Goal: Task Accomplishment & Management: Use online tool/utility

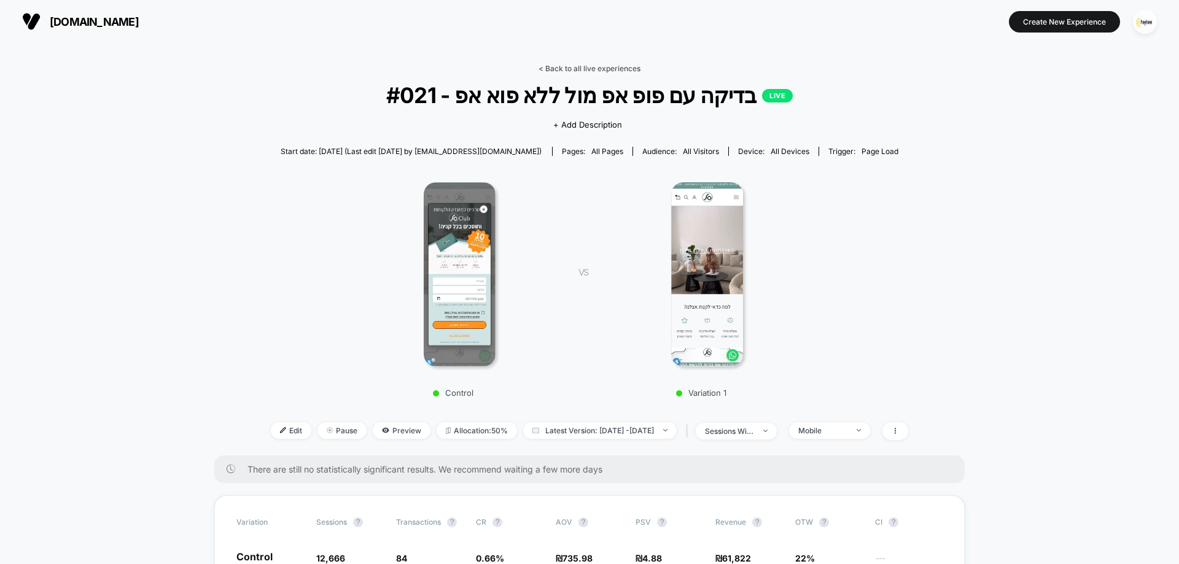
click at [591, 69] on link "< Back to all live experiences" at bounding box center [589, 68] width 102 height 9
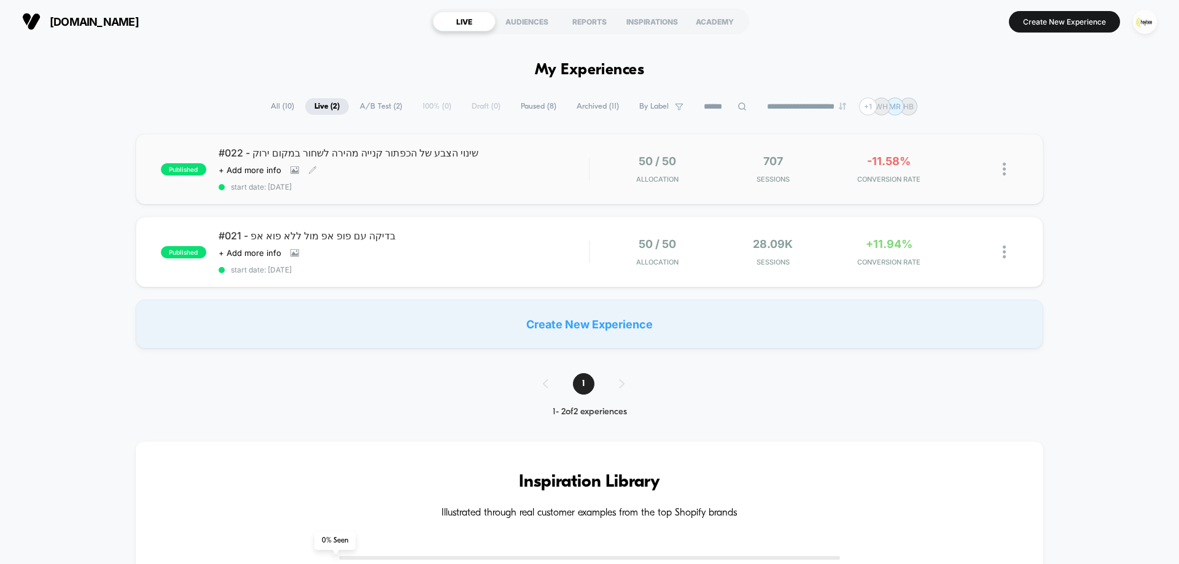
click at [519, 172] on div "#022 - שינוי הצבע של הכפתור קנייה מהירה לשחור במקום ירוק Click to view images C…" at bounding box center [404, 169] width 370 height 45
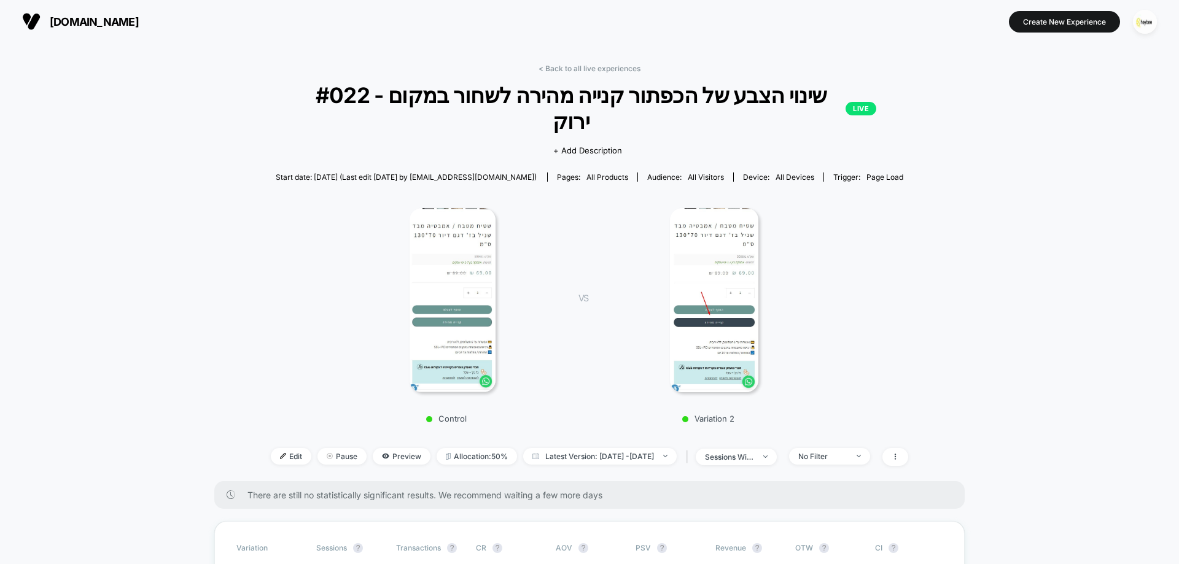
click at [608, 69] on link "< Back to all live experiences" at bounding box center [589, 68] width 102 height 9
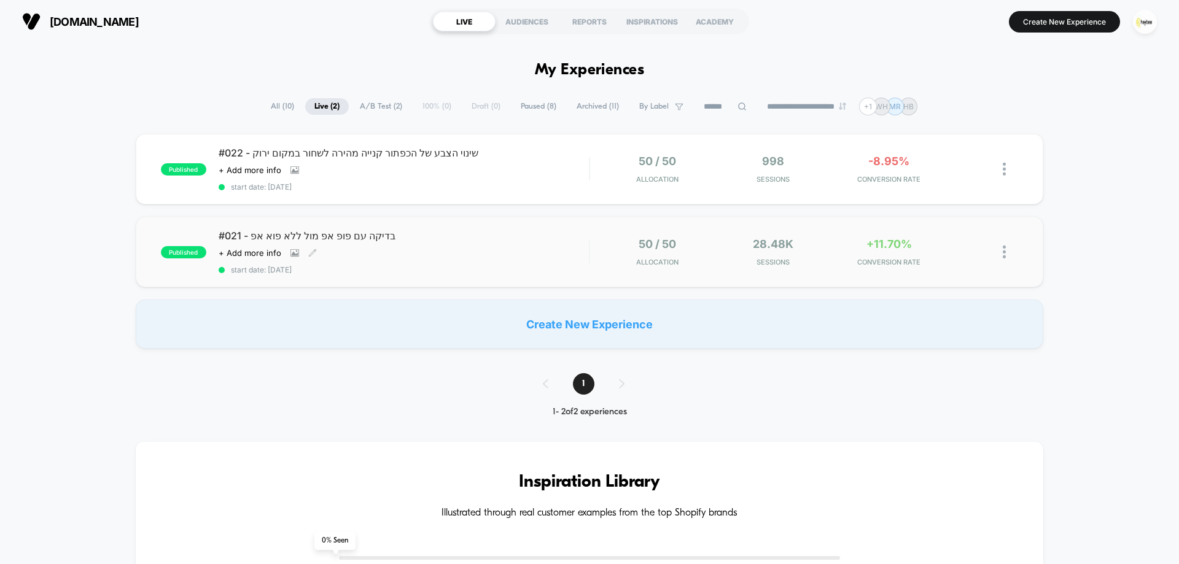
click at [470, 261] on div "#021 - בדיקה עם פופ אפ מול ללא פוא אפ Click to view images Click to edit experi…" at bounding box center [404, 252] width 370 height 45
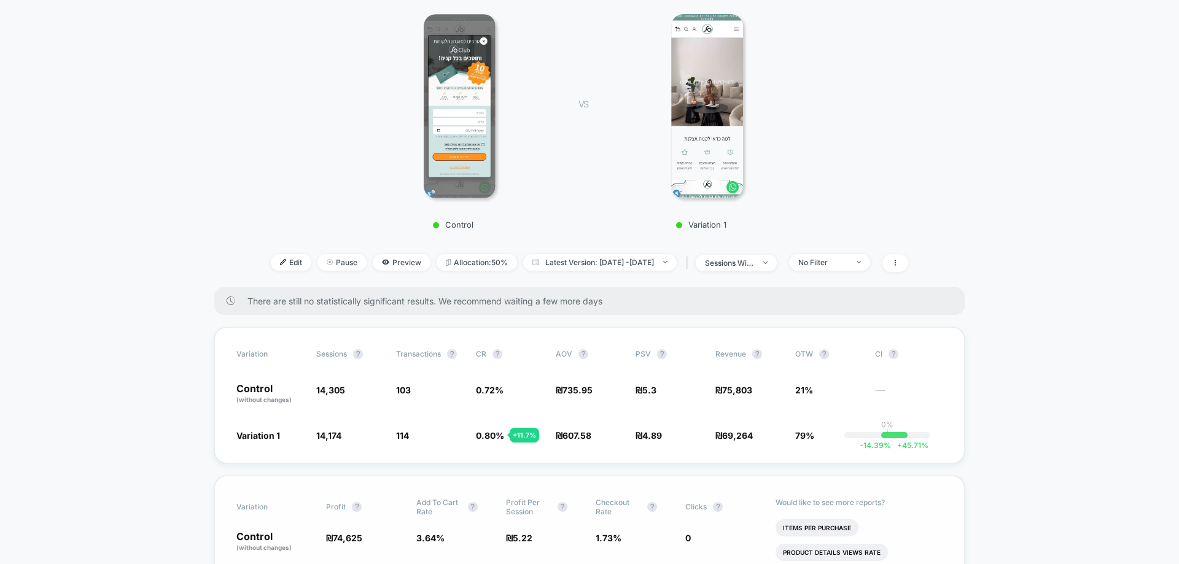
scroll to position [307, 0]
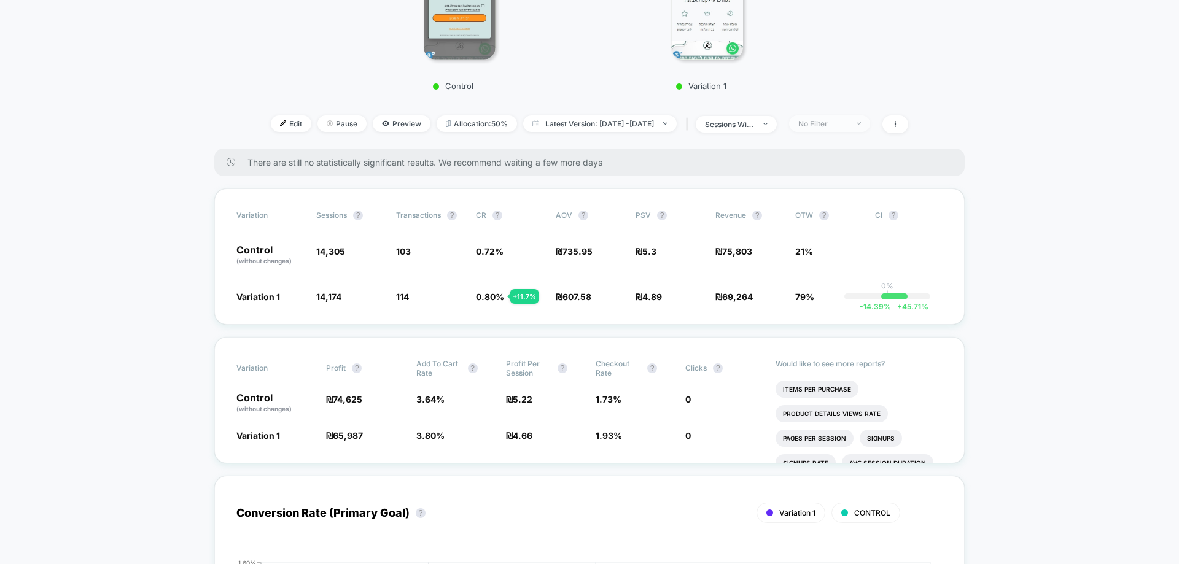
click at [847, 125] on div "No Filter" at bounding box center [822, 123] width 49 height 9
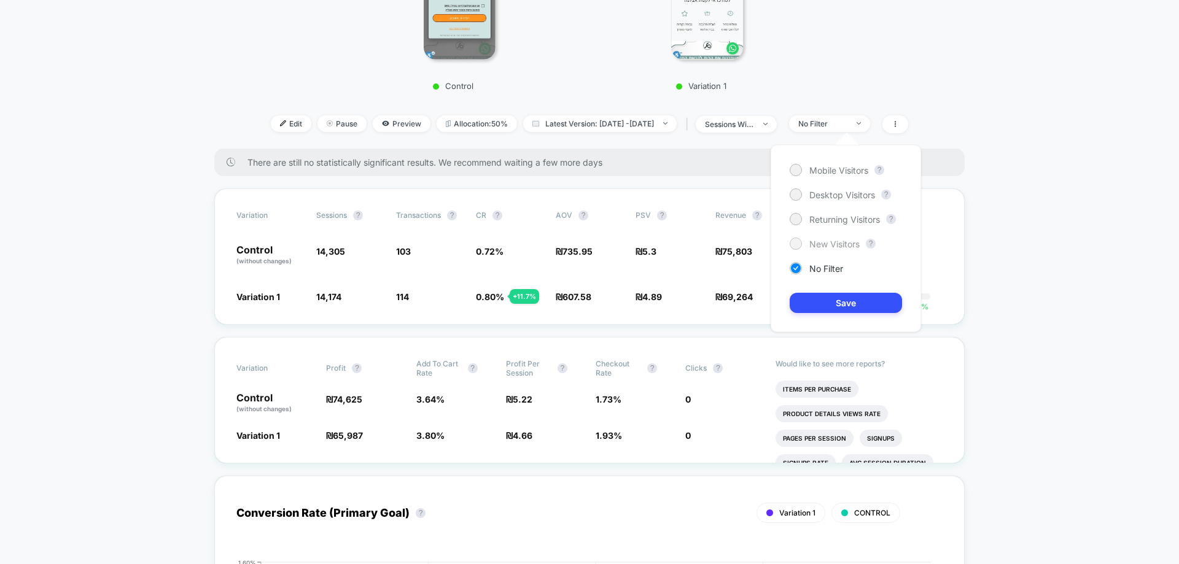
click at [851, 240] on span "New Visitors" at bounding box center [834, 244] width 50 height 10
click at [858, 299] on button "Save" at bounding box center [845, 303] width 112 height 20
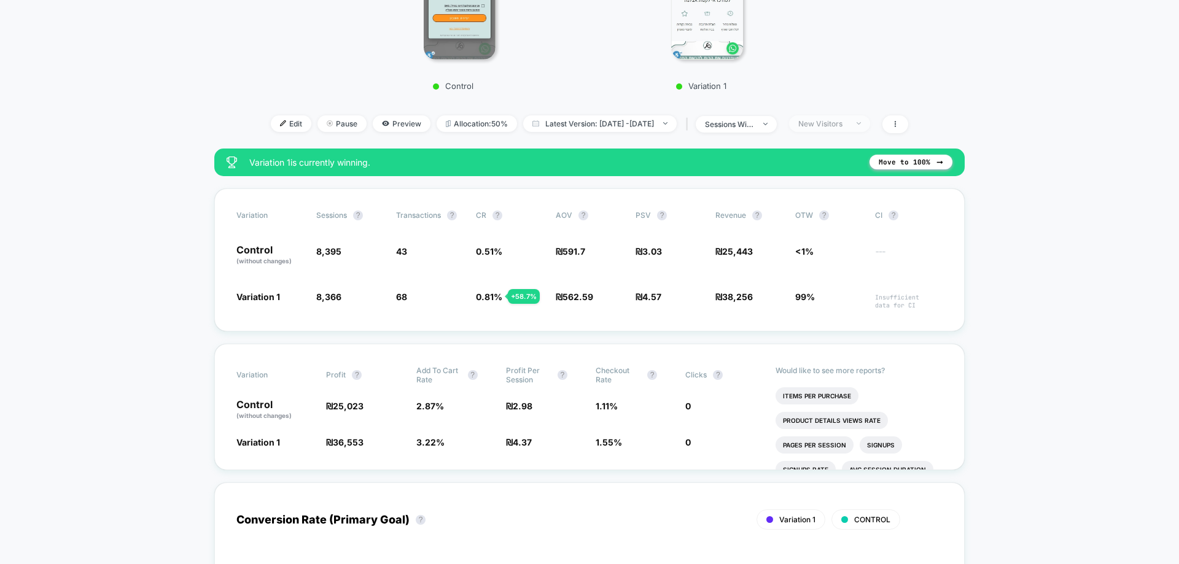
click at [847, 123] on div "New Visitors" at bounding box center [822, 123] width 49 height 9
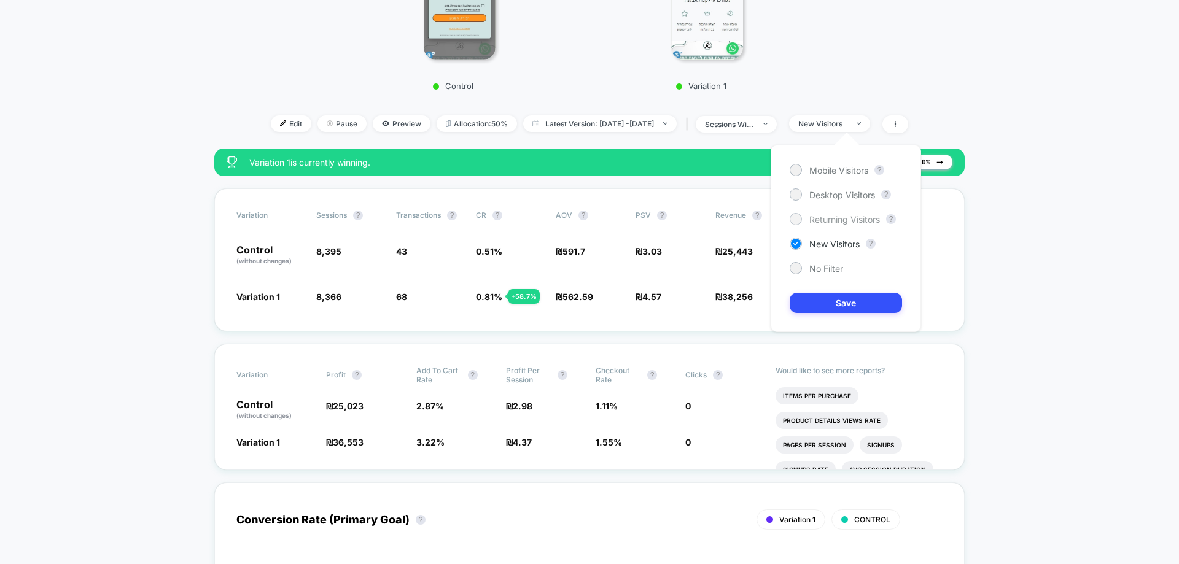
click at [824, 218] on span "Returning Visitors" at bounding box center [844, 219] width 71 height 10
drag, startPoint x: 849, startPoint y: 305, endPoint x: 834, endPoint y: 299, distance: 16.5
click at [844, 297] on button "Save" at bounding box center [845, 303] width 112 height 20
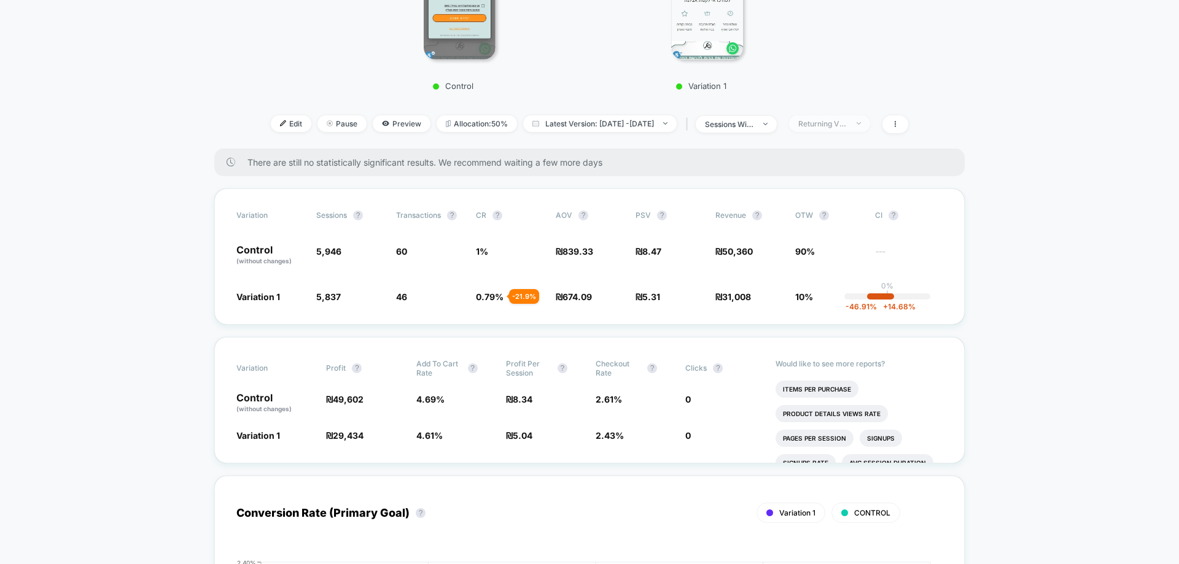
click at [835, 118] on span "Returning Visitors" at bounding box center [829, 123] width 81 height 17
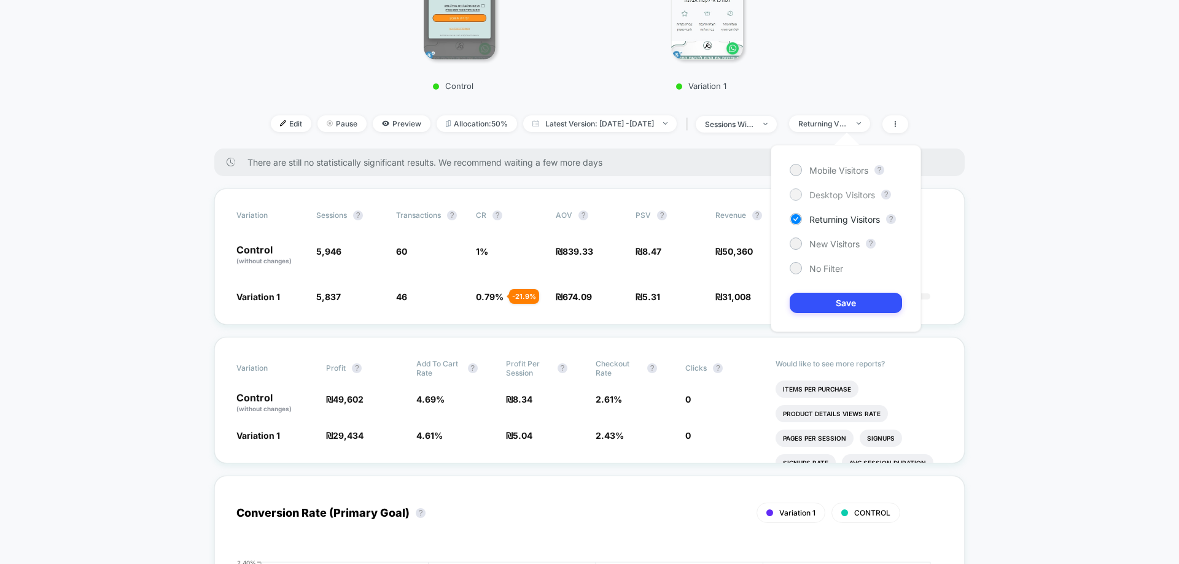
click at [819, 198] on span "Desktop Visitors" at bounding box center [842, 195] width 66 height 10
click at [828, 174] on span "Mobile Visitors" at bounding box center [838, 170] width 59 height 10
click at [513, 271] on div "Variation Sessions ? Transactions ? CR ? AOV ? PSV ? Revenue ? OTW ? CI ? Contr…" at bounding box center [589, 256] width 750 height 136
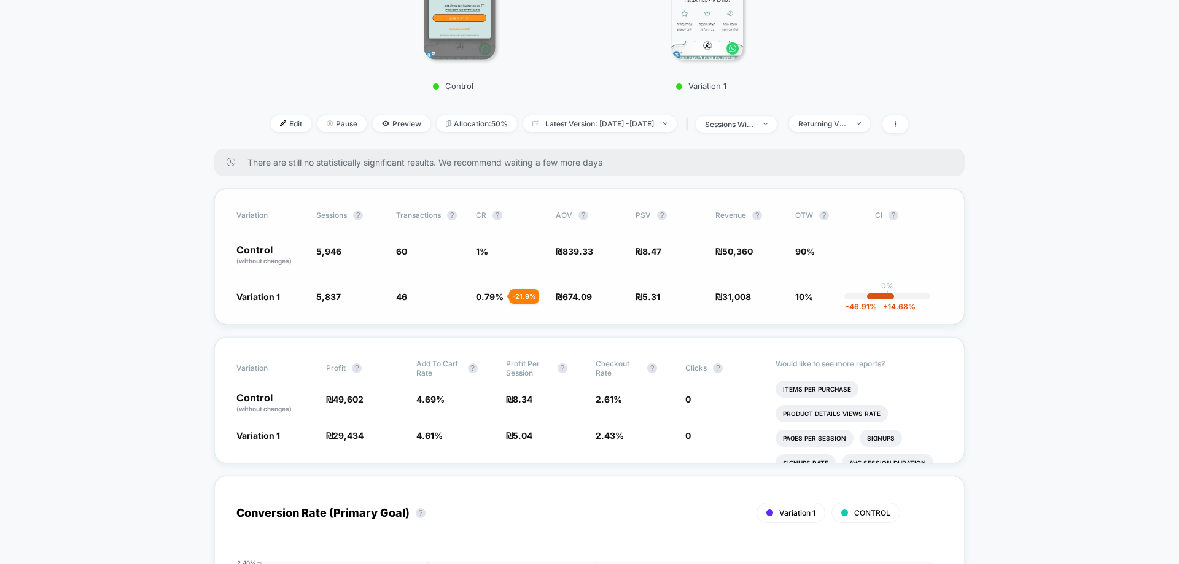
click at [885, 308] on span "+" at bounding box center [885, 306] width 5 height 9
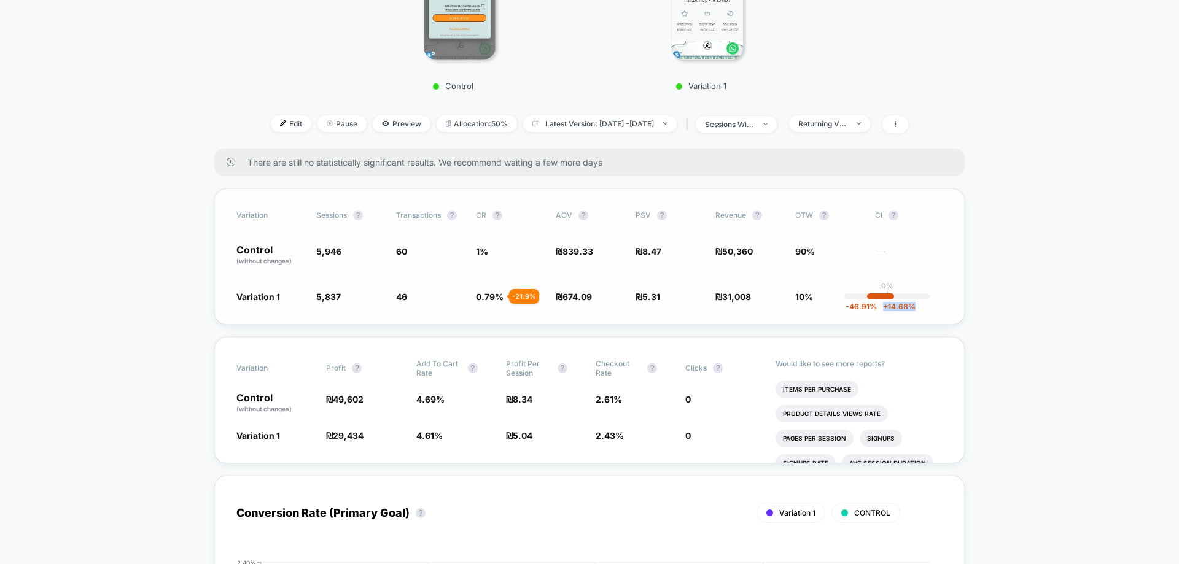
click at [885, 308] on span "+" at bounding box center [885, 306] width 5 height 9
drag, startPoint x: 836, startPoint y: 107, endPoint x: 840, endPoint y: 121, distance: 14.6
click at [840, 122] on div "Returning Visitors" at bounding box center [822, 123] width 49 height 9
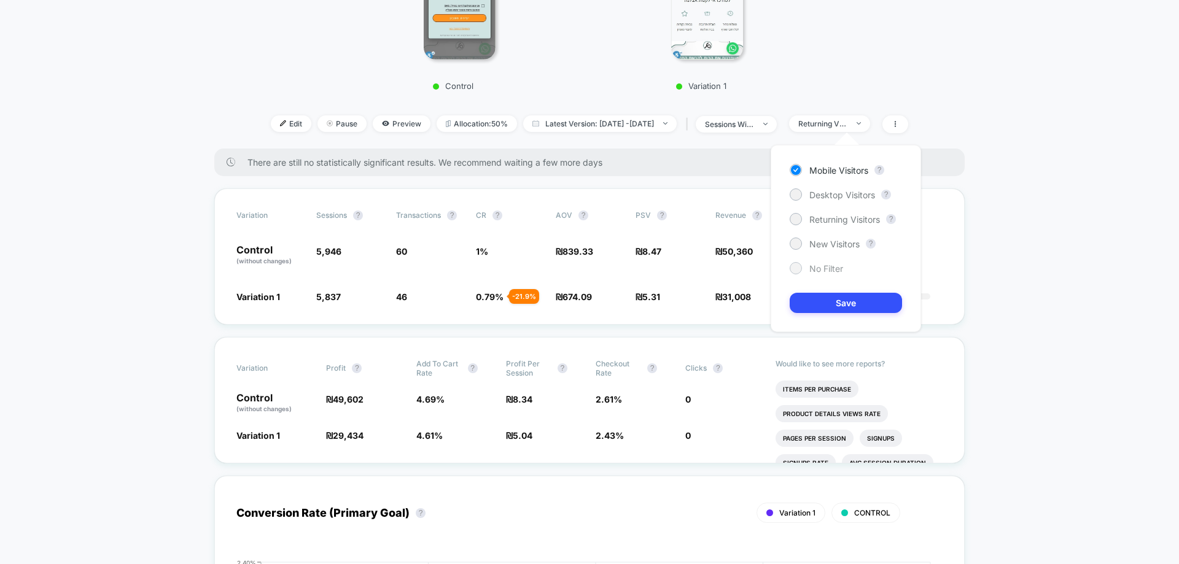
click at [831, 266] on span "No Filter" at bounding box center [826, 268] width 34 height 10
click at [877, 295] on button "Save" at bounding box center [845, 303] width 112 height 20
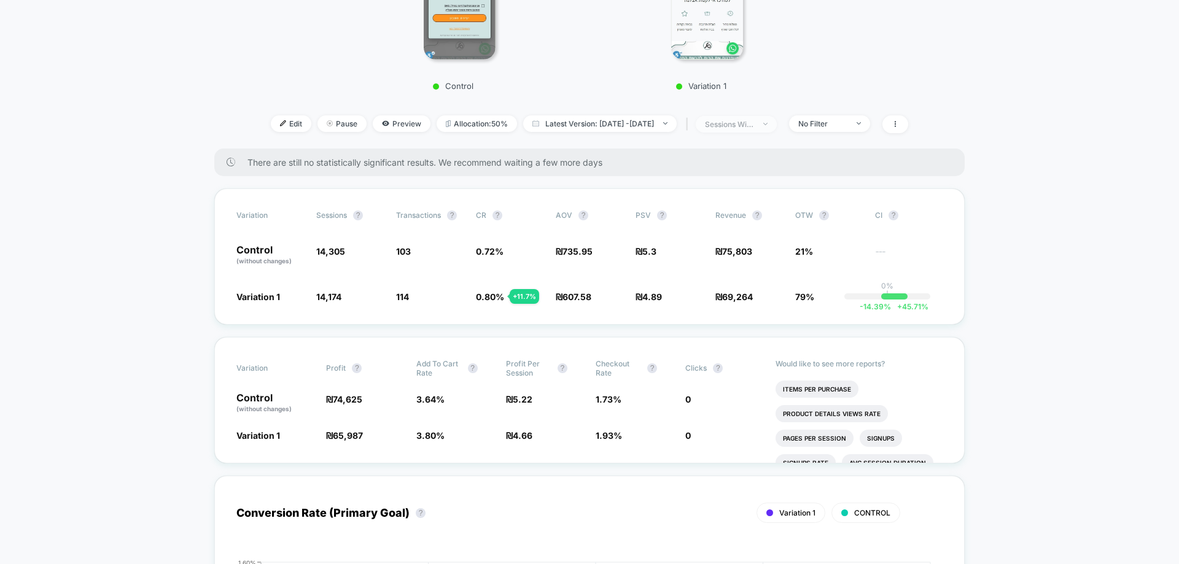
click at [768, 130] on span "sessions with impression" at bounding box center [735, 124] width 81 height 17
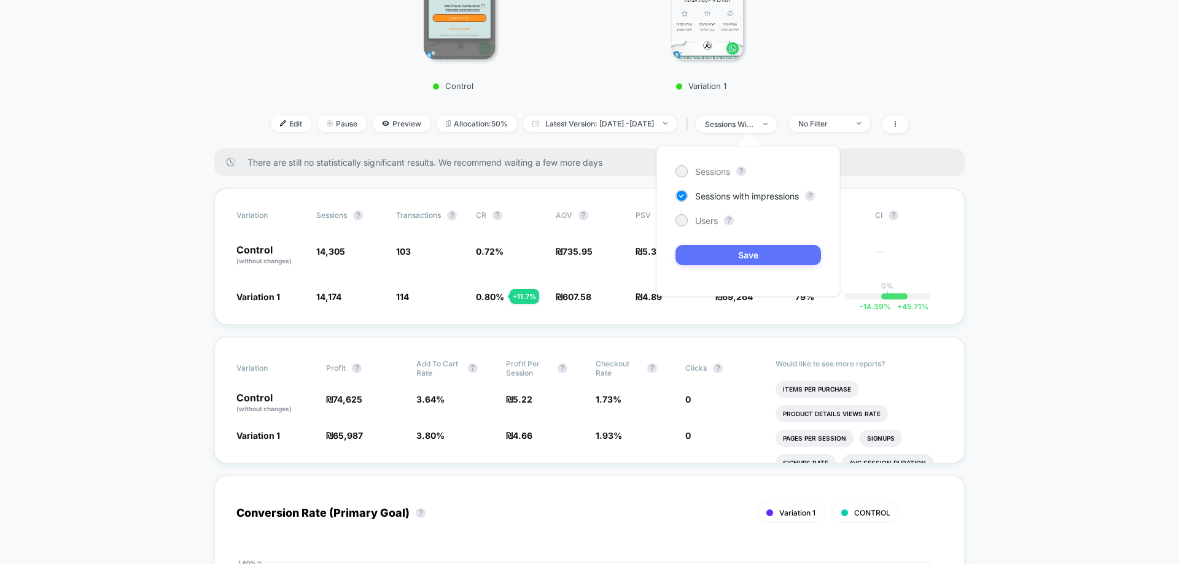
click at [786, 254] on button "Save" at bounding box center [747, 255] width 145 height 20
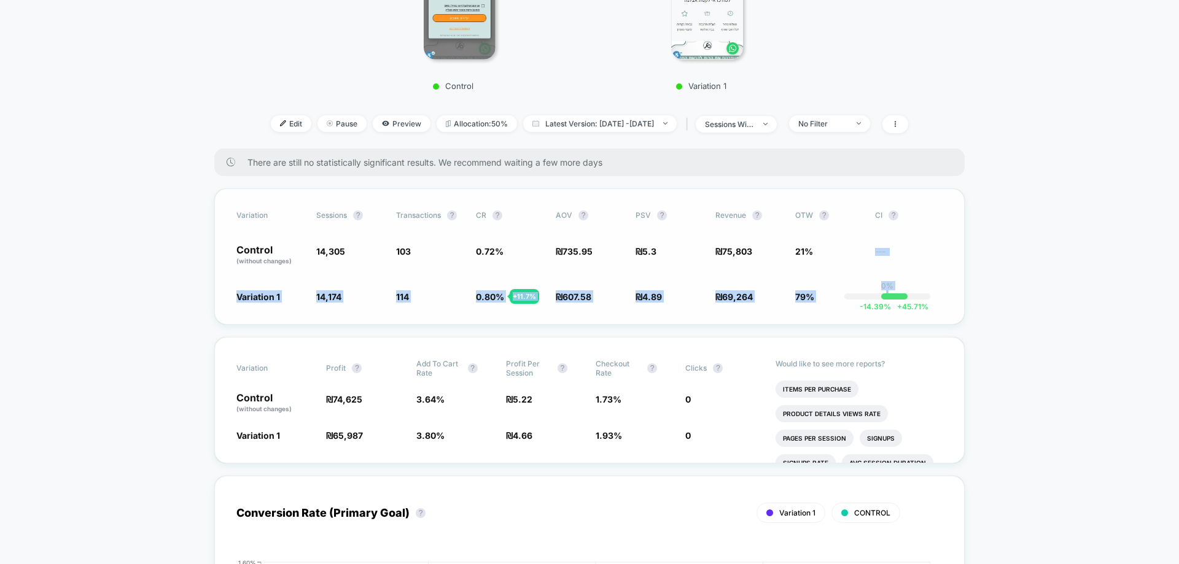
drag, startPoint x: 877, startPoint y: 267, endPoint x: 920, endPoint y: 312, distance: 63.0
click at [920, 312] on div "Variation Sessions ? Transactions ? CR ? AOV ? PSV ? Revenue ? OTW ? CI ? Contr…" at bounding box center [589, 256] width 750 height 136
click at [871, 279] on div "Variation Sessions ? Transactions ? CR ? AOV ? PSV ? Revenue ? OTW ? CI ? Contr…" at bounding box center [589, 256] width 750 height 136
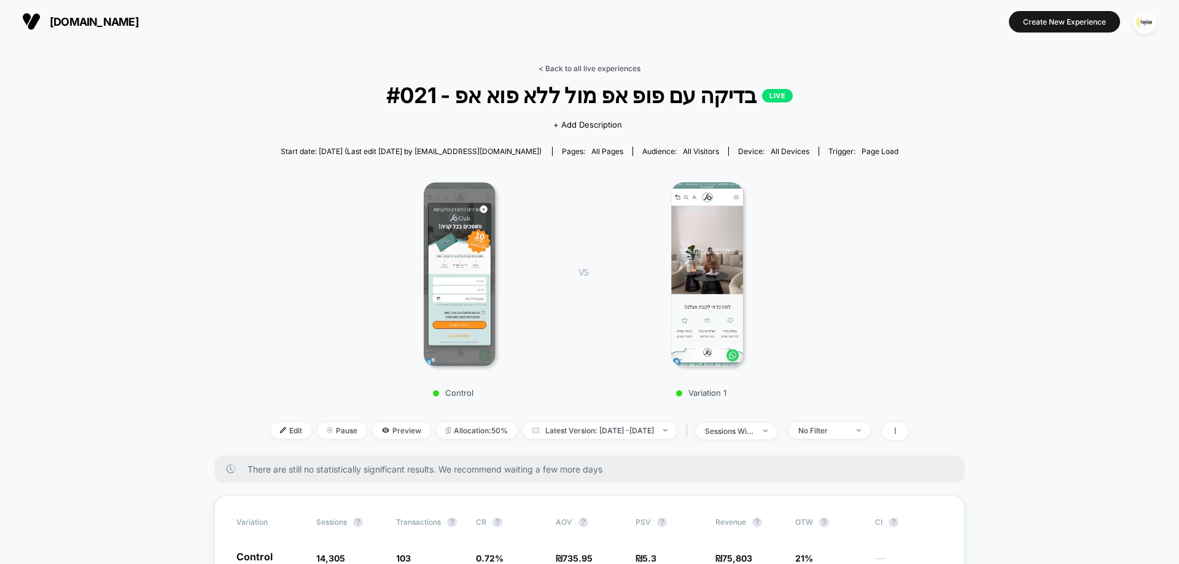
click at [633, 72] on link "< Back to all live experiences" at bounding box center [589, 68] width 102 height 9
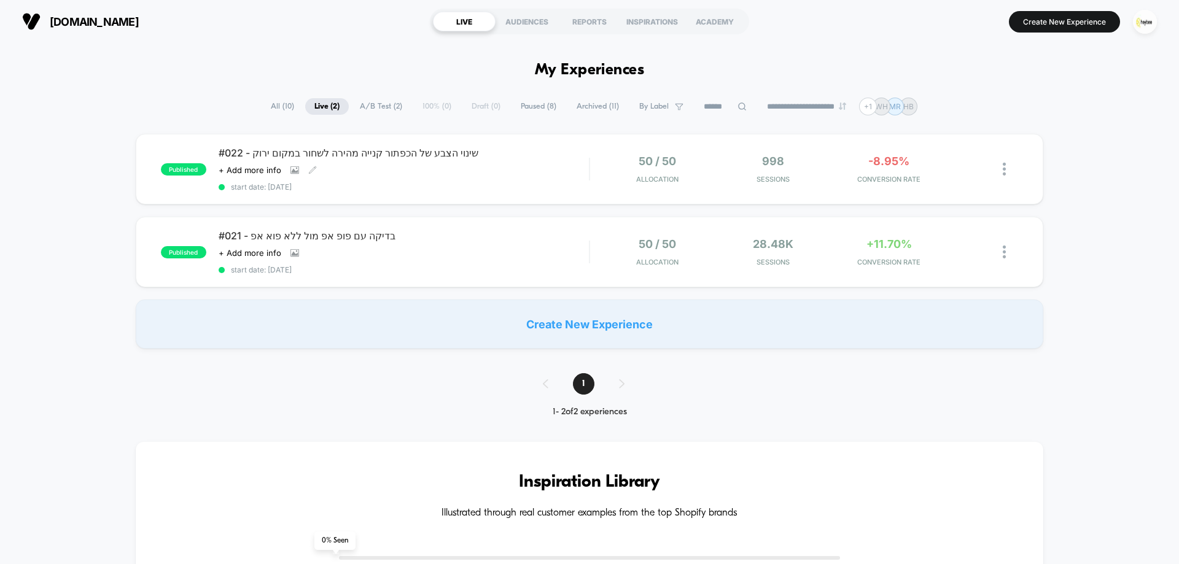
click at [482, 172] on div "#022 - שינוי הצבע של הכפתור קנייה מהירה לשחור במקום ירוק Click to view images C…" at bounding box center [404, 169] width 370 height 45
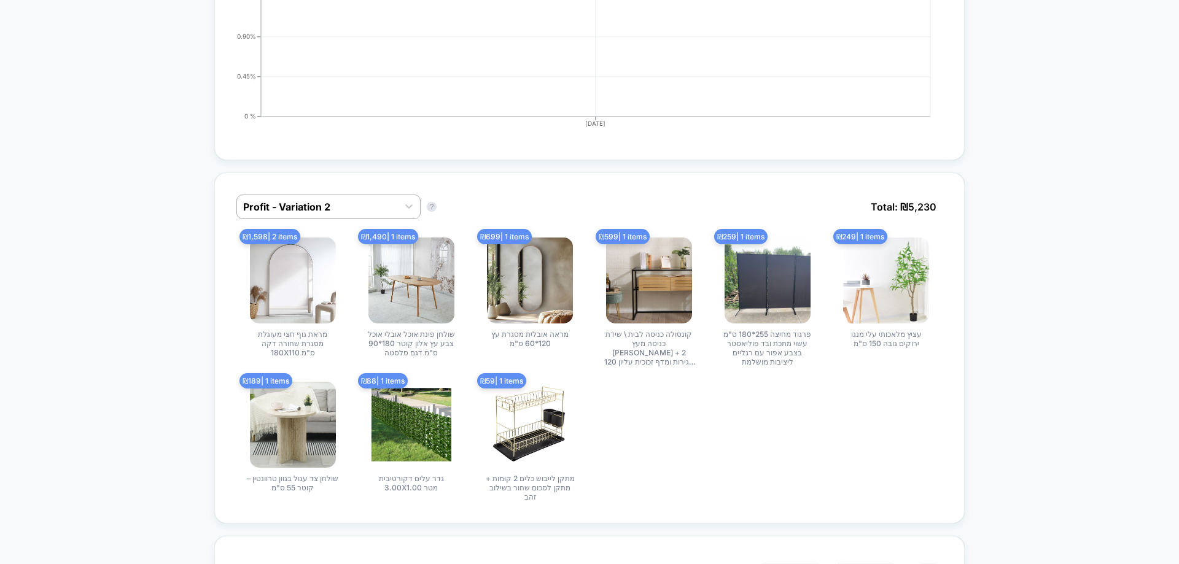
scroll to position [737, 0]
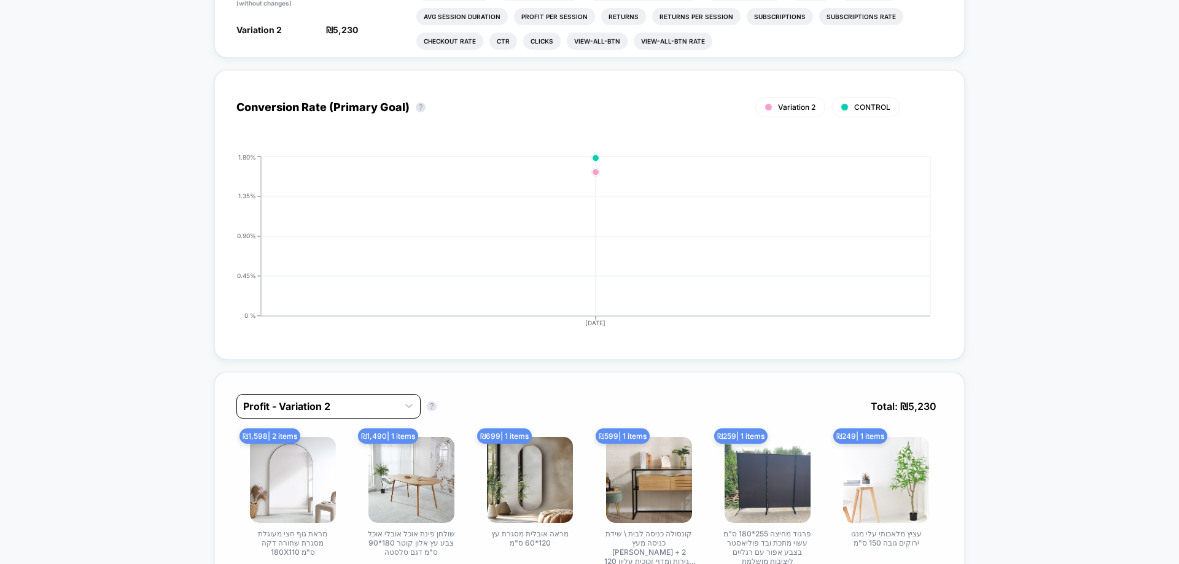
click at [356, 399] on div at bounding box center [317, 406] width 149 height 15
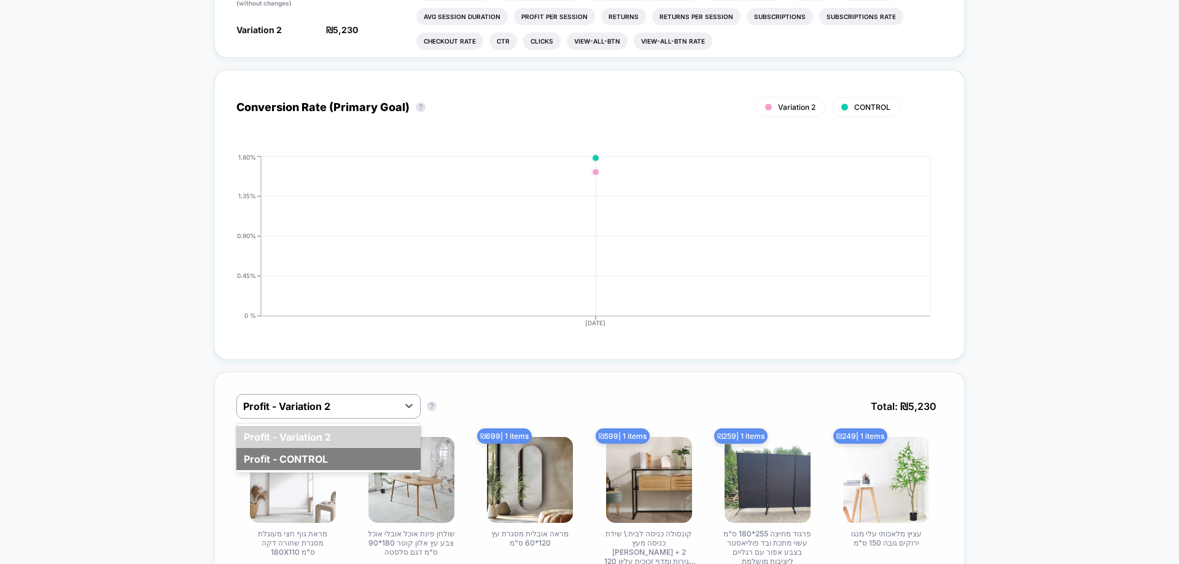
click at [283, 448] on div "Profit - CONTROL" at bounding box center [328, 459] width 184 height 22
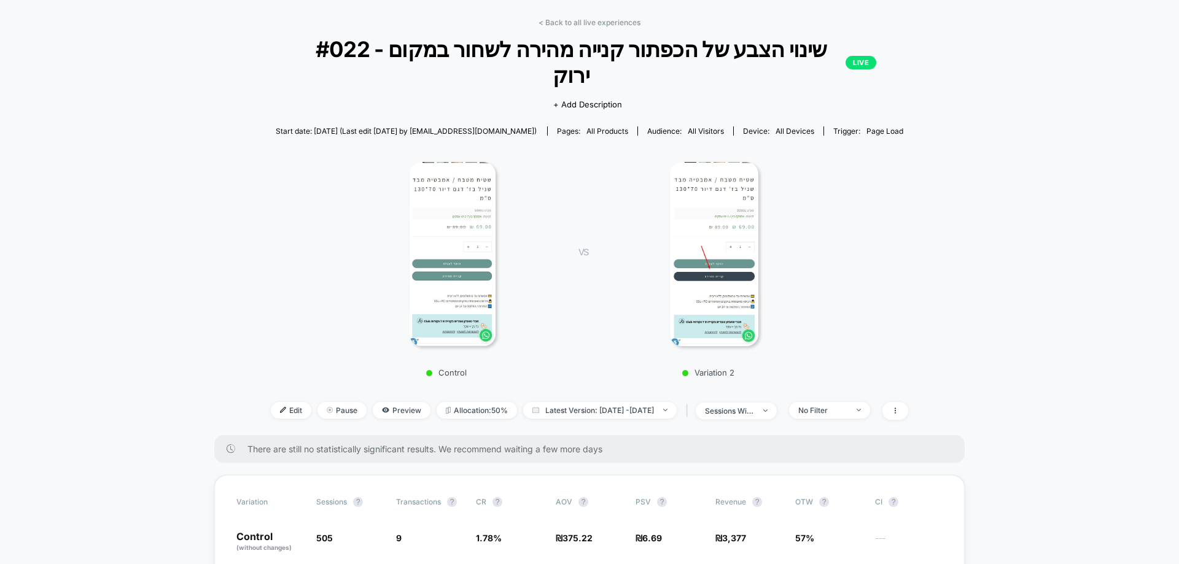
scroll to position [0, 0]
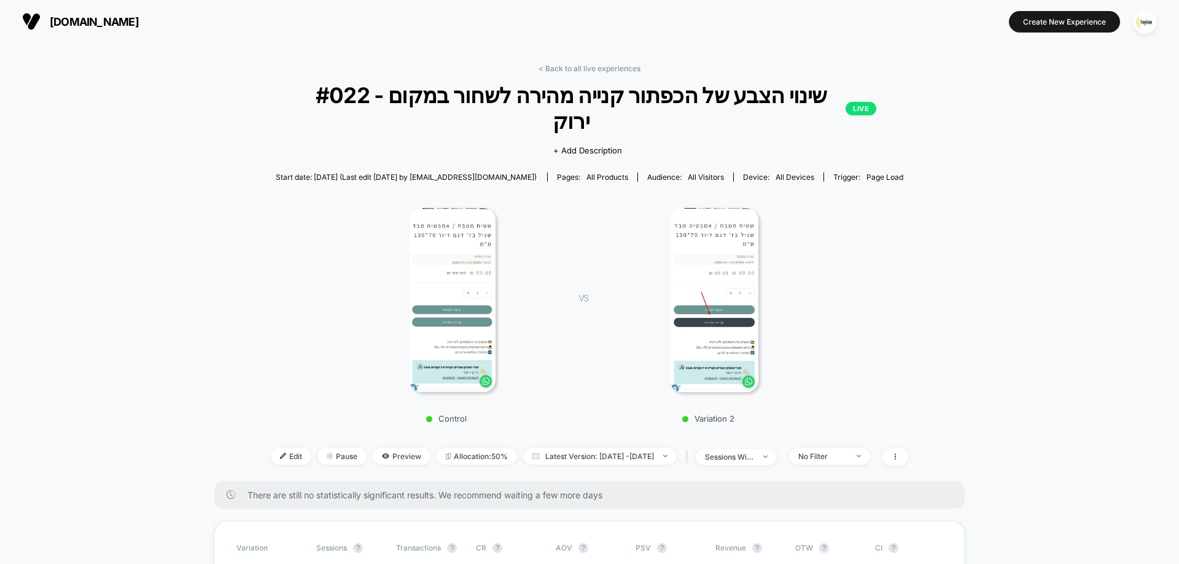
click at [595, 68] on link "< Back to all live experiences" at bounding box center [589, 68] width 102 height 9
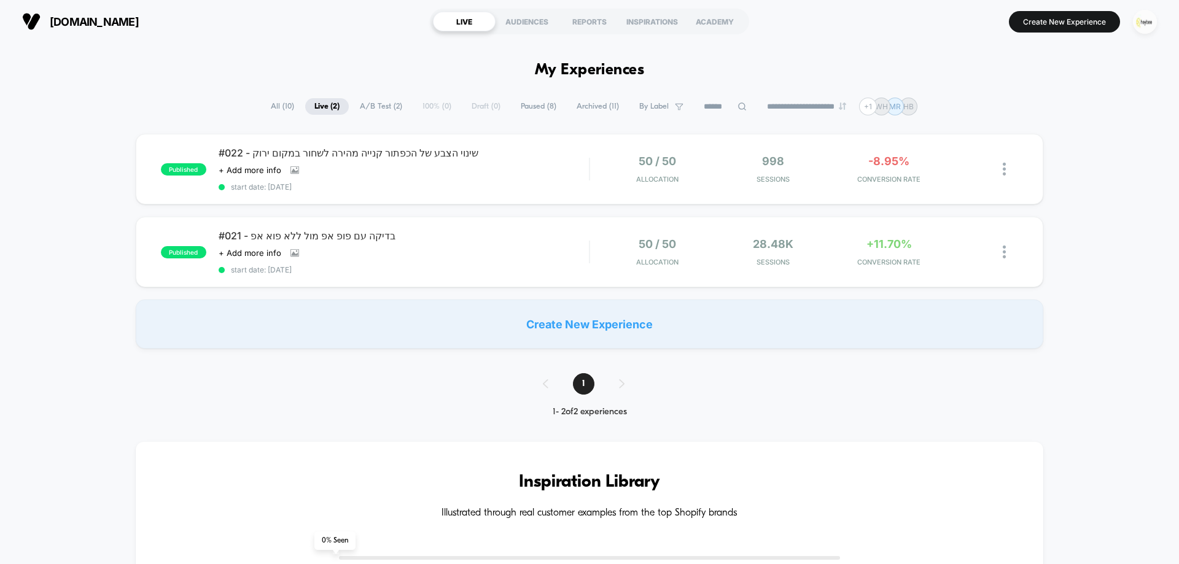
click at [1142, 23] on img "button" at bounding box center [1145, 22] width 24 height 24
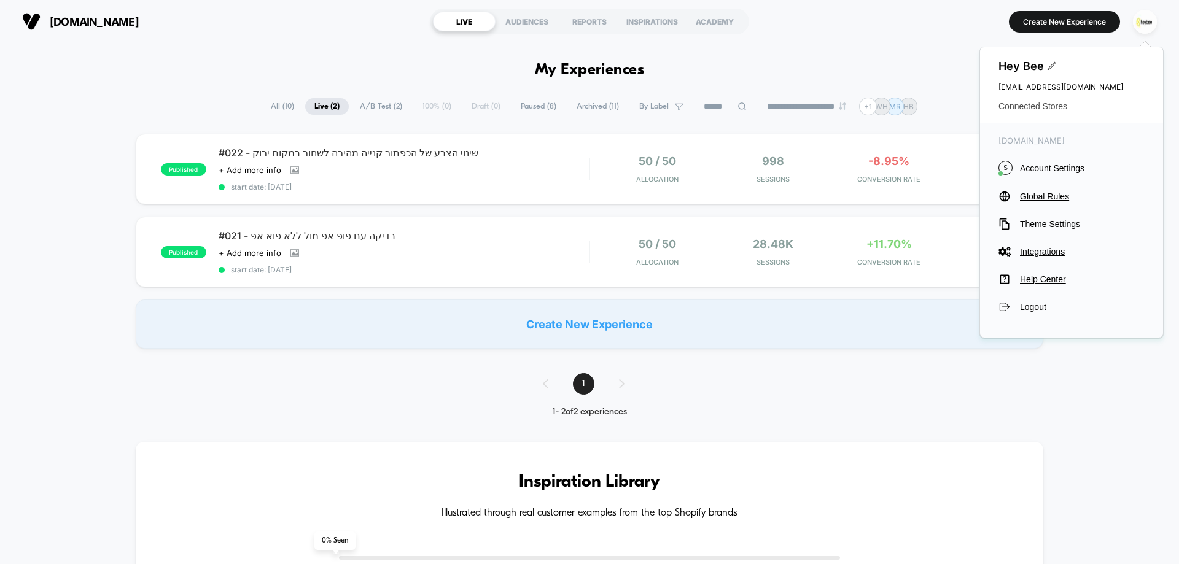
click at [1029, 109] on span "Connected Stores" at bounding box center [1071, 106] width 146 height 10
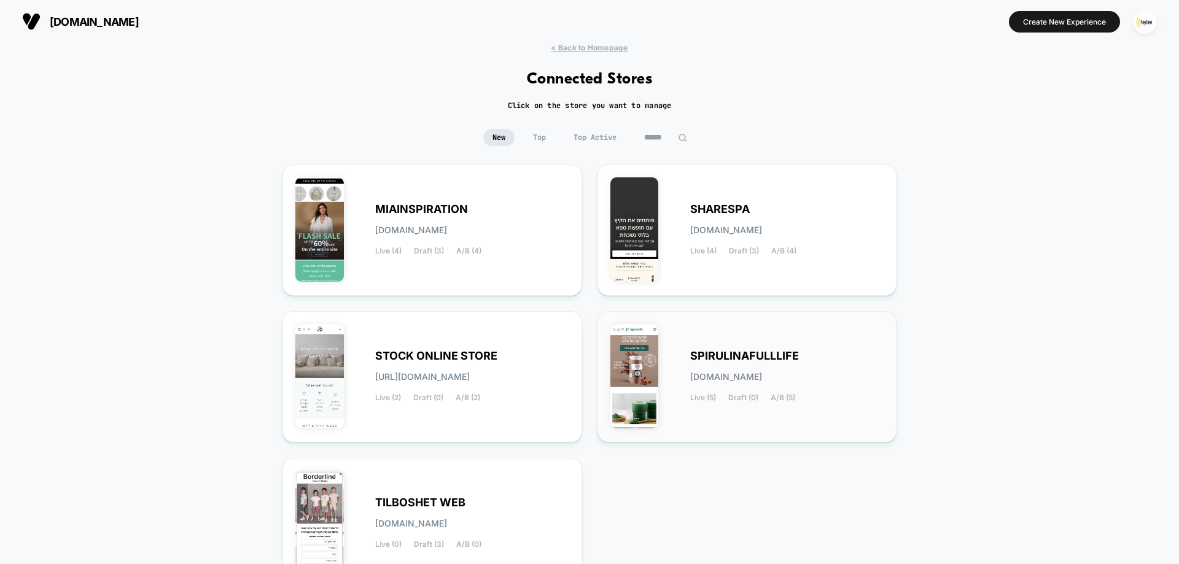
click at [723, 352] on span "SPIRULINAFULLLIFE" at bounding box center [744, 356] width 109 height 9
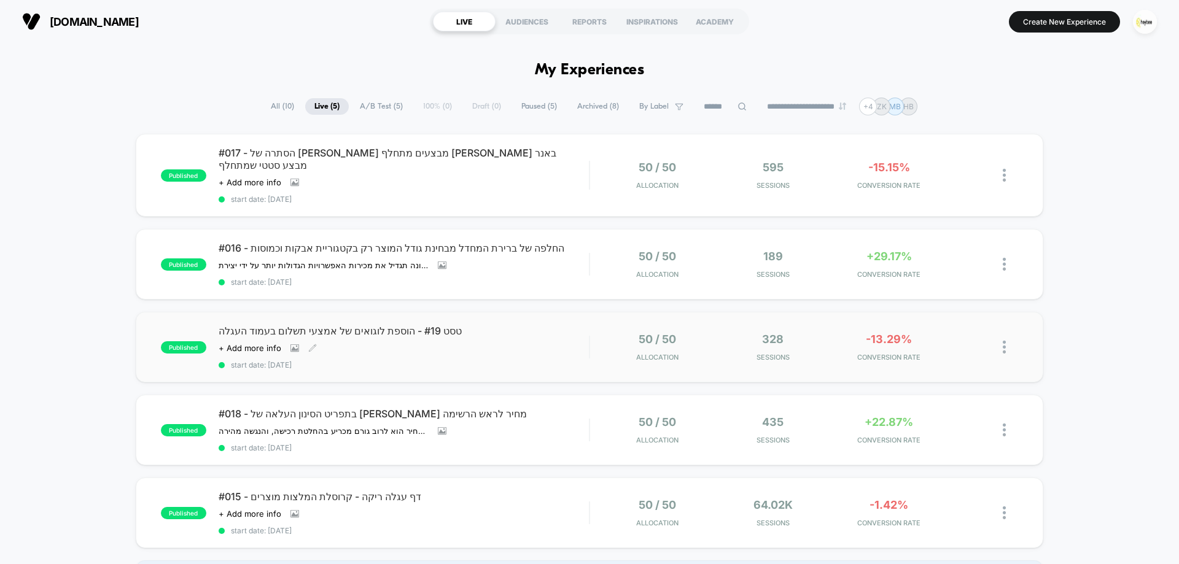
click at [488, 335] on div "טסט #19 - הוספת לוגואים של אמצעי תשלום בעמוד העגלה Click to view images Click t…" at bounding box center [404, 347] width 370 height 45
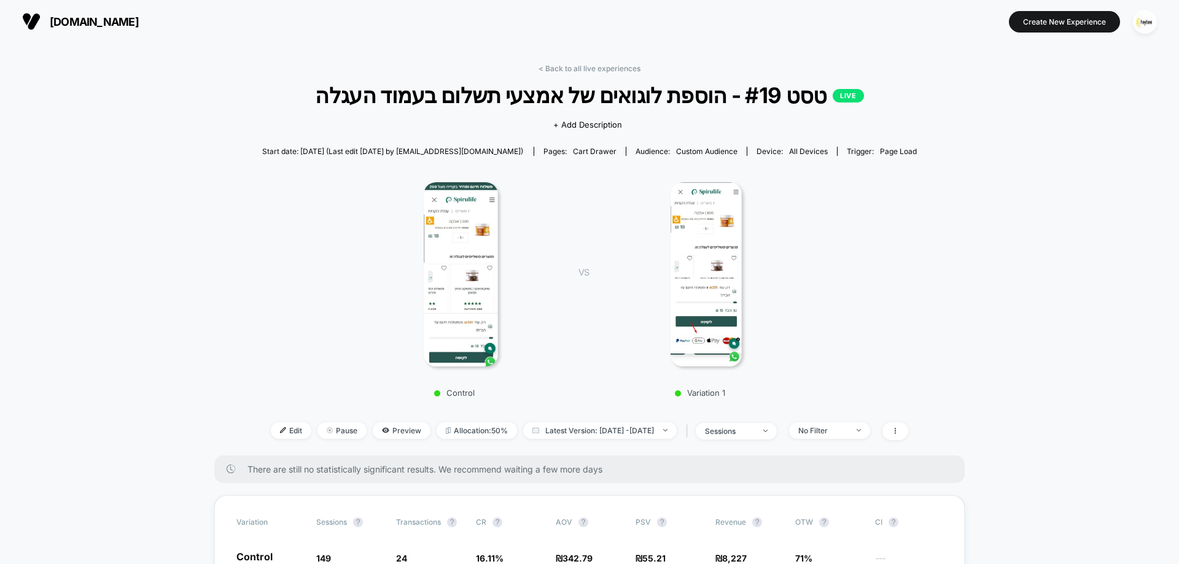
click at [694, 291] on img at bounding box center [705, 274] width 71 height 184
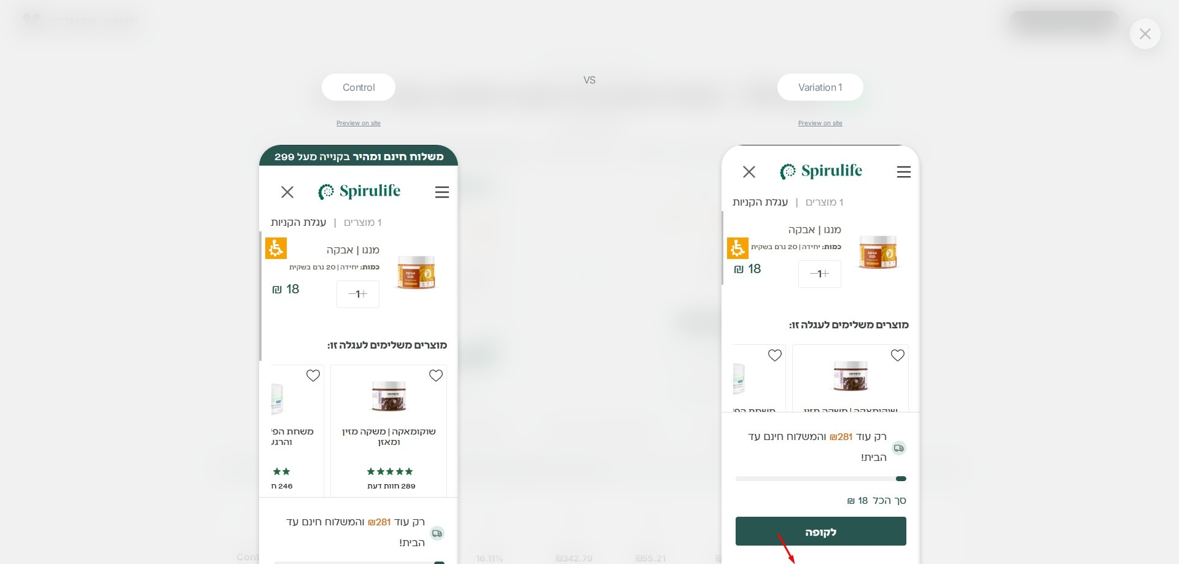
scroll to position [203, 0]
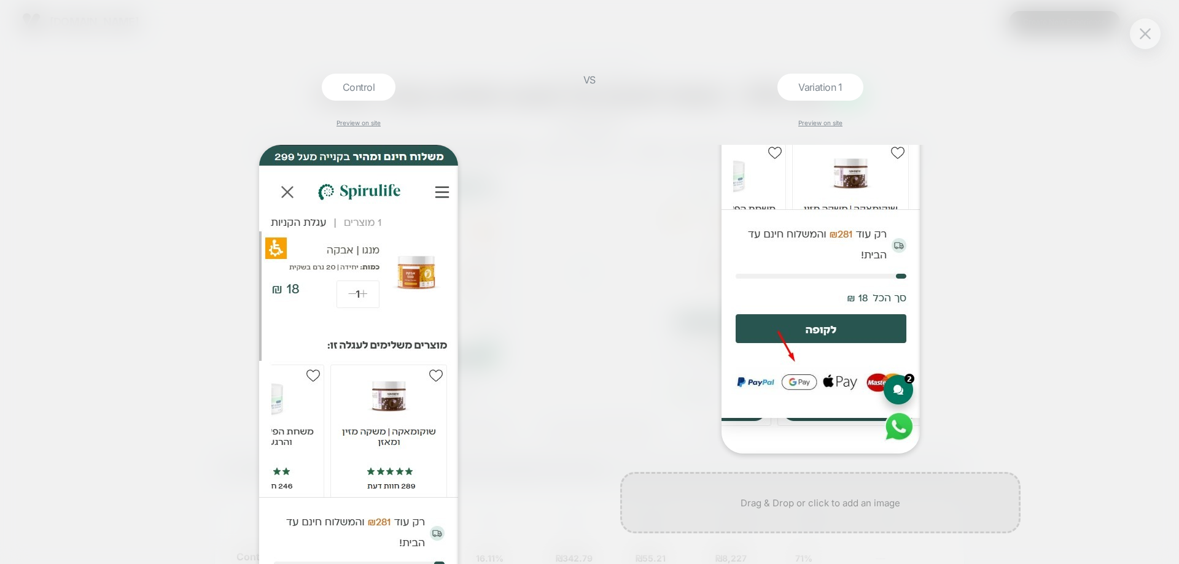
drag, startPoint x: 1156, startPoint y: 33, endPoint x: 1142, endPoint y: 36, distance: 14.6
click at [1156, 33] on div at bounding box center [1144, 33] width 31 height 31
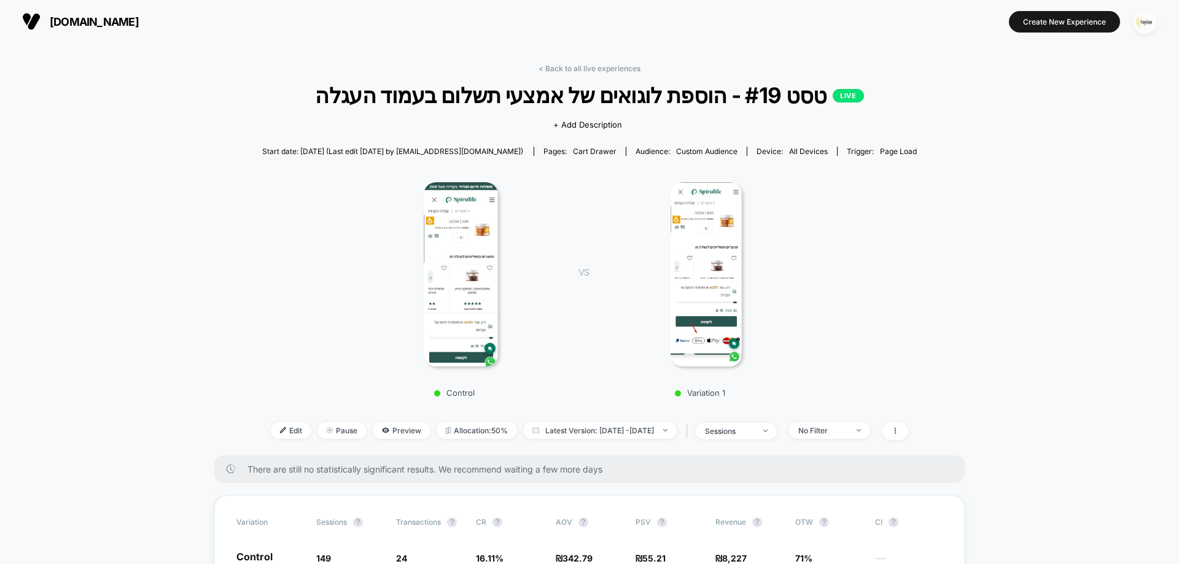
click at [1146, 25] on img "button" at bounding box center [1145, 22] width 24 height 24
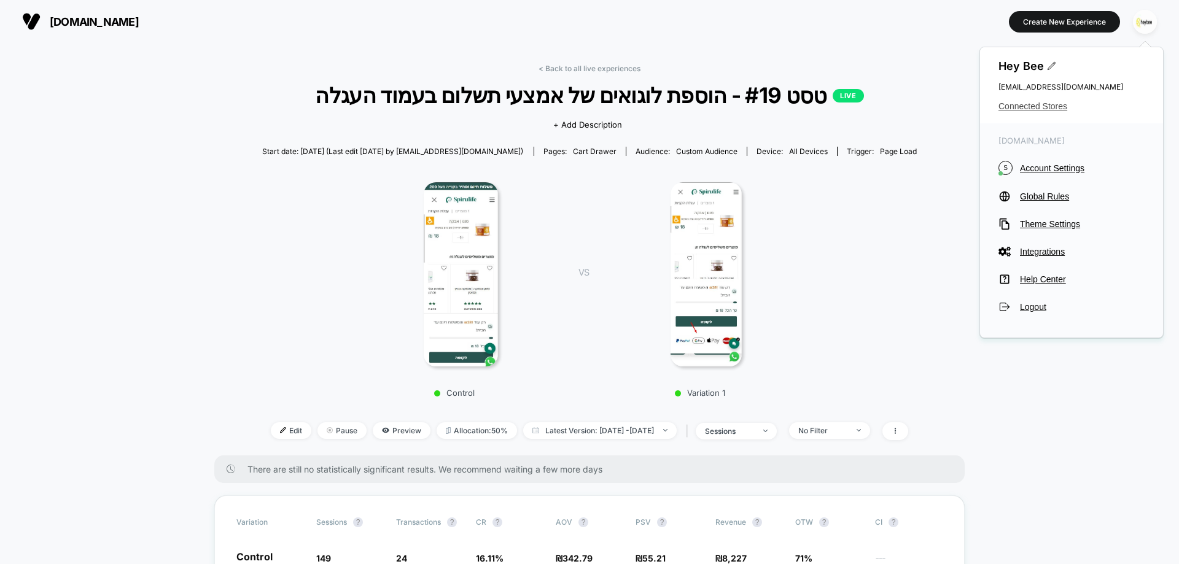
click at [1031, 110] on span "Connected Stores" at bounding box center [1071, 106] width 146 height 10
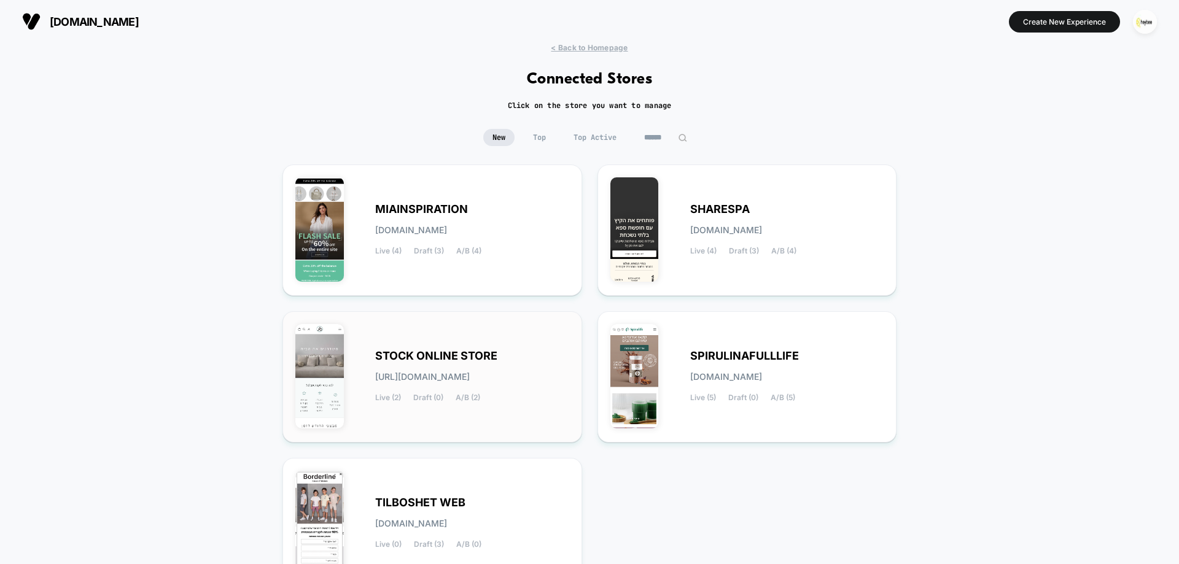
click at [462, 342] on div "STOCK ONLINE STORE stock-online_store.myshopify.com Live (2) Draft (0) A/B (2)" at bounding box center [432, 377] width 274 height 106
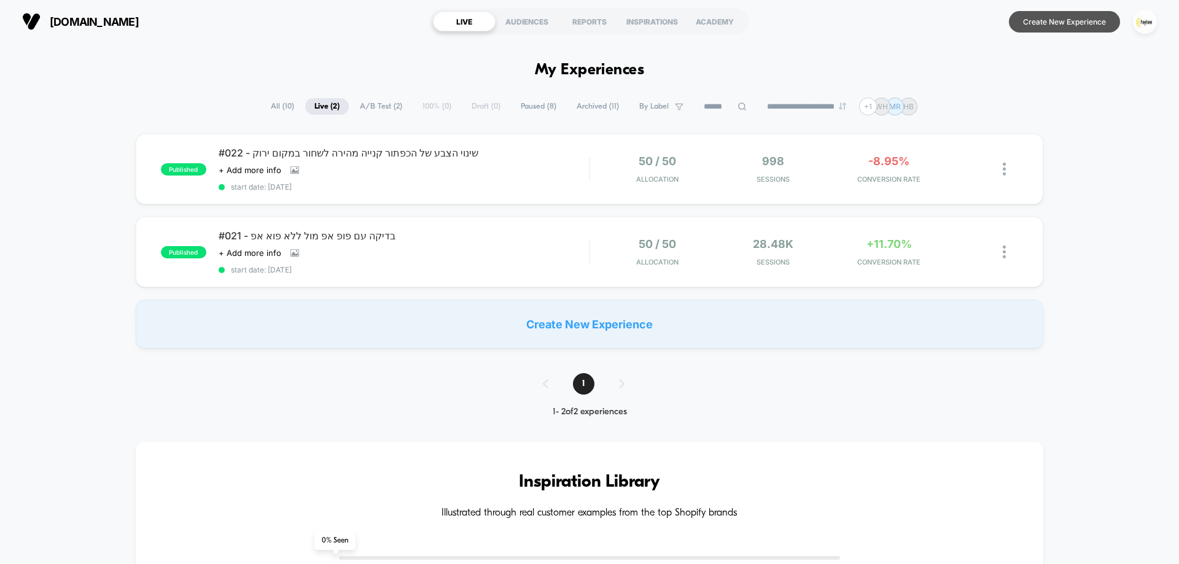
click at [1101, 21] on button "Create New Experience" at bounding box center [1064, 21] width 111 height 21
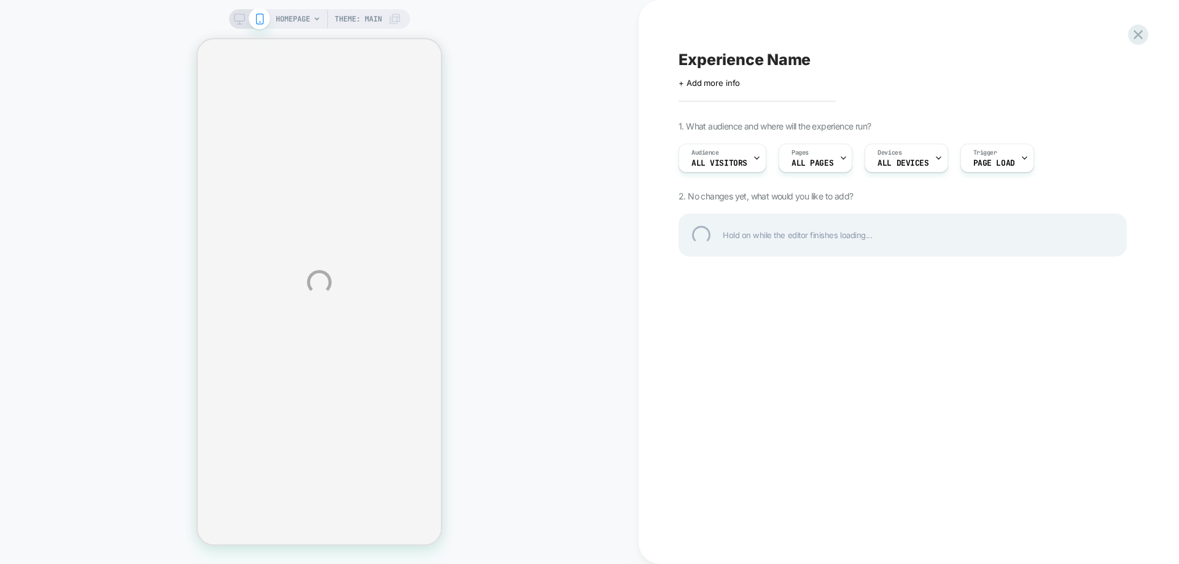
click at [567, 118] on div "HOMEPAGE Theme: MAIN Experience Name Click to edit experience details + Add mor…" at bounding box center [589, 282] width 1179 height 564
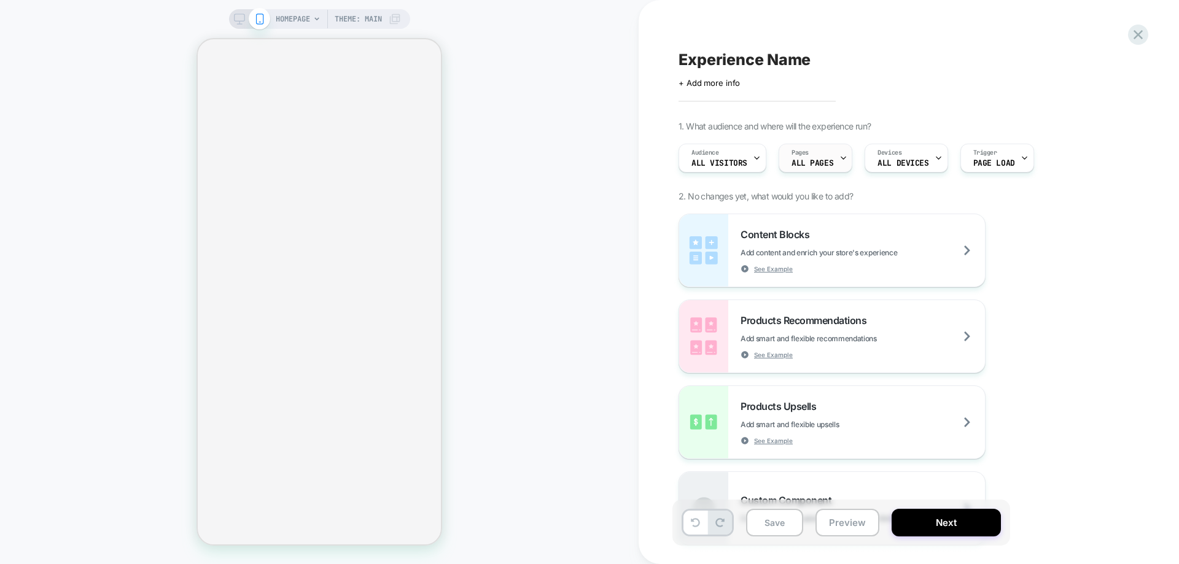
click at [815, 164] on span "ALL PAGES" at bounding box center [812, 163] width 42 height 9
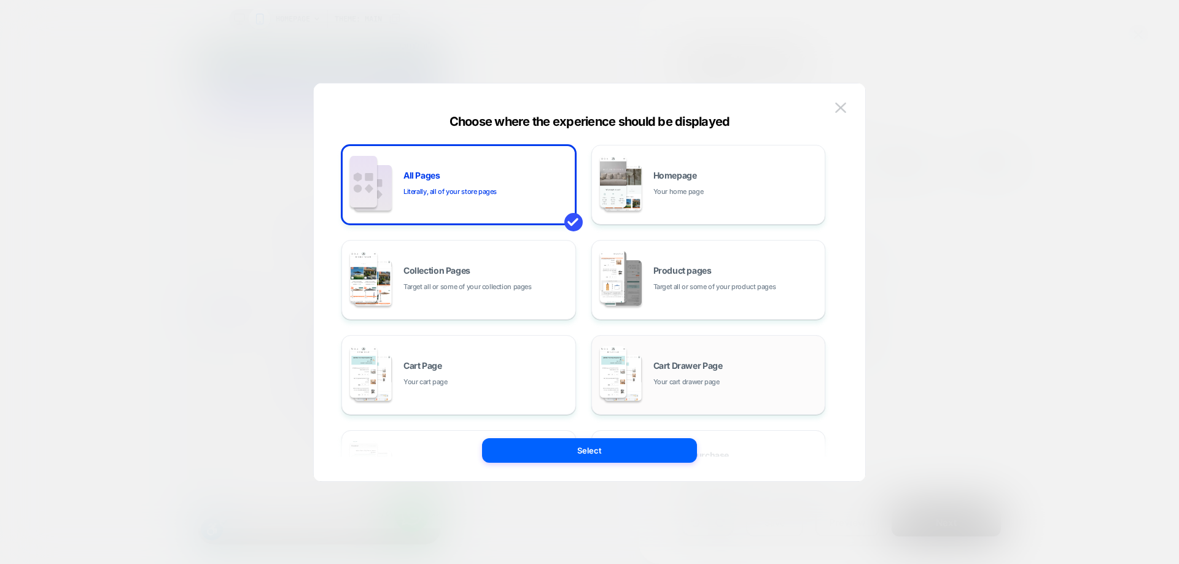
drag, startPoint x: 683, startPoint y: 369, endPoint x: 663, endPoint y: 368, distance: 19.7
click at [682, 369] on span "Cart Drawer Page" at bounding box center [687, 366] width 69 height 9
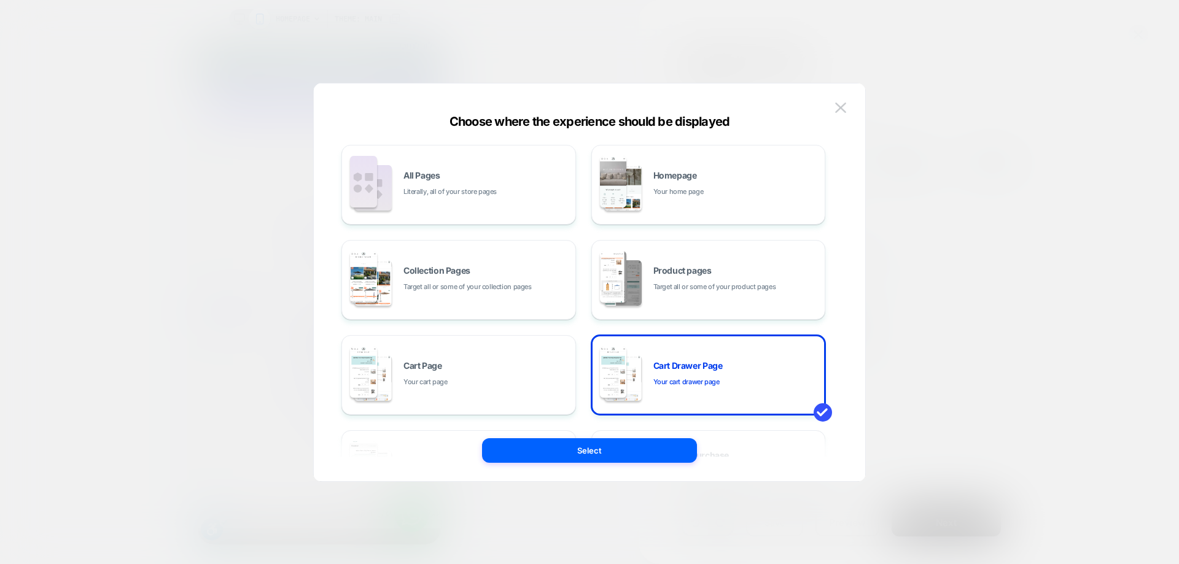
click at [608, 448] on button "Select" at bounding box center [589, 450] width 215 height 25
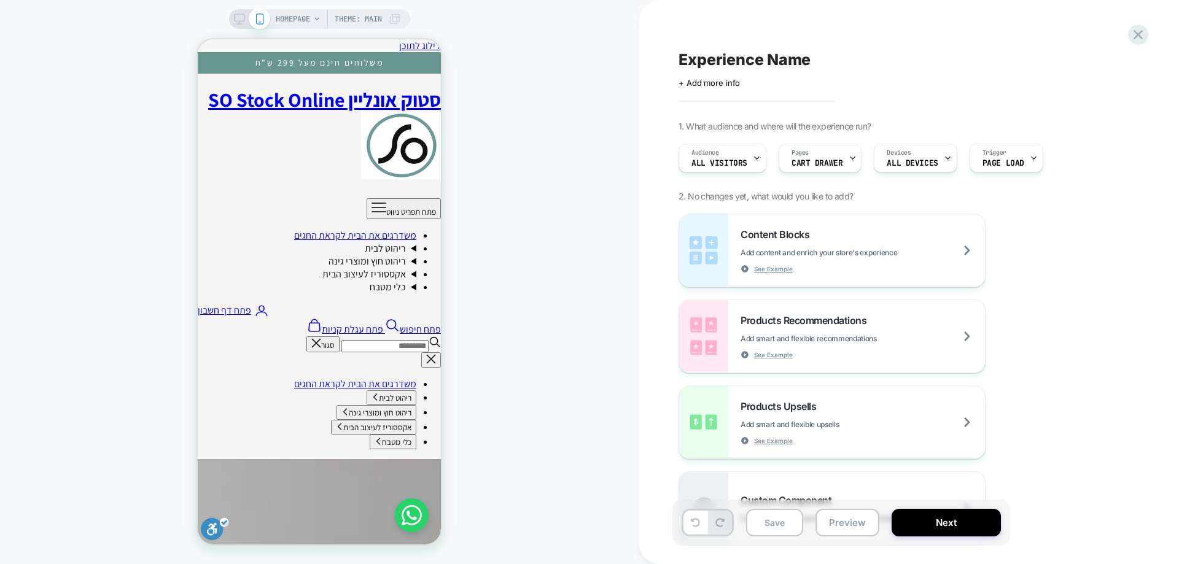
drag, startPoint x: 207, startPoint y: 60, endPoint x: 252, endPoint y: 118, distance: 74.4
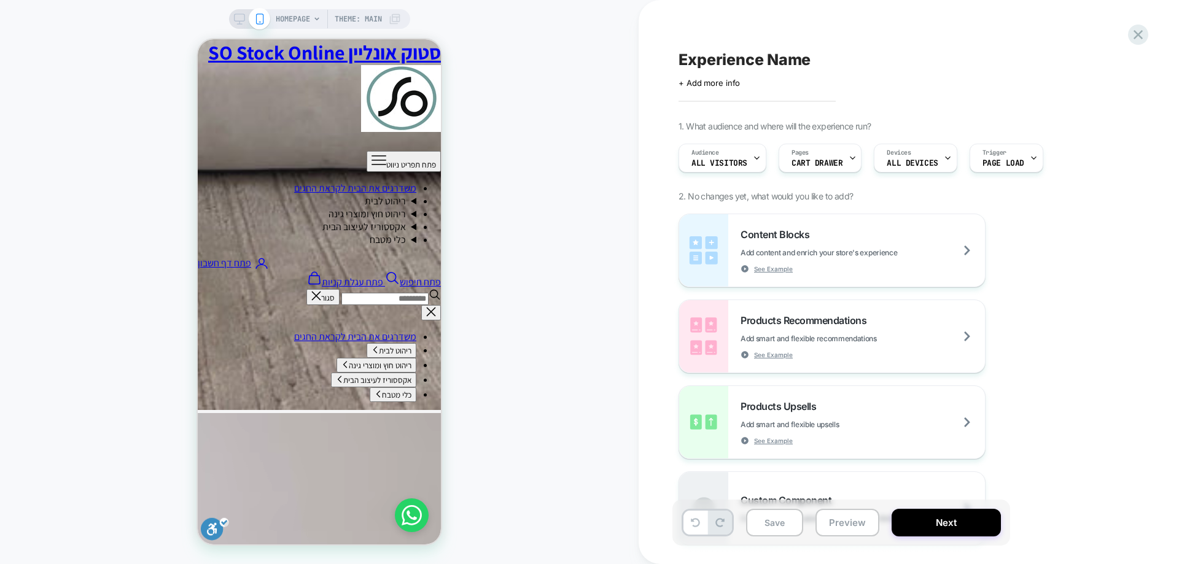
scroll to position [859, 0]
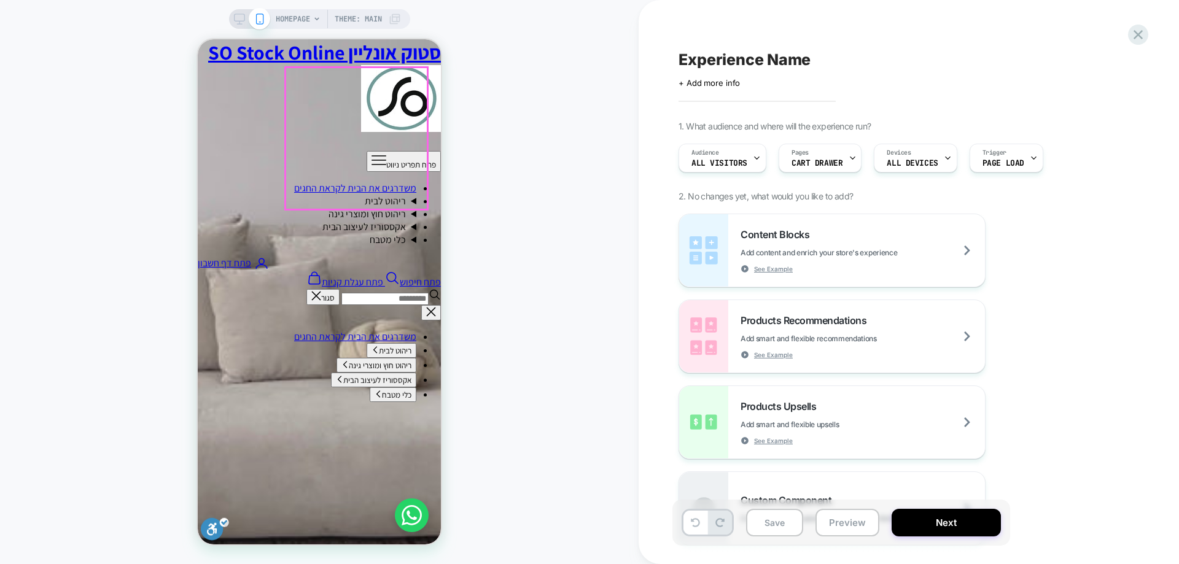
click at [815, 163] on span "CART DRAWER" at bounding box center [816, 163] width 51 height 9
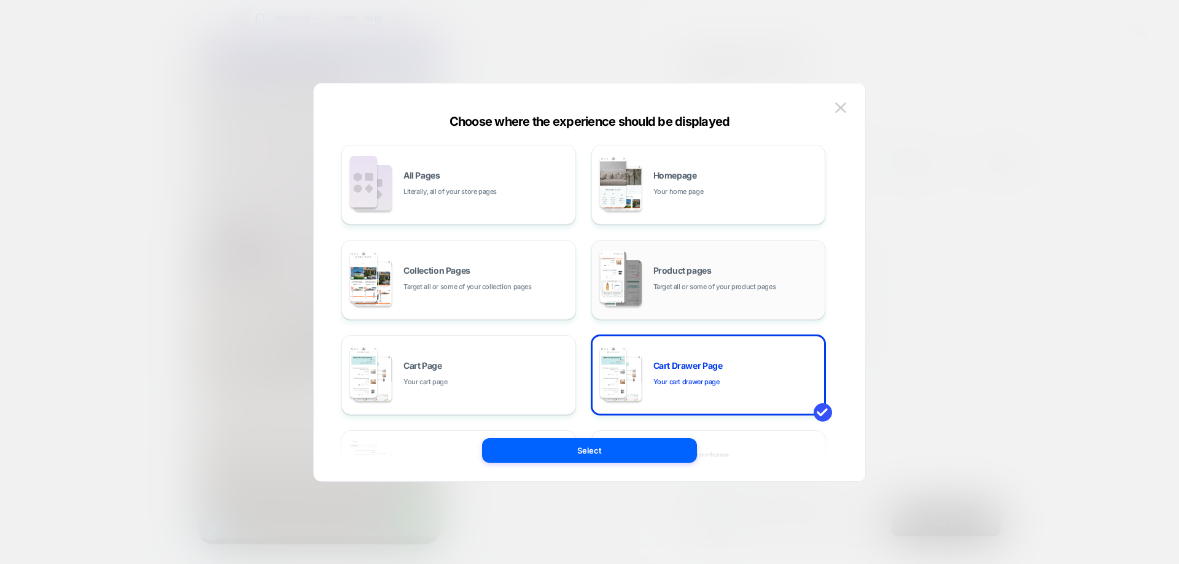
click at [670, 279] on div "Product pages Target all or some of your product pages" at bounding box center [736, 279] width 166 height 26
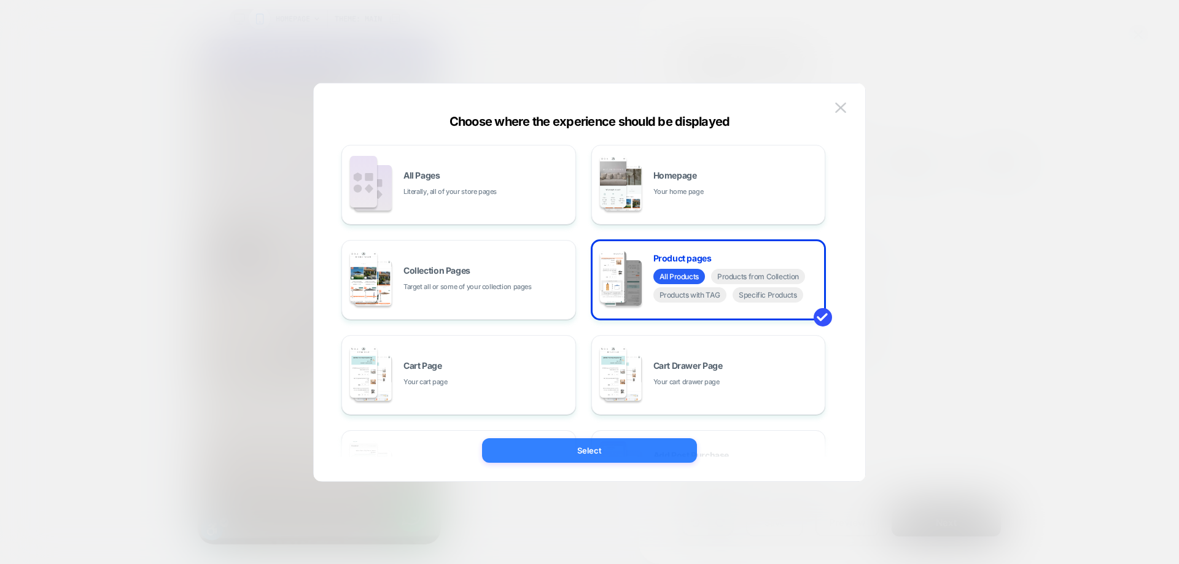
click at [643, 451] on button "Select" at bounding box center [589, 450] width 215 height 25
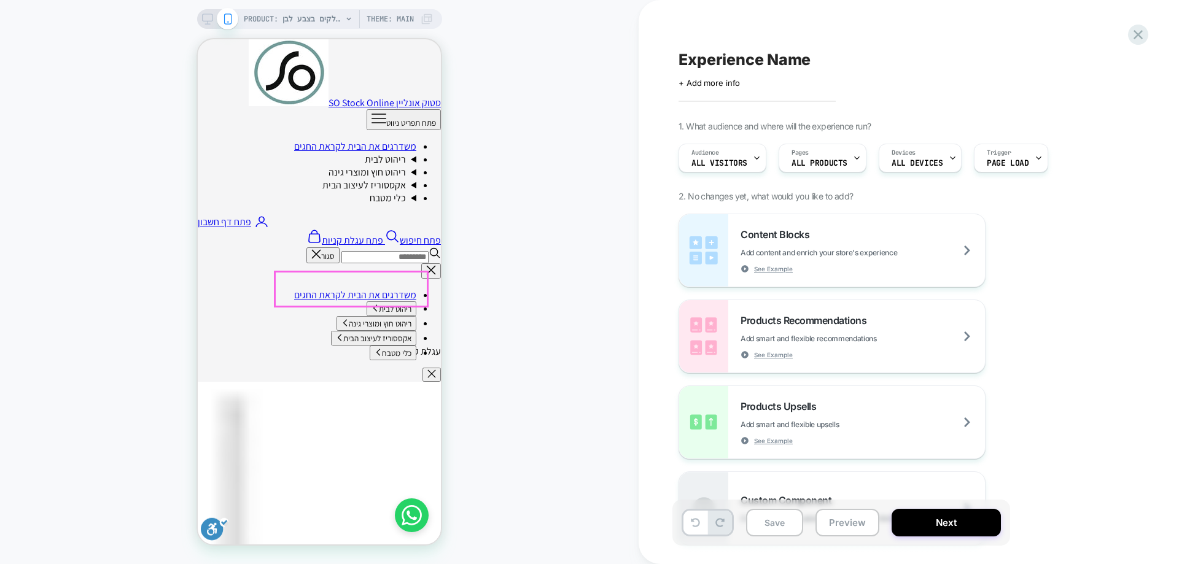
scroll to position [0, 0]
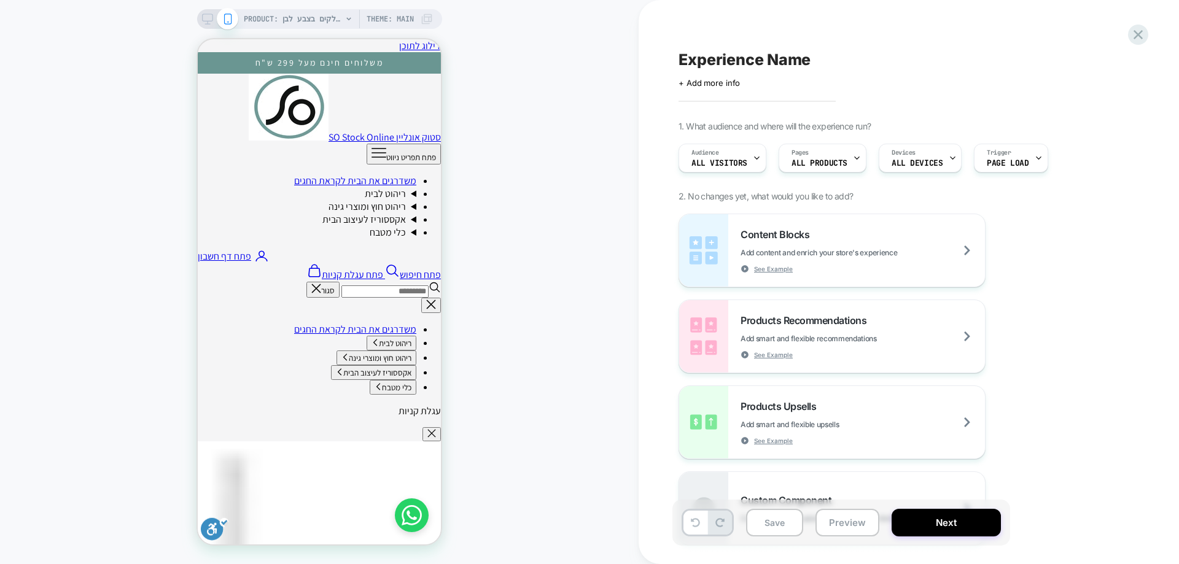
click at [141, 179] on div "PRODUCT: סט אמבטיה 5 חלקים בצבע לבן PRODUCT: סט אמבטיה 5 חלקים בצבע לבן Theme: …" at bounding box center [319, 282] width 638 height 540
click at [119, 195] on div "PRODUCT: סט אמבטיה 5 חלקים בצבע לבן PRODUCT: סט אמבטיה 5 חלקים בצבע לבן Theme: …" at bounding box center [319, 282] width 638 height 540
click at [96, 205] on div "PRODUCT: סט אמבטיה 5 חלקים בצבע לבן PRODUCT: סט אמבטיה 5 חלקים בצבע לבן Theme: …" at bounding box center [319, 282] width 638 height 540
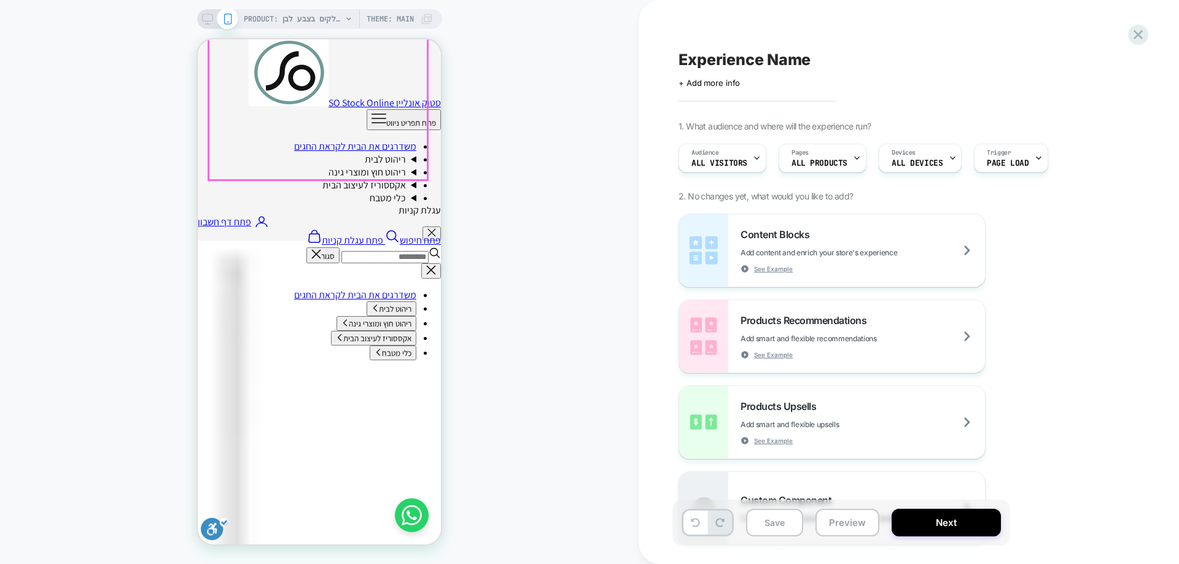
scroll to position [307, 0]
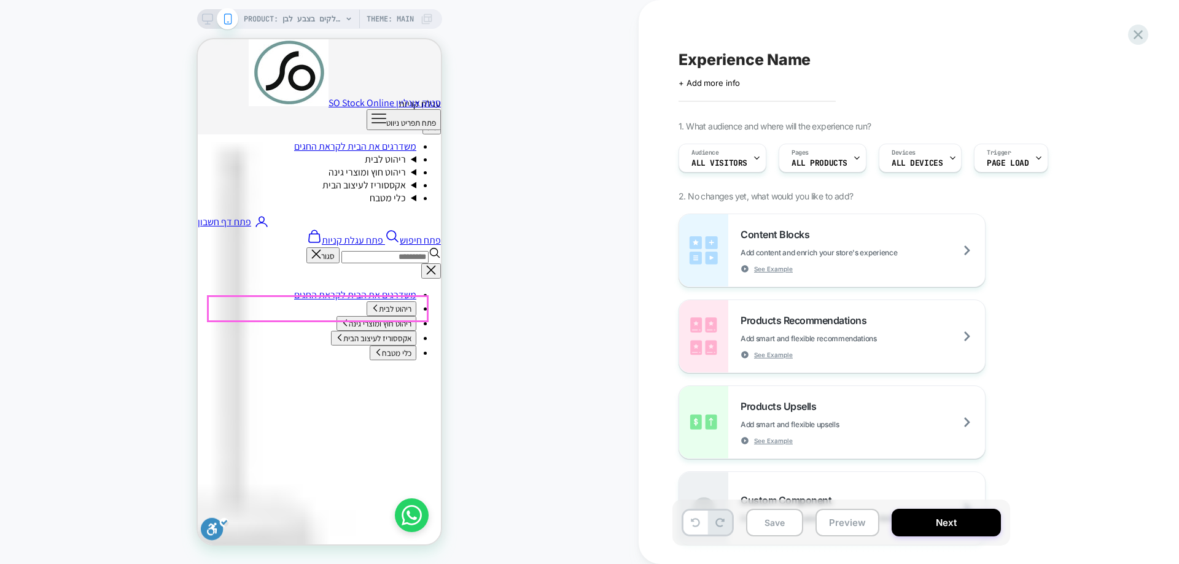
drag, startPoint x: 323, startPoint y: 308, endPoint x: 215, endPoint y: 308, distance: 108.7
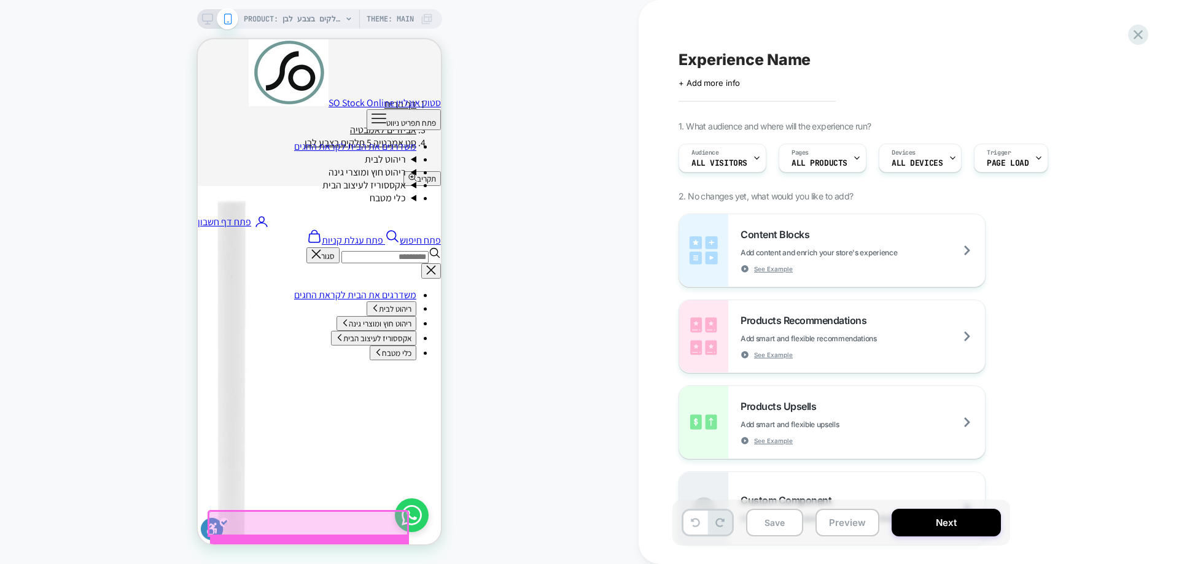
click at [328, 536] on div at bounding box center [309, 553] width 199 height 37
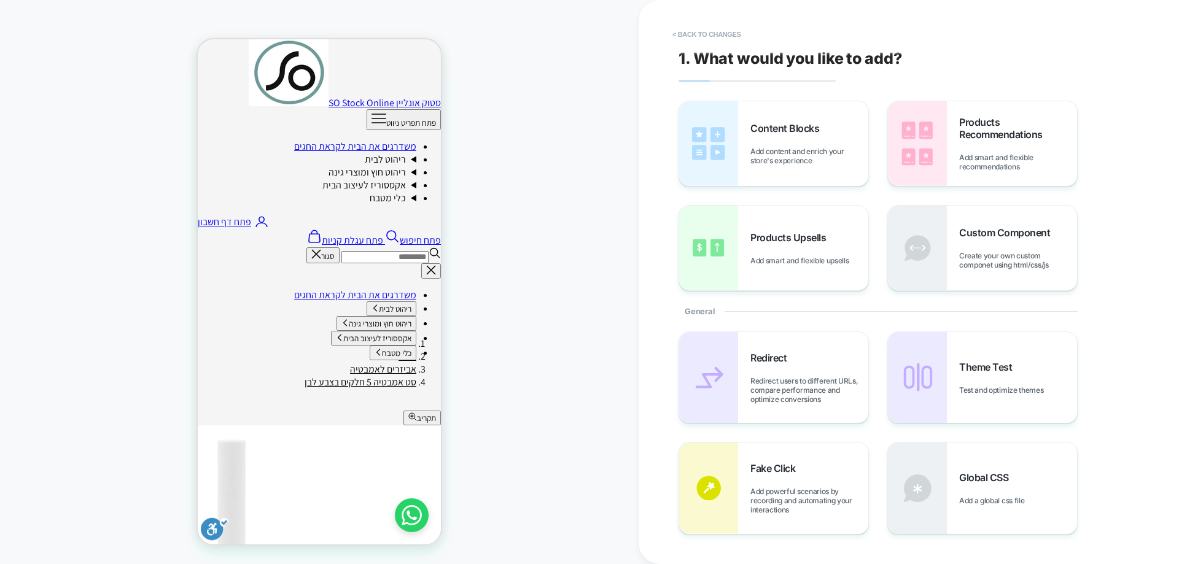
scroll to position [0, 0]
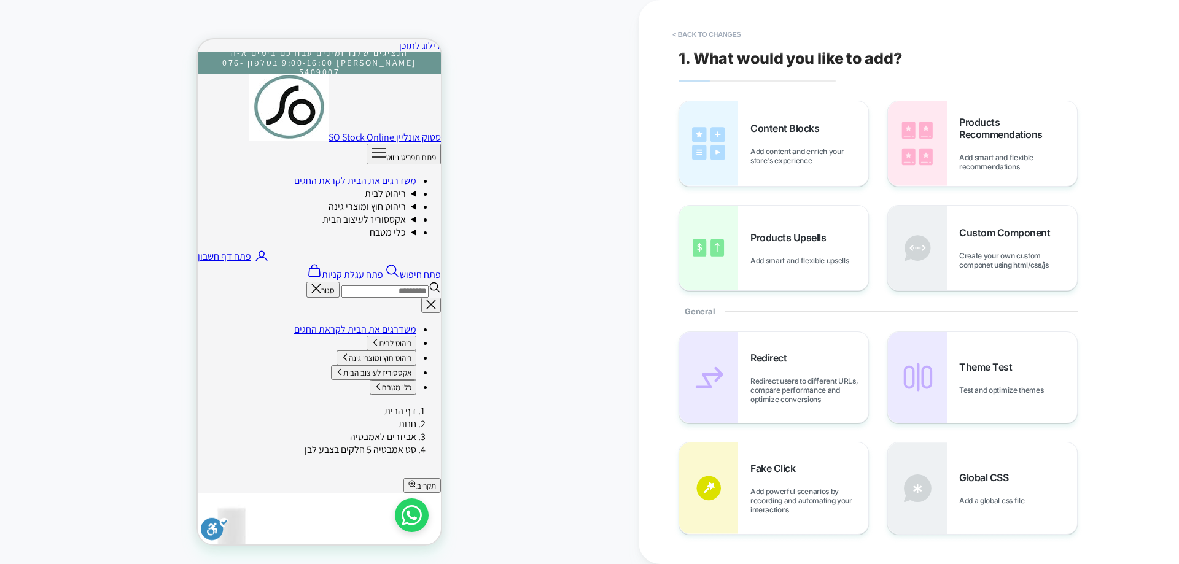
click at [307, 263] on icon "ניווט משני" at bounding box center [314, 270] width 15 height 15
click at [803, 141] on div "Content Blocks Add content and enrich your store's experience" at bounding box center [809, 143] width 118 height 43
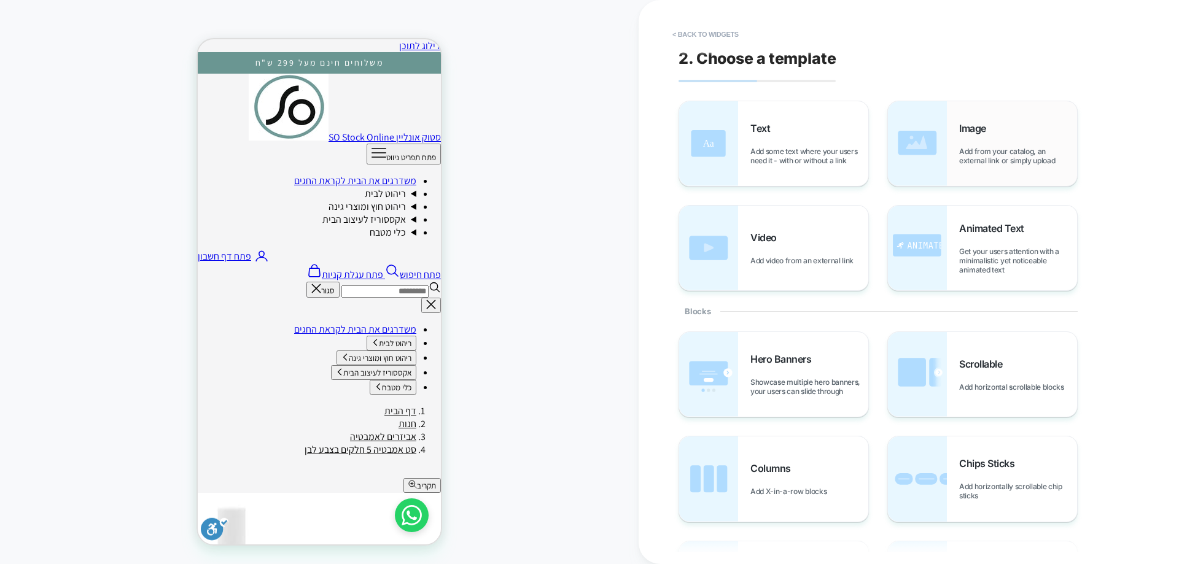
click at [950, 158] on div "Image Add from your catalog, an external link or simply upload" at bounding box center [982, 143] width 189 height 85
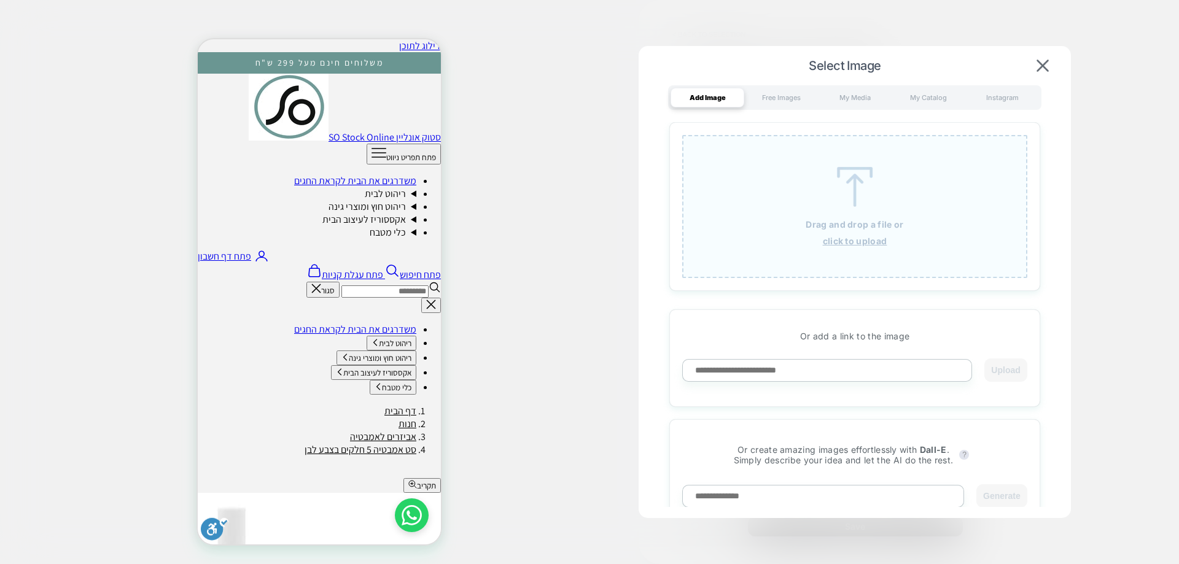
click at [872, 241] on u "click to upload" at bounding box center [855, 241] width 64 height 10
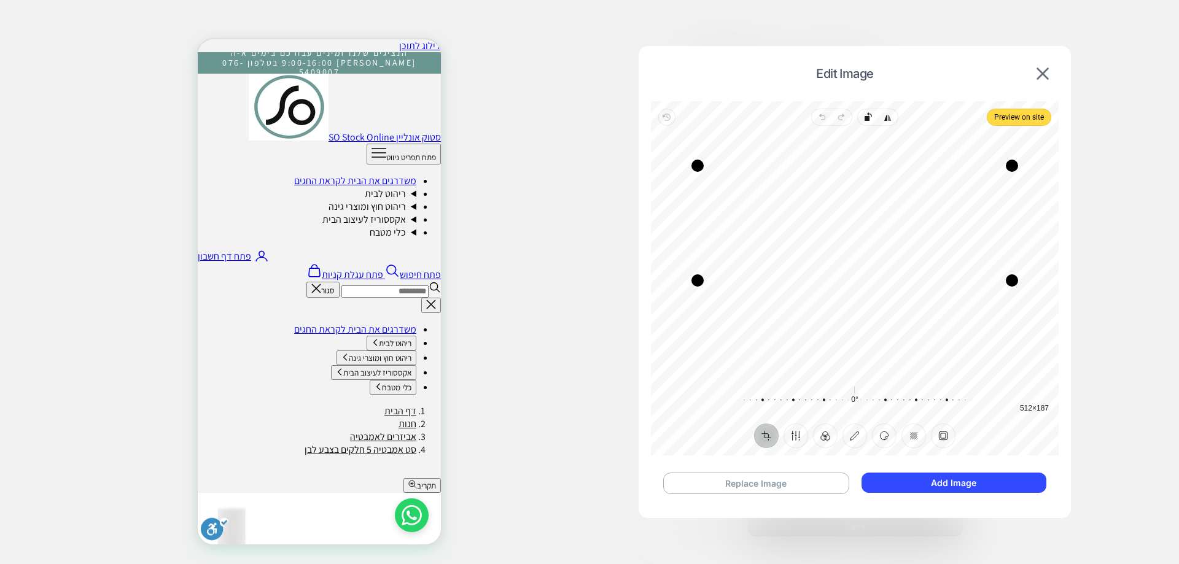
drag, startPoint x: 894, startPoint y: 347, endPoint x: 889, endPoint y: 282, distance: 65.3
click at [889, 282] on div "Drag edge b" at bounding box center [854, 280] width 314 height 12
drag, startPoint x: 848, startPoint y: 165, endPoint x: 856, endPoint y: 222, distance: 58.3
click at [856, 222] on div "Drag edge t" at bounding box center [854, 223] width 314 height 12
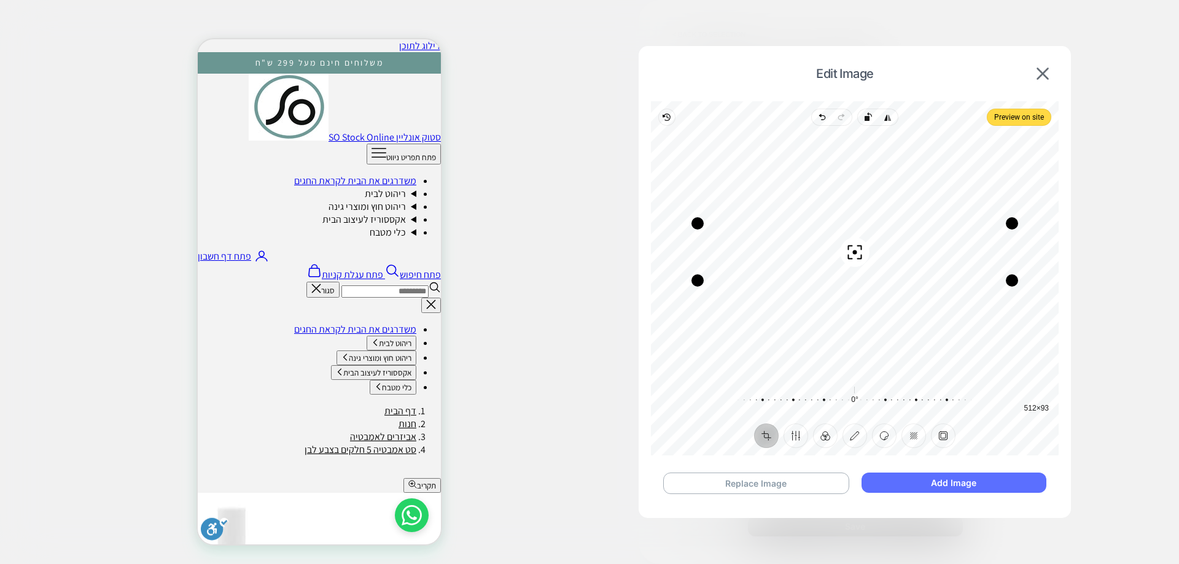
click at [921, 486] on button "Add Image" at bounding box center [953, 483] width 185 height 20
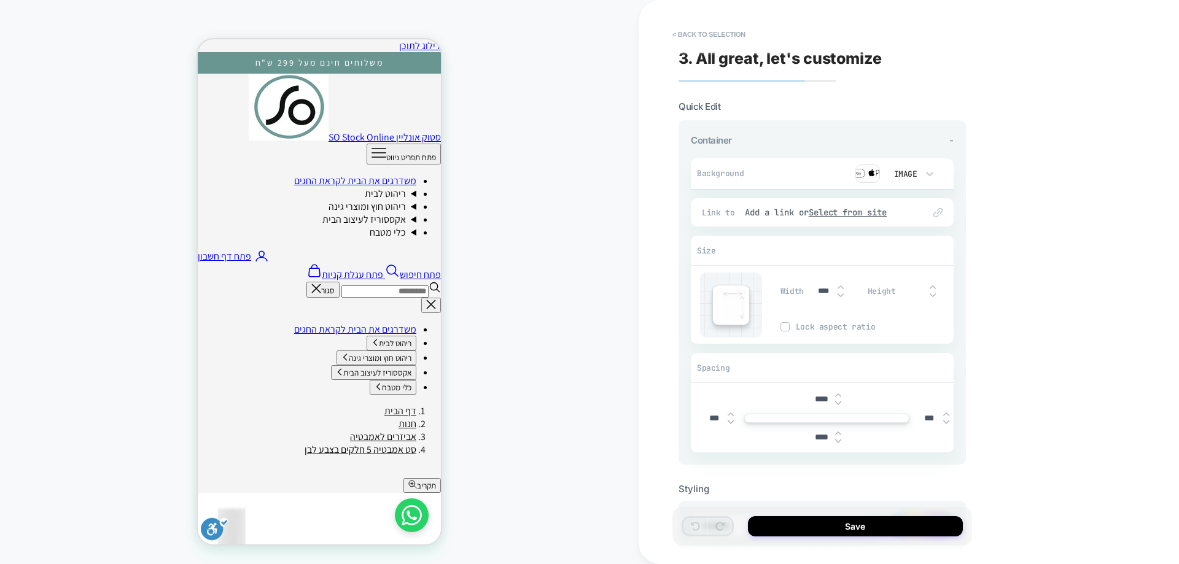
click at [840, 403] on img at bounding box center [838, 403] width 6 height 5
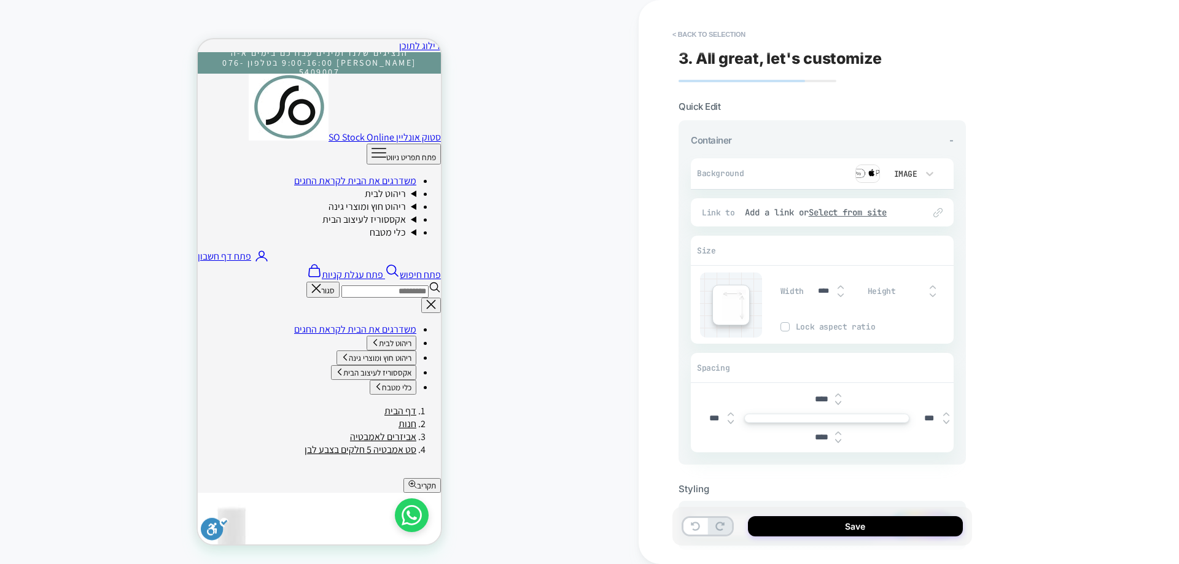
click at [840, 403] on img at bounding box center [838, 403] width 6 height 5
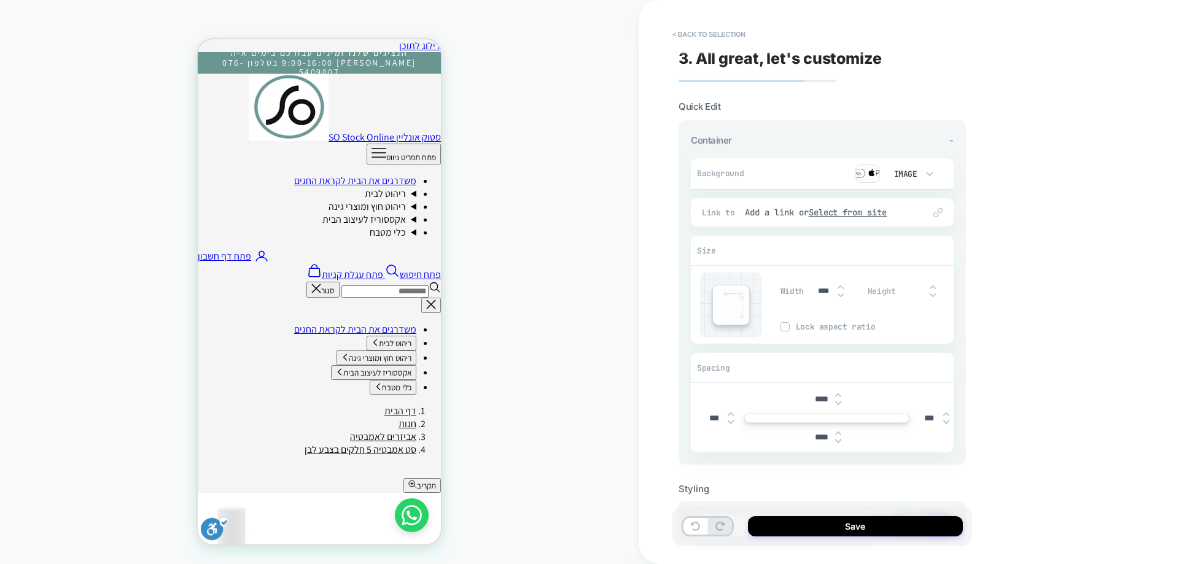
click at [840, 403] on img at bounding box center [838, 403] width 6 height 5
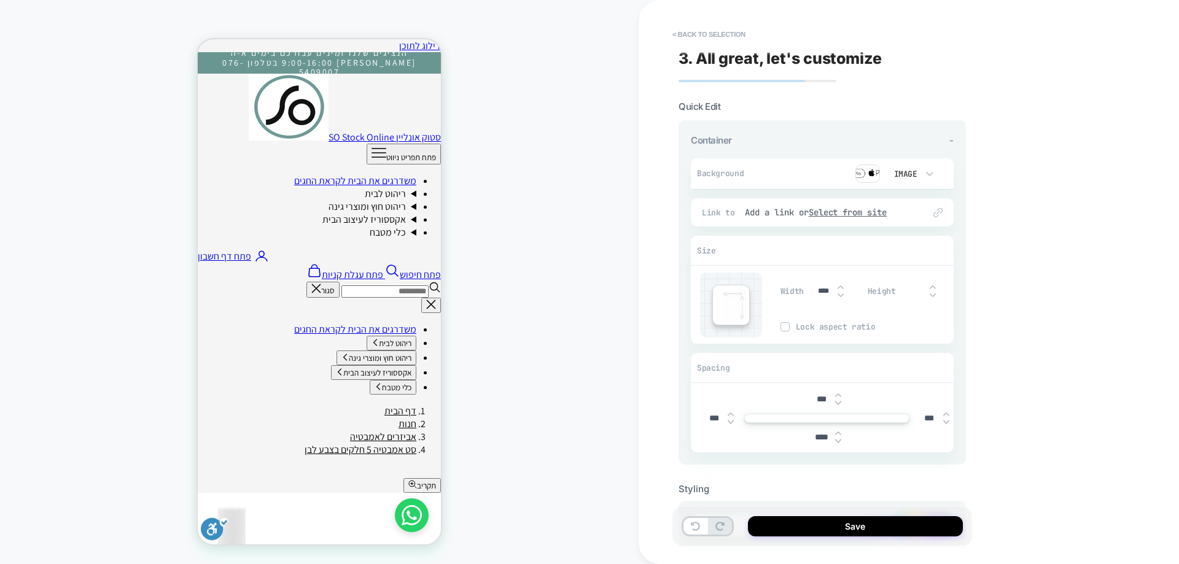
click at [840, 403] on img at bounding box center [838, 403] width 6 height 5
click at [841, 403] on img at bounding box center [838, 403] width 6 height 5
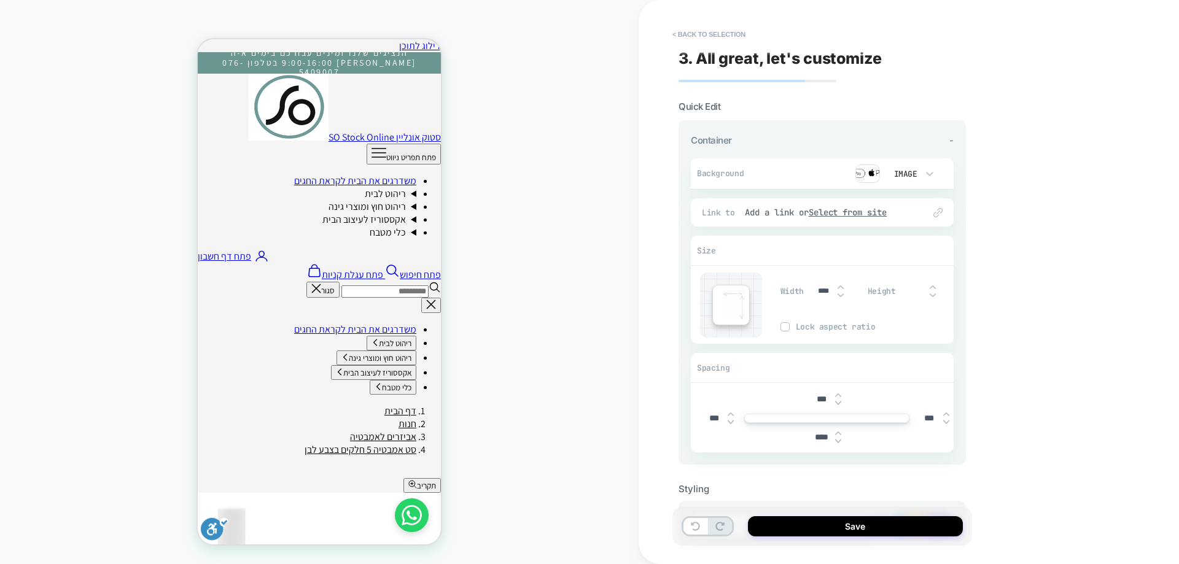
click at [841, 403] on img at bounding box center [838, 403] width 6 height 5
click at [841, 402] on img at bounding box center [838, 403] width 6 height 5
click at [842, 402] on div "****" at bounding box center [826, 399] width 38 height 25
click at [839, 401] on img at bounding box center [838, 403] width 6 height 5
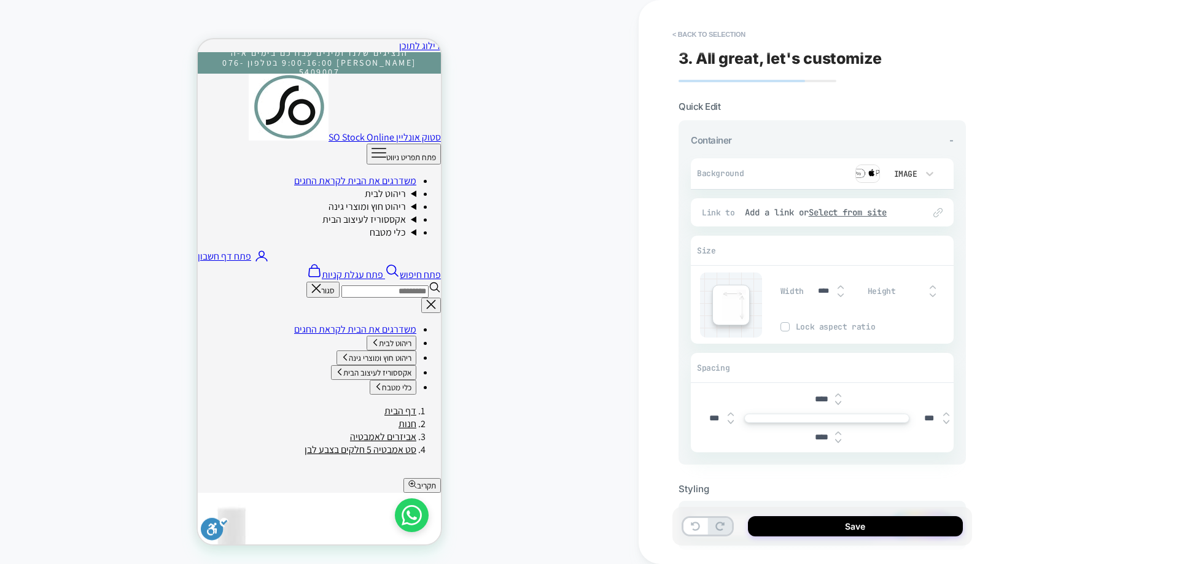
click at [839, 401] on img at bounding box center [838, 403] width 6 height 5
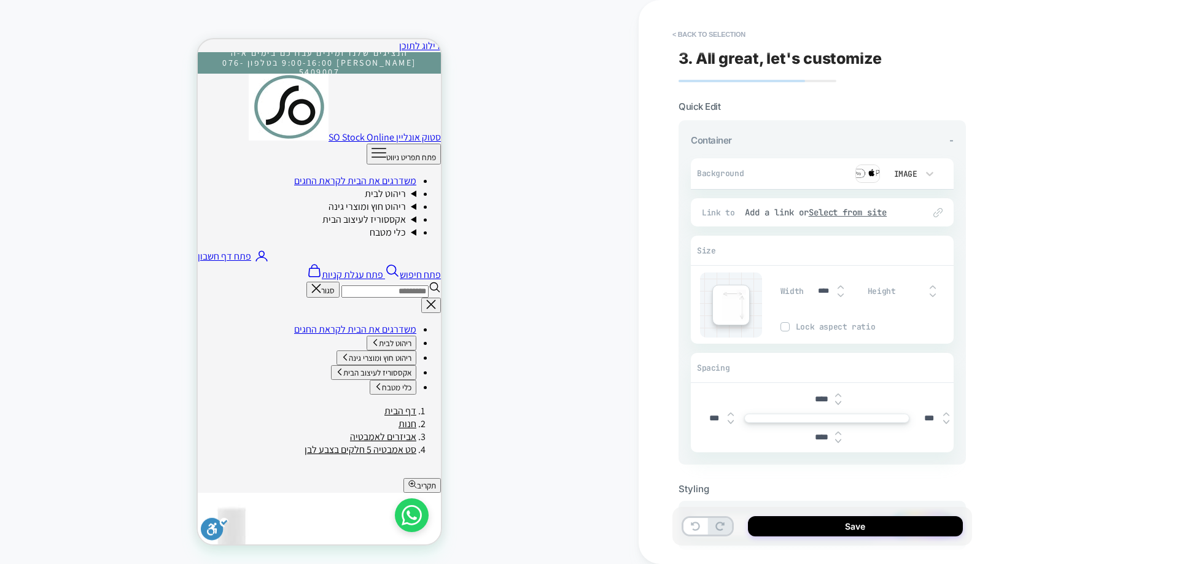
click at [839, 401] on img at bounding box center [838, 403] width 6 height 5
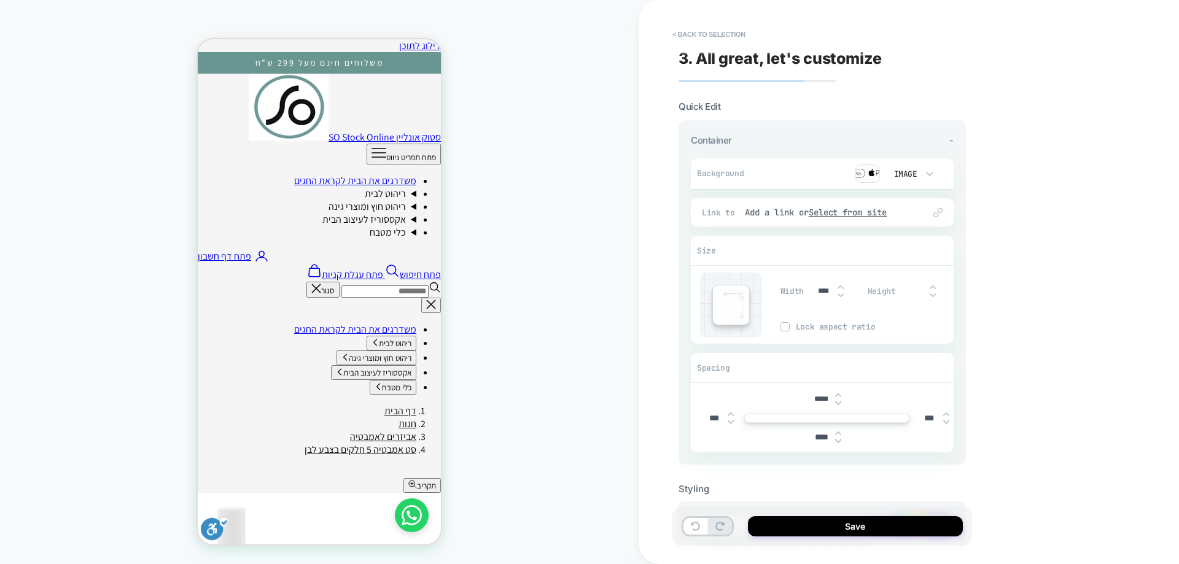
click at [839, 401] on img at bounding box center [838, 403] width 6 height 5
click at [837, 392] on div "*****" at bounding box center [826, 399] width 38 height 25
click at [837, 393] on img at bounding box center [838, 395] width 6 height 5
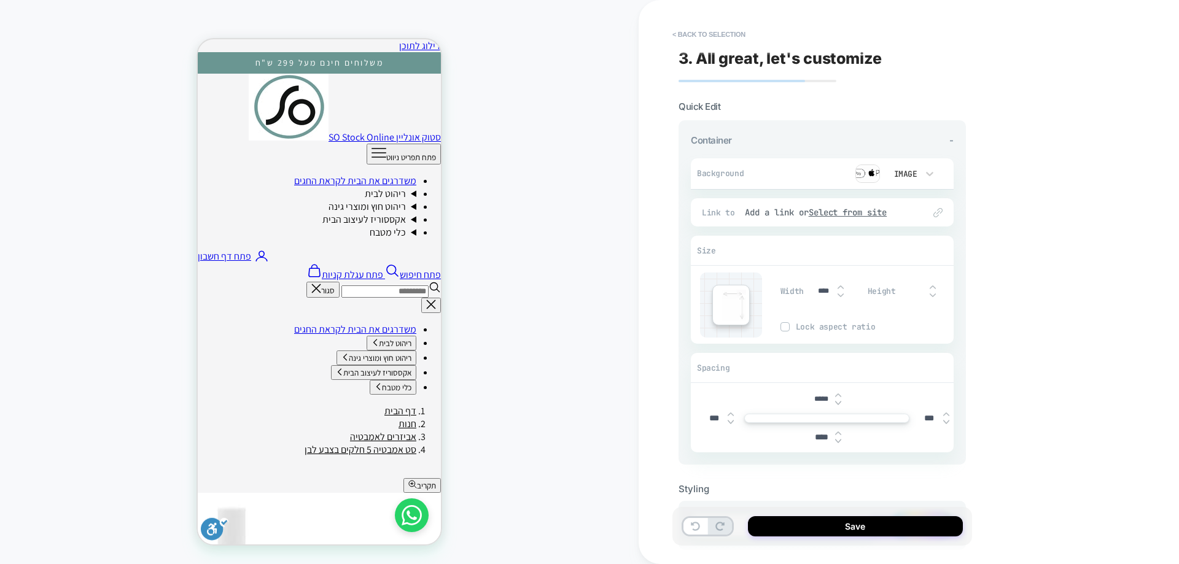
click at [837, 393] on img at bounding box center [838, 395] width 6 height 5
type input "*****"
click at [840, 441] on img at bounding box center [838, 441] width 6 height 5
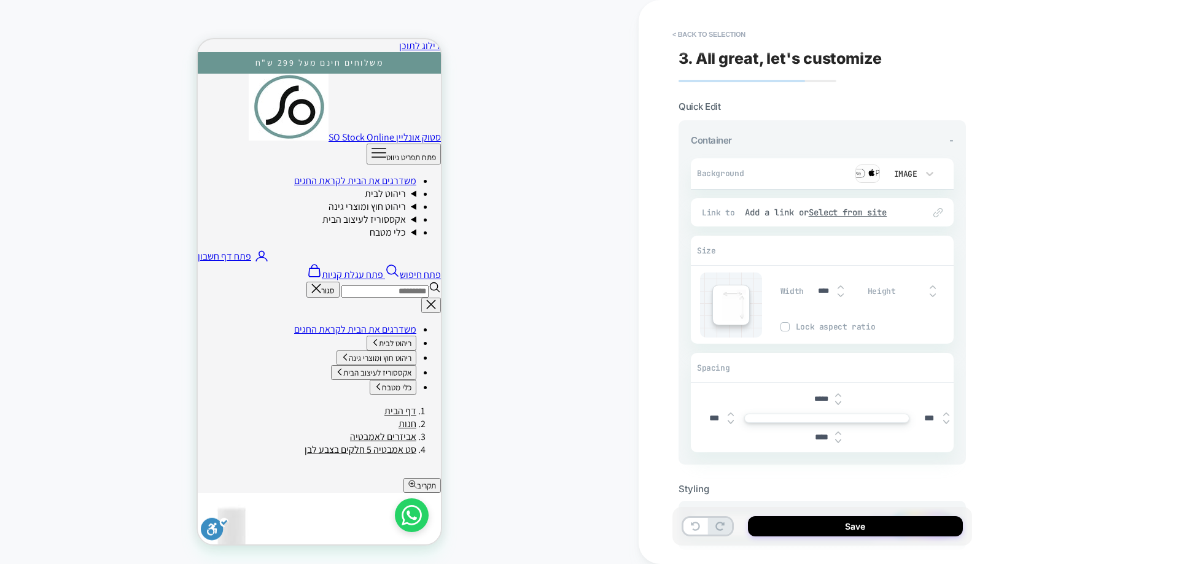
click at [840, 441] on img at bounding box center [838, 441] width 6 height 5
click at [840, 440] on img at bounding box center [838, 441] width 6 height 5
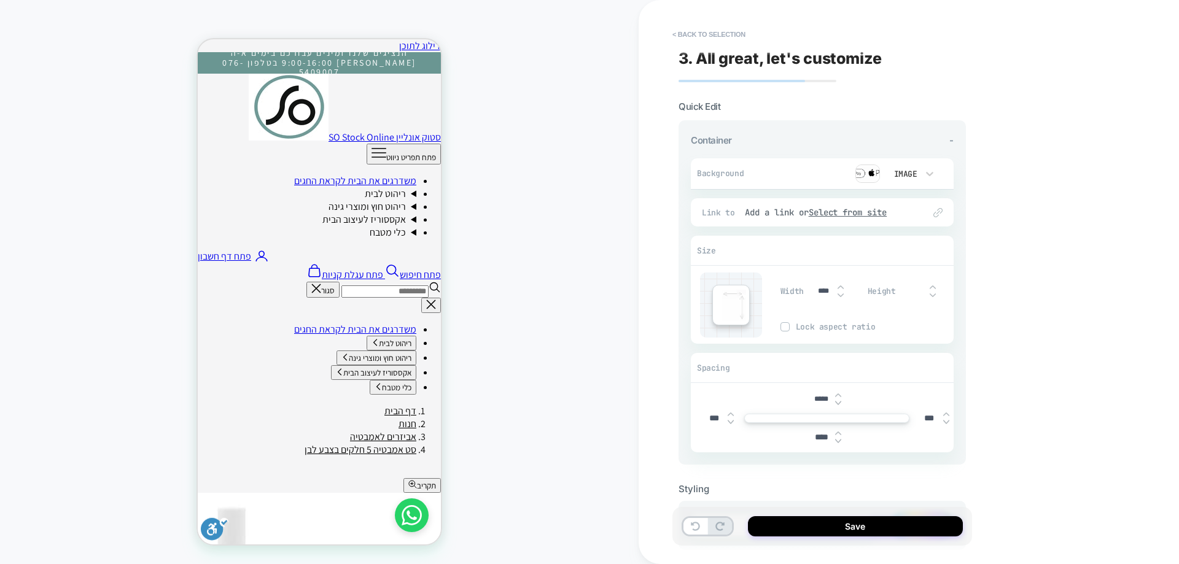
click at [840, 440] on img at bounding box center [838, 441] width 6 height 5
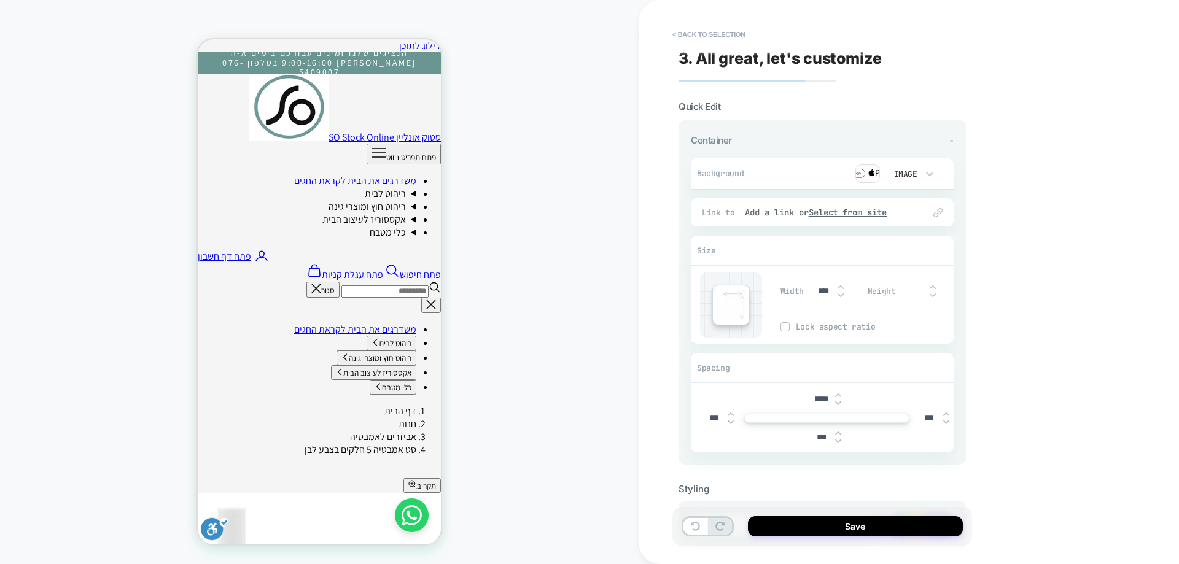
click at [840, 440] on img at bounding box center [838, 441] width 6 height 5
click at [839, 441] on img at bounding box center [838, 441] width 6 height 5
type input "***"
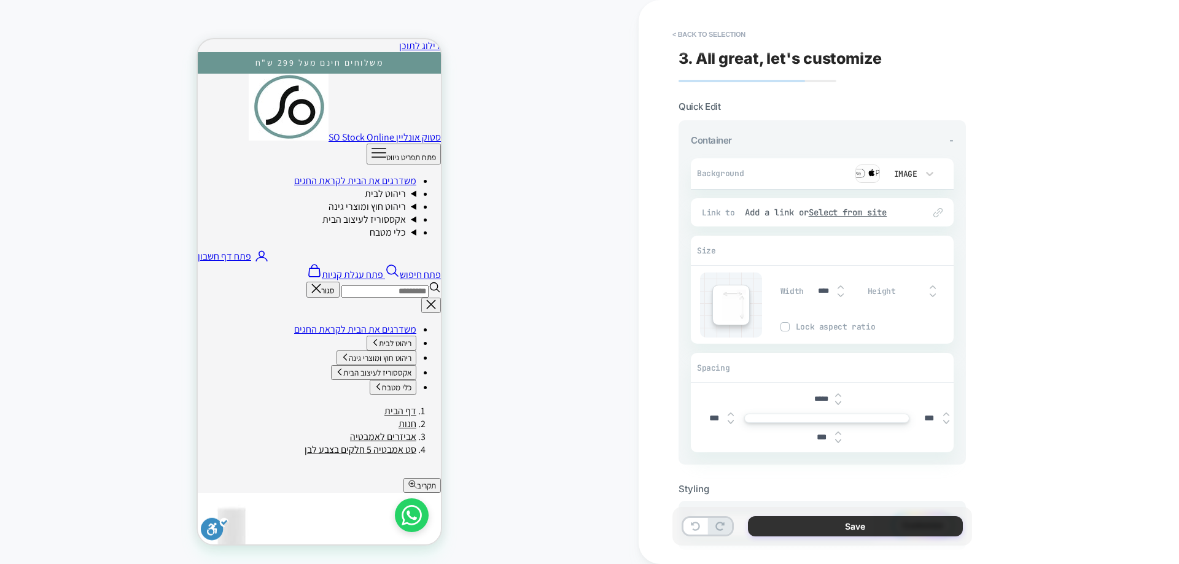
click at [794, 525] on button "Save" at bounding box center [855, 526] width 215 height 20
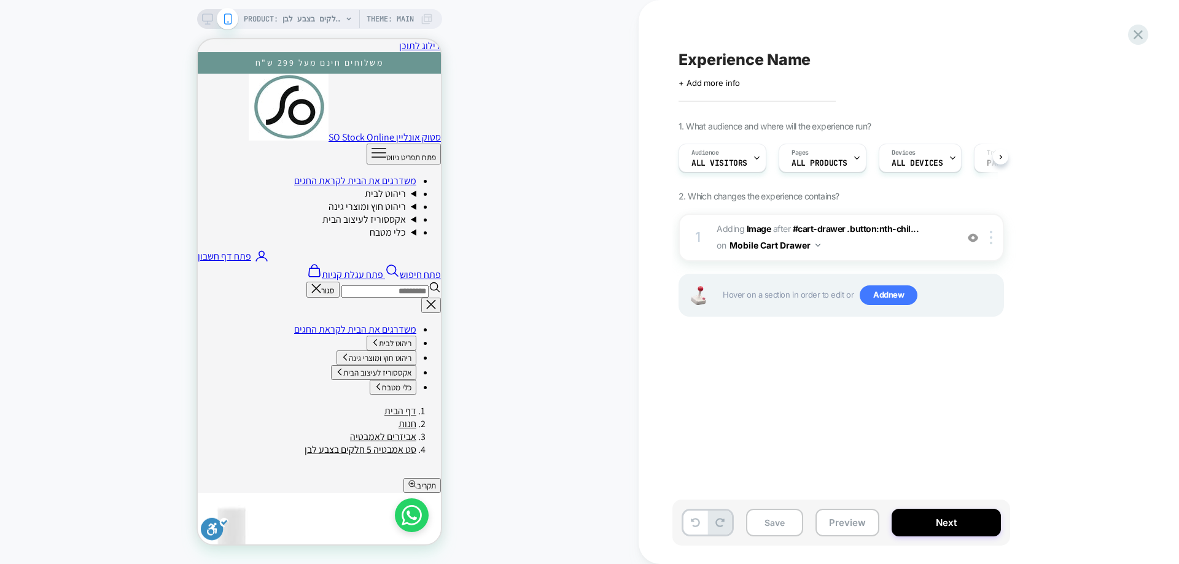
scroll to position [0, 1]
click at [424, 505] on div at bounding box center [410, 517] width 34 height 34
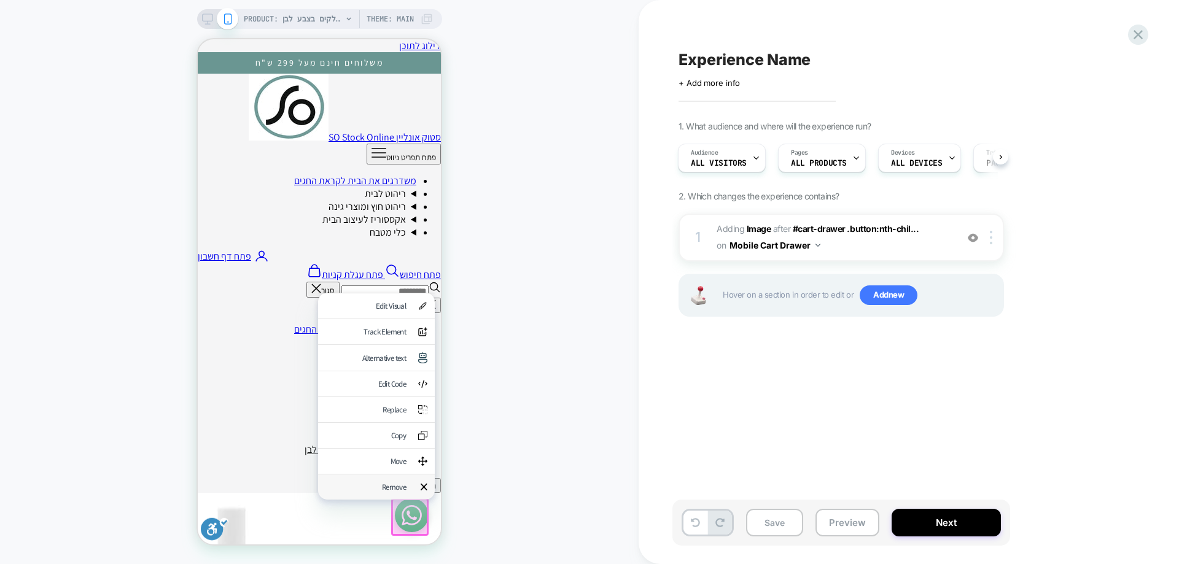
click at [401, 492] on div "Remove" at bounding box center [365, 487] width 80 height 10
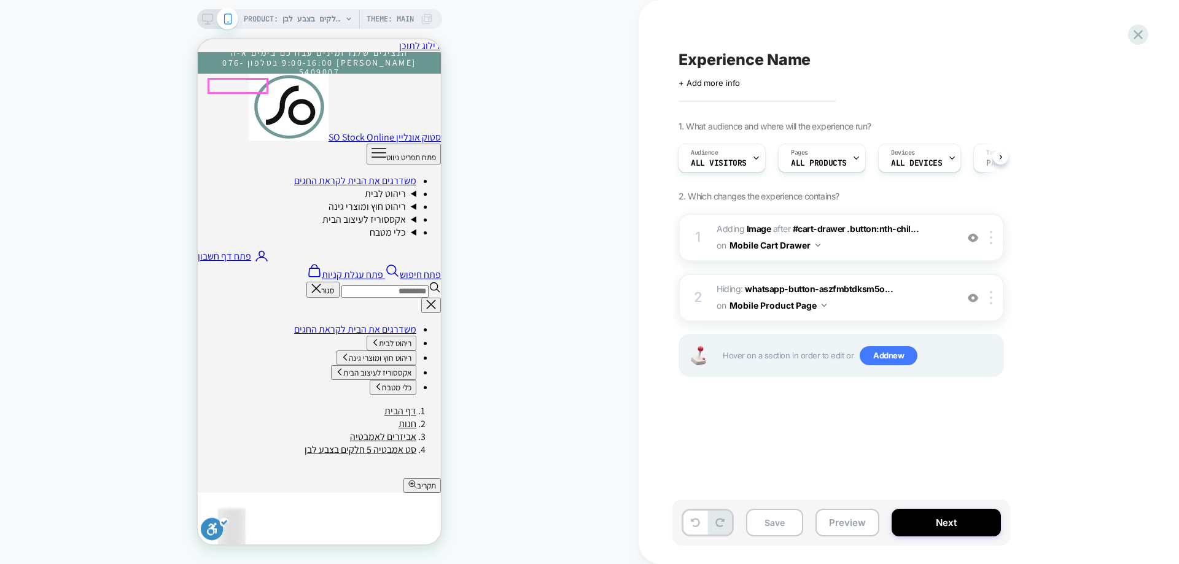
click at [309, 265] on icon "ניווט משני" at bounding box center [314, 271] width 11 height 12
click at [219, 532] on div at bounding box center [213, 535] width 28 height 22
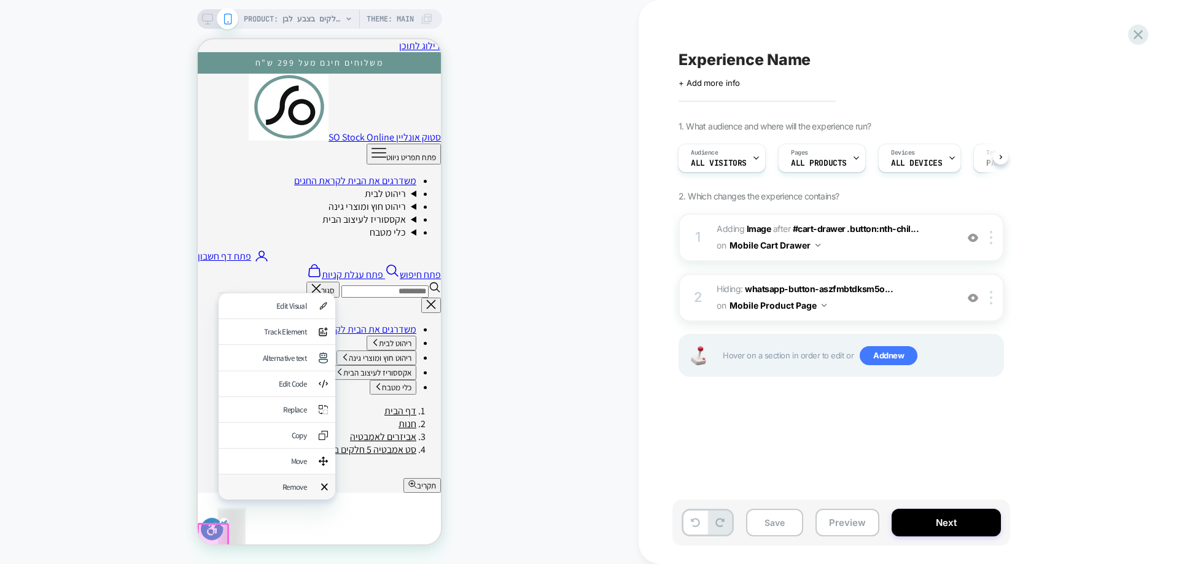
click at [246, 492] on div "Remove" at bounding box center [266, 487] width 80 height 10
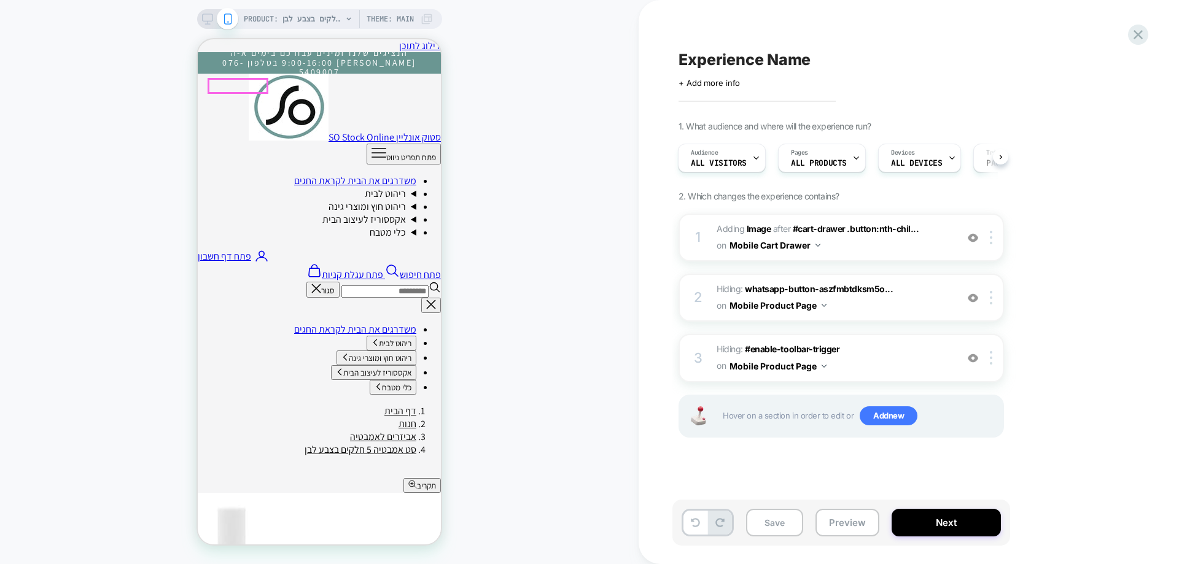
click at [307, 263] on icon "ניווט משני" at bounding box center [314, 270] width 15 height 15
click at [1137, 31] on icon at bounding box center [1137, 34] width 17 height 17
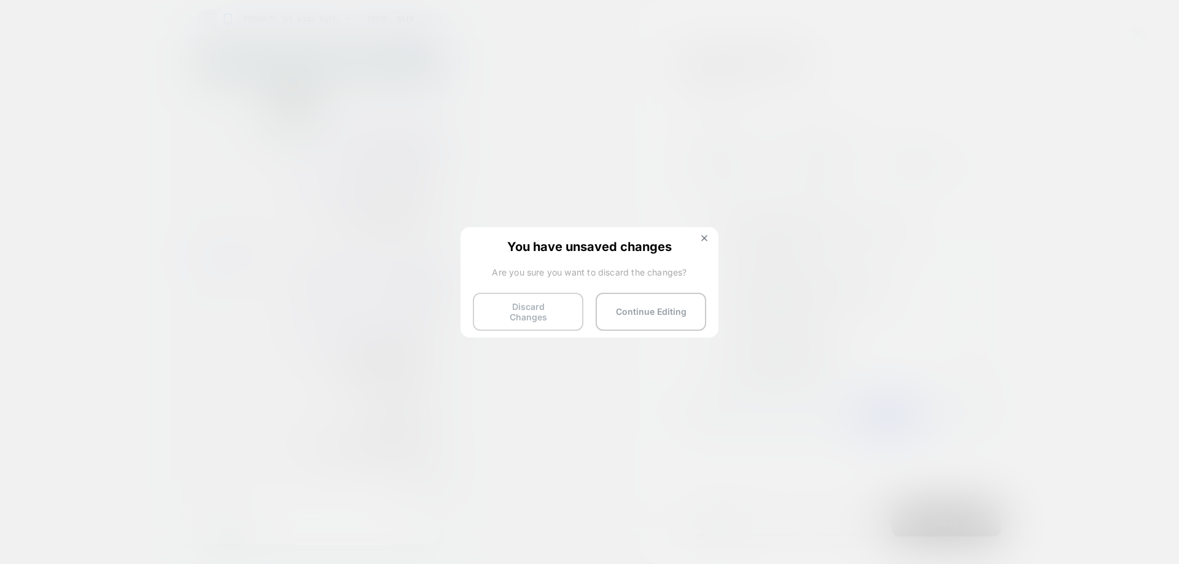
click at [551, 308] on button "Discard Changes" at bounding box center [528, 312] width 110 height 38
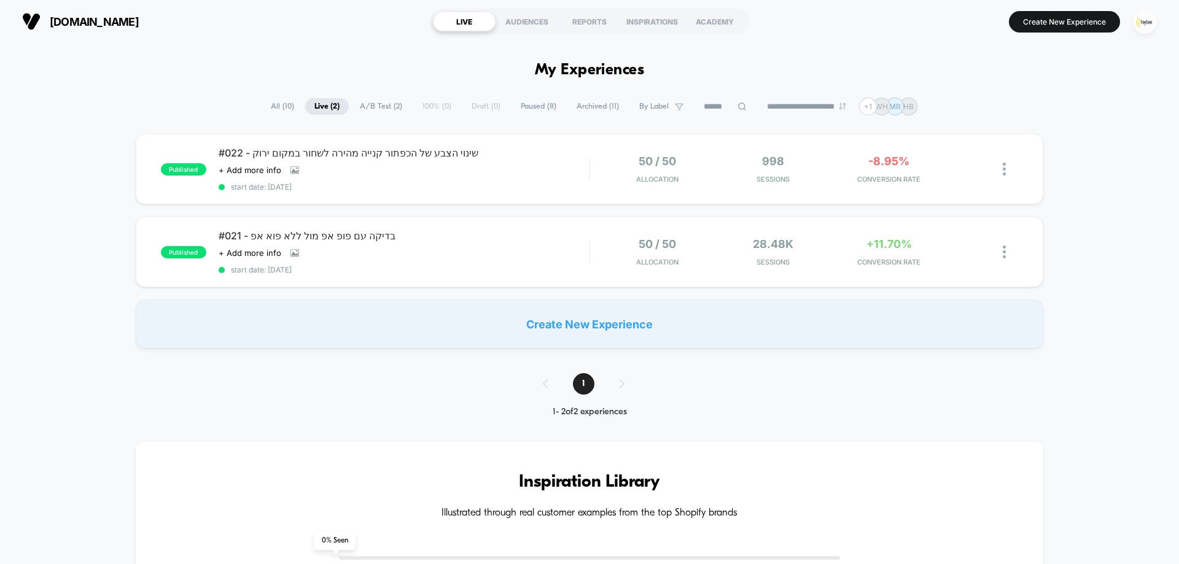
click at [1144, 26] on img "button" at bounding box center [1145, 22] width 24 height 24
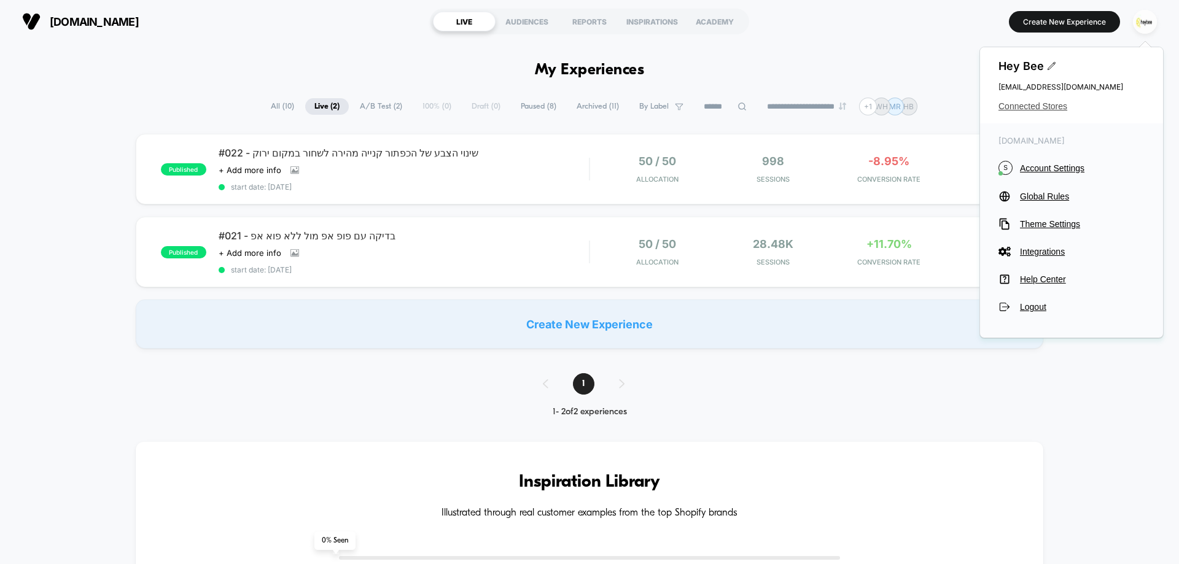
click at [1017, 106] on span "Connected Stores" at bounding box center [1071, 106] width 146 height 10
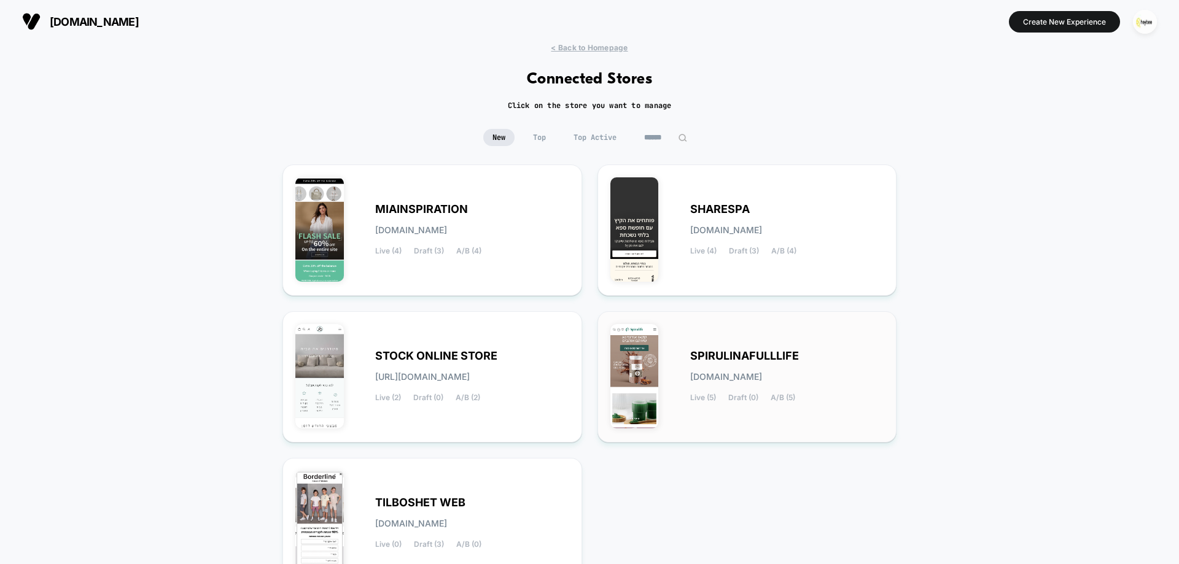
click at [778, 383] on div "SPIRULINAFULLLIFE spirulinafulllife.myshopify.com Live (5) Draft (0) A/B (5)" at bounding box center [787, 377] width 194 height 50
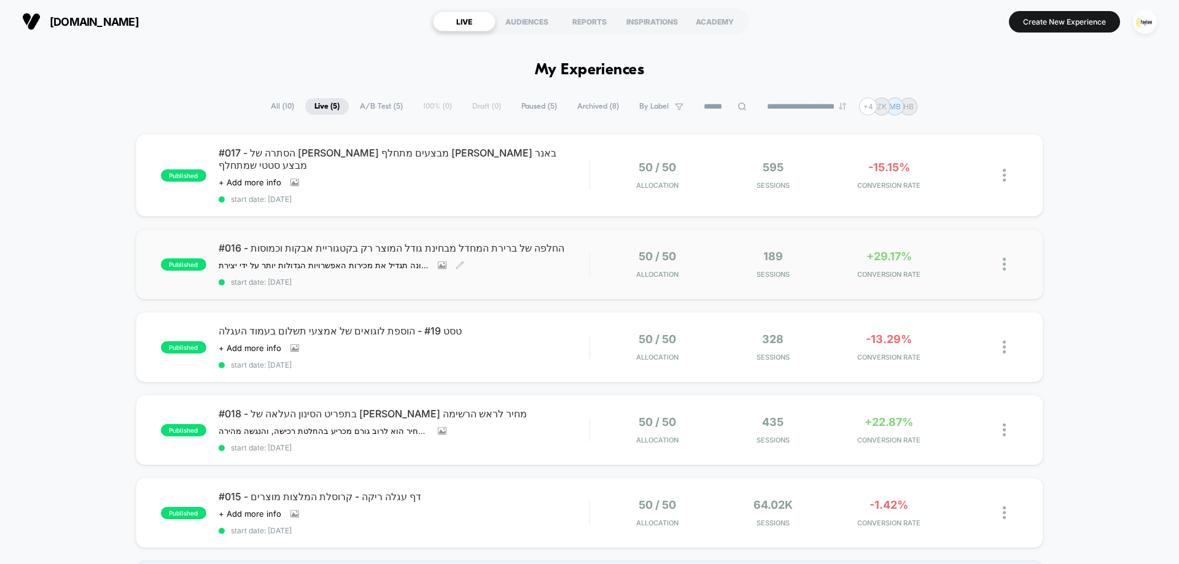
click at [517, 252] on div "#016 - החלפה של ברירת המחדל מבחינת גודל המוצר רק בקטגוריית אבקות וכמוסות ﻿ההשער…" at bounding box center [404, 264] width 370 height 45
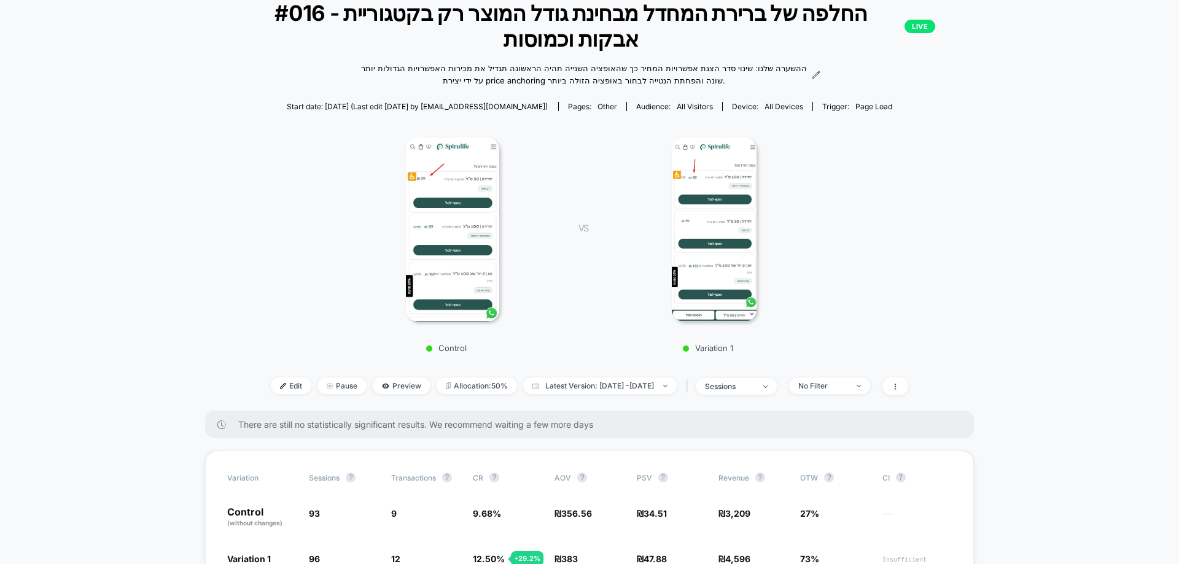
scroll to position [184, 0]
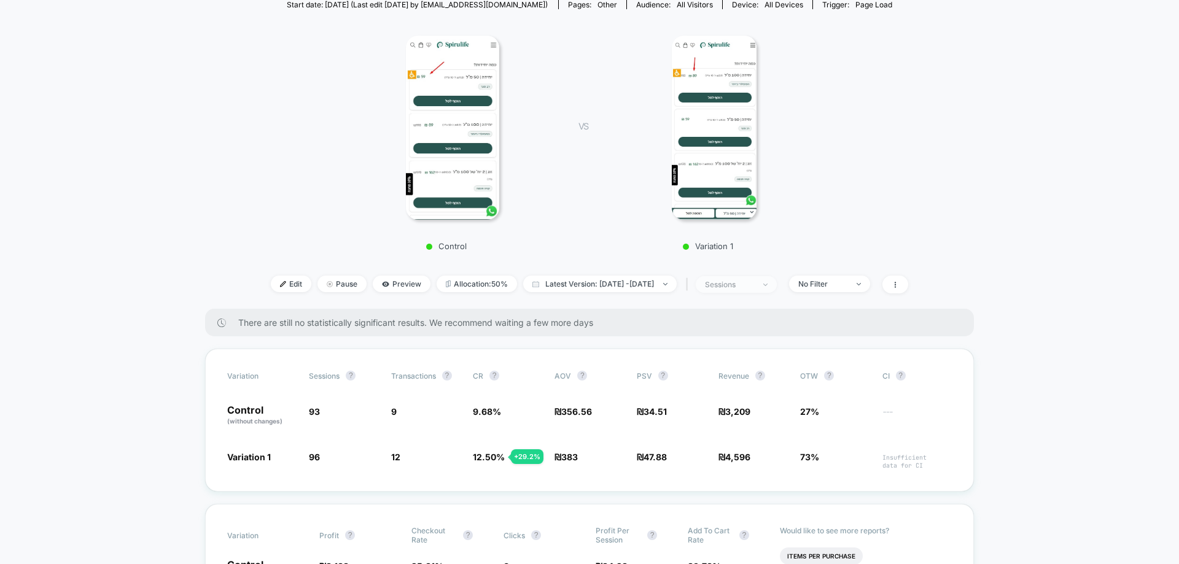
click at [755, 281] on span "sessions" at bounding box center [735, 284] width 81 height 17
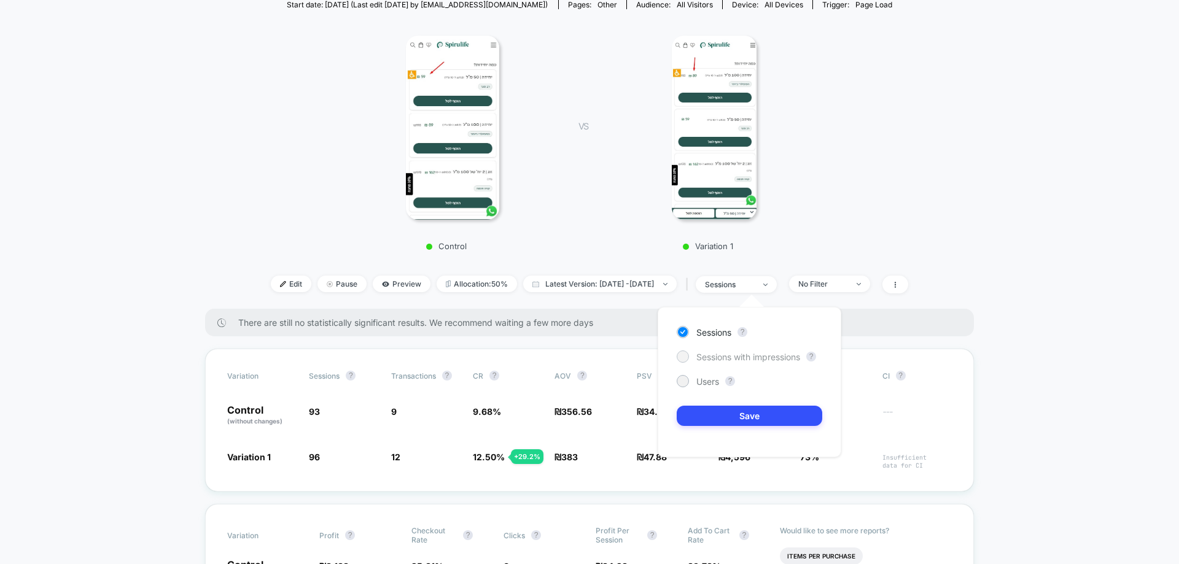
click at [741, 358] on span "Sessions with impressions" at bounding box center [748, 357] width 104 height 10
click at [767, 420] on button "Save" at bounding box center [748, 416] width 145 height 20
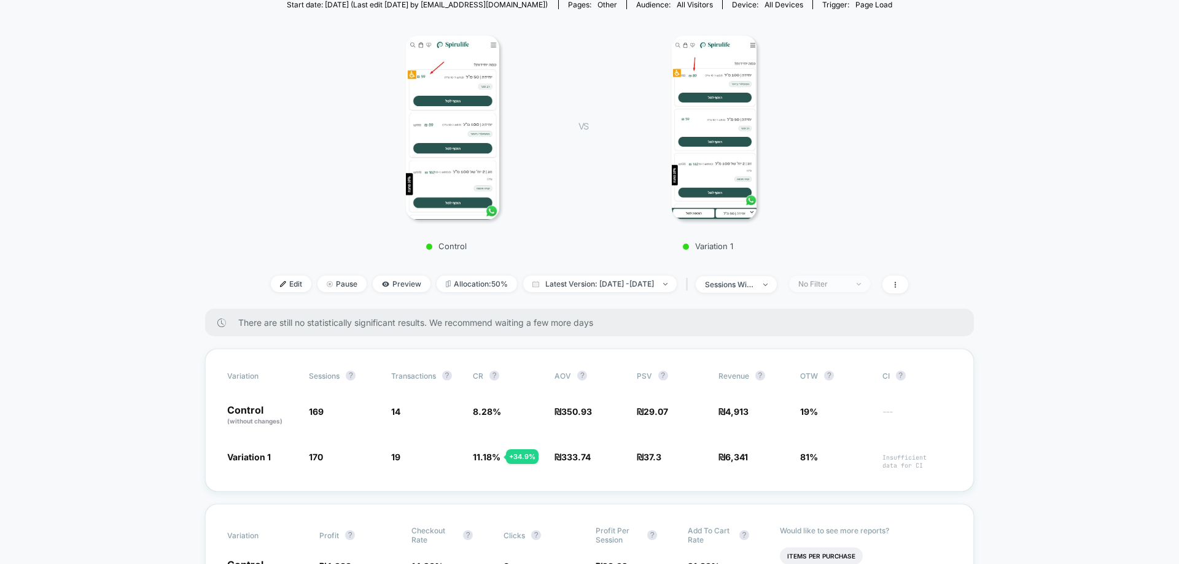
click at [866, 291] on span "No Filter" at bounding box center [829, 284] width 81 height 17
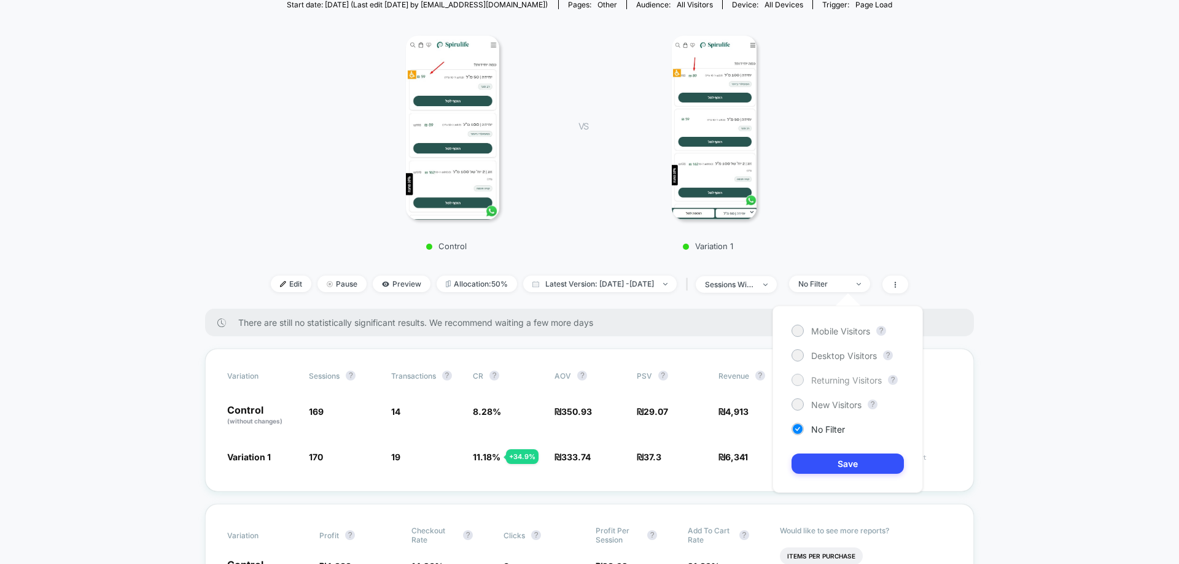
click at [848, 378] on span "Returning Visitors" at bounding box center [846, 380] width 71 height 10
click at [897, 381] on button "?" at bounding box center [893, 380] width 10 height 10
drag, startPoint x: 894, startPoint y: 293, endPoint x: 896, endPoint y: 302, distance: 8.8
click at [894, 295] on div "Mobile Visitors ? Desktop Visitors ? Returning Visitors ? New Visitors ? No Fil…" at bounding box center [847, 399] width 175 height 212
click at [861, 285] on img at bounding box center [858, 284] width 4 height 2
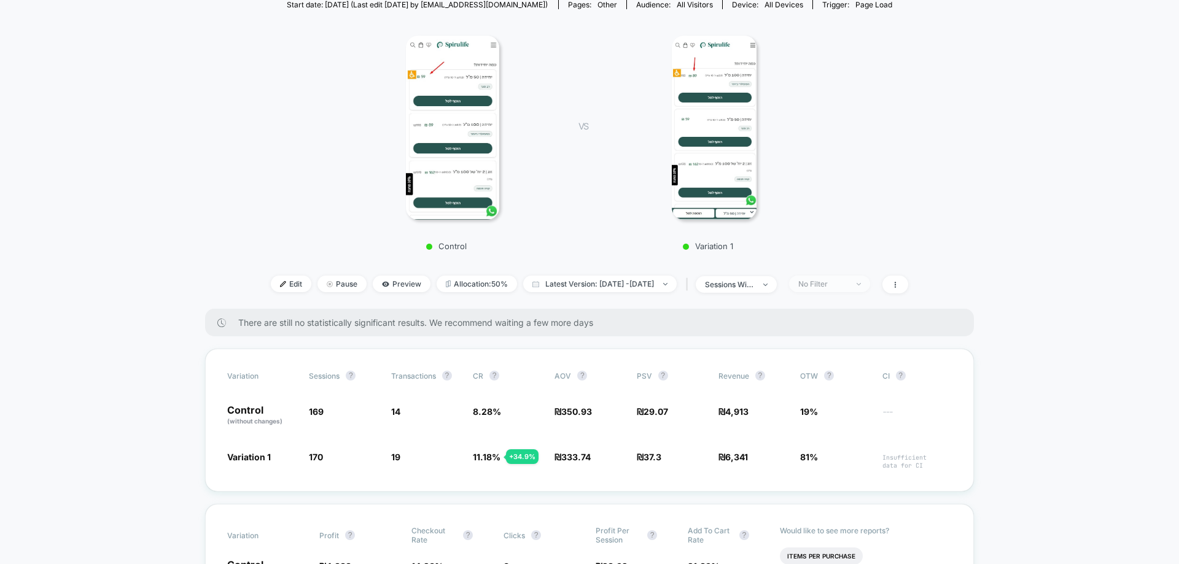
drag, startPoint x: 883, startPoint y: 286, endPoint x: 885, endPoint y: 292, distance: 6.4
click at [870, 287] on span "No Filter" at bounding box center [829, 284] width 81 height 17
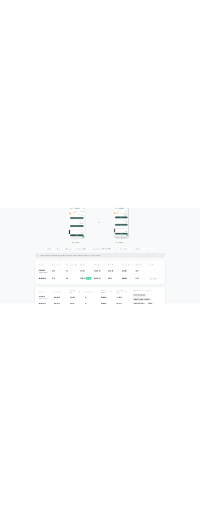
scroll to position [307, 0]
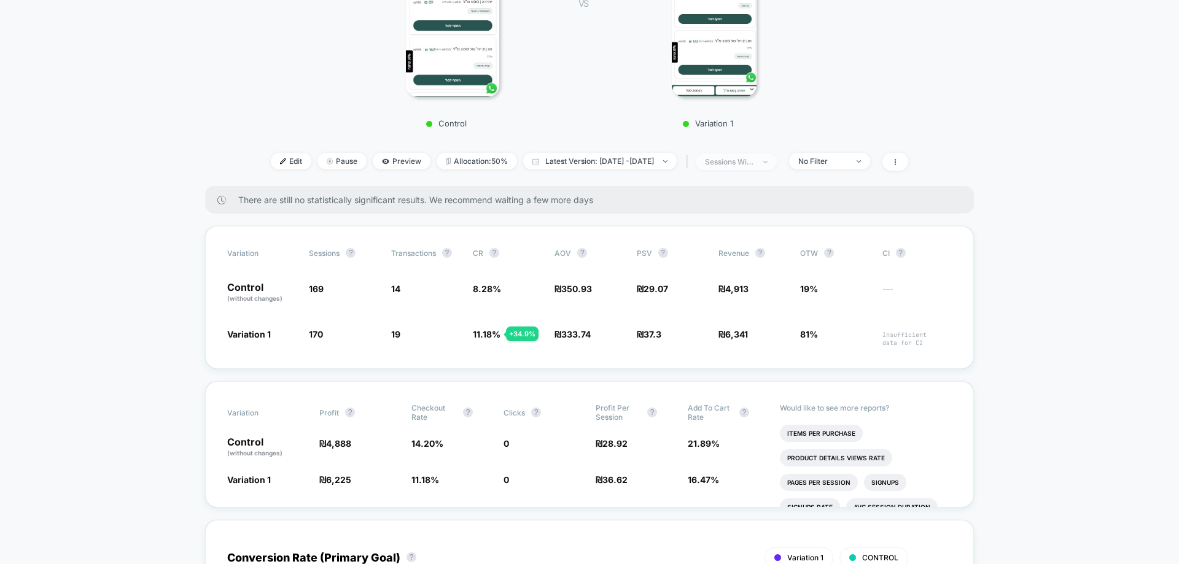
click at [777, 169] on span "sessions with impression" at bounding box center [735, 161] width 81 height 17
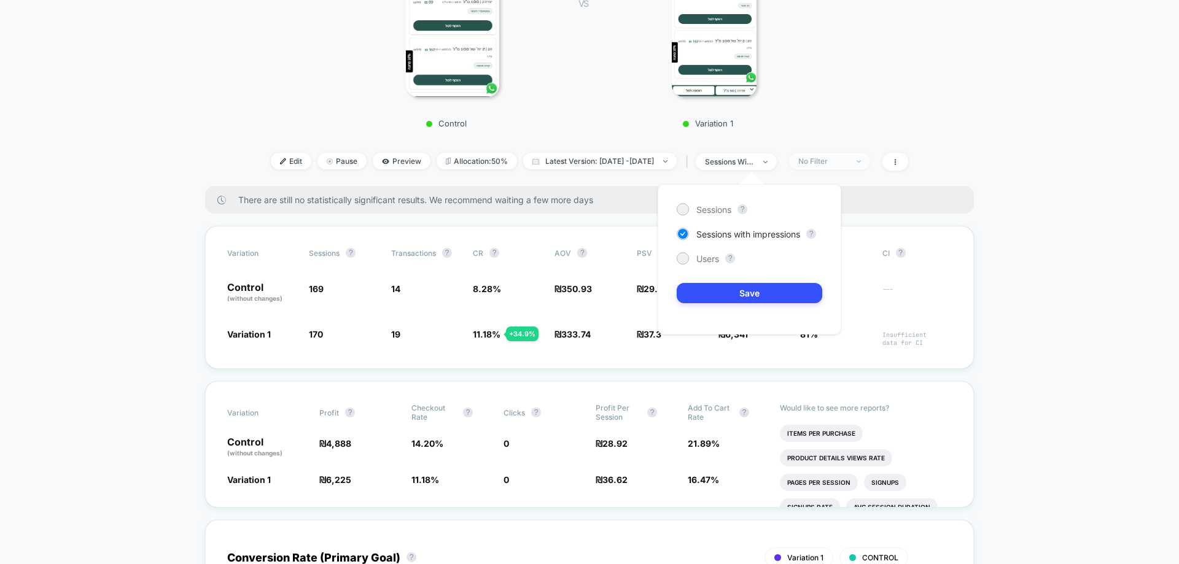
click at [847, 158] on div "No Filter" at bounding box center [822, 161] width 49 height 9
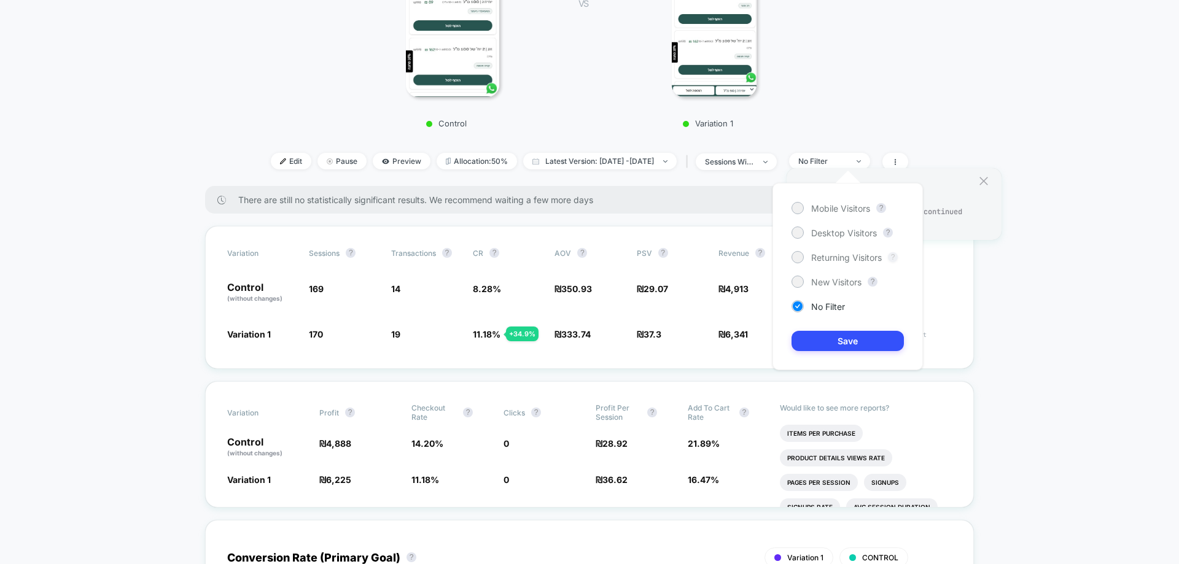
click at [892, 256] on button "?" at bounding box center [893, 257] width 10 height 10
click at [827, 196] on div "Mobile Visitors ? Desktop Visitors ? Returning Visitors ? New Visitors ? No Fil…" at bounding box center [847, 276] width 150 height 187
click at [894, 257] on button "?" at bounding box center [893, 257] width 10 height 10
click at [892, 255] on button "?" at bounding box center [893, 257] width 10 height 10
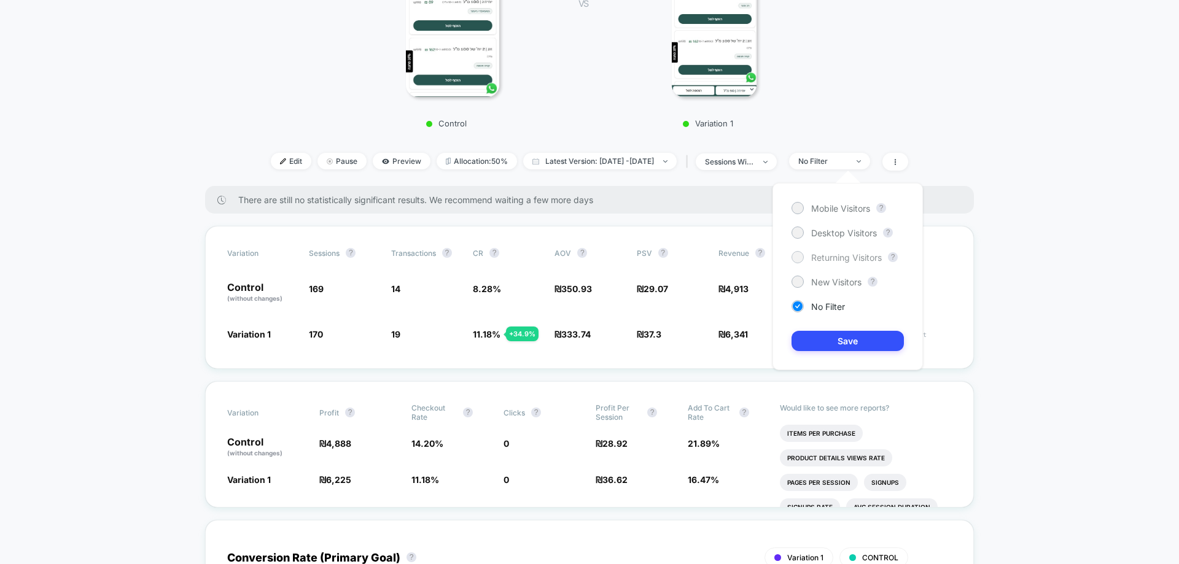
click at [812, 256] on span "Returning Visitors" at bounding box center [846, 257] width 71 height 10
drag, startPoint x: 844, startPoint y: 334, endPoint x: 859, endPoint y: 341, distance: 16.8
click at [845, 336] on button "Save" at bounding box center [847, 341] width 112 height 20
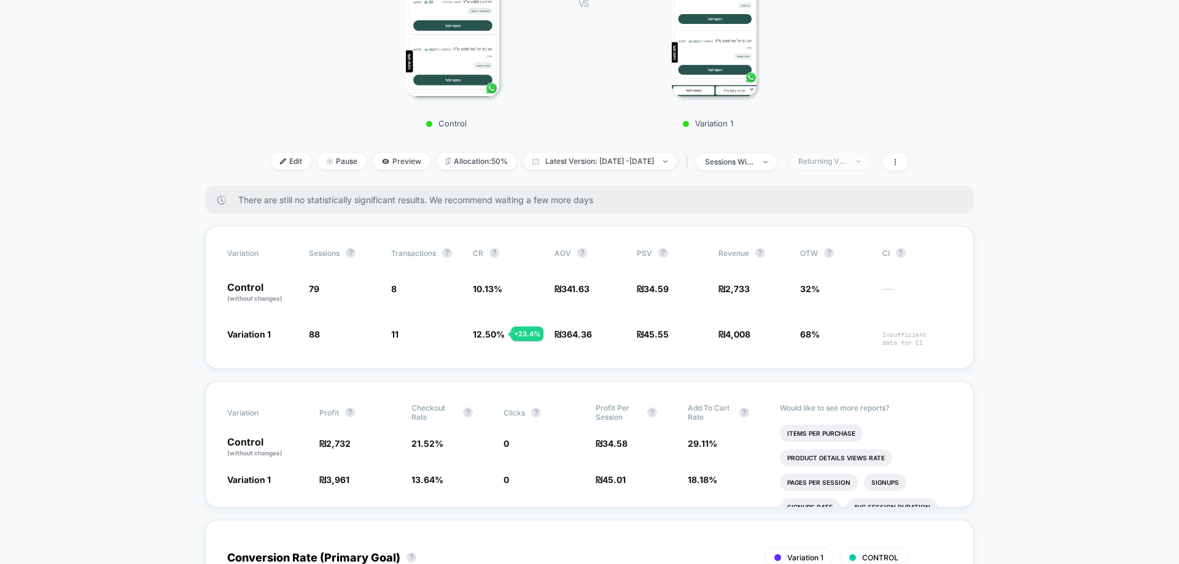
click at [847, 163] on div "Returning Visitors" at bounding box center [822, 161] width 49 height 9
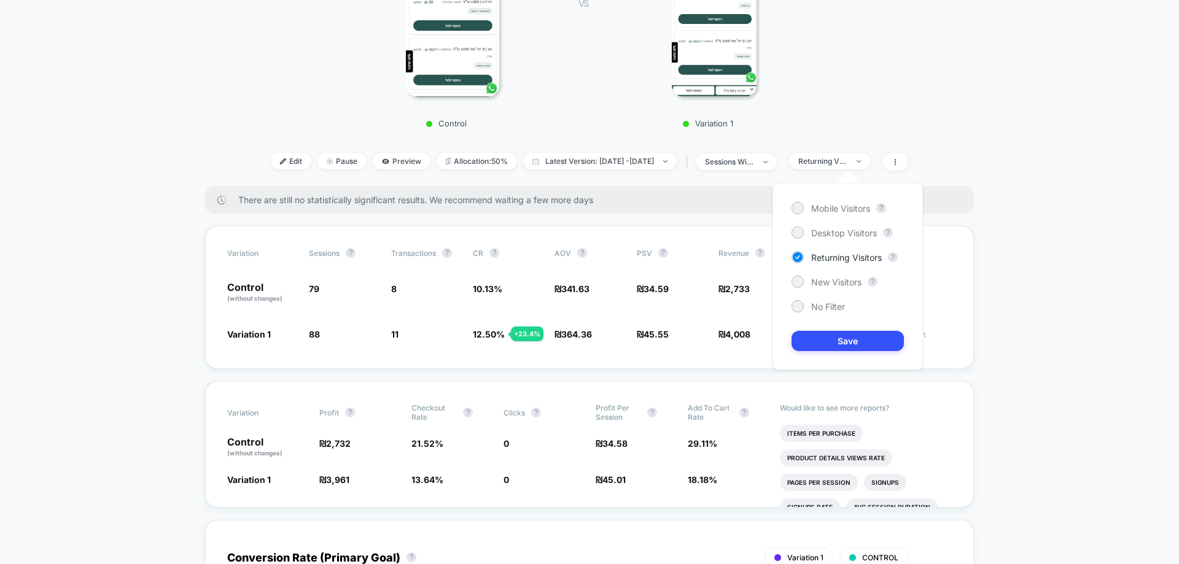
drag, startPoint x: 784, startPoint y: 194, endPoint x: 797, endPoint y: 195, distance: 12.3
click at [792, 194] on div "Mobile Visitors ? Desktop Visitors ? Returning Visitors ? New Visitors ? No Fil…" at bounding box center [847, 276] width 150 height 187
click at [685, 261] on div "Variation Sessions ? Transactions ? CR ? AOV ? PSV ? Revenue ? OTW ? CI ? Contr…" at bounding box center [589, 297] width 769 height 143
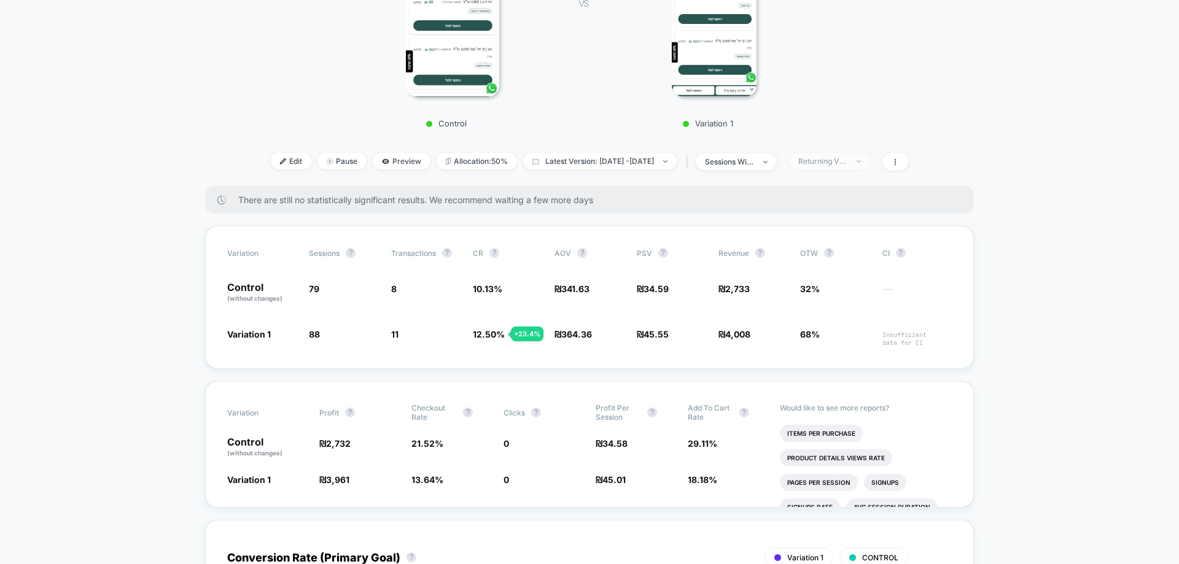
click at [846, 165] on div "Returning Visitors" at bounding box center [822, 161] width 49 height 9
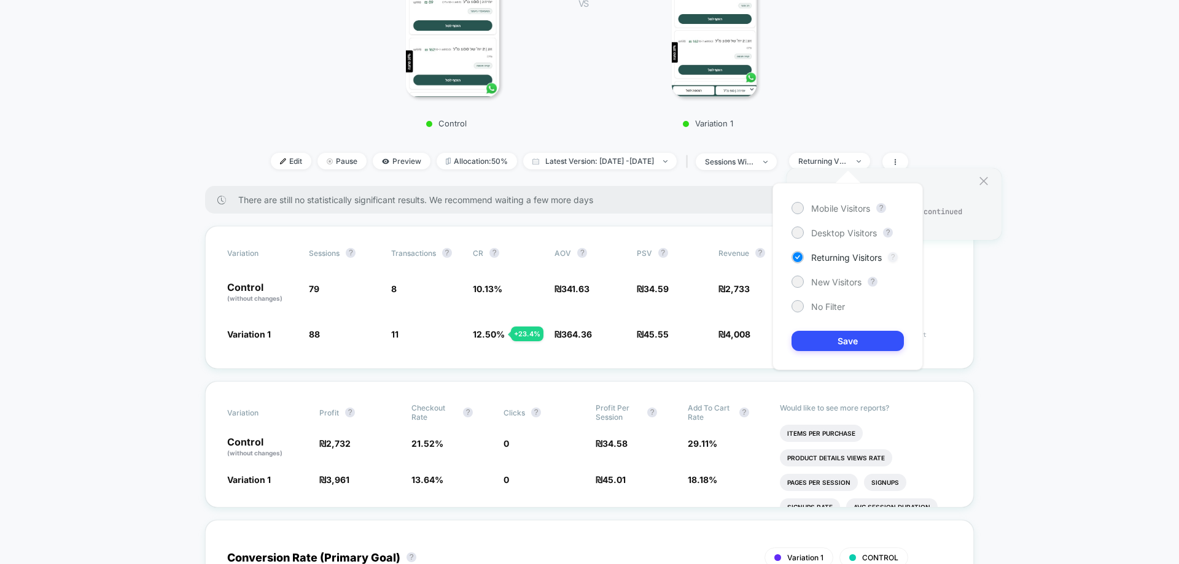
click at [893, 258] on button "?" at bounding box center [893, 257] width 10 height 10
click at [894, 259] on button "?" at bounding box center [893, 257] width 10 height 10
click at [889, 234] on button "?" at bounding box center [888, 233] width 10 height 10
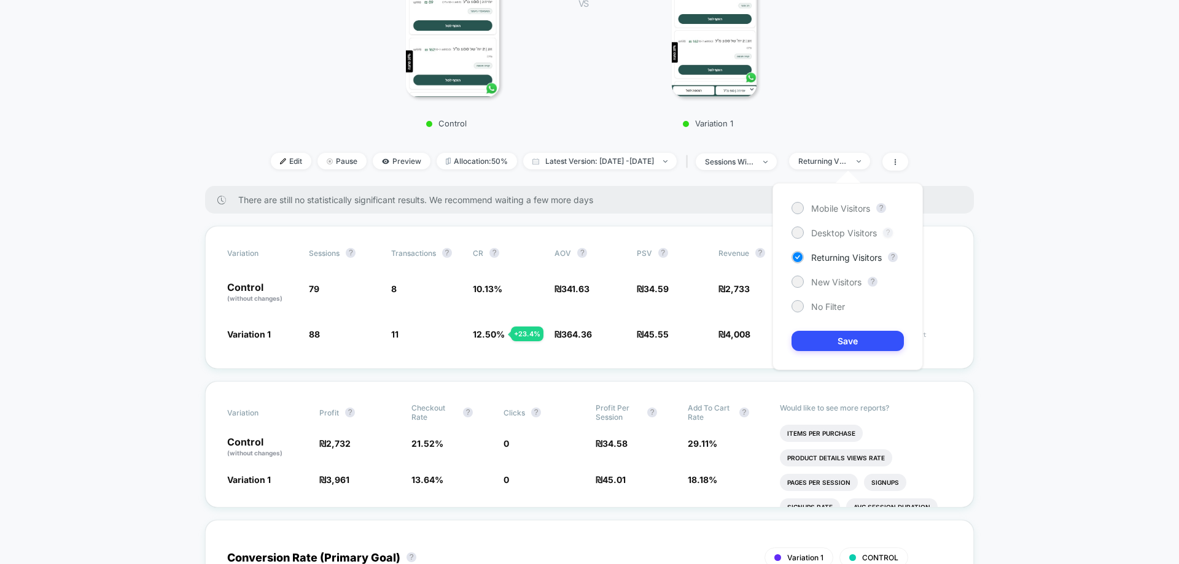
click at [889, 234] on button "?" at bounding box center [888, 233] width 10 height 10
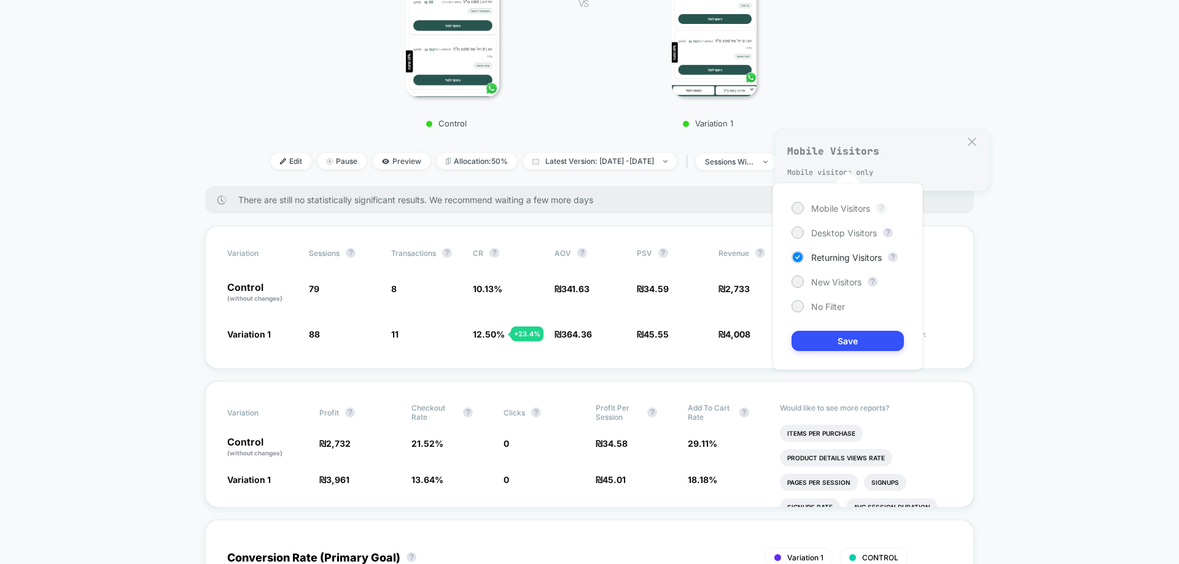
click at [883, 212] on button "?" at bounding box center [881, 208] width 10 height 10
click at [883, 208] on button "?" at bounding box center [881, 208] width 10 height 10
click at [737, 169] on span "sessions with impression" at bounding box center [735, 161] width 81 height 17
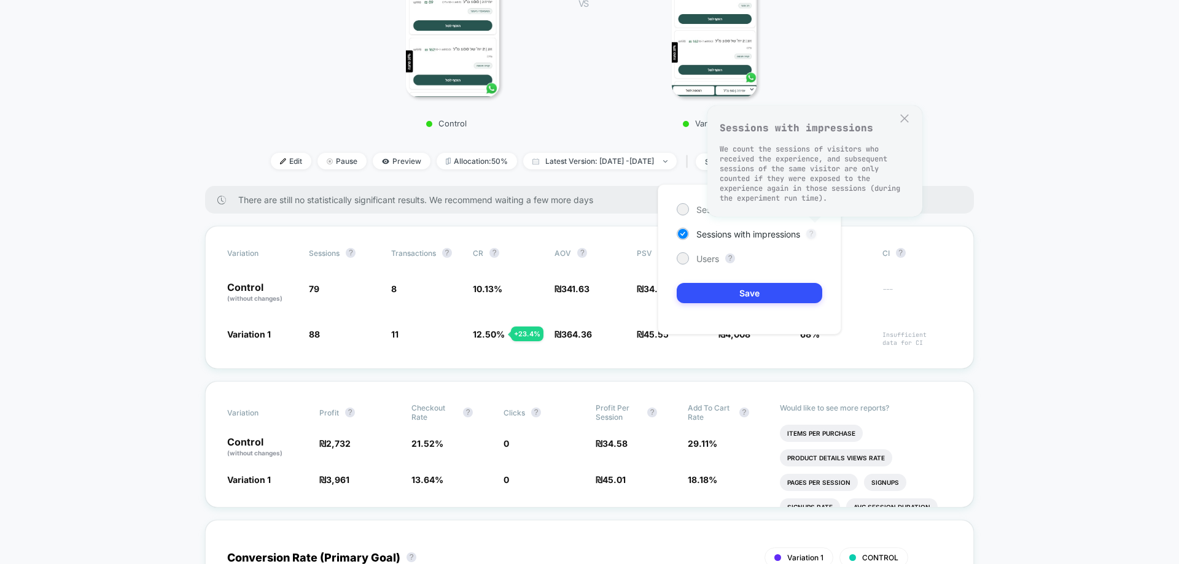
click at [814, 236] on button "?" at bounding box center [811, 234] width 10 height 10
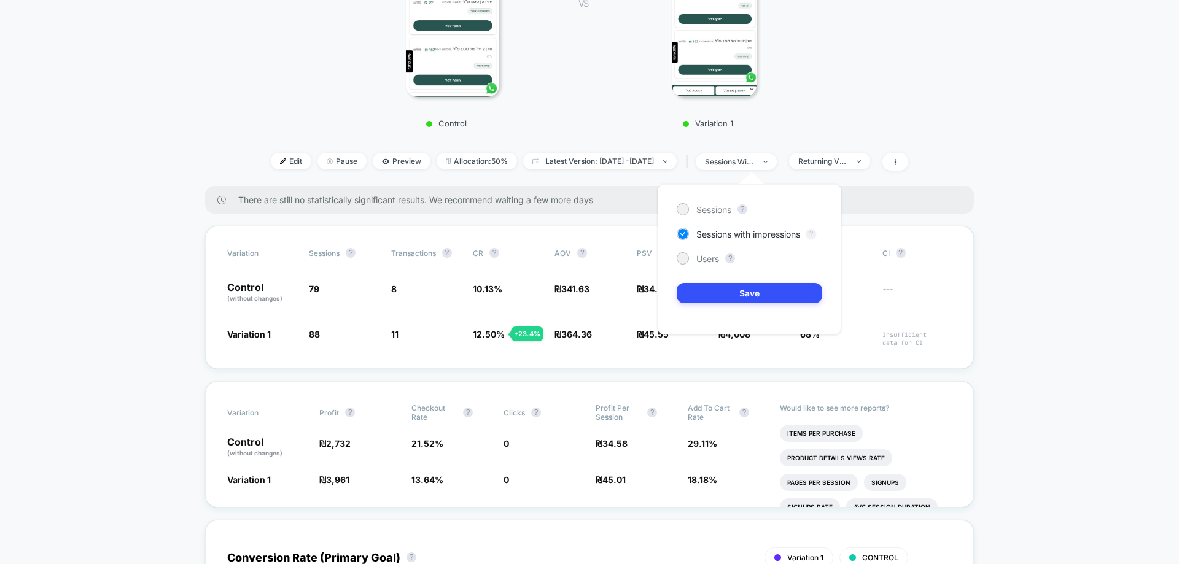
click at [814, 236] on button "?" at bounding box center [811, 234] width 10 height 10
click at [847, 166] on div "Returning Visitors" at bounding box center [822, 161] width 49 height 9
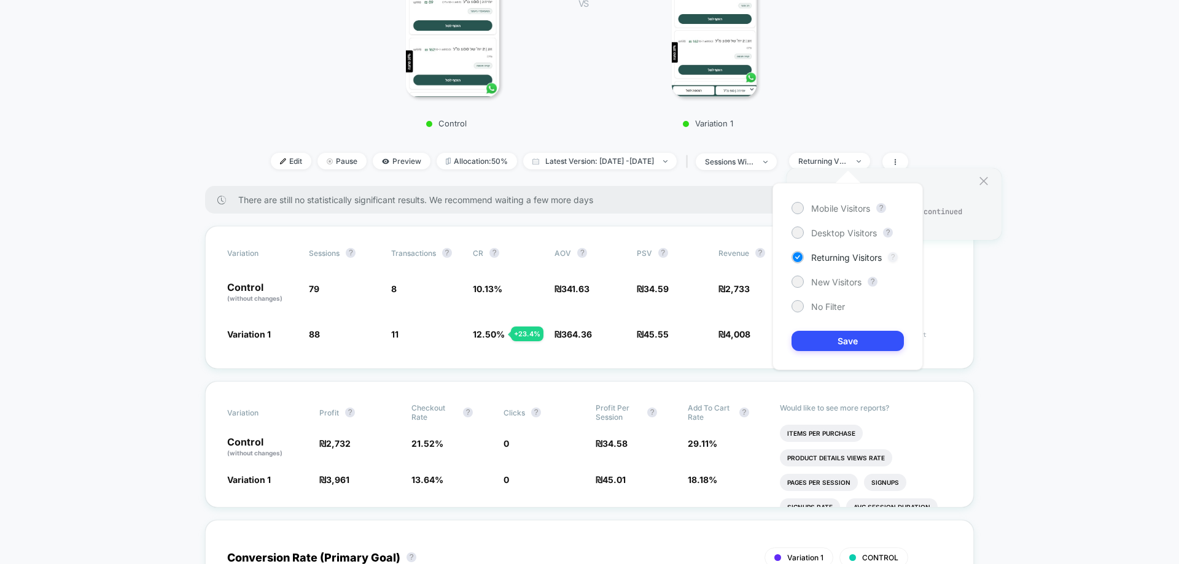
click at [896, 257] on button "?" at bounding box center [893, 257] width 10 height 10
click at [789, 255] on div "Mobile Visitors ? Desktop Visitors ? Returning Visitors ? New Visitors ? No Fil…" at bounding box center [847, 276] width 150 height 187
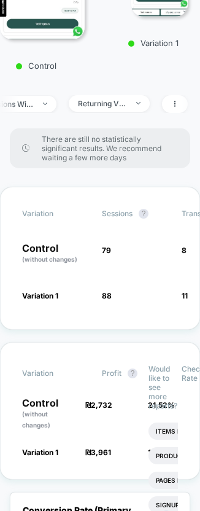
scroll to position [0, 505]
click at [128, 95] on span "Returning Visitors" at bounding box center [109, 103] width 81 height 17
click at [138, 102] on img at bounding box center [138, 103] width 4 height 2
click at [103, 99] on div "Returning Visitors" at bounding box center [102, 103] width 49 height 9
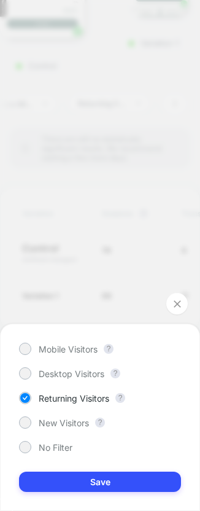
click at [122, 393] on button "?" at bounding box center [120, 398] width 10 height 10
click at [122, 397] on button "?" at bounding box center [120, 398] width 10 height 10
click at [99, 423] on button "?" at bounding box center [100, 422] width 10 height 10
click at [123, 398] on button "?" at bounding box center [120, 398] width 10 height 10
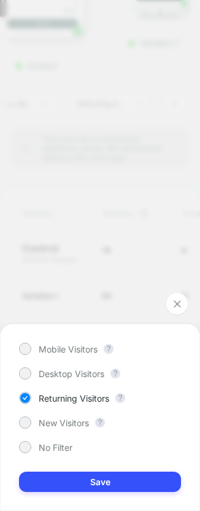
click at [120, 480] on button "Save" at bounding box center [100, 481] width 162 height 20
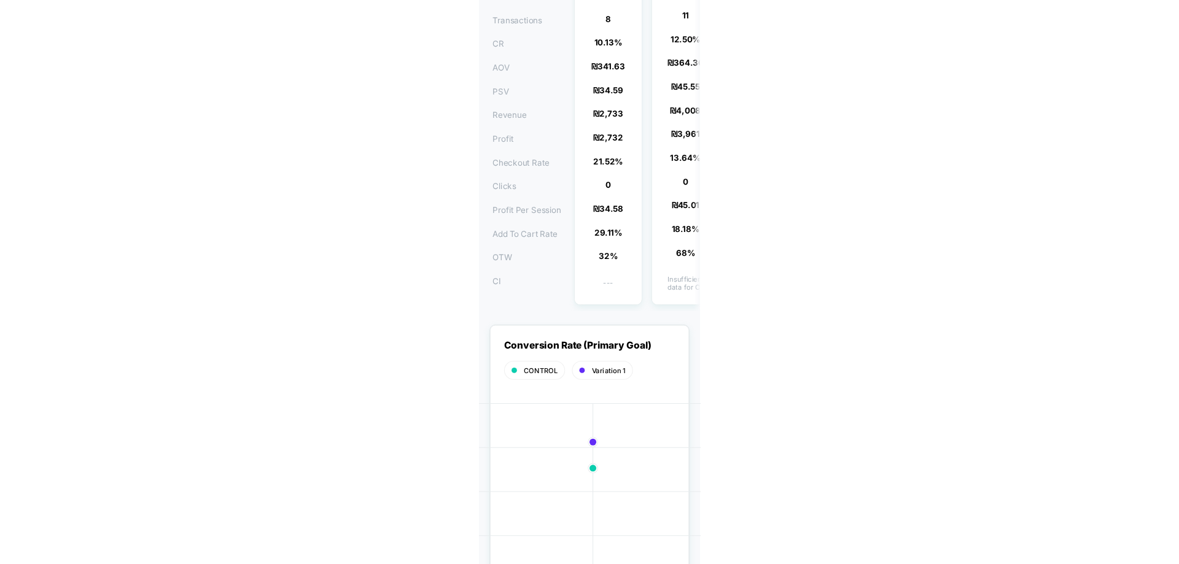
scroll to position [74, 0]
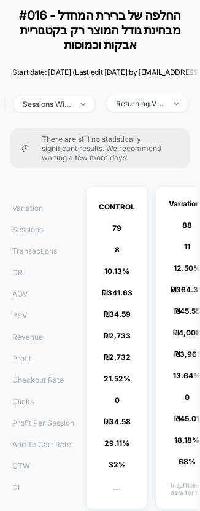
click at [165, 99] on div "Returning Visitors" at bounding box center [140, 103] width 49 height 9
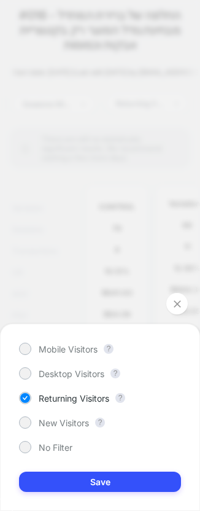
click at [121, 395] on button "?" at bounding box center [120, 398] width 10 height 10
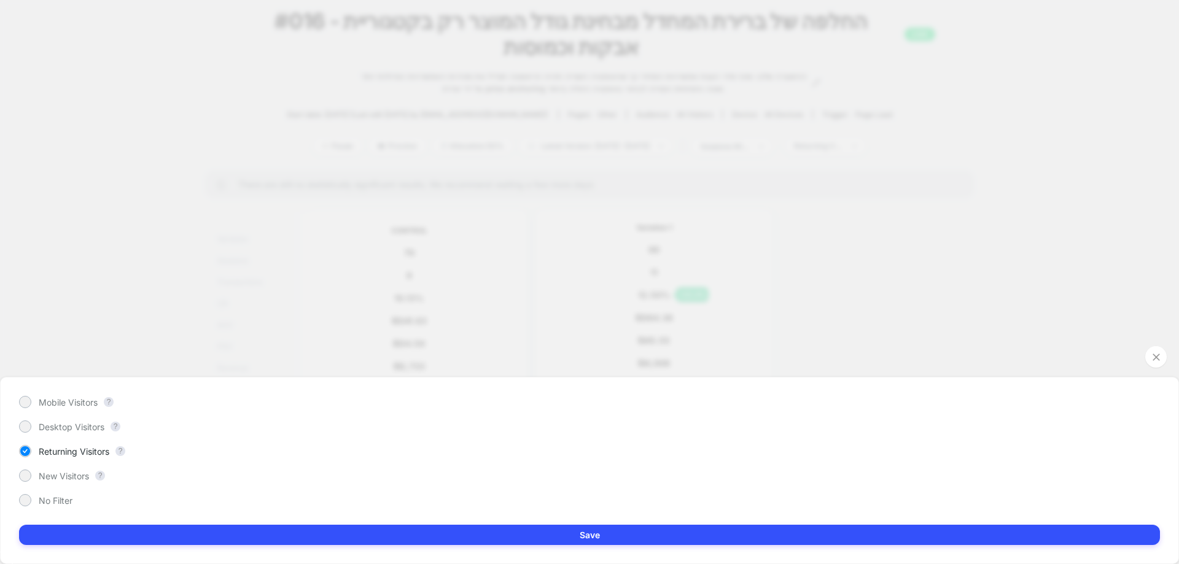
click at [592, 535] on button "Save" at bounding box center [589, 535] width 1141 height 20
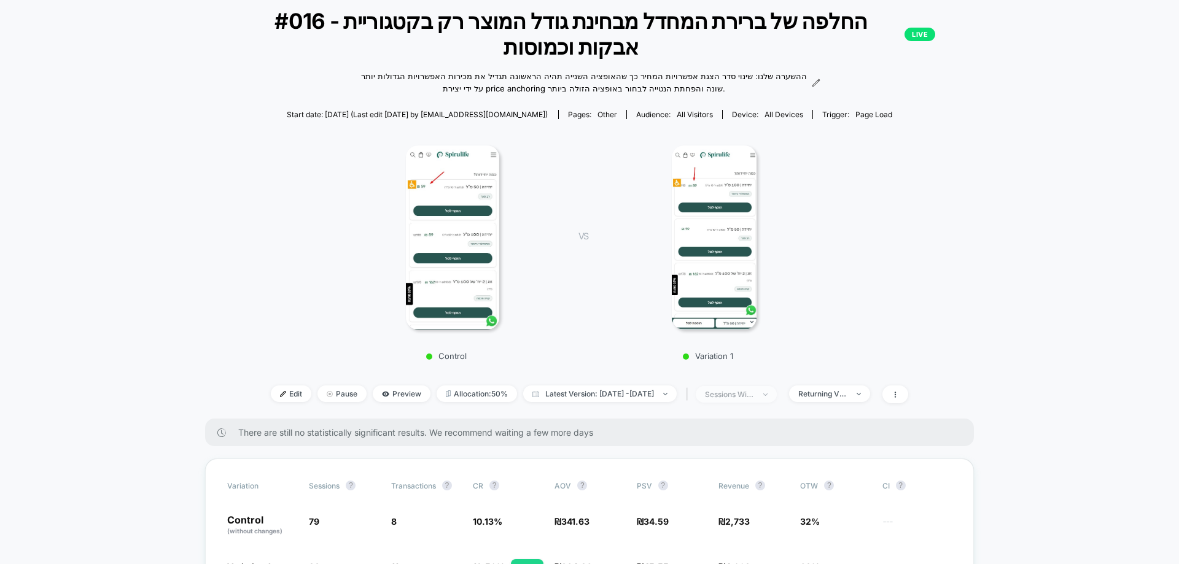
click at [754, 398] on div "sessions with impression" at bounding box center [729, 394] width 49 height 9
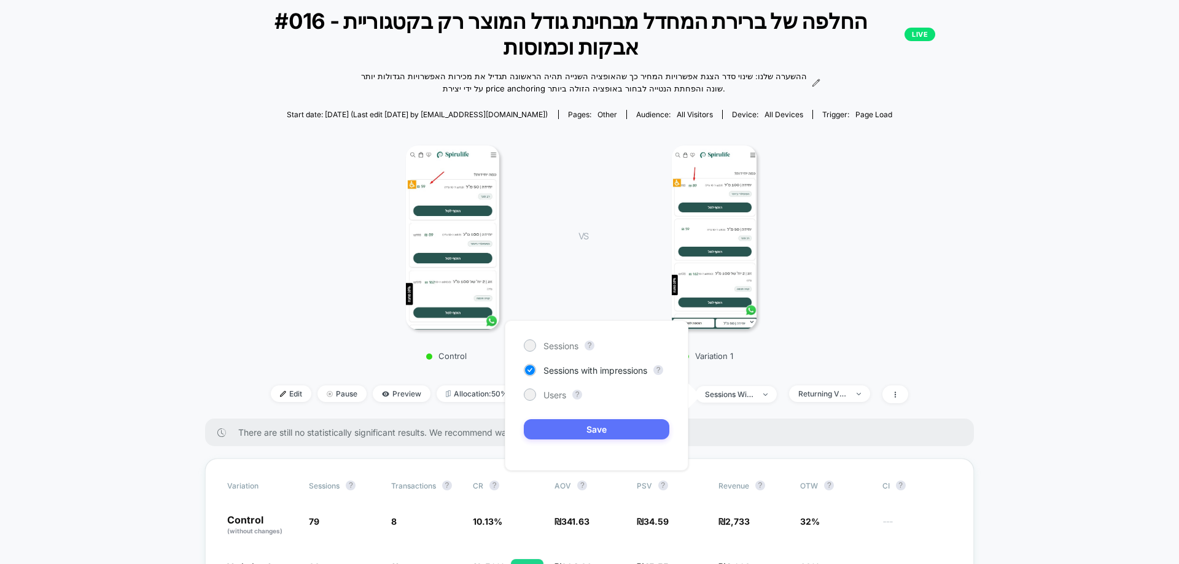
click at [669, 430] on button "Save" at bounding box center [596, 429] width 145 height 20
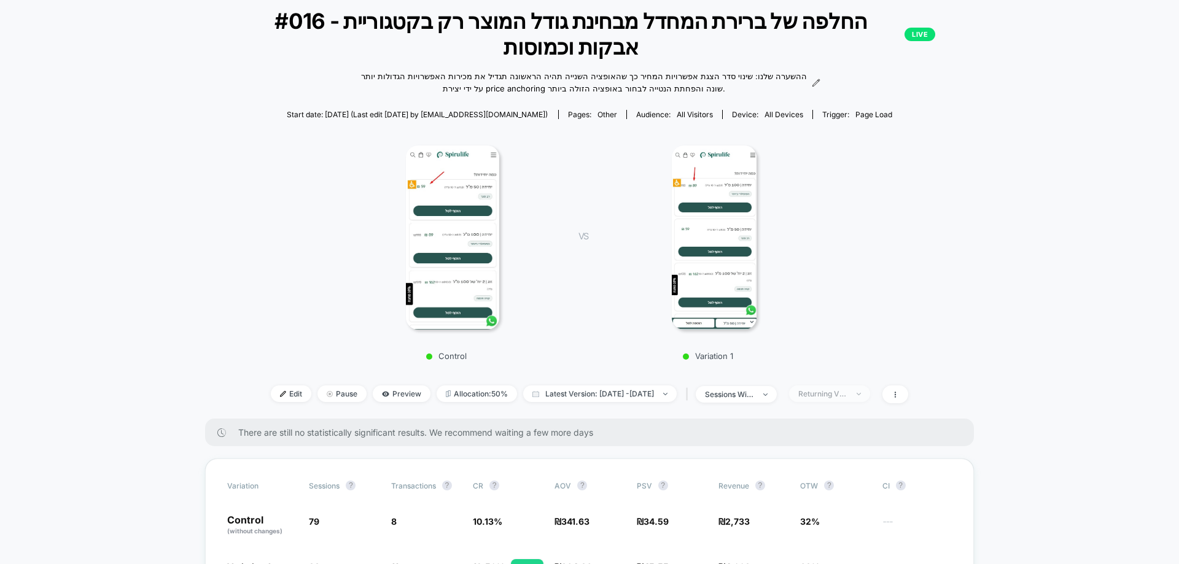
click at [840, 402] on span "Returning Visitors" at bounding box center [829, 393] width 81 height 17
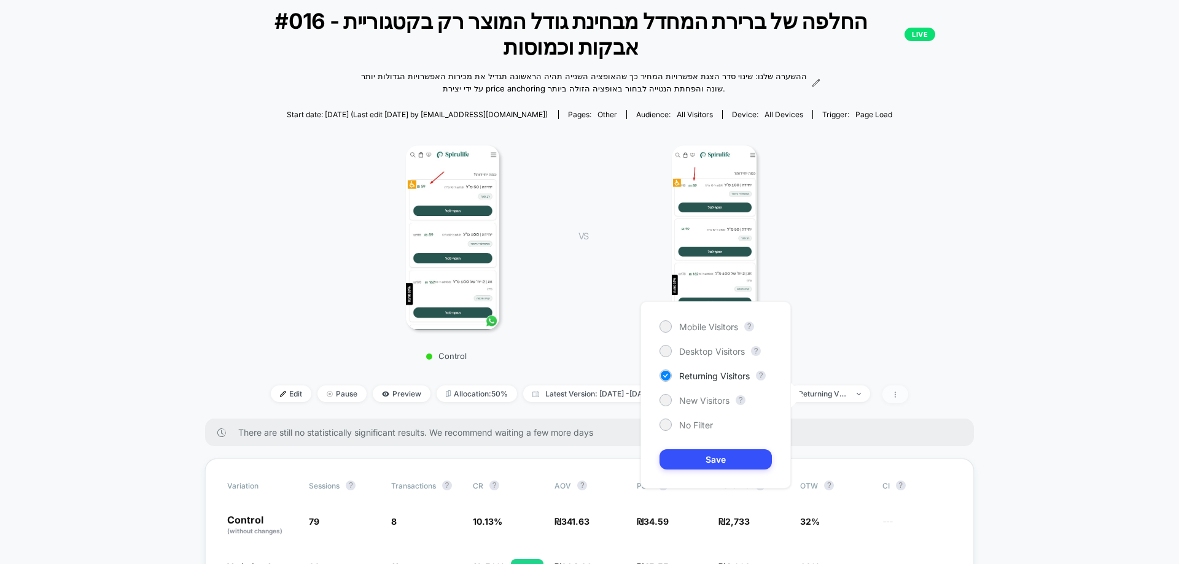
click at [899, 398] on icon at bounding box center [894, 394] width 7 height 7
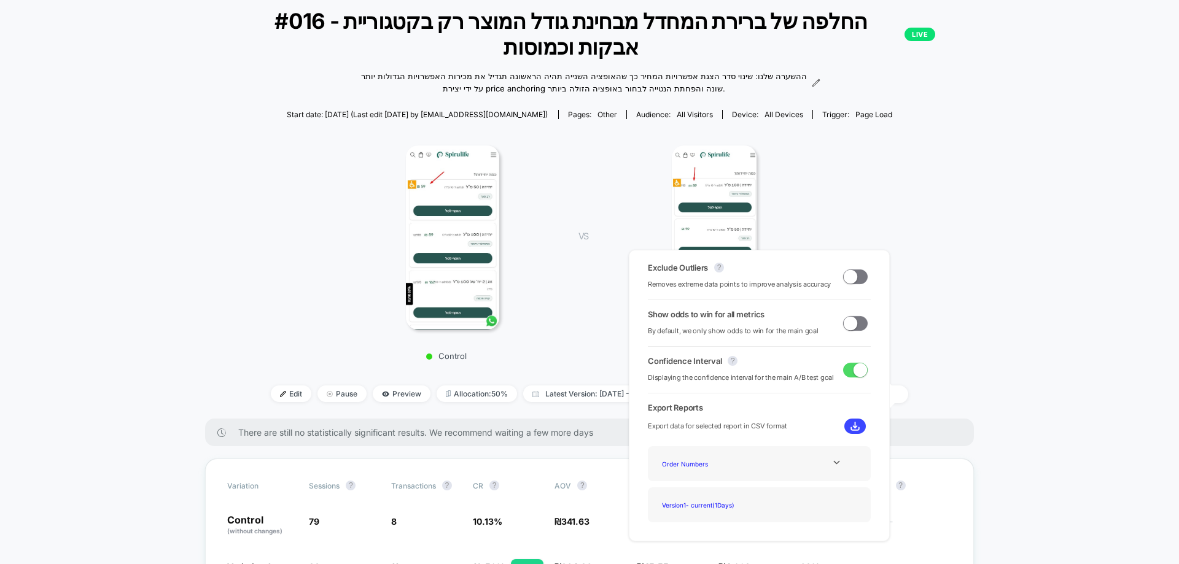
click at [857, 325] on span at bounding box center [855, 323] width 25 height 15
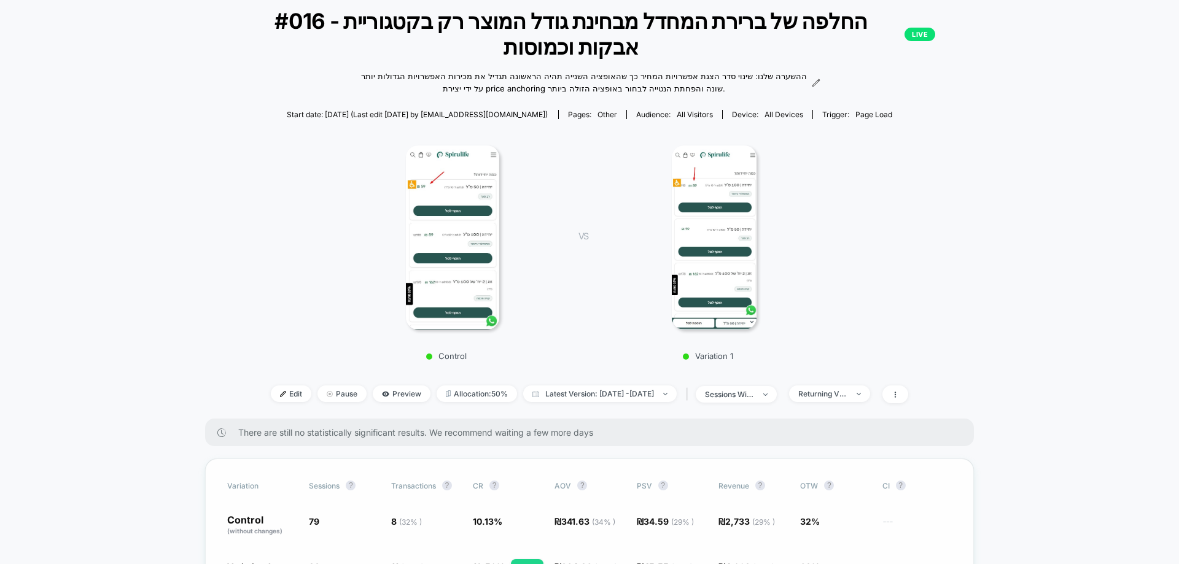
scroll to position [258, 0]
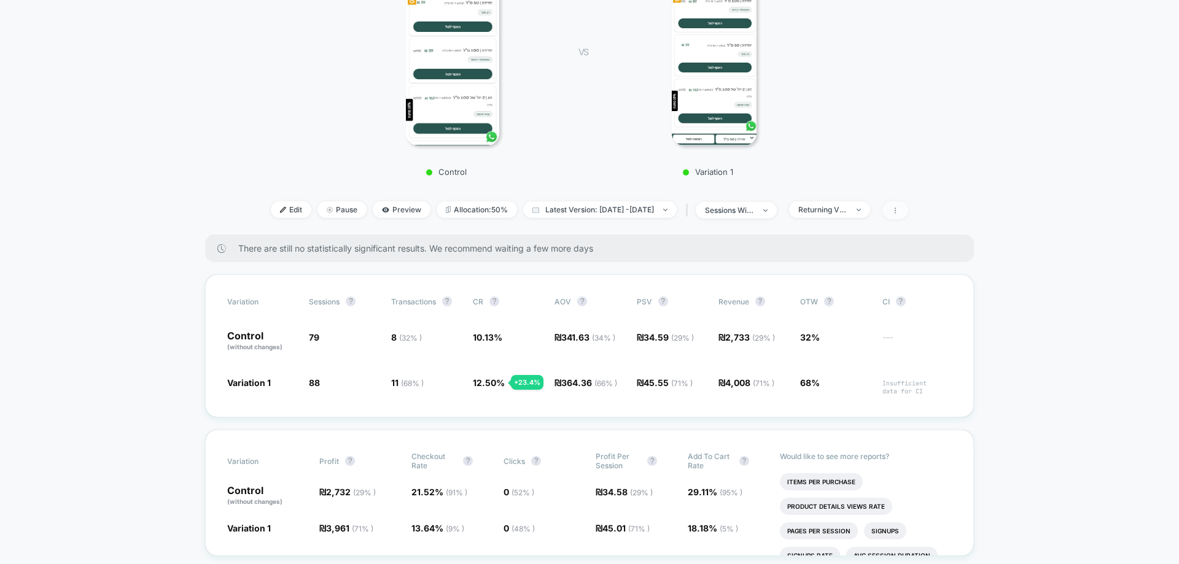
click at [908, 219] on span at bounding box center [895, 210] width 26 height 18
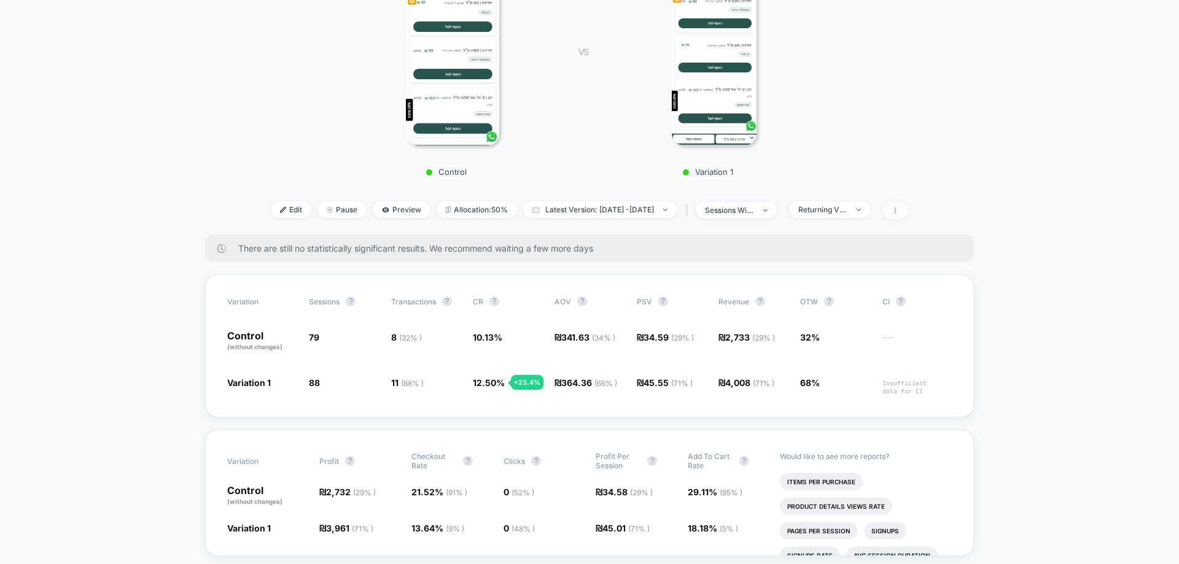
click at [899, 212] on icon at bounding box center [894, 210] width 7 height 7
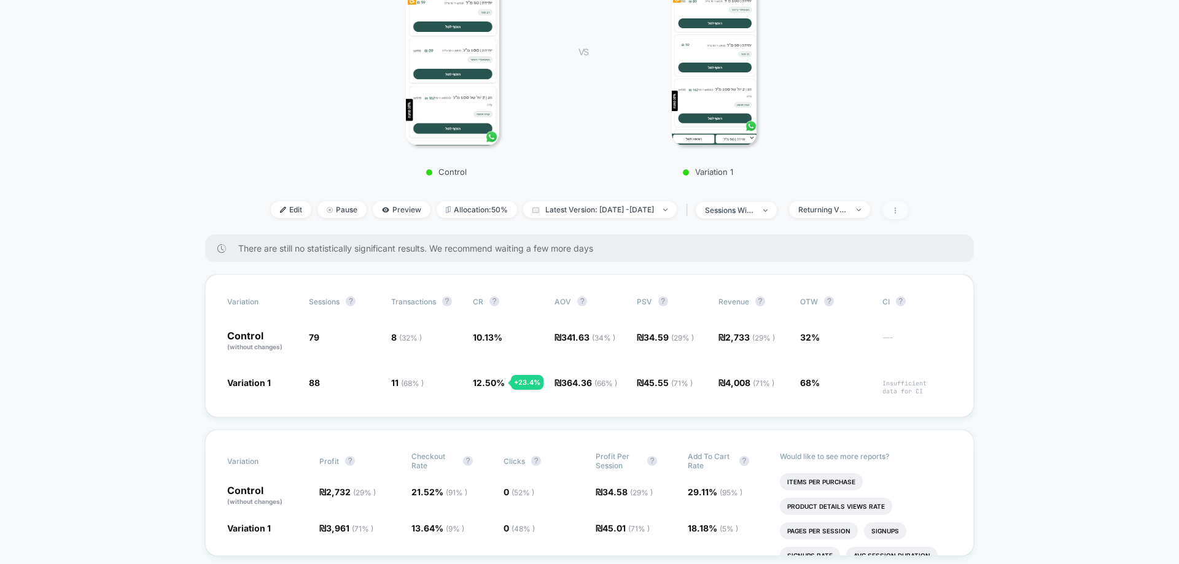
click at [908, 219] on span at bounding box center [895, 210] width 26 height 18
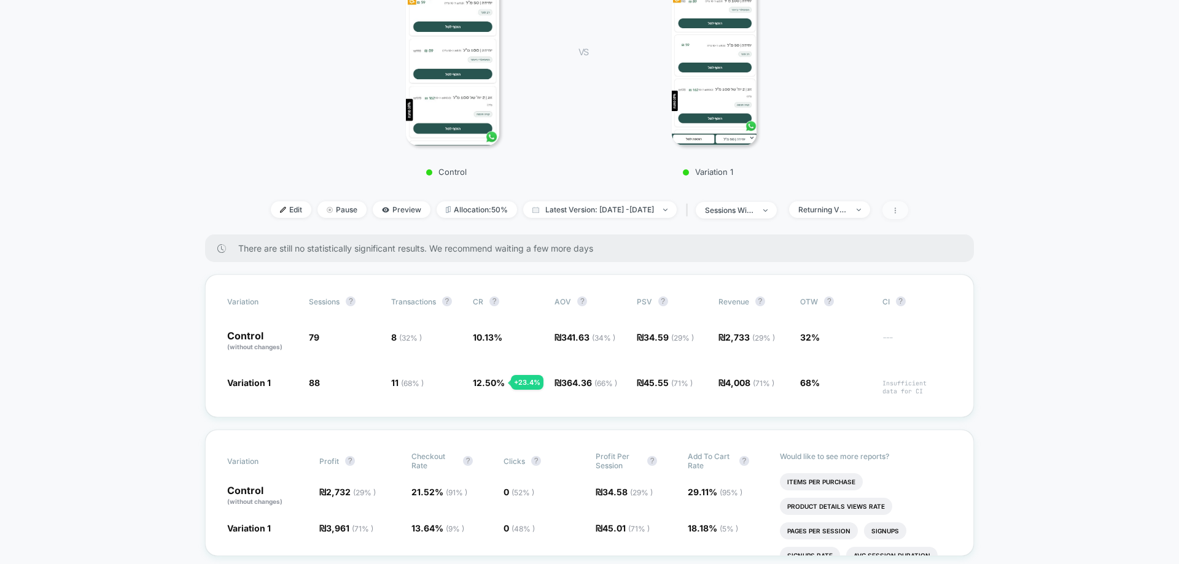
click at [908, 205] on span at bounding box center [895, 210] width 26 height 18
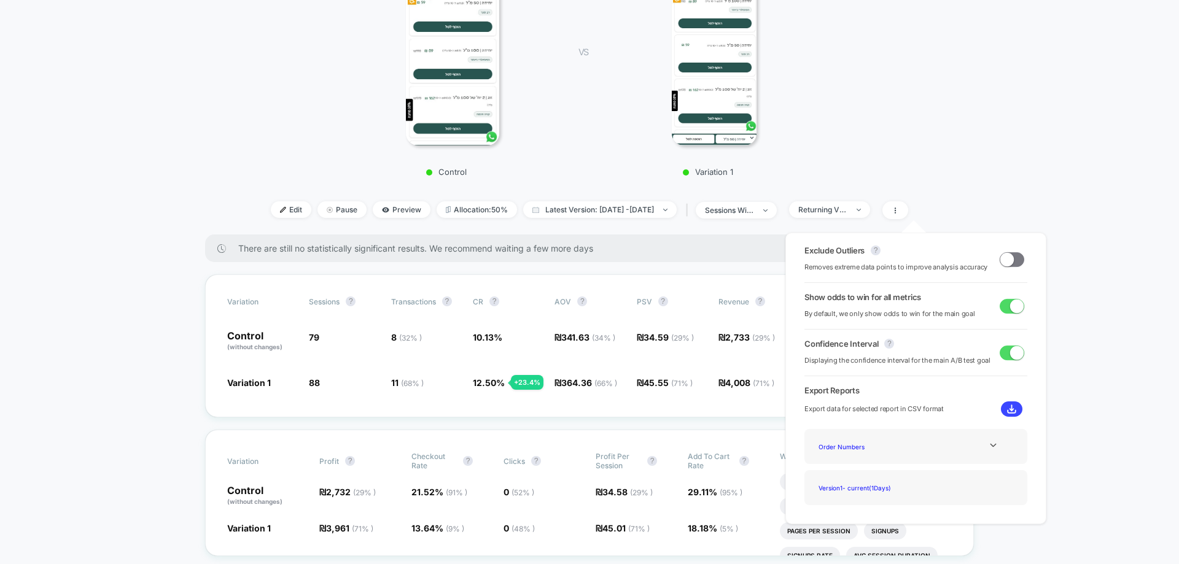
drag, startPoint x: 978, startPoint y: 128, endPoint x: 952, endPoint y: 145, distance: 31.0
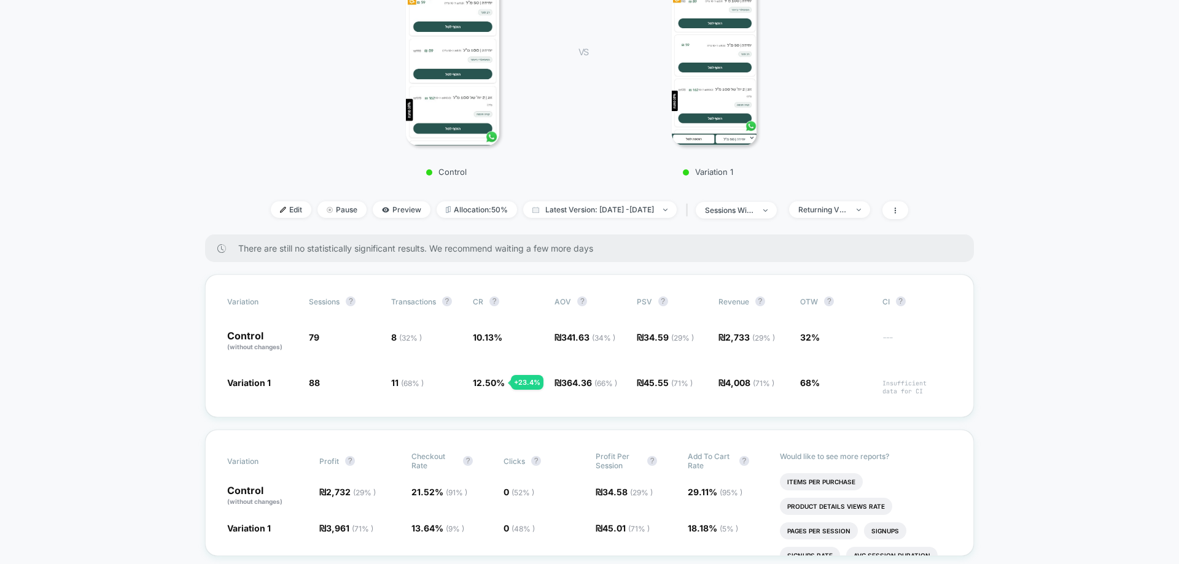
click at [859, 222] on div "< Back to all live experiences #016 - החלפה של ברירת המחדל מבחינת גודל המוצר רק…" at bounding box center [589, 19] width 769 height 429
click at [847, 209] on div "Returning Visitors" at bounding box center [822, 209] width 49 height 9
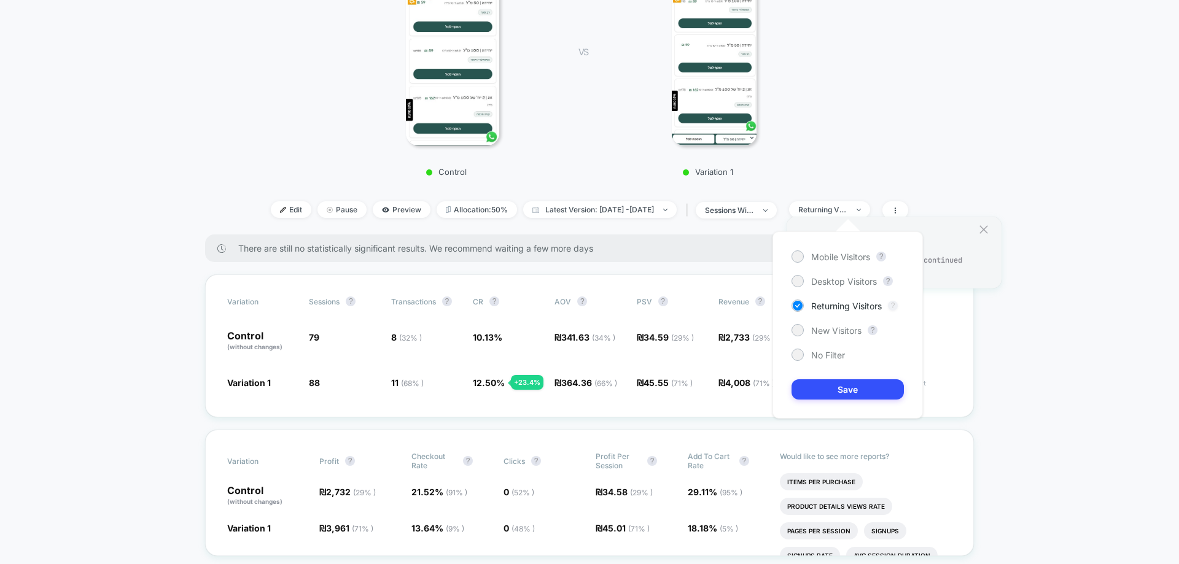
click at [891, 306] on button "?" at bounding box center [893, 306] width 10 height 10
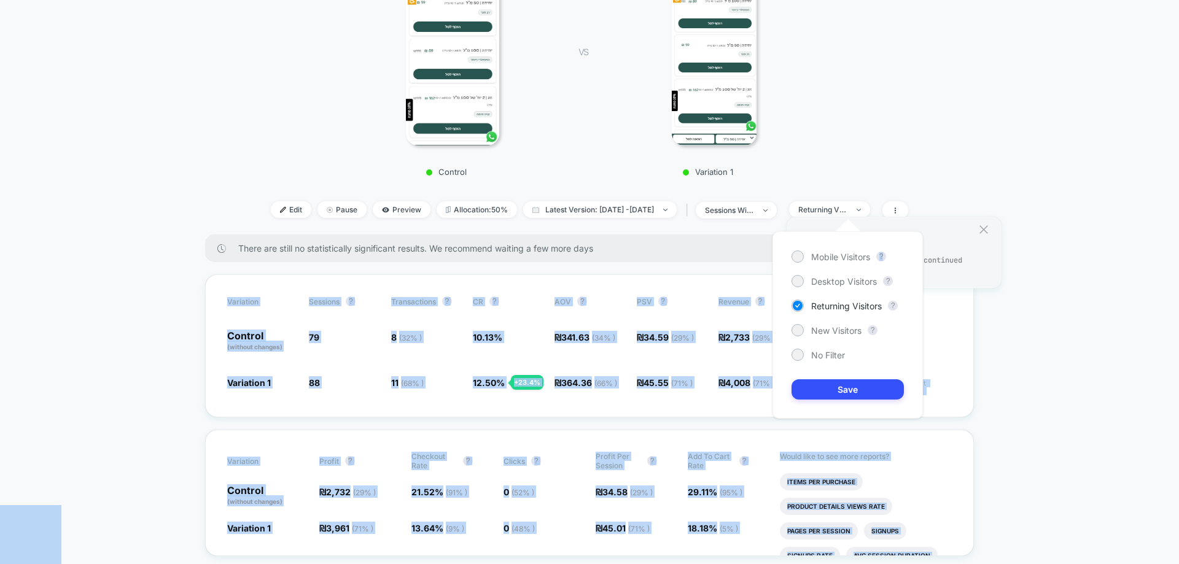
click at [939, 250] on body "[DOMAIN_NAME] Create New Experience [DOMAIN_NAME] < Back to all live experience…" at bounding box center [589, 282] width 1179 height 564
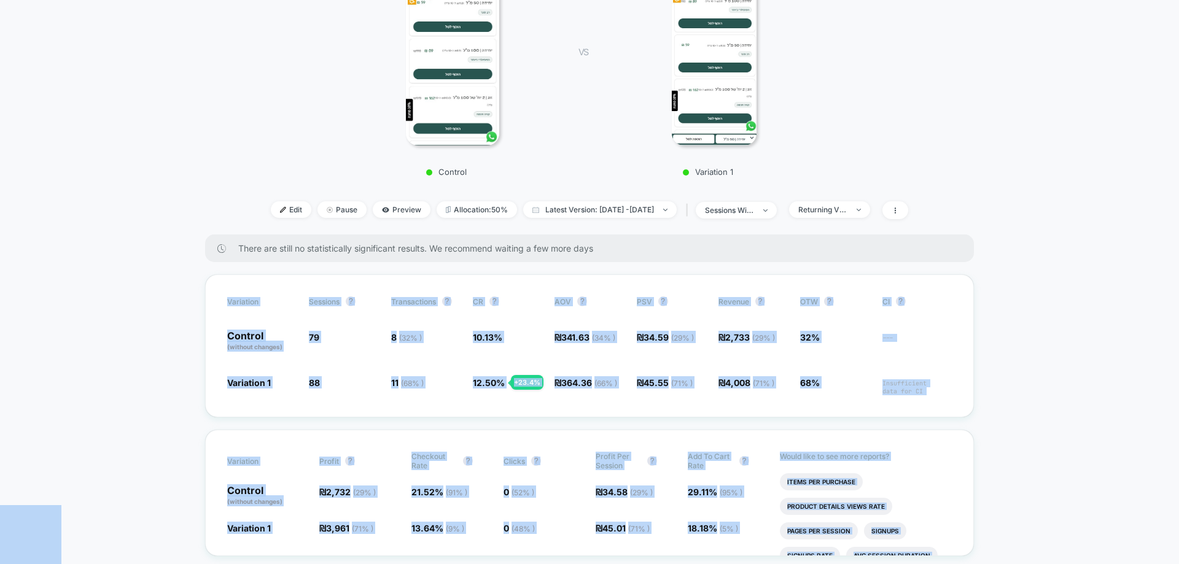
click at [939, 251] on span "There are still no statistically significant results. We recommend waiting a fe…" at bounding box center [593, 248] width 711 height 10
click at [870, 215] on span "Returning Visitors" at bounding box center [829, 209] width 81 height 17
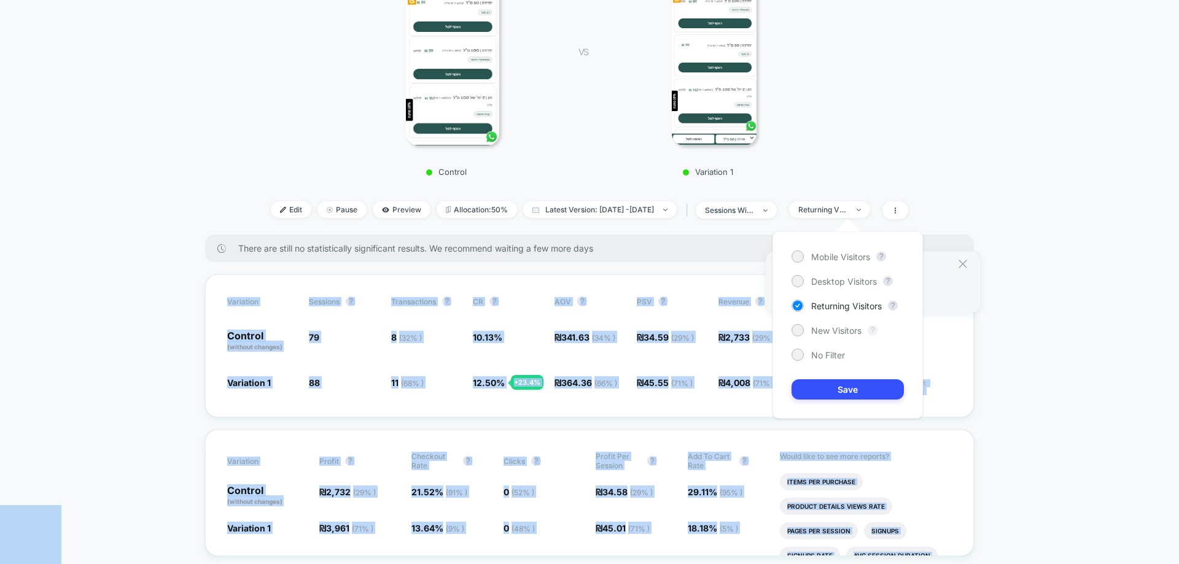
click at [874, 329] on button "?" at bounding box center [872, 330] width 10 height 10
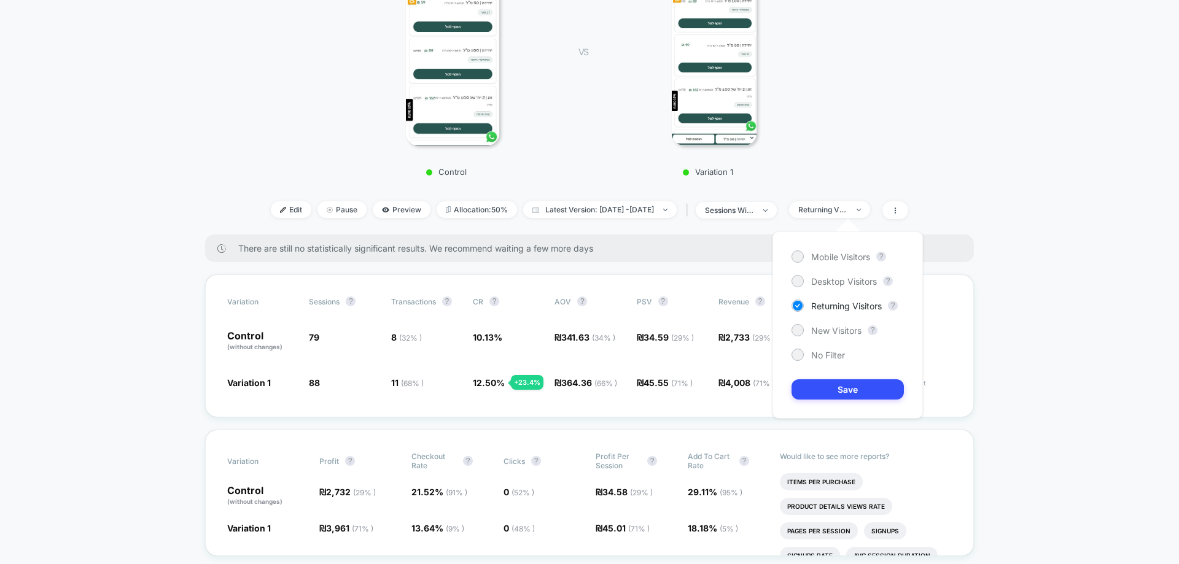
click at [934, 290] on div "Mobile Visitors ? Desktop Visitors ? Returning Visitors ? New Visitors ? No Fil…" at bounding box center [847, 325] width 175 height 212
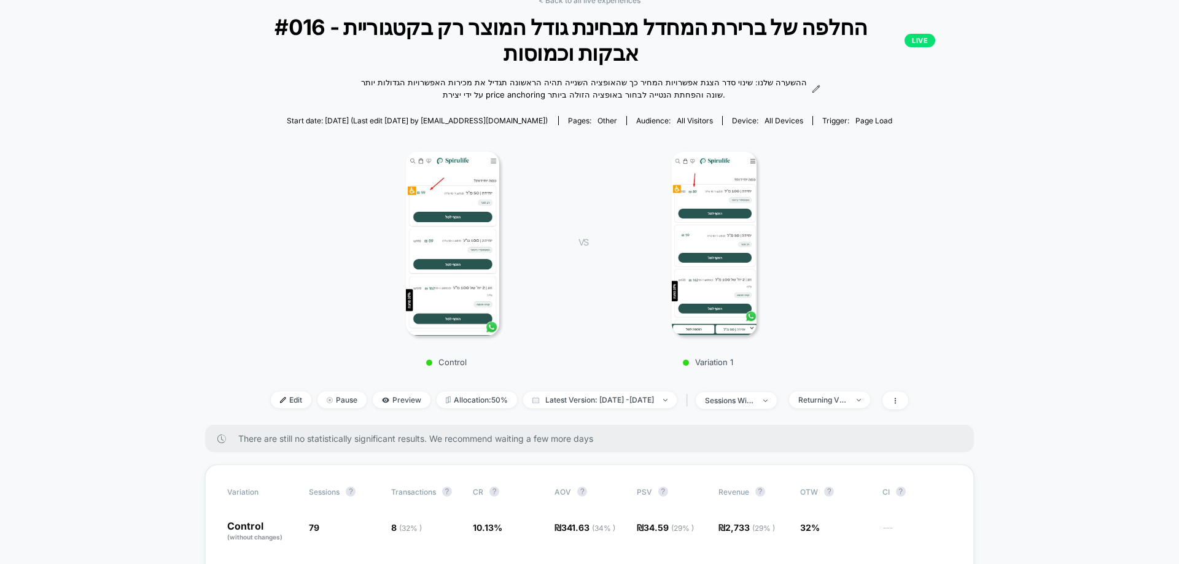
scroll to position [0, 0]
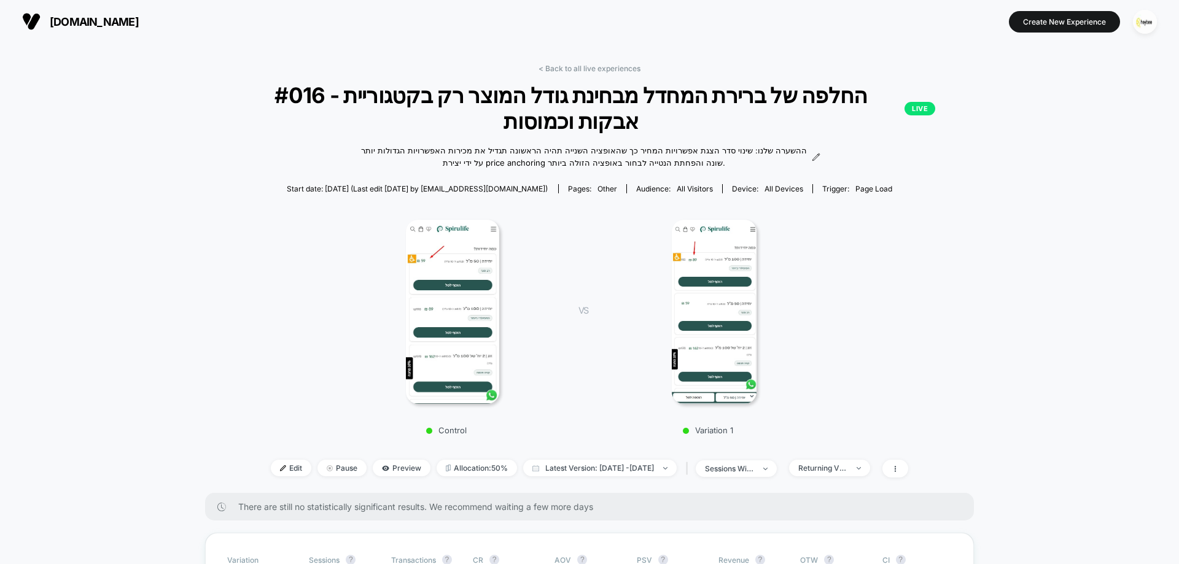
click at [894, 254] on div "Control VS Variation 1" at bounding box center [583, 324] width 769 height 236
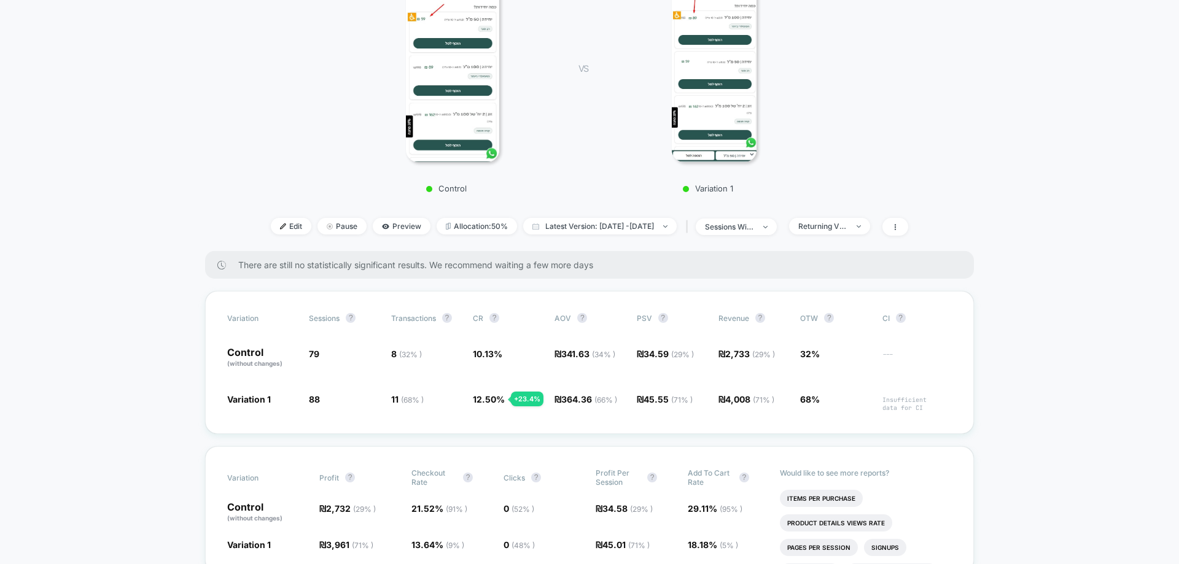
scroll to position [307, 0]
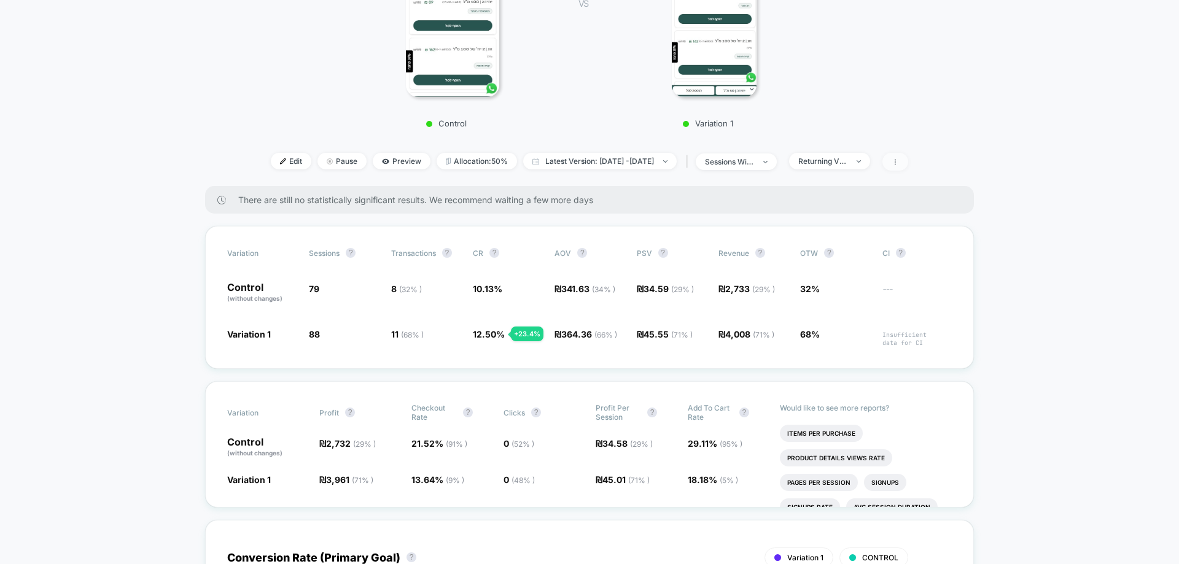
click at [899, 160] on icon at bounding box center [894, 161] width 7 height 7
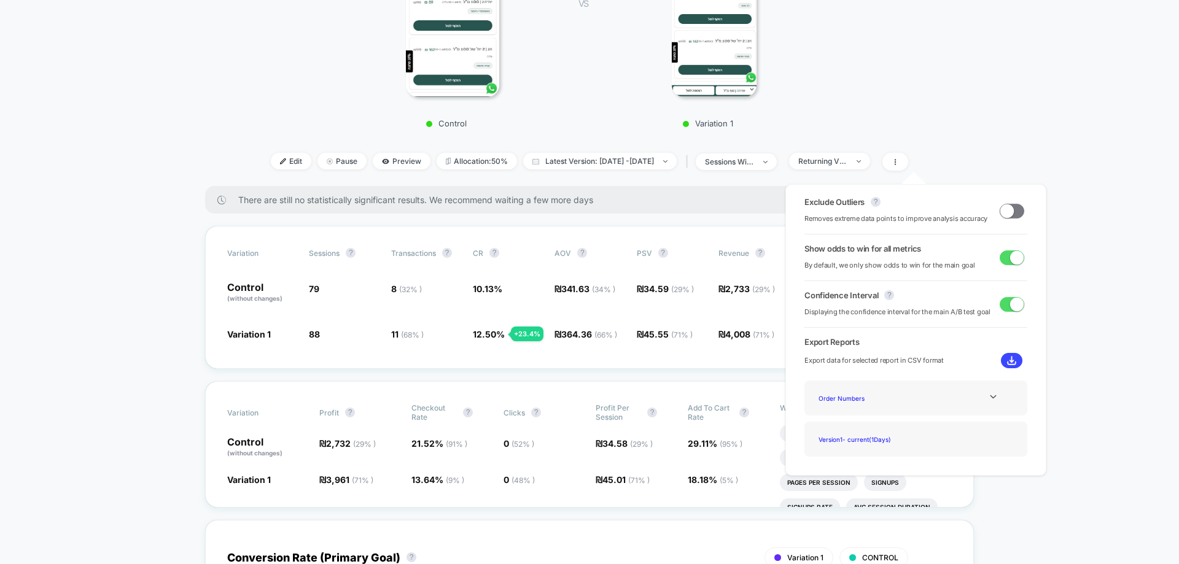
click at [1011, 258] on span at bounding box center [1017, 257] width 14 height 14
click at [611, 362] on div "Variation Sessions ? Transactions ? CR ? AOV ? PSV ? Revenue ? OTW ? CI ? Contr…" at bounding box center [589, 297] width 769 height 143
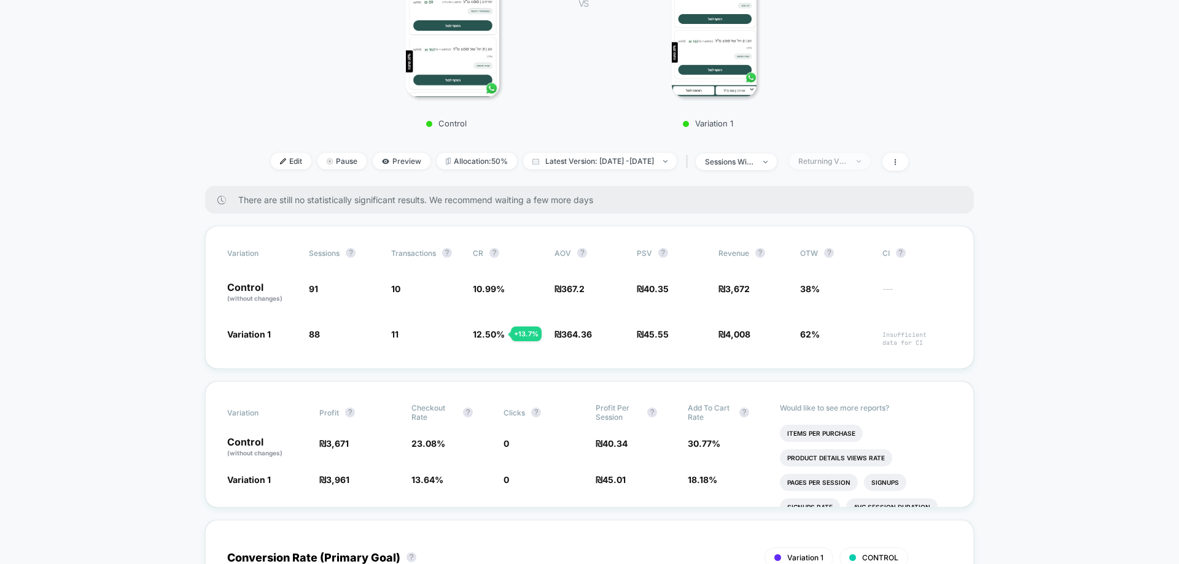
click at [841, 167] on span "Returning Visitors" at bounding box center [829, 161] width 81 height 17
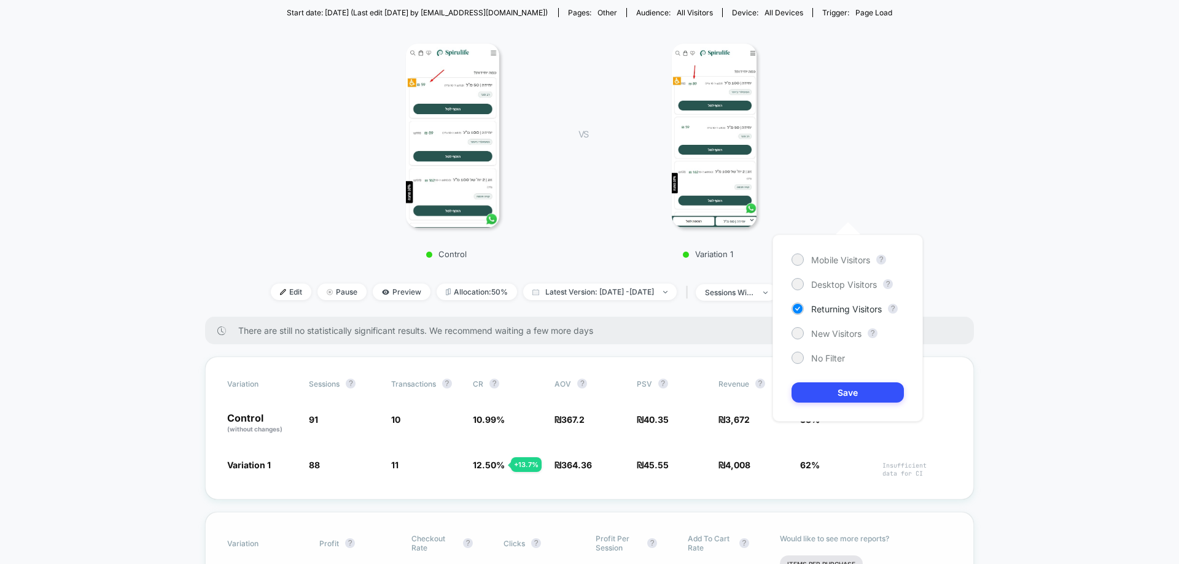
scroll to position [430, 0]
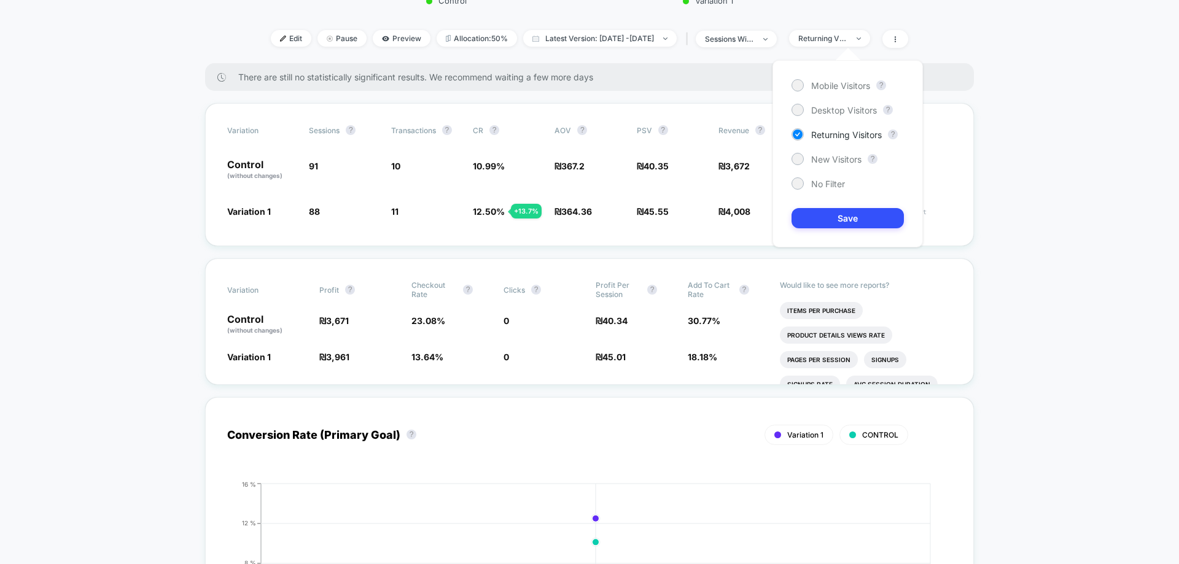
click at [823, 191] on div "Mobile Visitors ? Desktop Visitors ? Returning Visitors ? New Visitors ? No Fil…" at bounding box center [847, 153] width 150 height 187
click at [825, 187] on span "No Filter" at bounding box center [828, 184] width 34 height 10
click at [831, 216] on button "Save" at bounding box center [847, 218] width 112 height 20
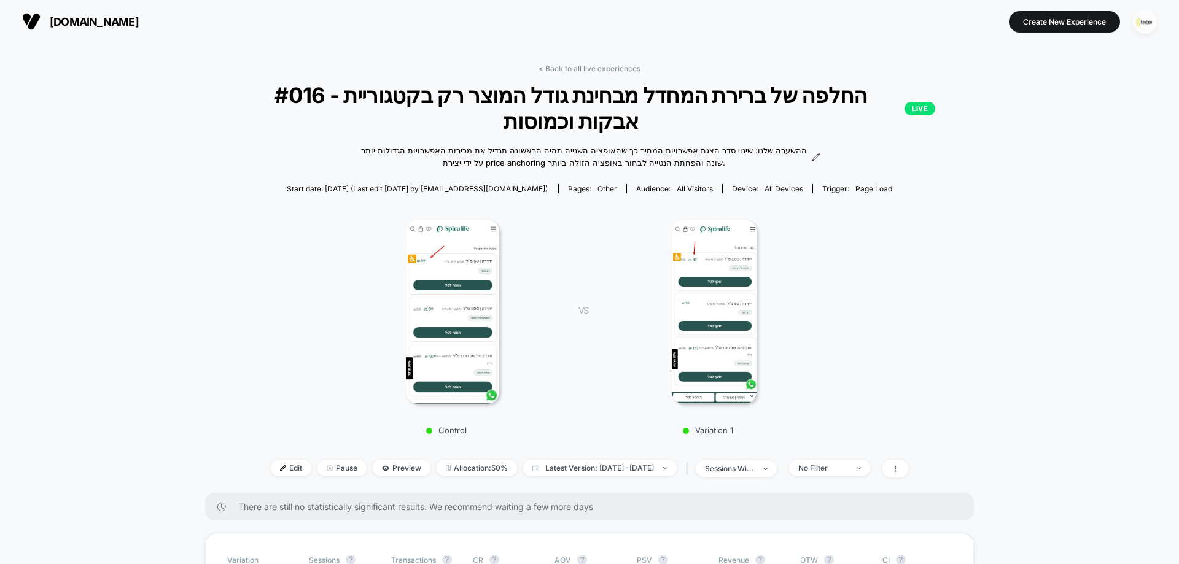
click at [1142, 23] on img "button" at bounding box center [1145, 22] width 24 height 24
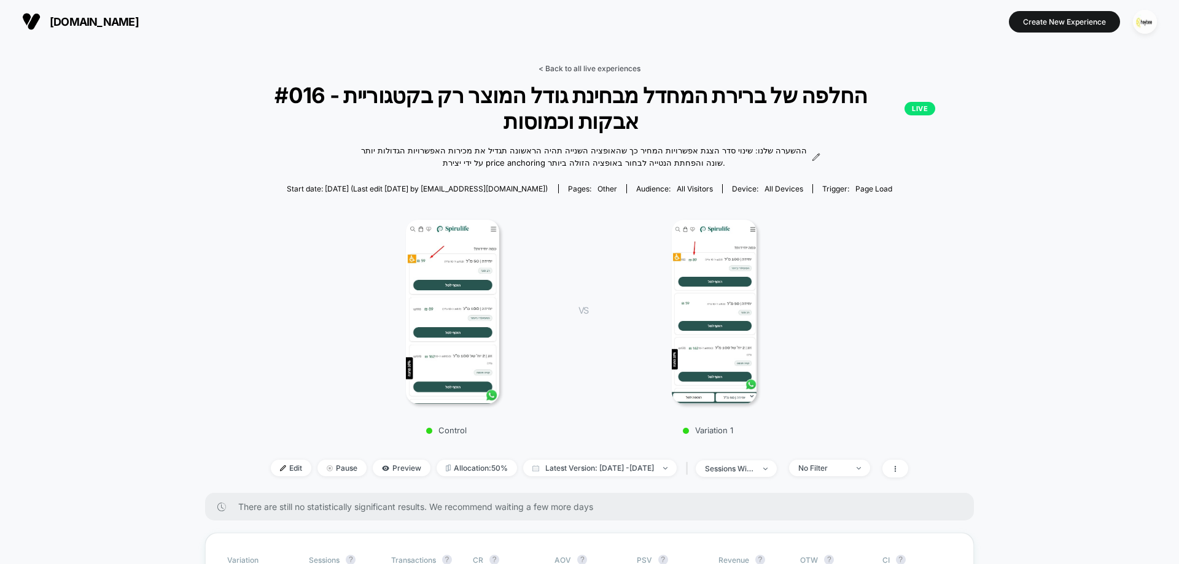
click at [572, 64] on link "< Back to all live experiences" at bounding box center [589, 68] width 102 height 9
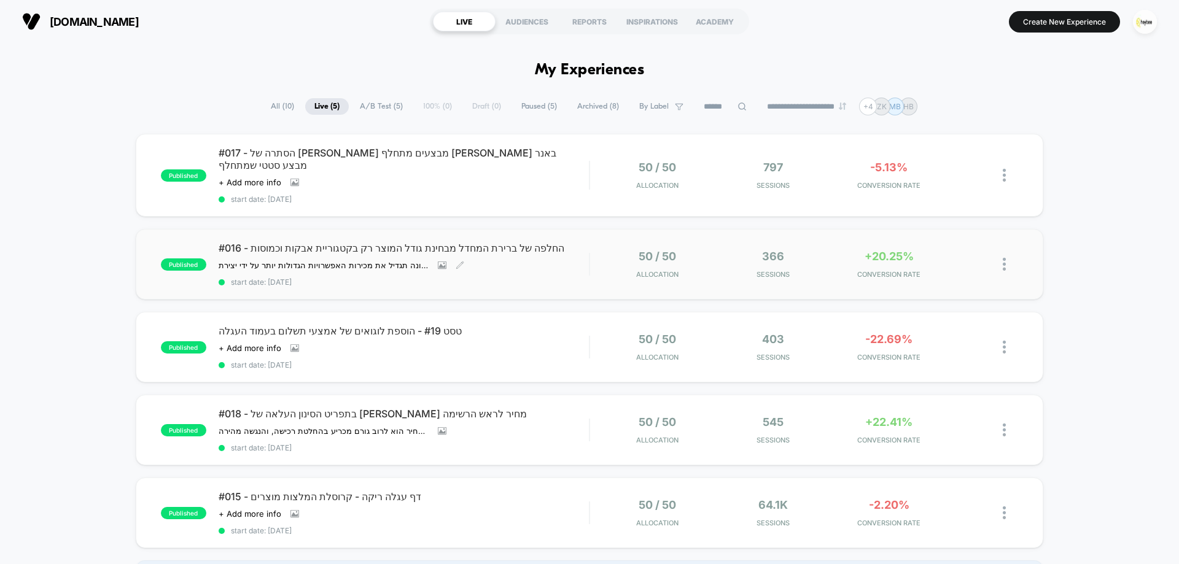
click at [359, 242] on span "#016 - החלפה של ברירת המחדל מבחינת גודל המוצר רק בקטגוריית אבקות וכמוסות" at bounding box center [404, 248] width 370 height 12
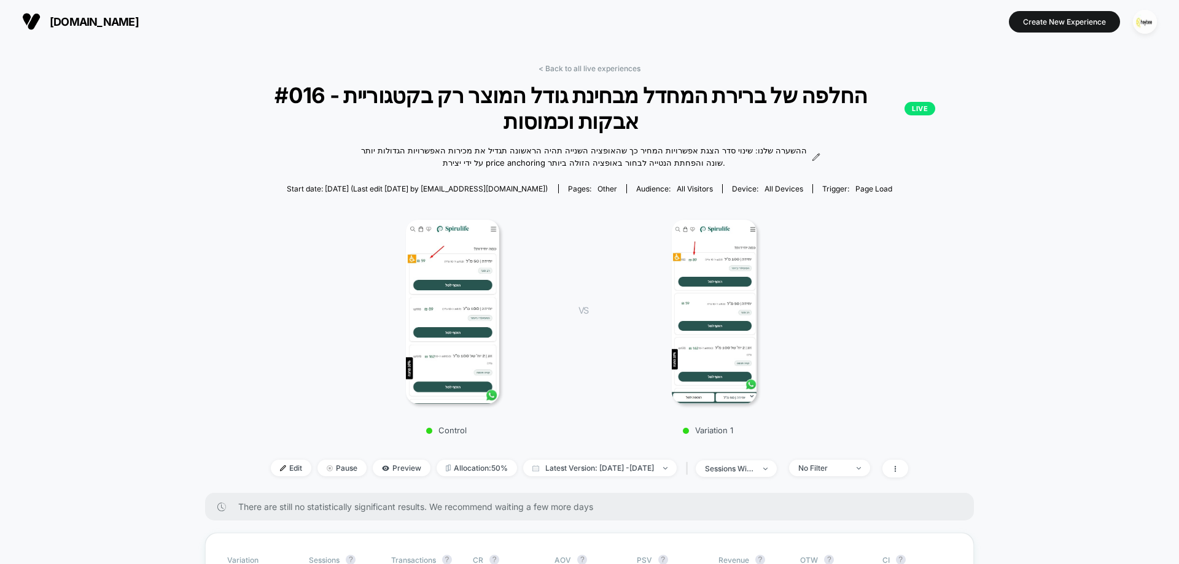
click at [913, 282] on div "Control VS Variation 1" at bounding box center [583, 324] width 769 height 236
click at [610, 71] on link "< Back to all live experiences" at bounding box center [589, 68] width 102 height 9
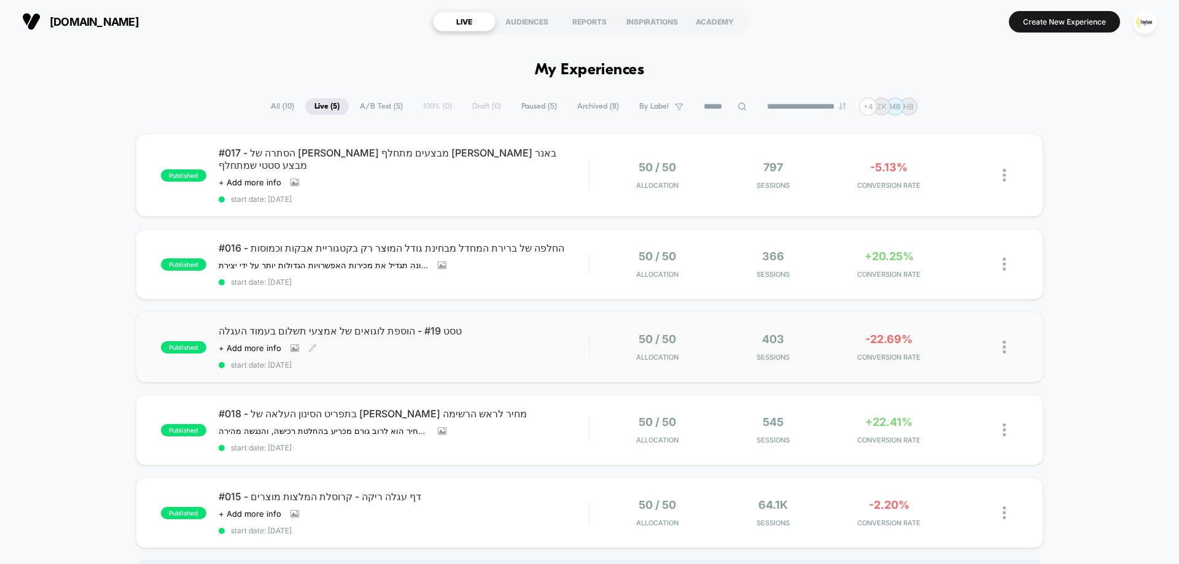
click at [489, 339] on div "טסט #19 - הוספת לוגואים של אמצעי תשלום בעמוד העגלה Click to view images Click t…" at bounding box center [404, 347] width 370 height 45
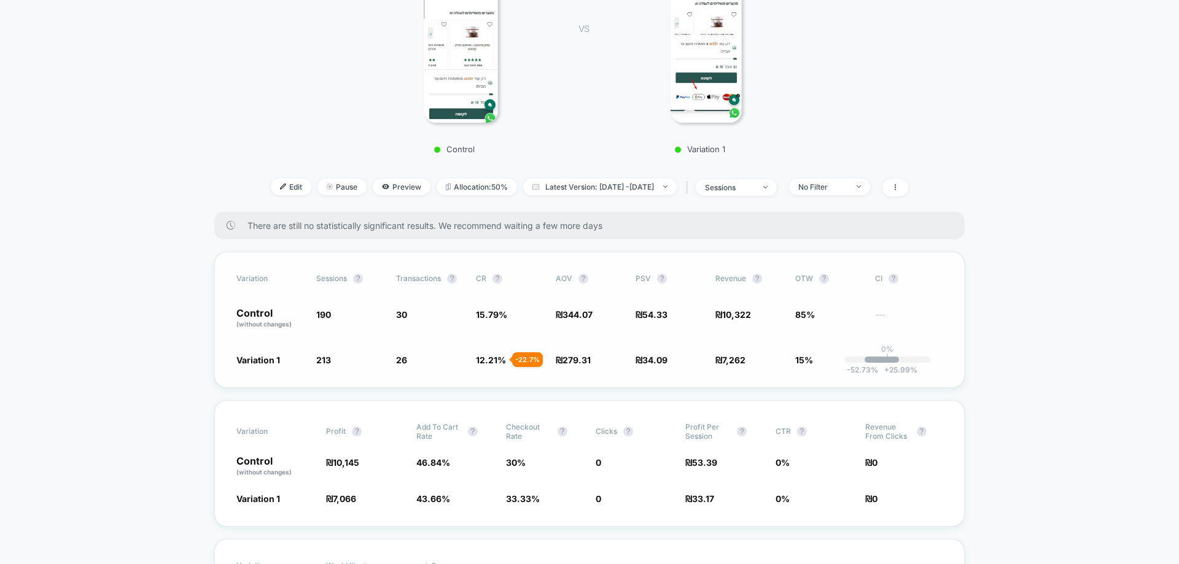
scroll to position [246, 0]
click at [854, 191] on span "No Filter" at bounding box center [829, 185] width 81 height 17
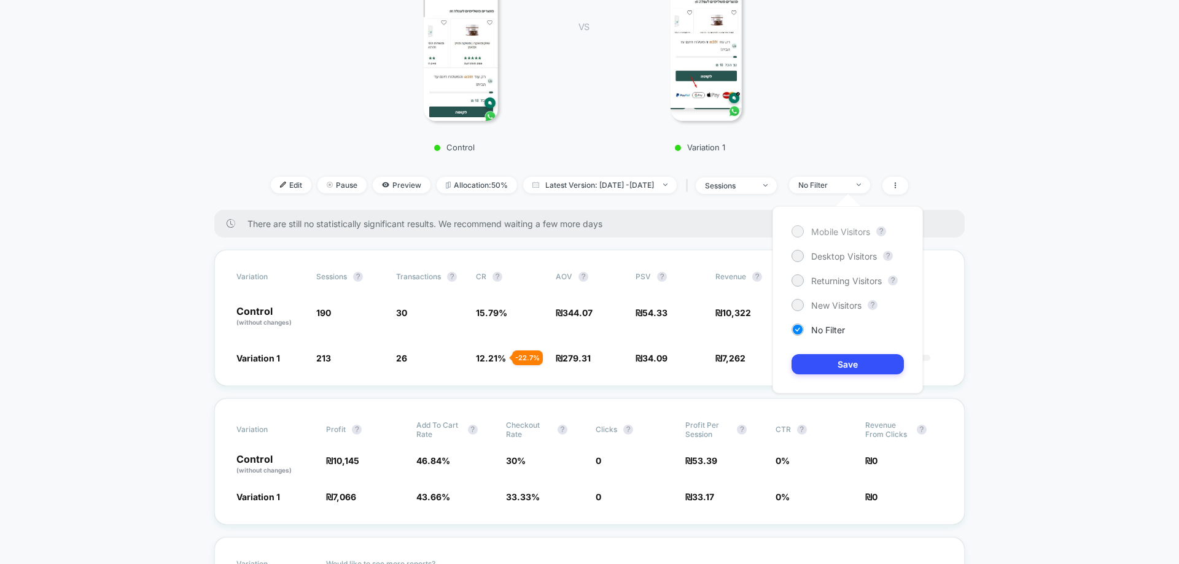
click at [848, 229] on span "Mobile Visitors" at bounding box center [840, 232] width 59 height 10
drag, startPoint x: 862, startPoint y: 354, endPoint x: 789, endPoint y: 370, distance: 75.2
click at [862, 354] on button "Save" at bounding box center [847, 364] width 112 height 20
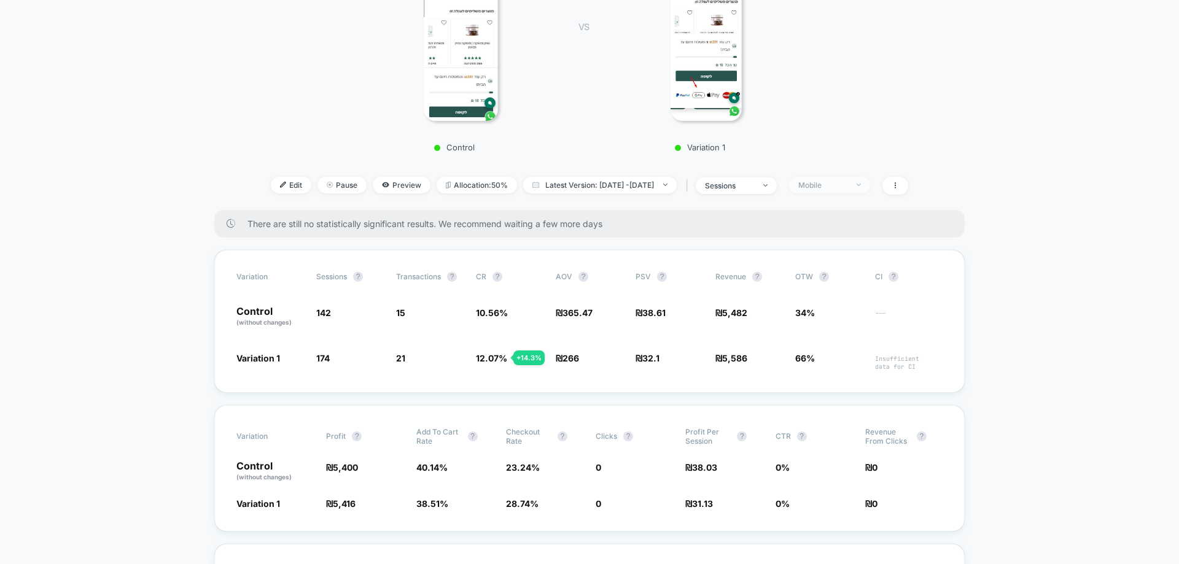
click at [847, 181] on div "Mobile" at bounding box center [822, 184] width 49 height 9
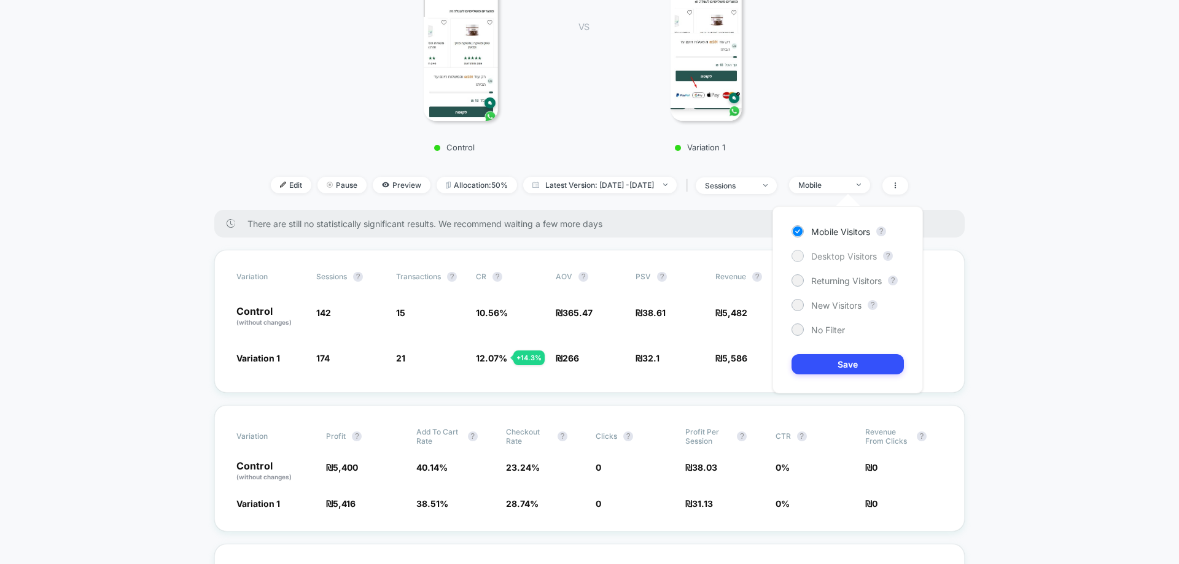
click at [823, 251] on span "Desktop Visitors" at bounding box center [844, 256] width 66 height 10
click at [856, 360] on button "Save" at bounding box center [847, 364] width 112 height 20
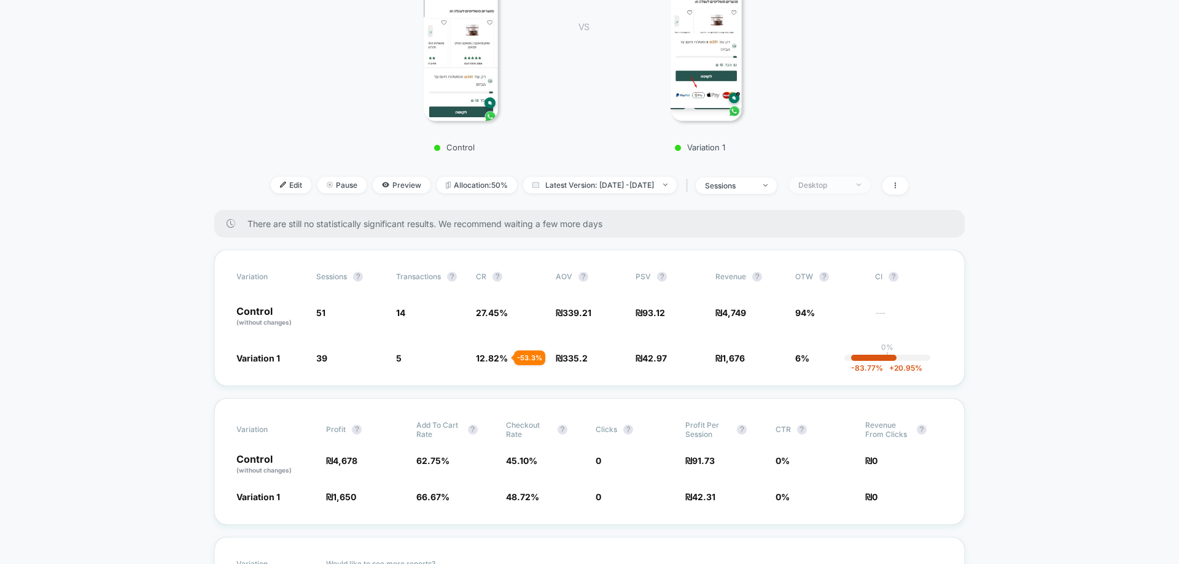
click at [847, 183] on div "Desktop" at bounding box center [822, 184] width 49 height 9
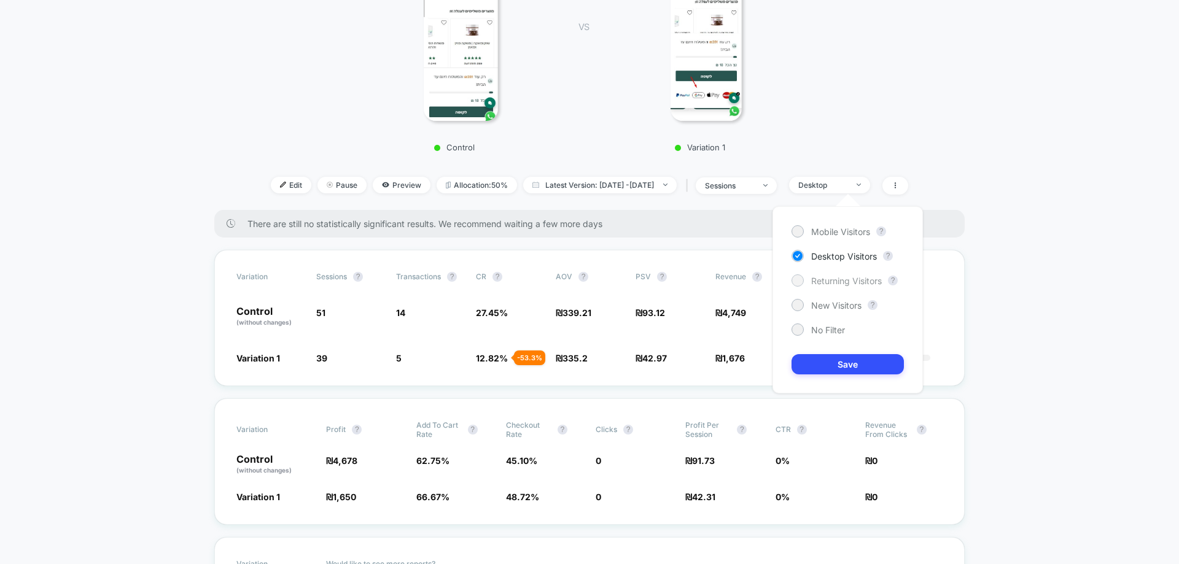
click at [851, 277] on span "Returning Visitors" at bounding box center [846, 281] width 71 height 10
drag, startPoint x: 874, startPoint y: 360, endPoint x: 773, endPoint y: 383, distance: 103.3
click at [873, 360] on button "Save" at bounding box center [847, 364] width 112 height 20
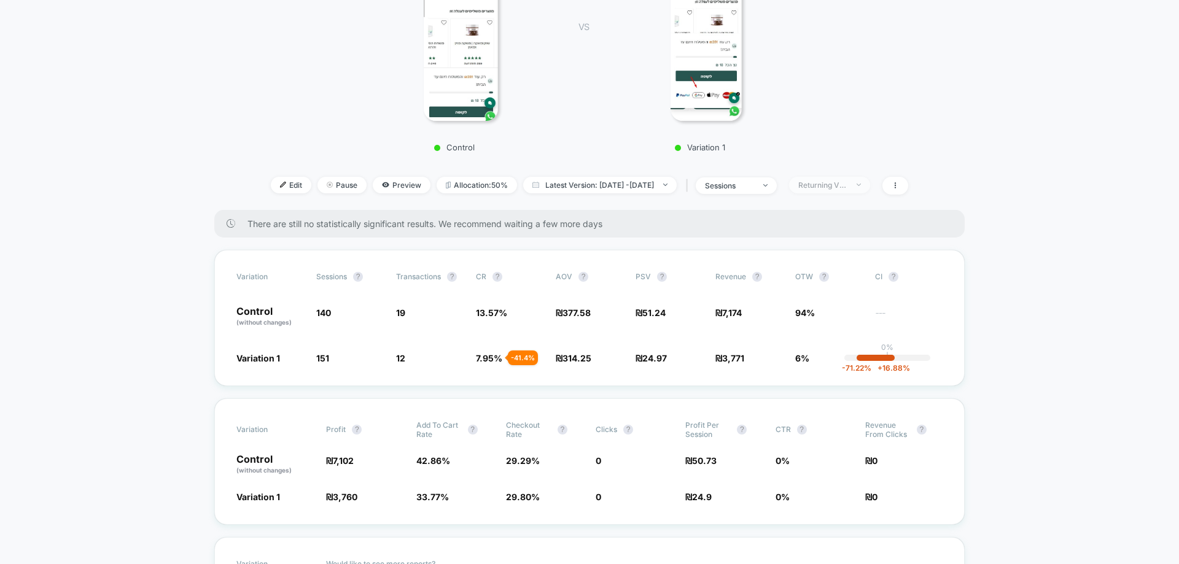
click at [834, 187] on div "Returning Visitors" at bounding box center [822, 184] width 49 height 9
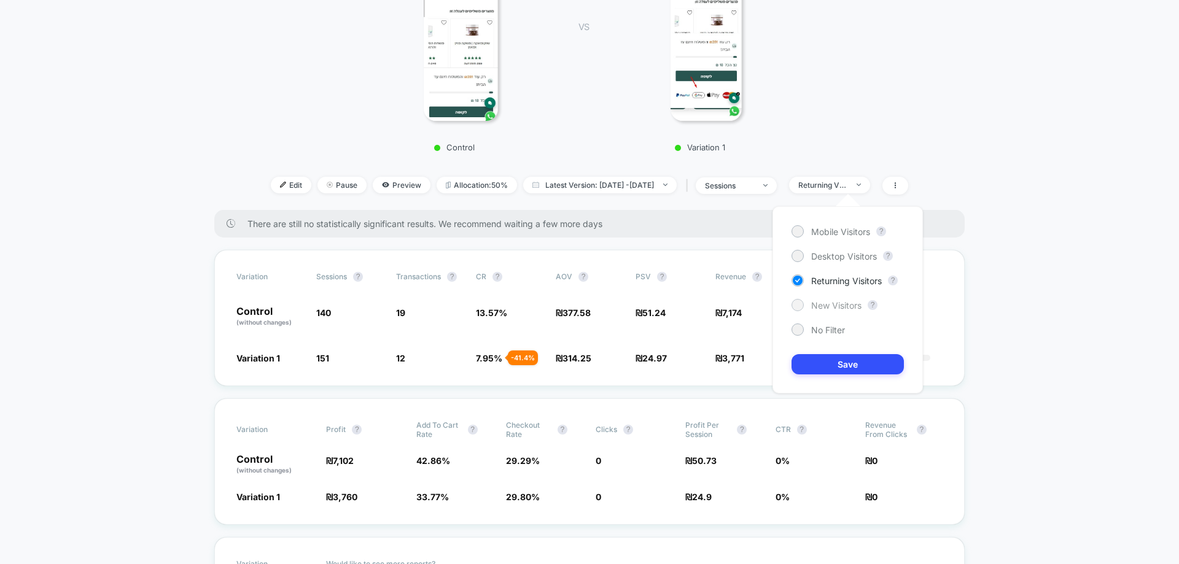
click at [843, 306] on span "New Visitors" at bounding box center [836, 305] width 50 height 10
click at [866, 369] on button "Save" at bounding box center [847, 364] width 112 height 20
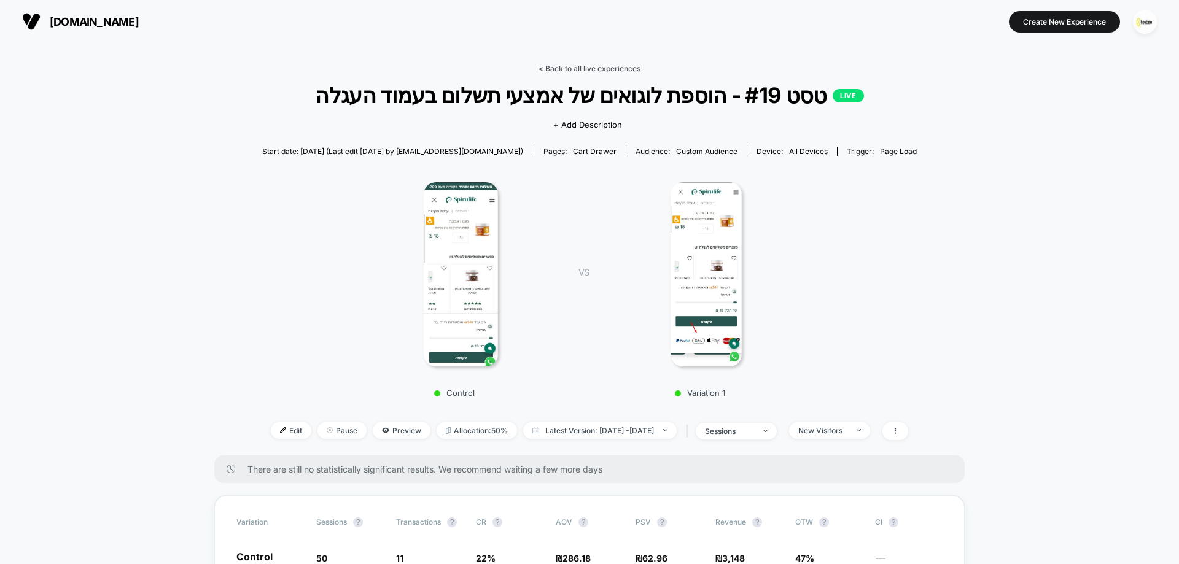
click at [589, 66] on link "< Back to all live experiences" at bounding box center [589, 68] width 102 height 9
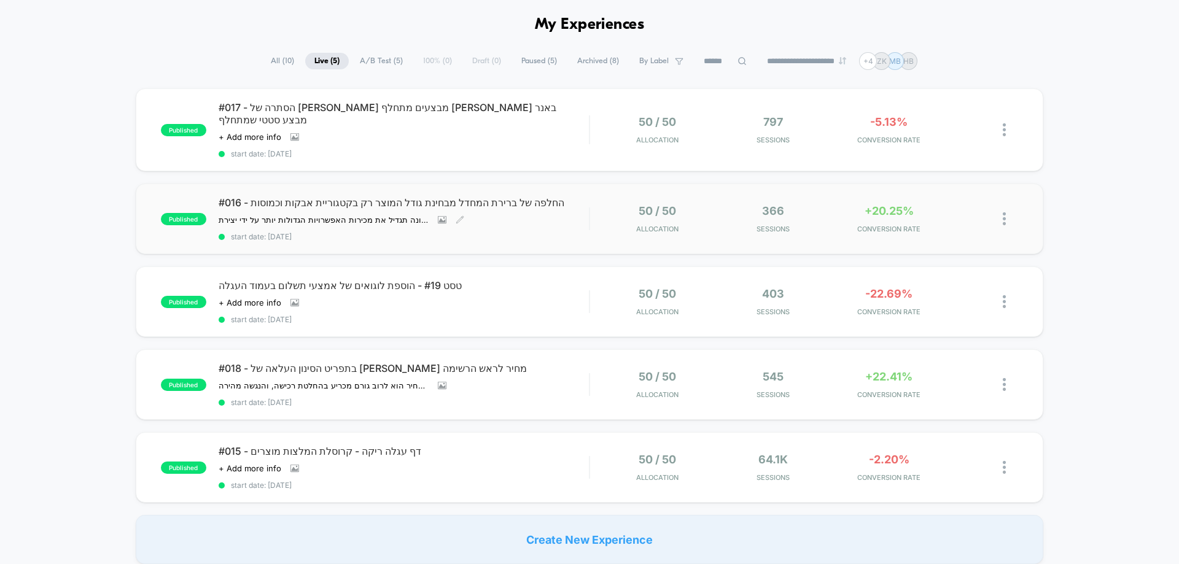
scroll to position [123, 0]
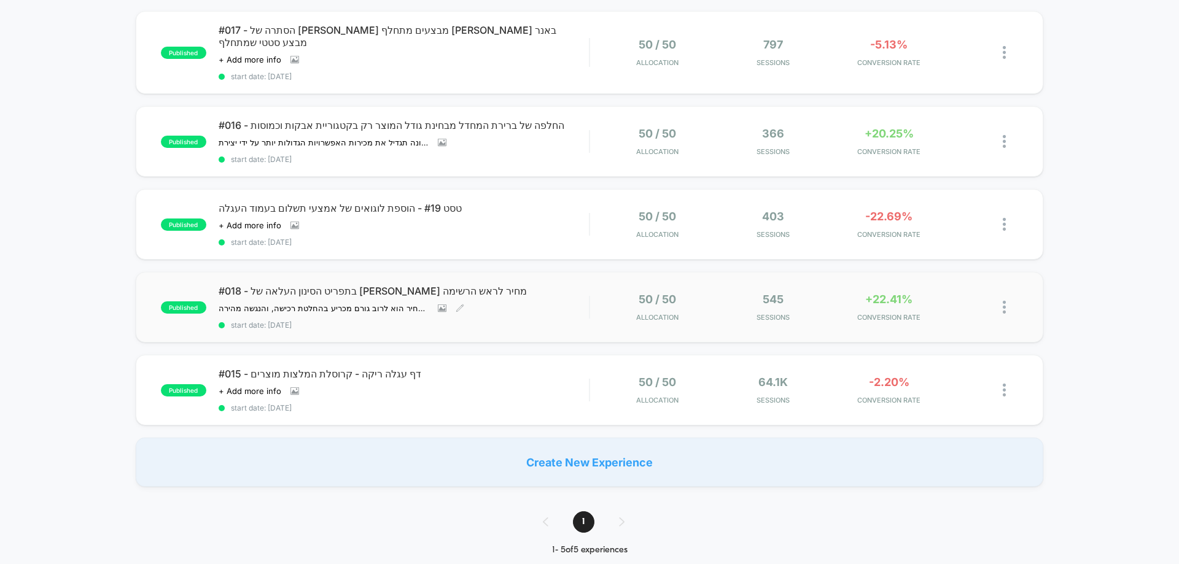
click at [527, 292] on div "#018 - בתפריט הסינון העלאה של סינון מחיר לראש הרשימה ההשערה שלנו: אנו משערים כי…" at bounding box center [404, 307] width 370 height 45
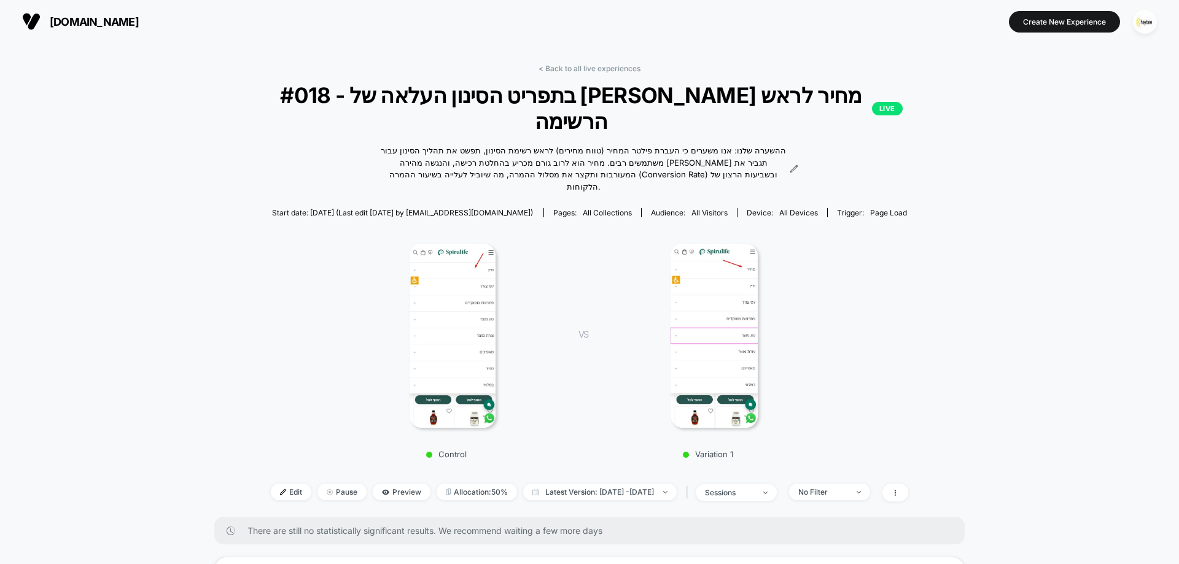
drag, startPoint x: 617, startPoint y: 68, endPoint x: 613, endPoint y: 186, distance: 118.5
click at [617, 71] on link "< Back to all live experiences" at bounding box center [589, 68] width 102 height 9
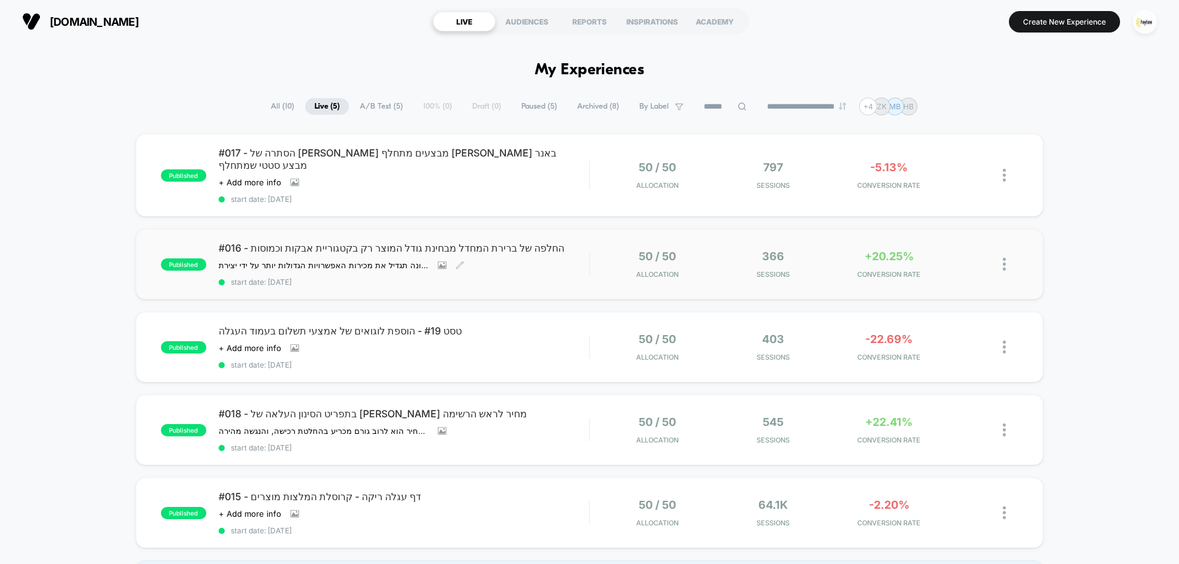
click at [533, 244] on div "#016 - החלפה של ברירת המחדל מבחינת גודל המוצר רק בקטגוריית אבקות וכמוסות ﻿ההשער…" at bounding box center [404, 264] width 370 height 45
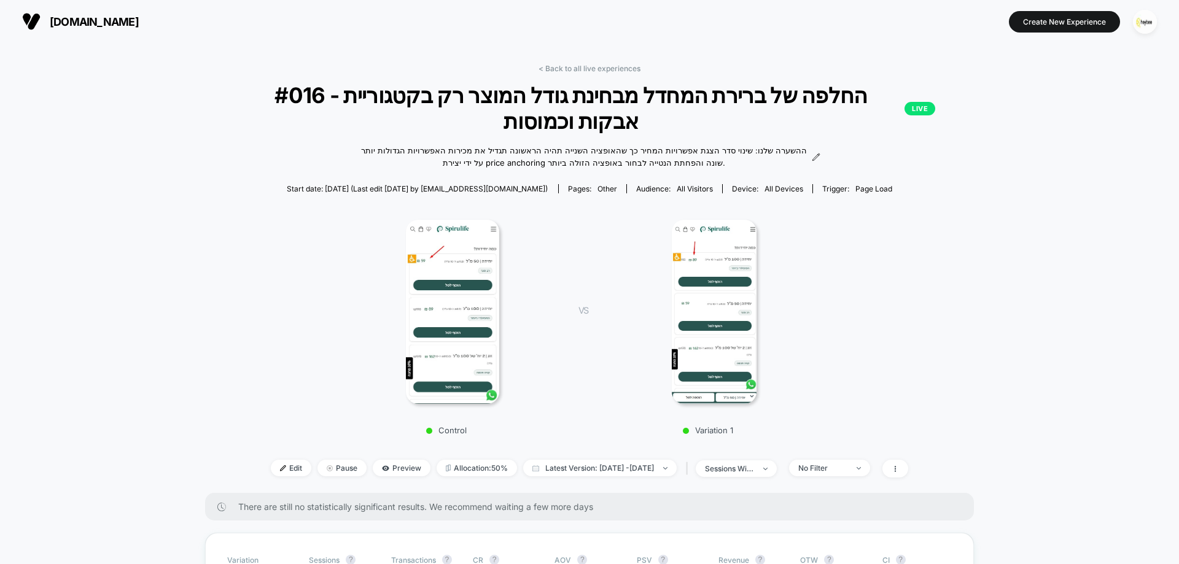
drag, startPoint x: 623, startPoint y: 71, endPoint x: 656, endPoint y: 114, distance: 53.9
click at [621, 71] on link "< Back to all live experiences" at bounding box center [589, 68] width 102 height 9
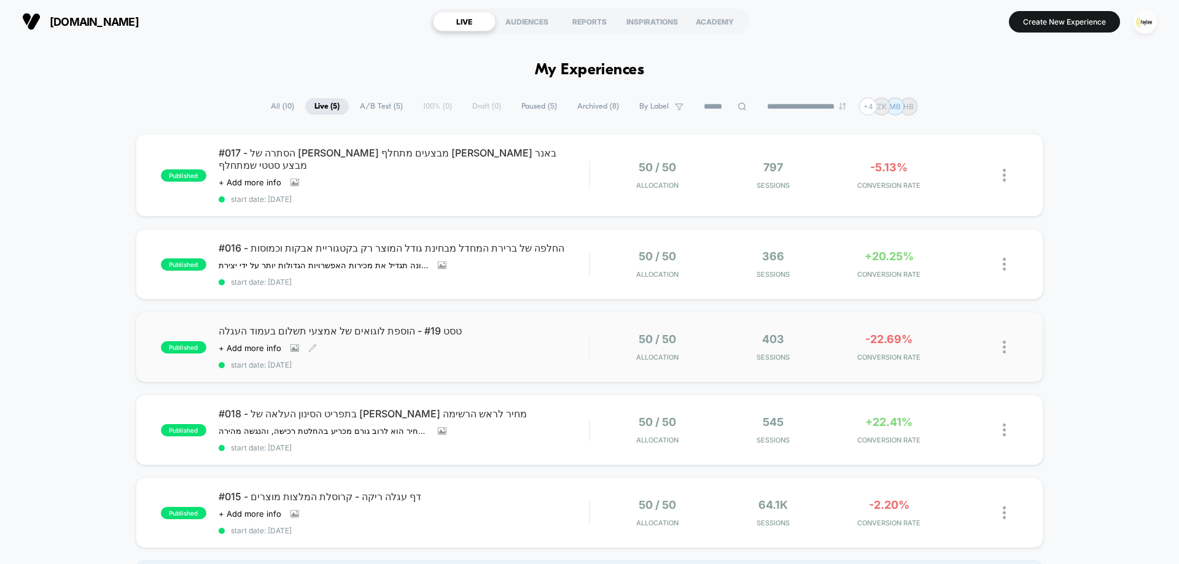
click at [463, 343] on div "Click to view images Click to edit experience details + Add more info" at bounding box center [348, 348] width 259 height 10
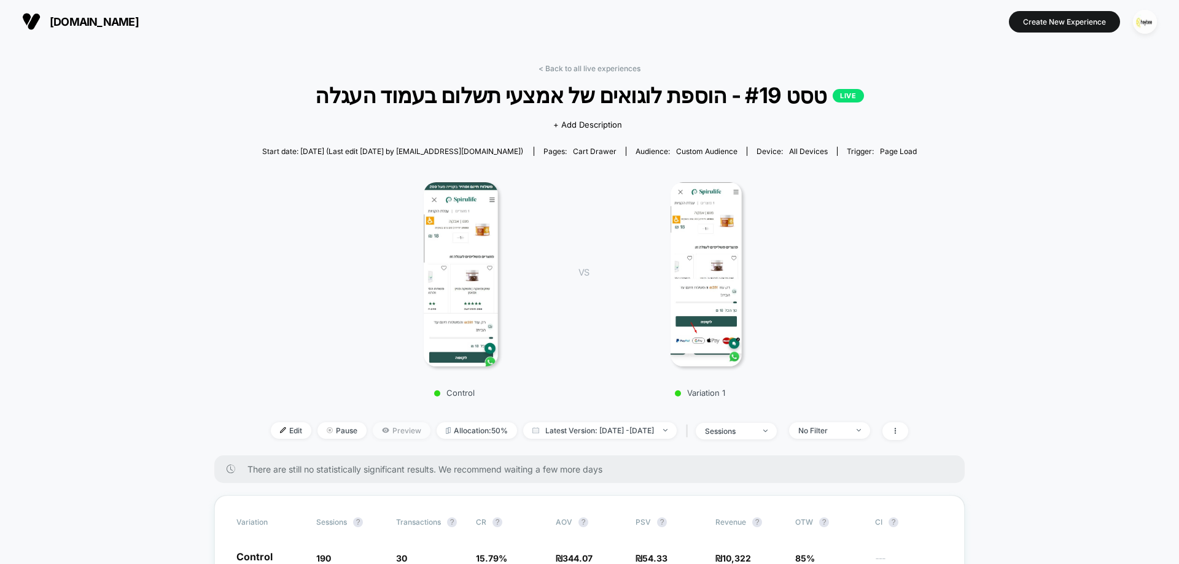
click at [383, 427] on span "Preview" at bounding box center [402, 430] width 58 height 17
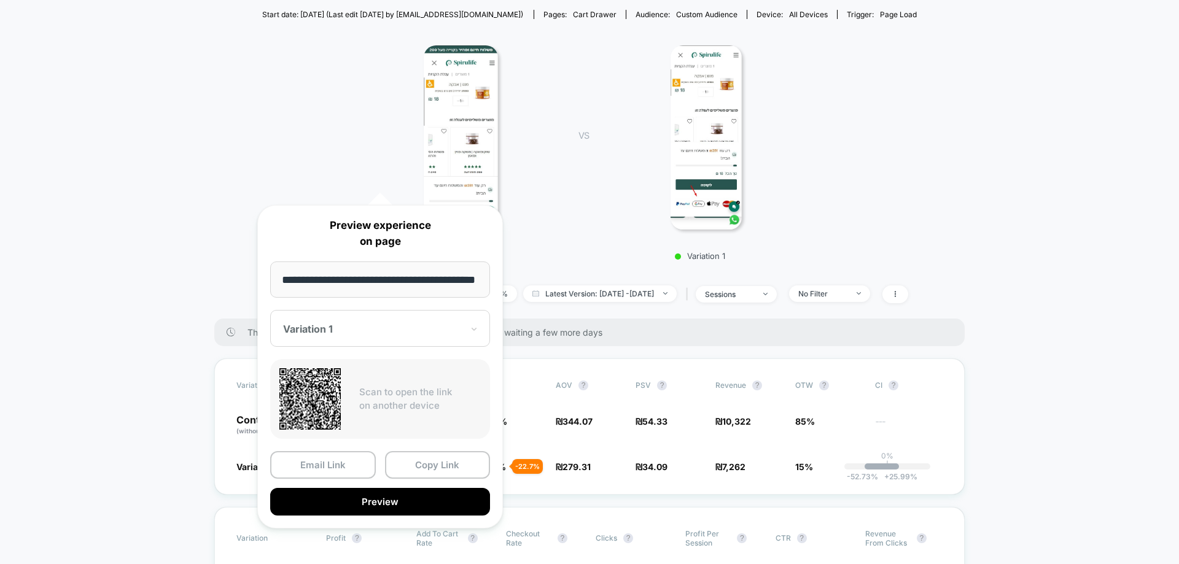
scroll to position [307, 0]
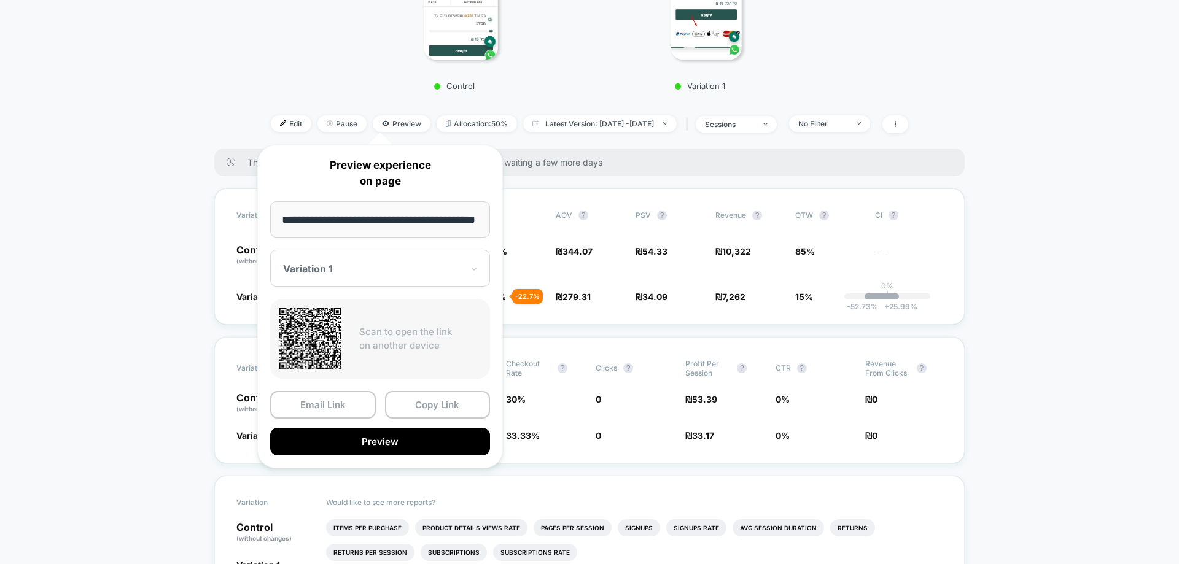
click at [384, 272] on div at bounding box center [372, 269] width 179 height 12
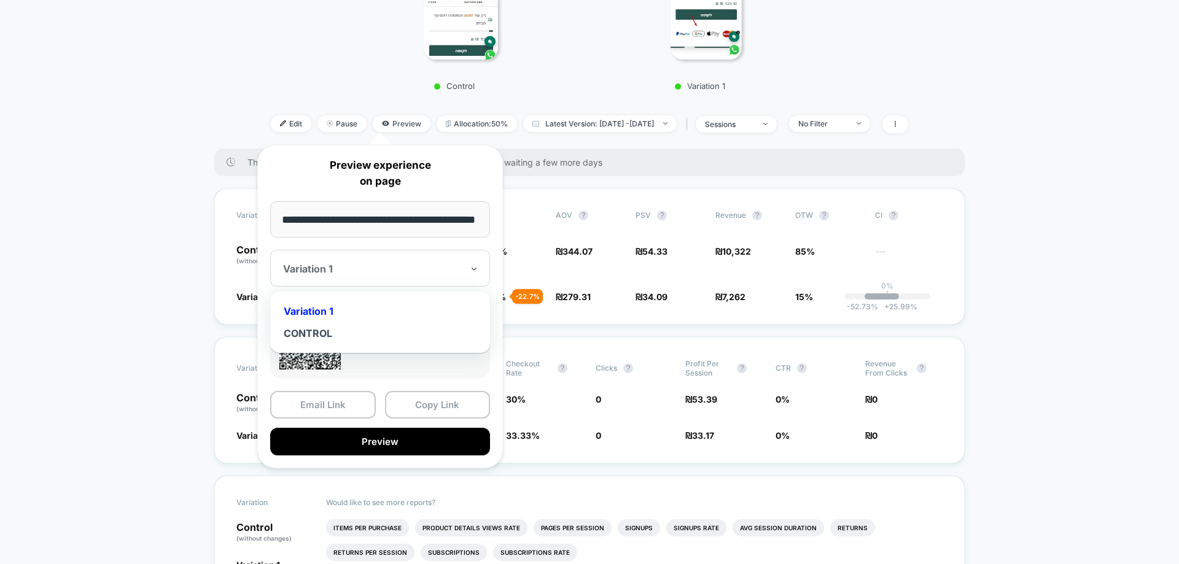
scroll to position [0, 0]
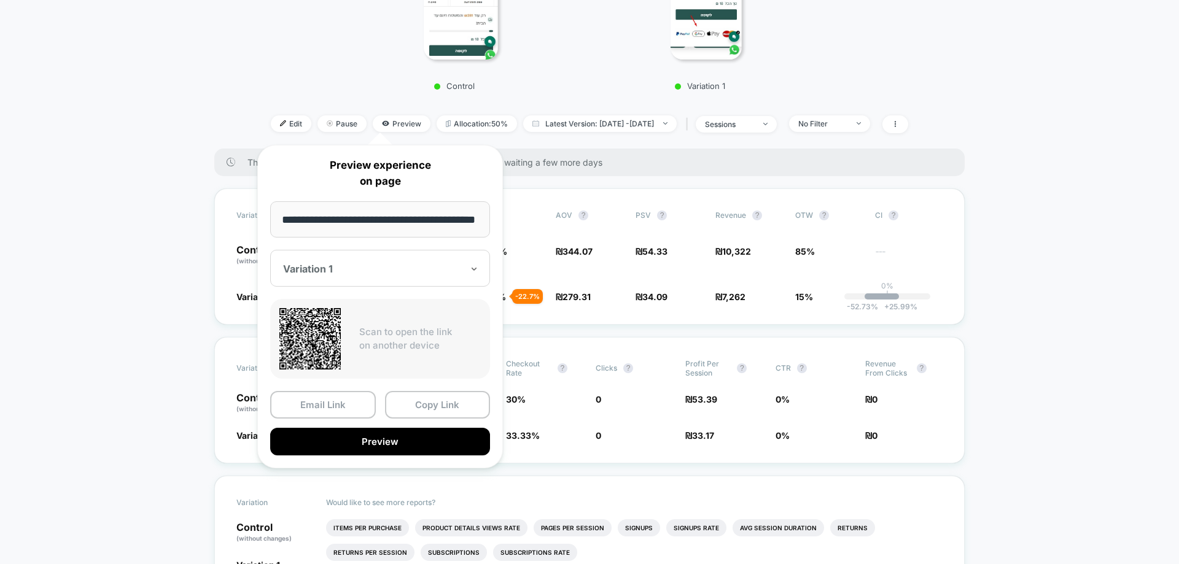
click at [384, 272] on div at bounding box center [372, 269] width 179 height 12
drag, startPoint x: 379, startPoint y: 443, endPoint x: 385, endPoint y: 445, distance: 6.4
click at [382, 444] on button "Preview" at bounding box center [380, 442] width 220 height 28
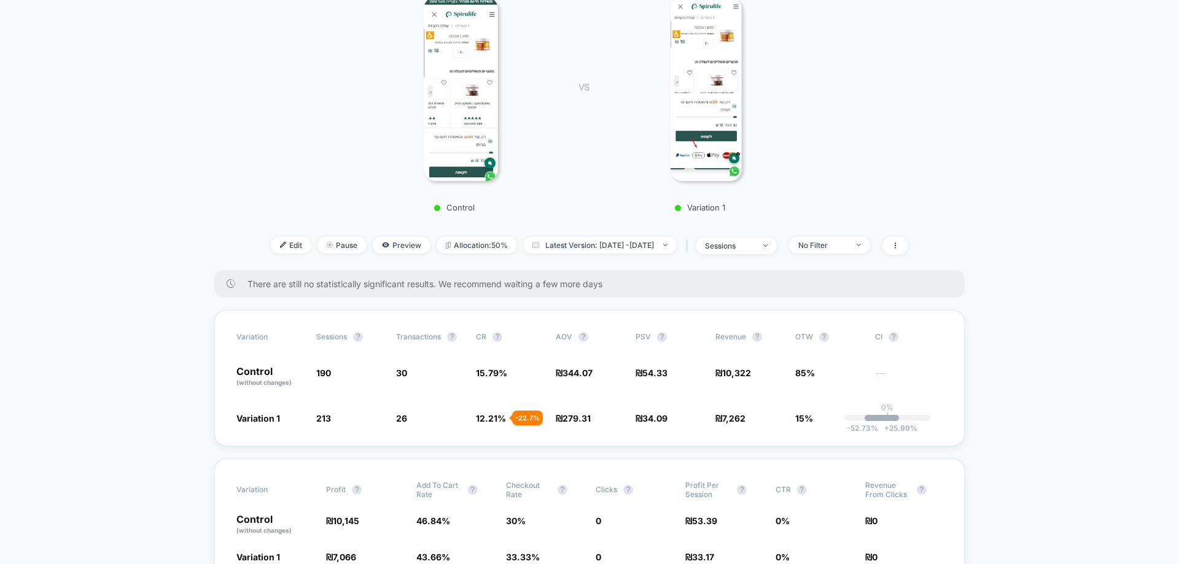
scroll to position [184, 0]
drag, startPoint x: 376, startPoint y: 240, endPoint x: 381, endPoint y: 249, distance: 10.7
click at [377, 241] on span "Preview" at bounding box center [402, 246] width 58 height 17
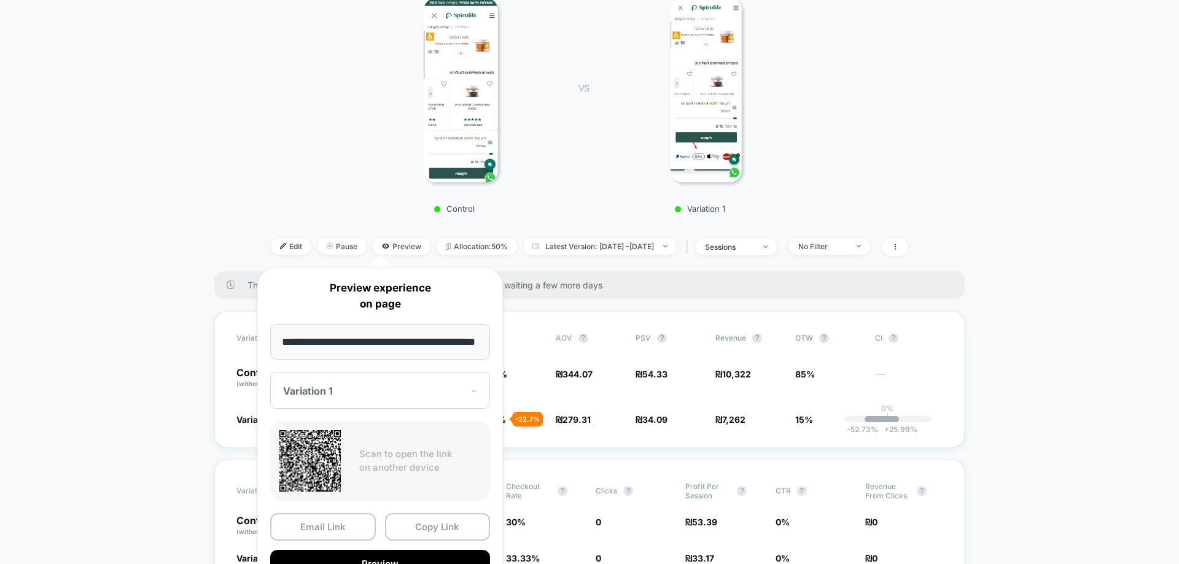
scroll to position [0, 1]
click at [372, 387] on div at bounding box center [372, 391] width 179 height 12
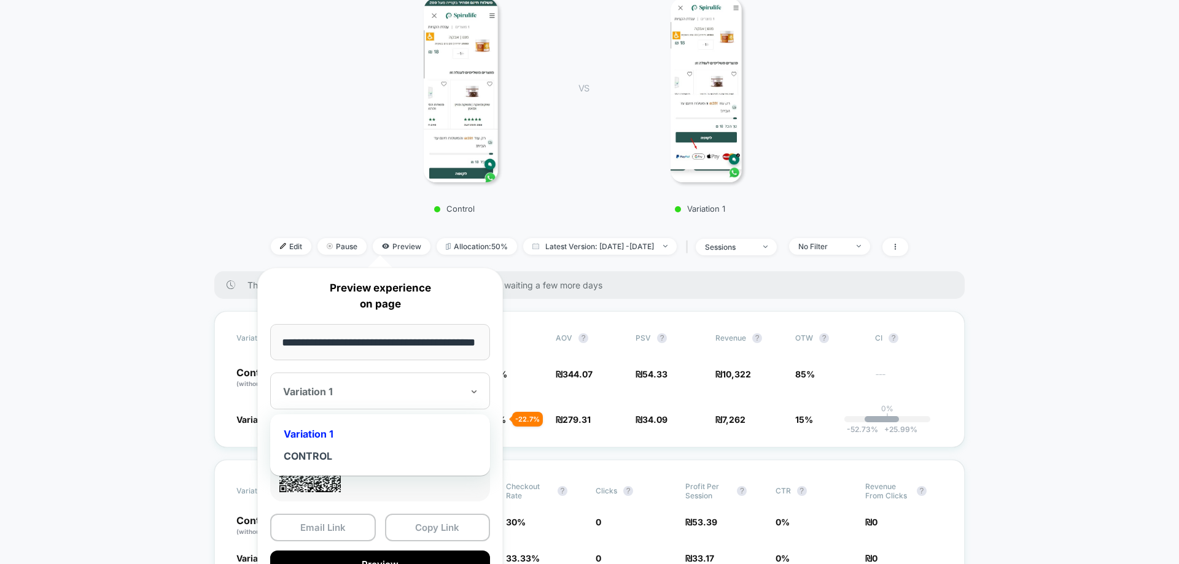
scroll to position [0, 0]
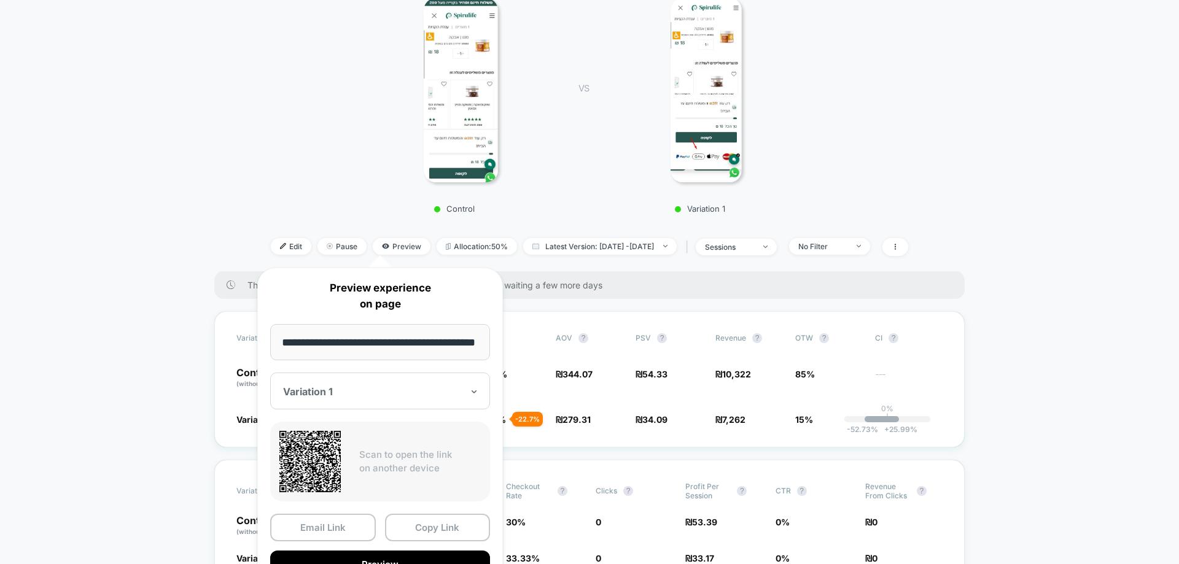
click at [372, 387] on div at bounding box center [372, 391] width 179 height 12
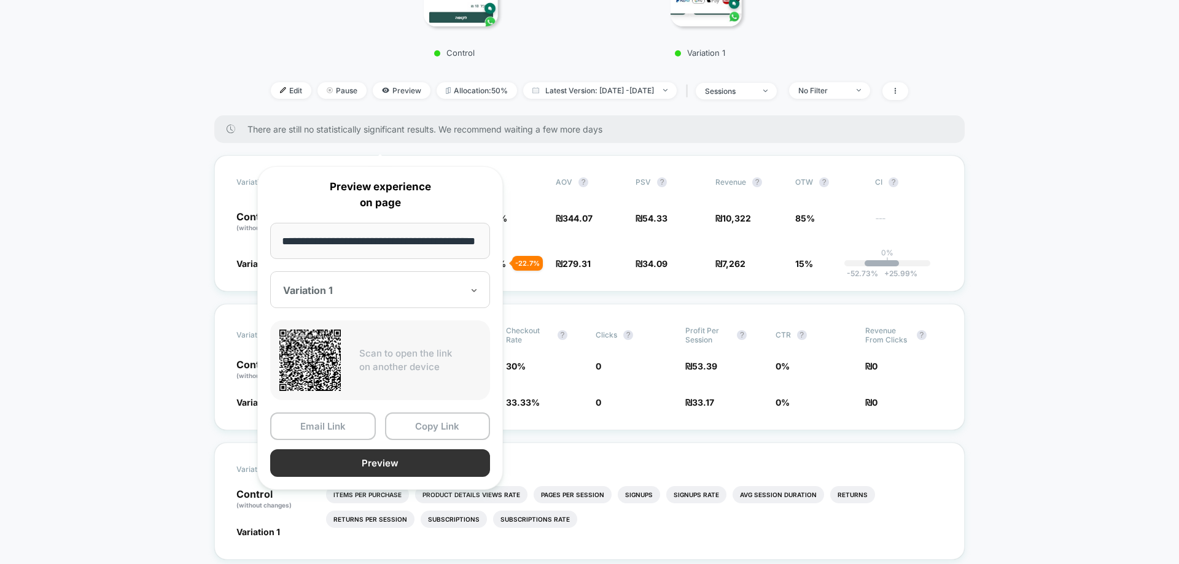
scroll to position [368, 0]
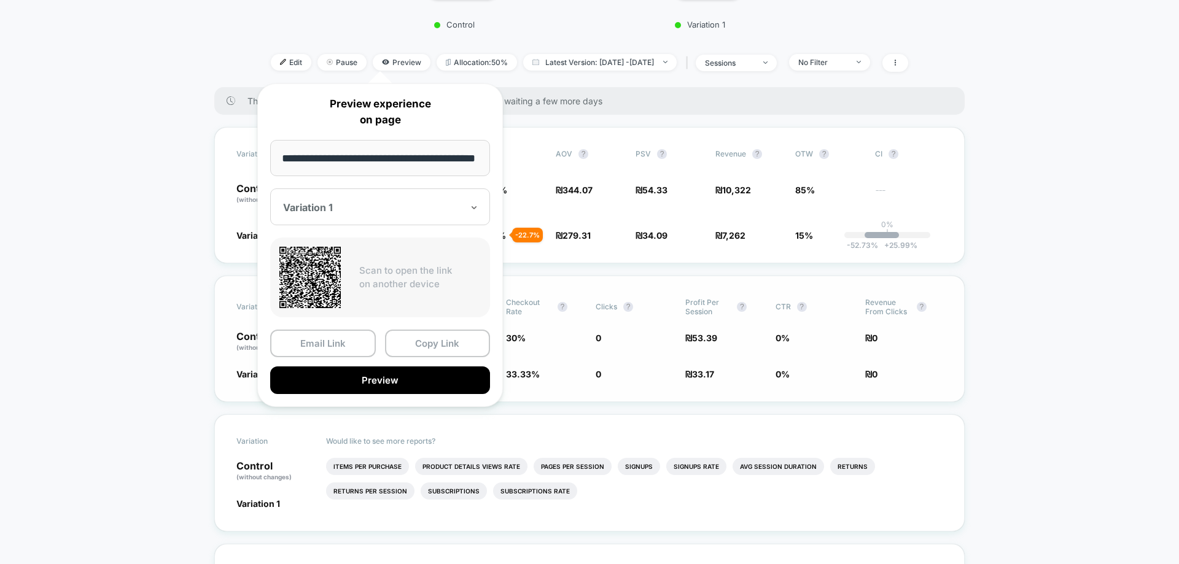
click at [431, 348] on button "Copy Link" at bounding box center [438, 344] width 106 height 28
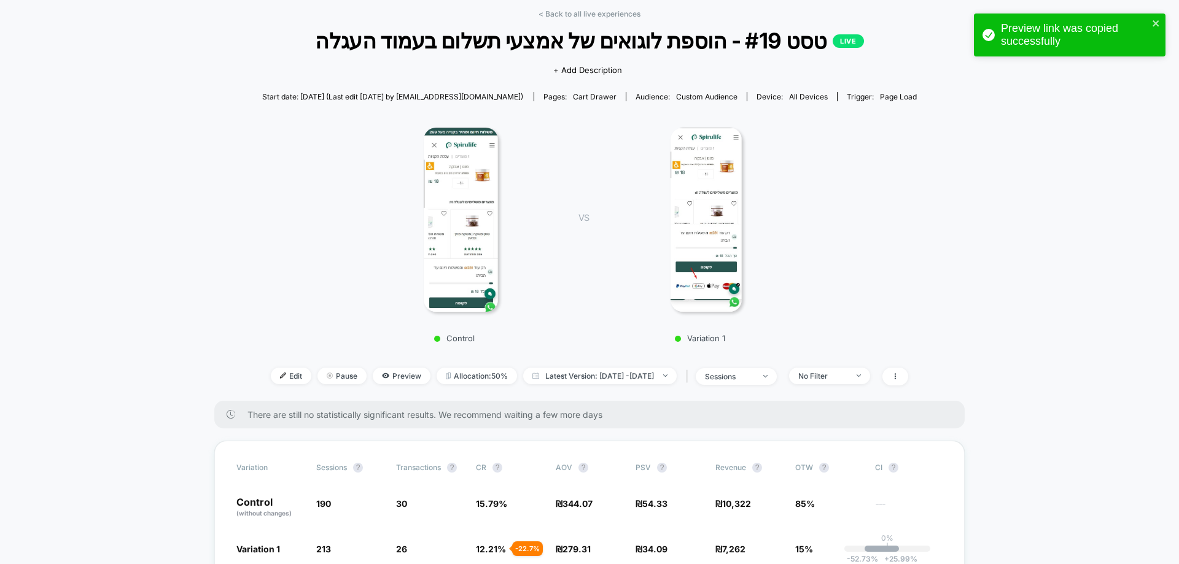
scroll to position [0, 0]
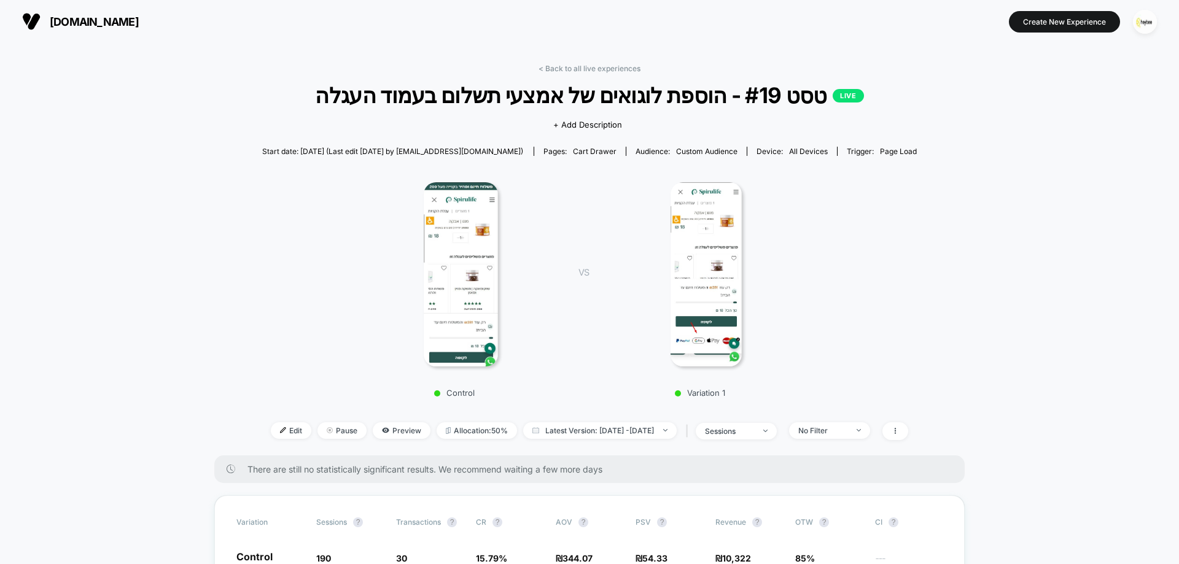
click at [311, 182] on div "Control VS Variation 1" at bounding box center [583, 286] width 655 height 236
click at [580, 228] on div "VS Variation 1" at bounding box center [682, 285] width 245 height 223
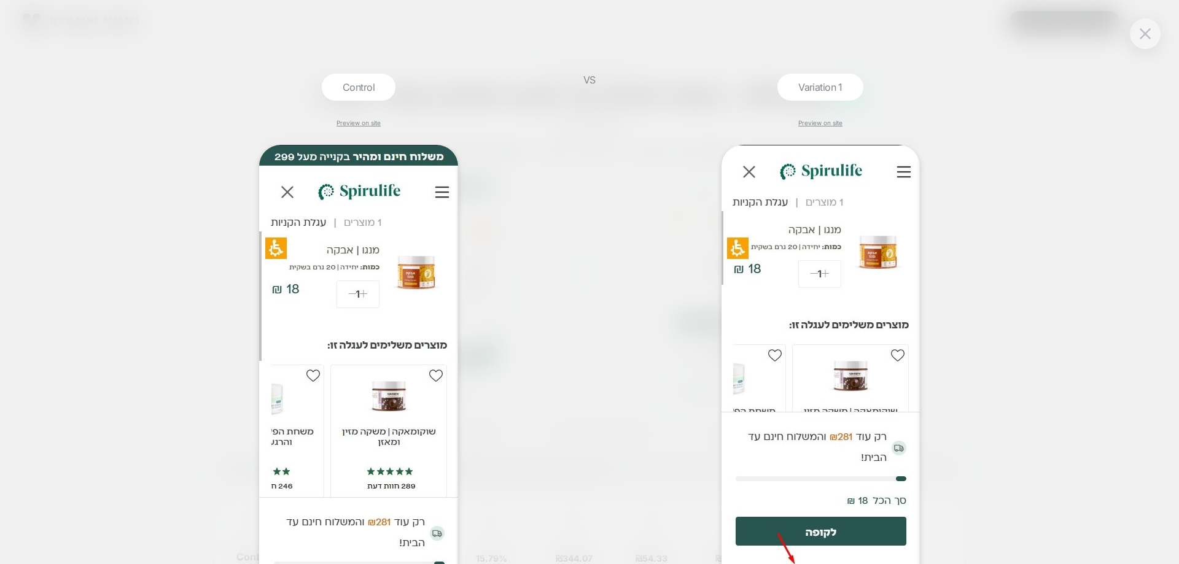
click at [139, 93] on div "Control Preview on site VS Variation 1 Preview on site" at bounding box center [589, 282] width 1179 height 564
click at [1150, 34] on button at bounding box center [1145, 34] width 18 height 18
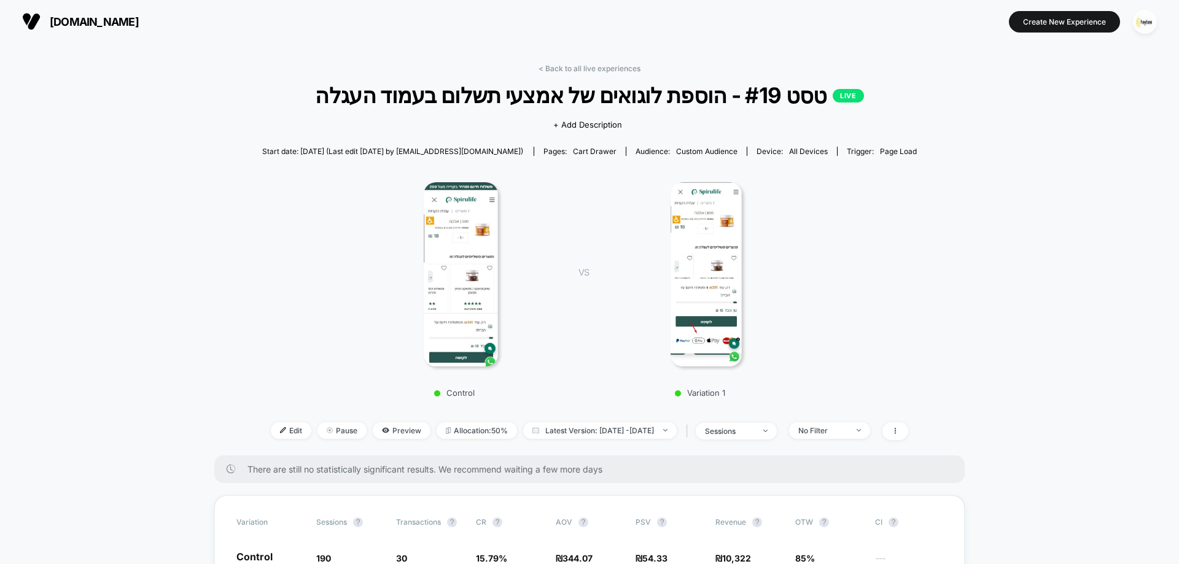
click at [285, 228] on div "Control VS Variation 1" at bounding box center [583, 286] width 655 height 236
click at [310, 239] on div "Control VS Variation 1" at bounding box center [583, 286] width 655 height 236
click at [298, 213] on div "Control VS Variation 1" at bounding box center [583, 286] width 655 height 236
click at [336, 272] on div "Control VS Variation 1" at bounding box center [583, 286] width 655 height 236
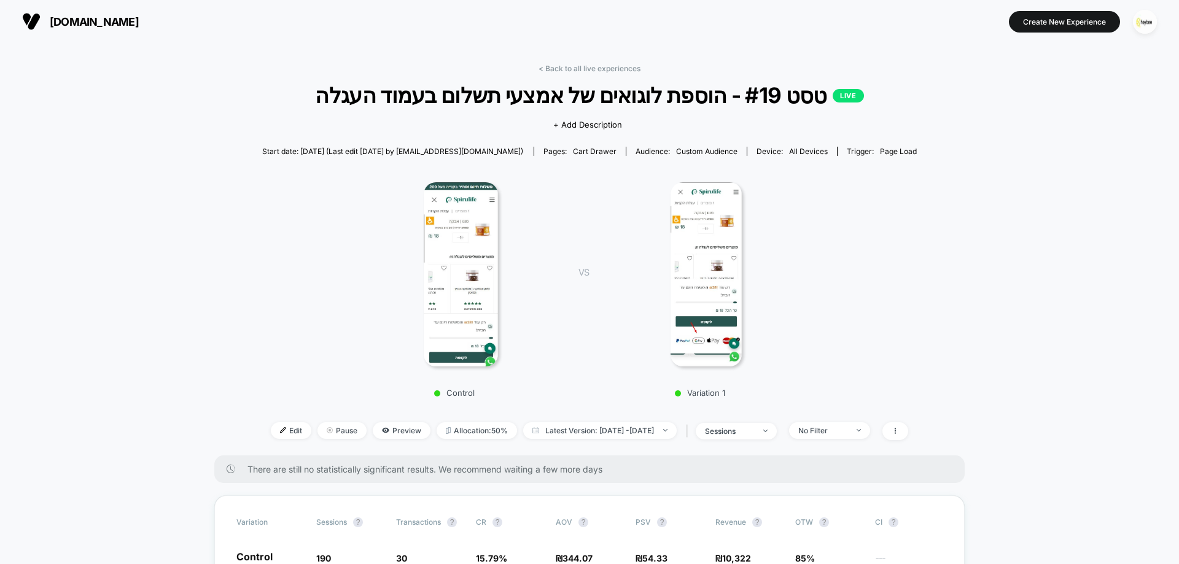
click at [844, 318] on div "Control VS Variation 1" at bounding box center [583, 286] width 655 height 236
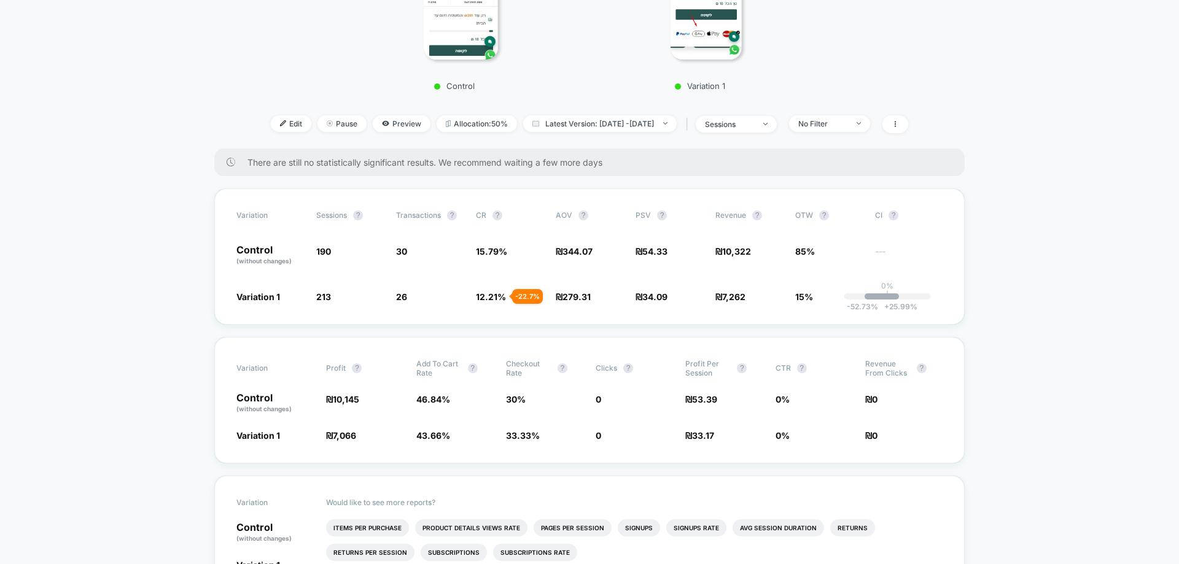
scroll to position [123, 0]
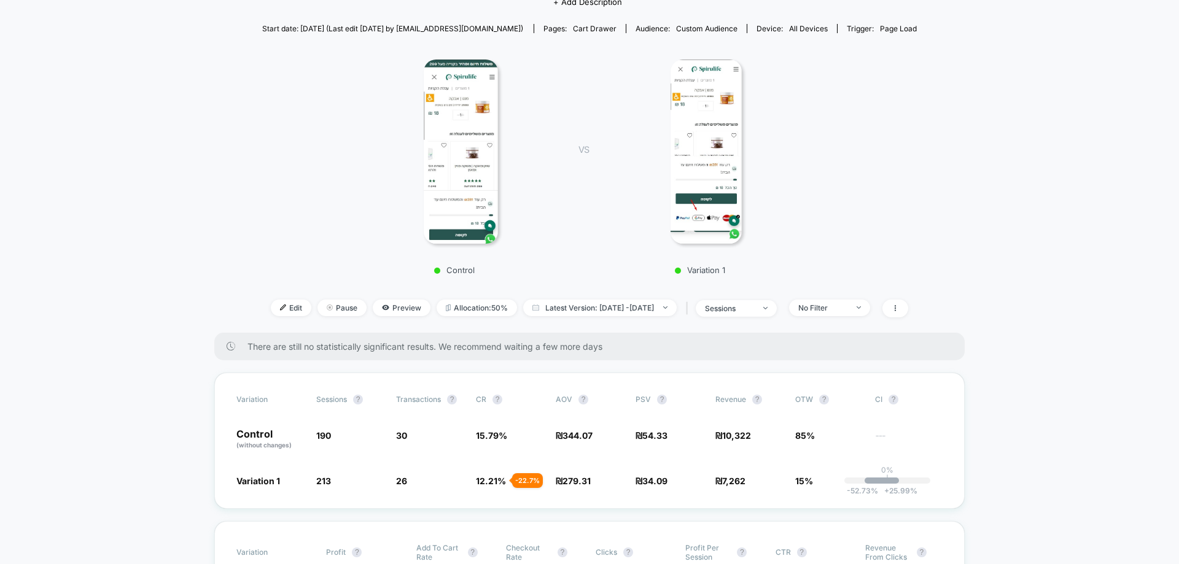
click at [905, 199] on div "Control VS Variation 1" at bounding box center [583, 163] width 655 height 236
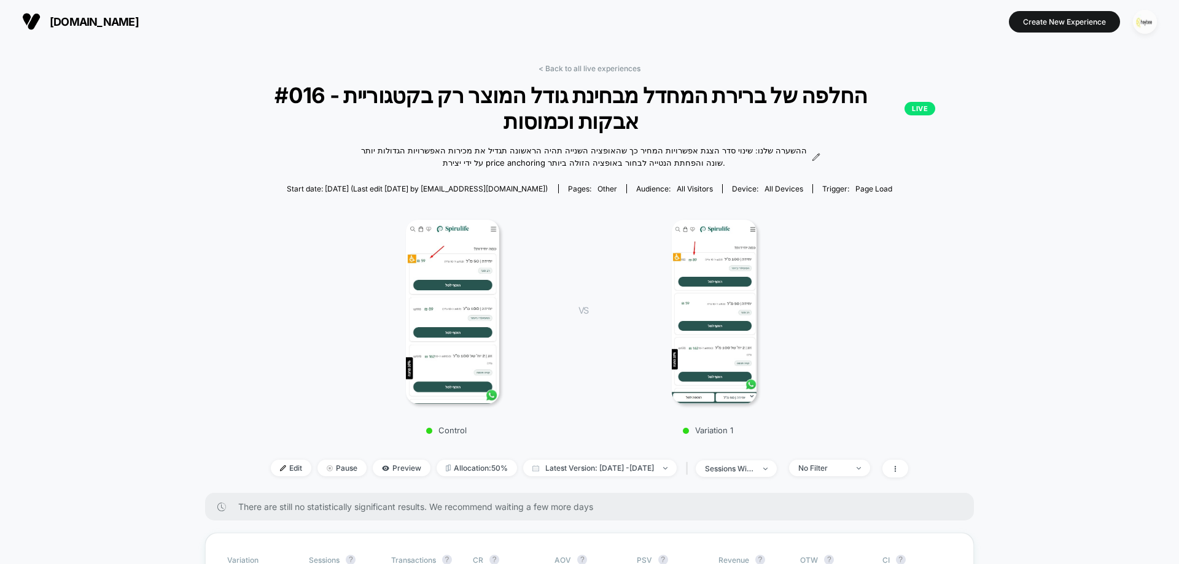
click at [1144, 21] on img "button" at bounding box center [1145, 22] width 24 height 24
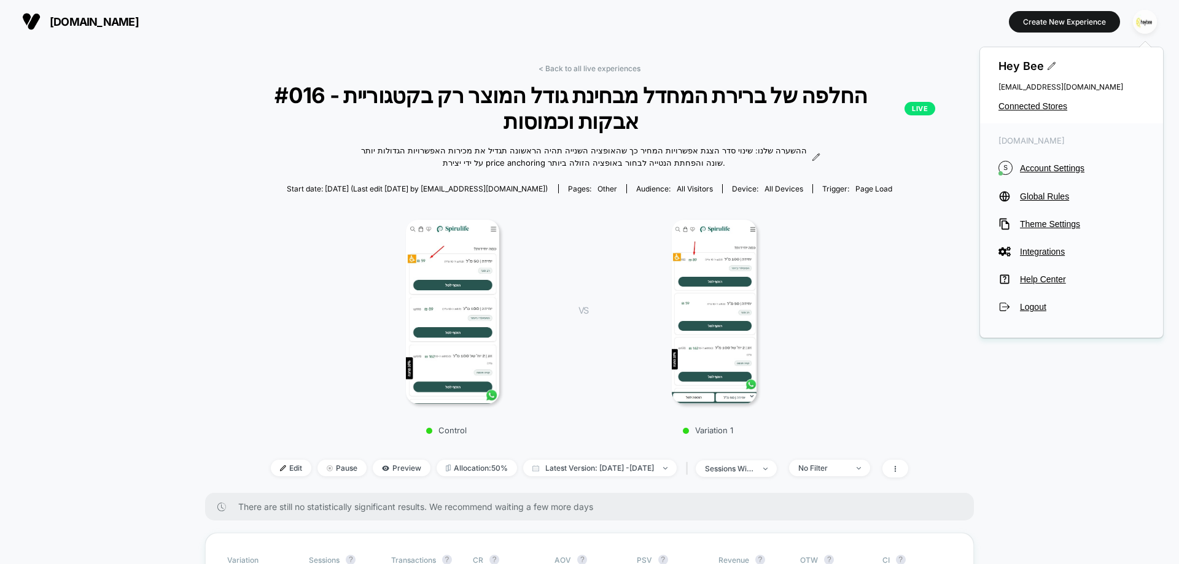
click at [1014, 99] on div "Hey Bee cro@ab-test.io Connected Stores" at bounding box center [1071, 85] width 183 height 76
click at [1007, 106] on span "Connected Stores" at bounding box center [1071, 106] width 146 height 10
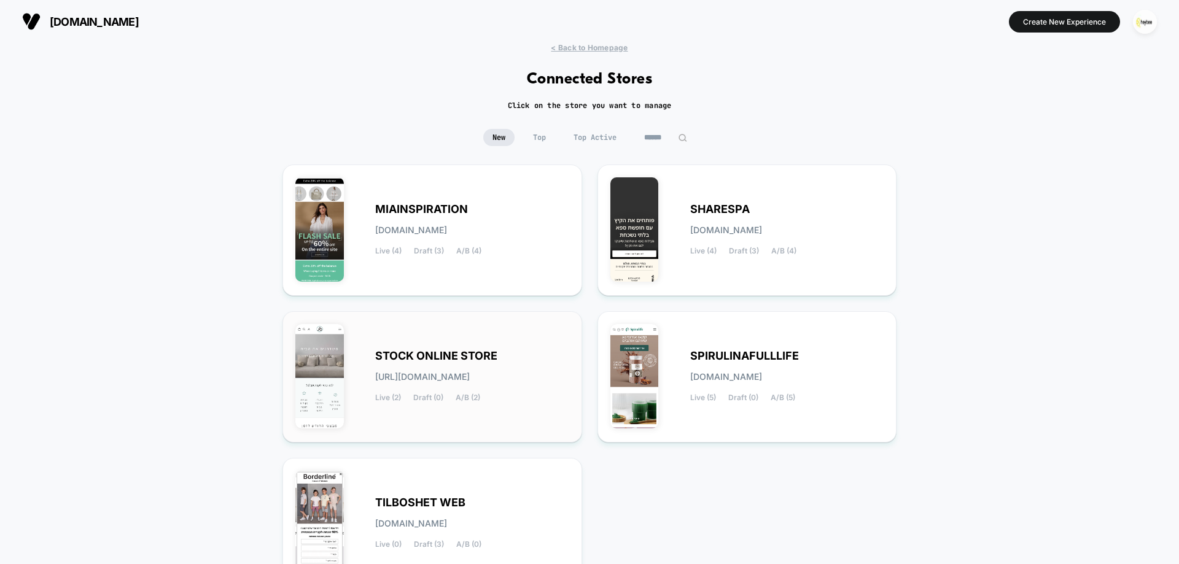
click at [457, 355] on span "STOCK ONLINE STORE" at bounding box center [436, 356] width 122 height 9
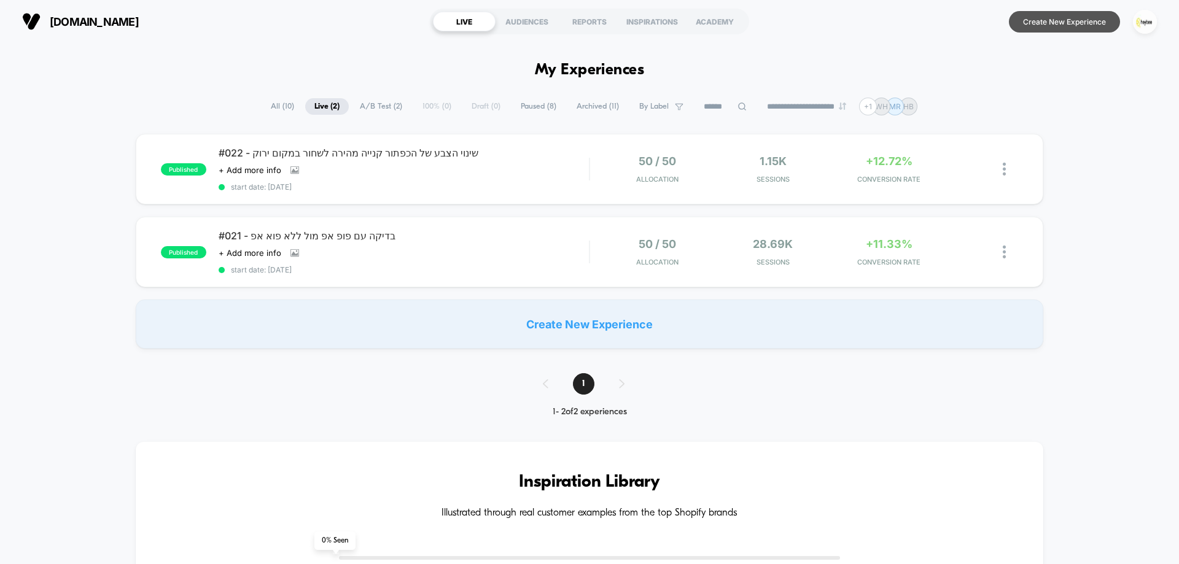
click at [1062, 12] on button "Create New Experience" at bounding box center [1064, 21] width 111 height 21
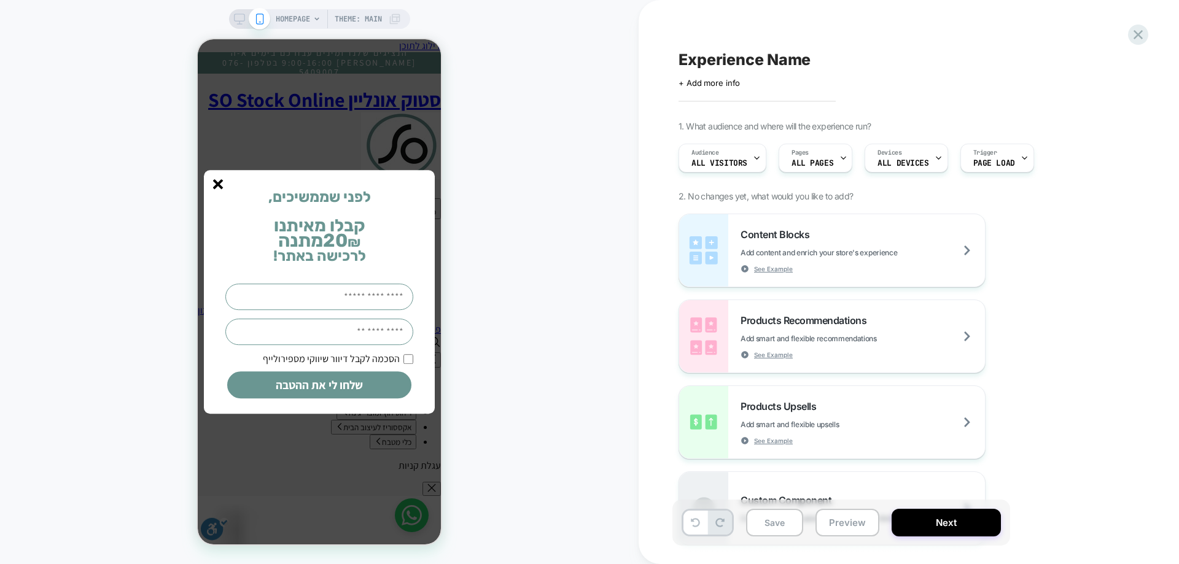
drag, startPoint x: 591, startPoint y: 212, endPoint x: 469, endPoint y: 217, distance: 122.3
click at [591, 212] on div "HOMEPAGE Theme: MAIN" at bounding box center [319, 282] width 638 height 540
click at [213, 185] on icon "סגור" at bounding box center [218, 184] width 10 height 10
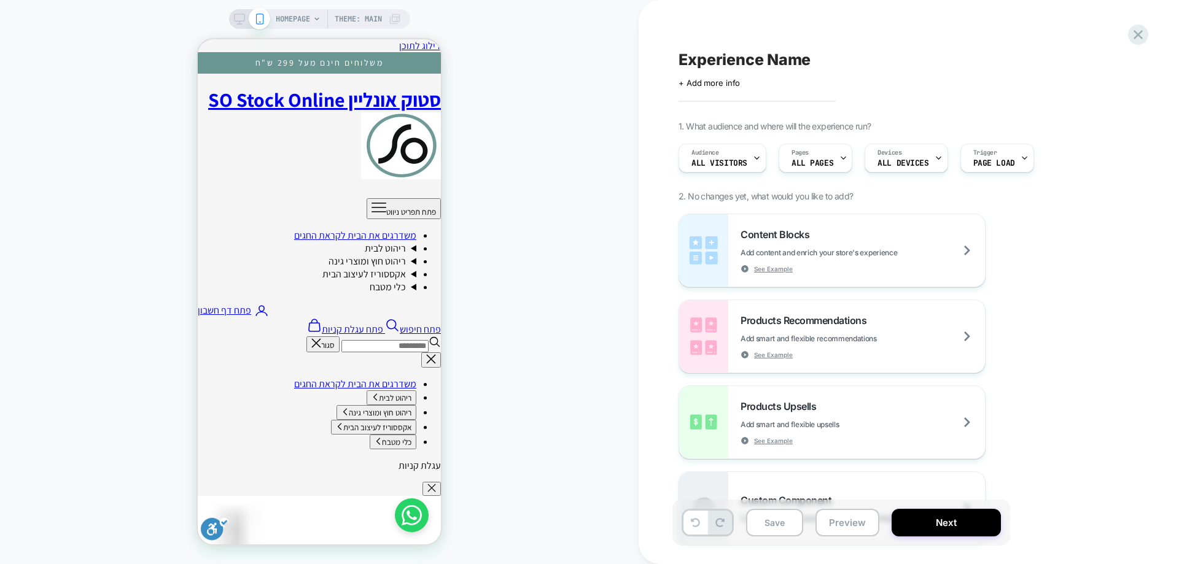
click at [560, 227] on div "HOMEPAGE Theme: MAIN" at bounding box center [319, 282] width 638 height 540
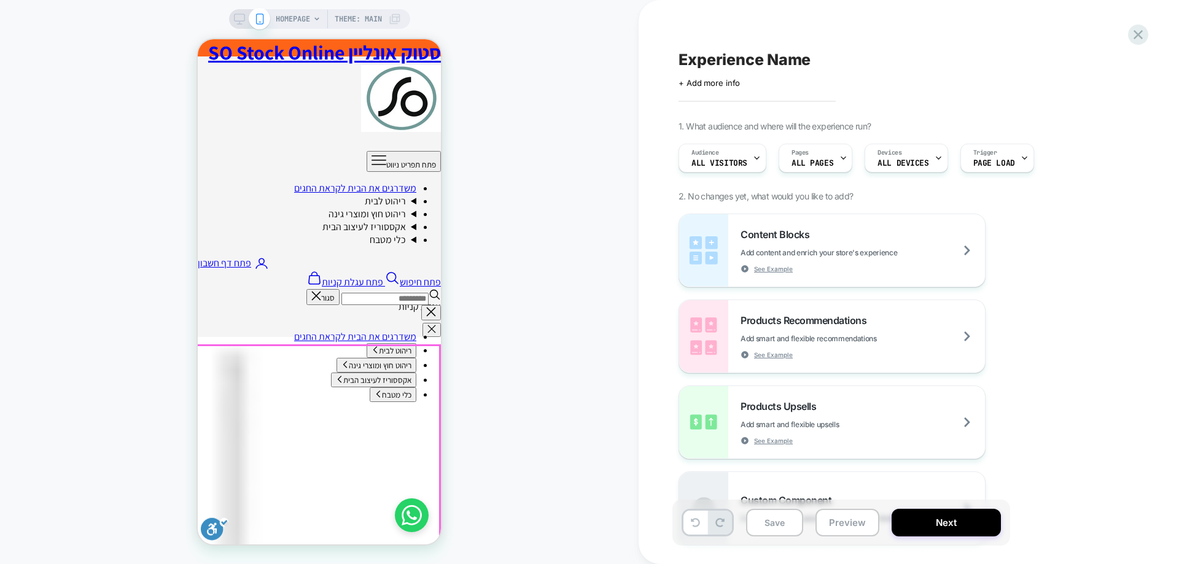
scroll to position [307, 0]
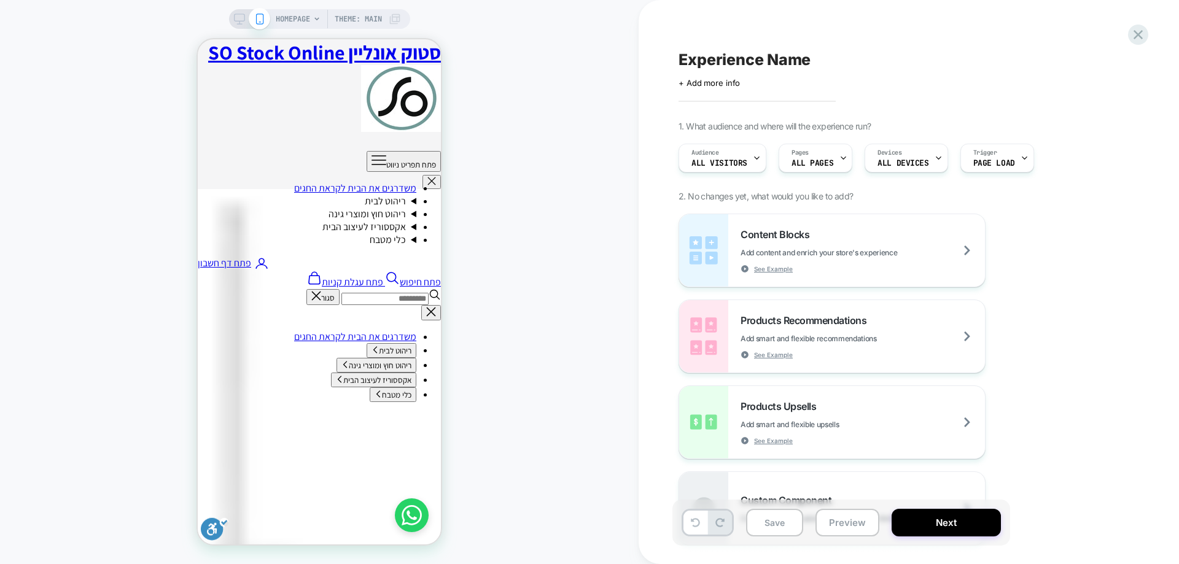
click at [540, 196] on div "HOMEPAGE Theme: MAIN" at bounding box center [319, 282] width 638 height 540
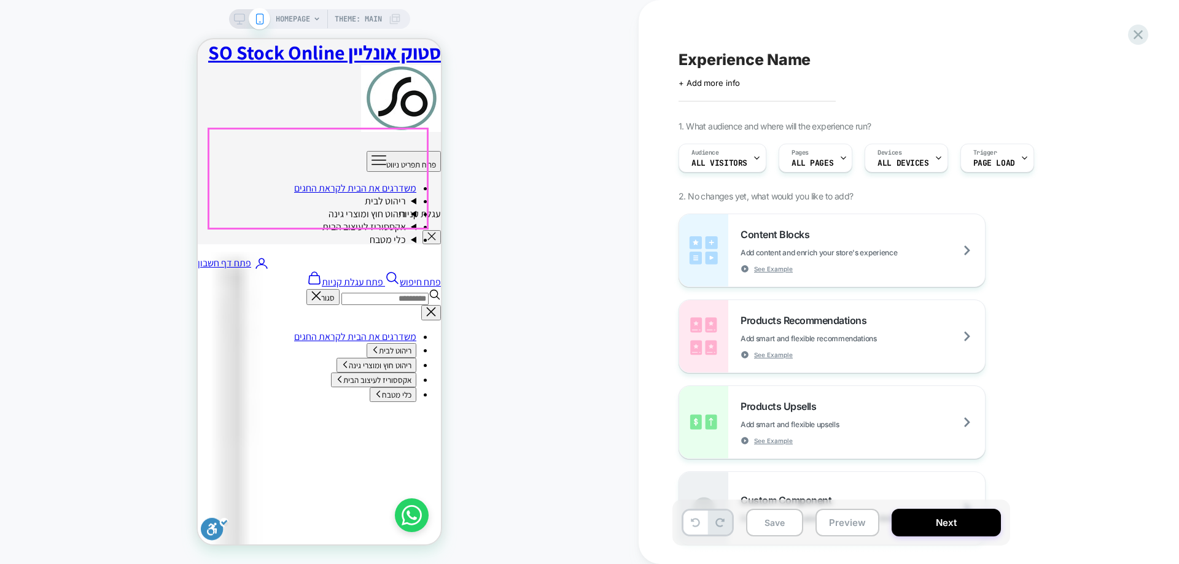
scroll to position [0, 0]
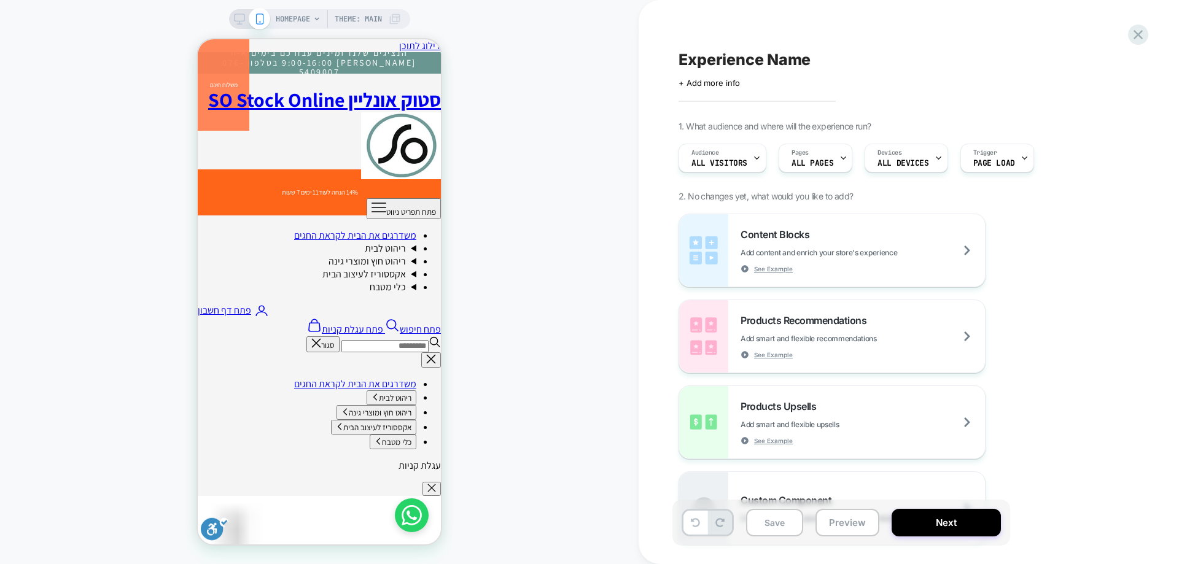
click at [535, 242] on div "HOMEPAGE Theme: MAIN" at bounding box center [319, 282] width 638 height 540
click at [565, 246] on div "HOMEPAGE Theme: MAIN" at bounding box center [319, 282] width 638 height 540
click at [567, 215] on div "HOMEPAGE Theme: MAIN" at bounding box center [319, 282] width 638 height 540
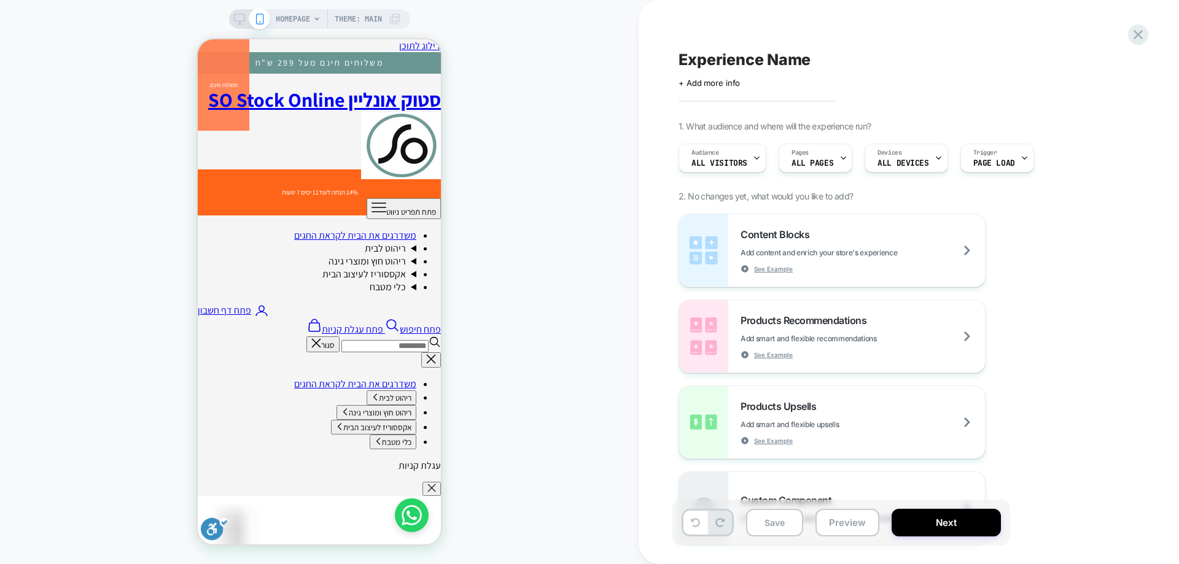
click at [522, 202] on div "HOMEPAGE Theme: MAIN" at bounding box center [319, 282] width 638 height 540
click at [565, 195] on div "HOMEPAGE Theme: MAIN" at bounding box center [319, 282] width 638 height 540
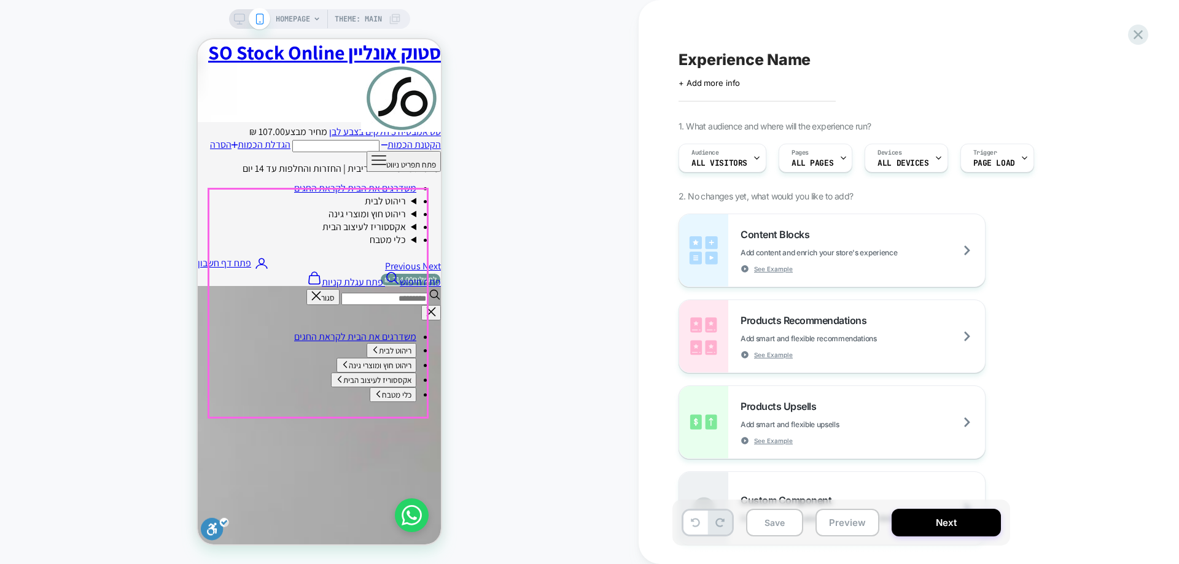
scroll to position [1044, 0]
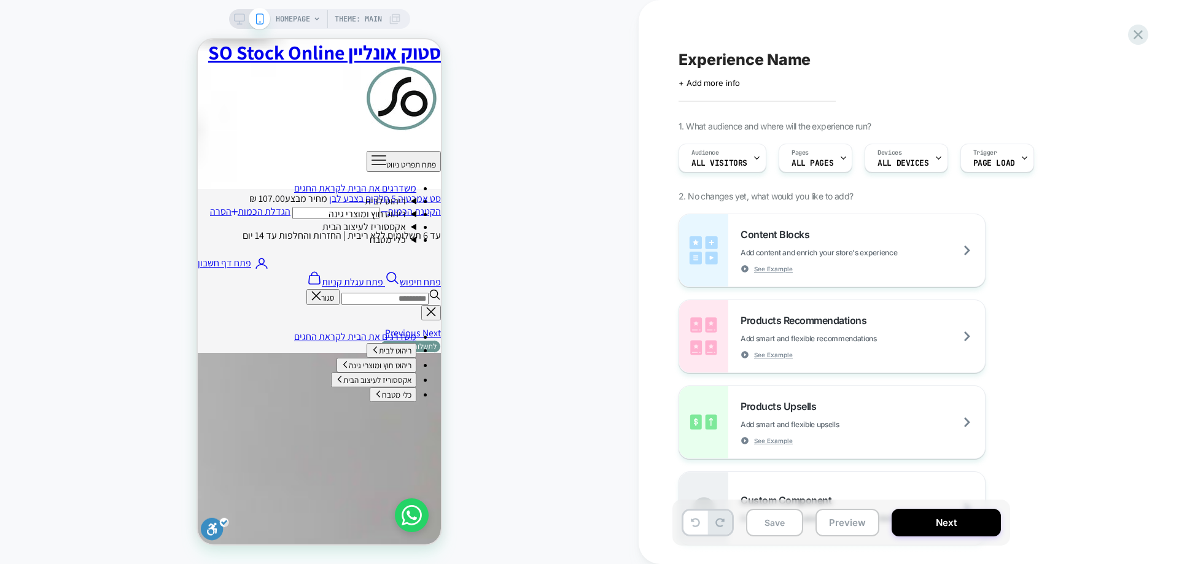
click at [541, 265] on div "HOMEPAGE Theme: MAIN" at bounding box center [319, 282] width 638 height 540
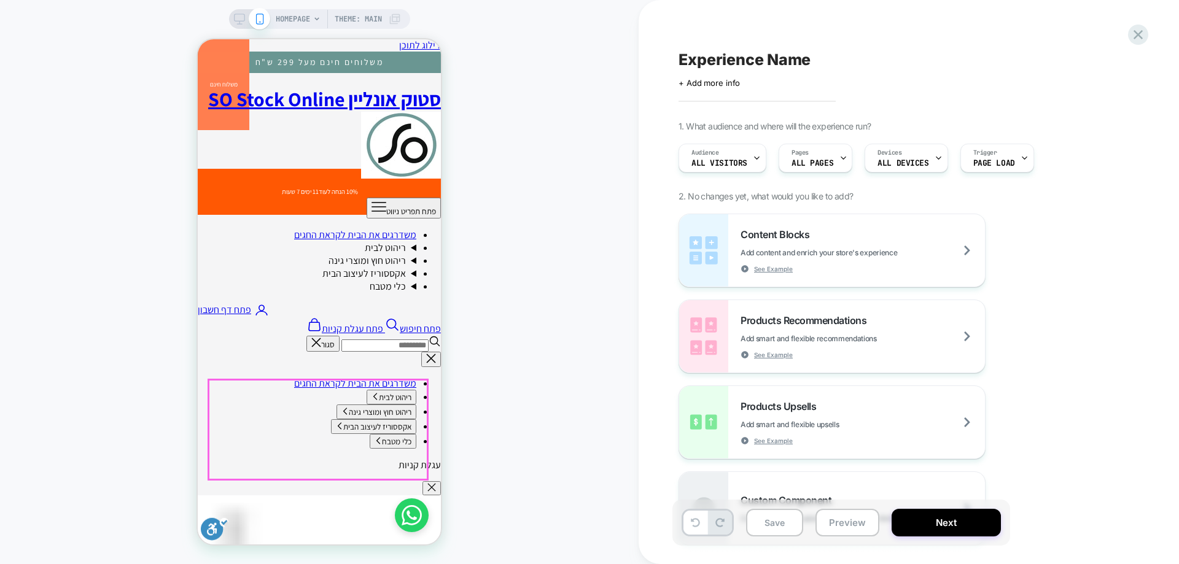
scroll to position [0, 0]
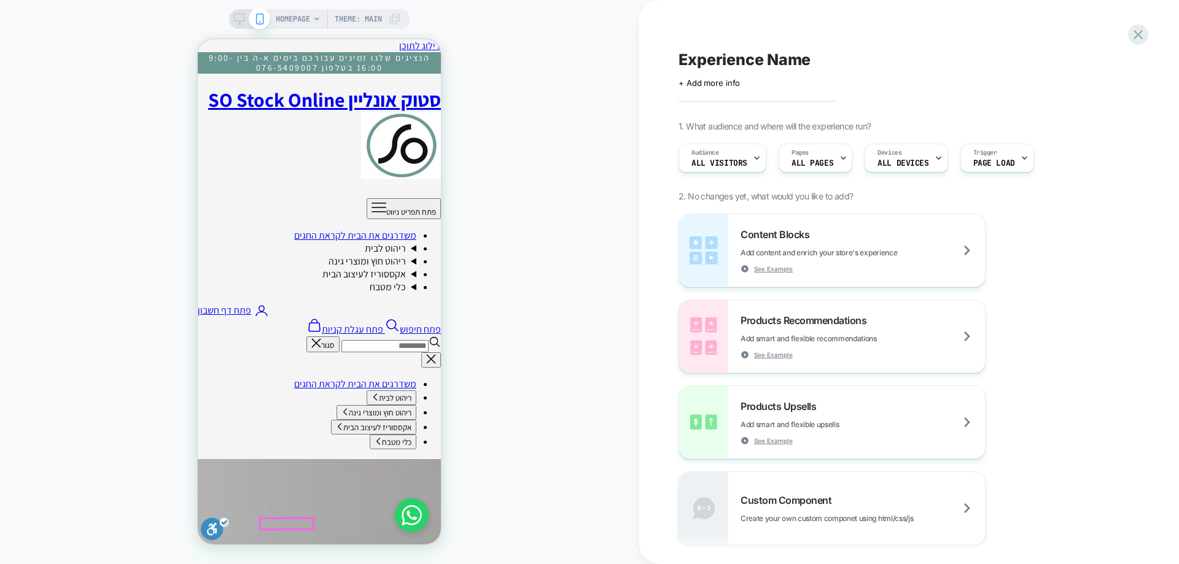
click at [301, 21] on span "HOMEPAGE" at bounding box center [293, 19] width 34 height 20
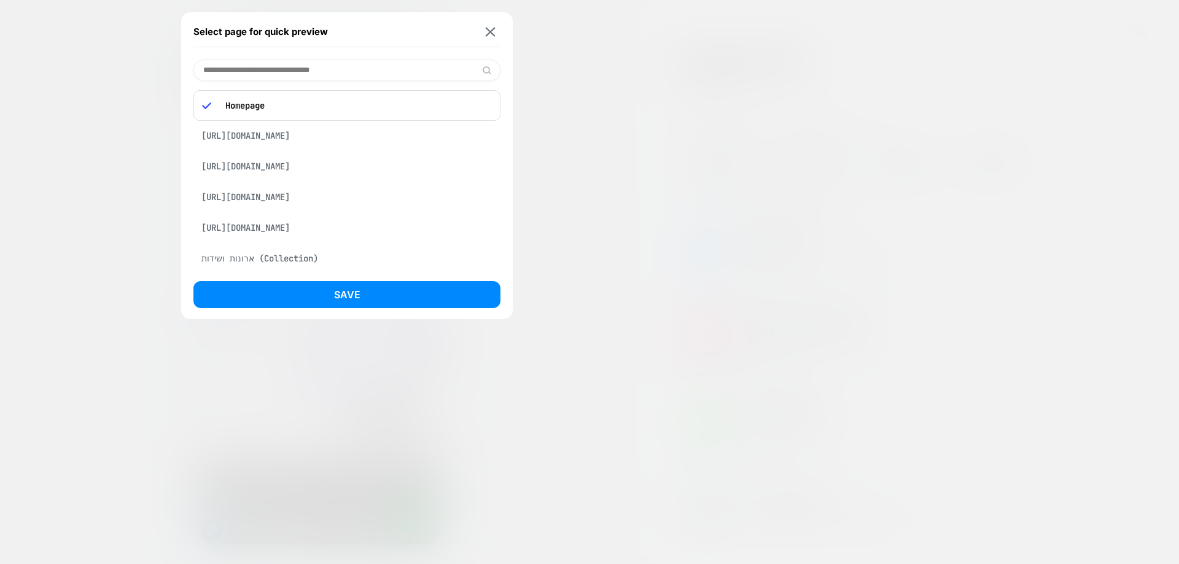
type input "*"
click at [293, 69] on input "*" at bounding box center [346, 70] width 307 height 21
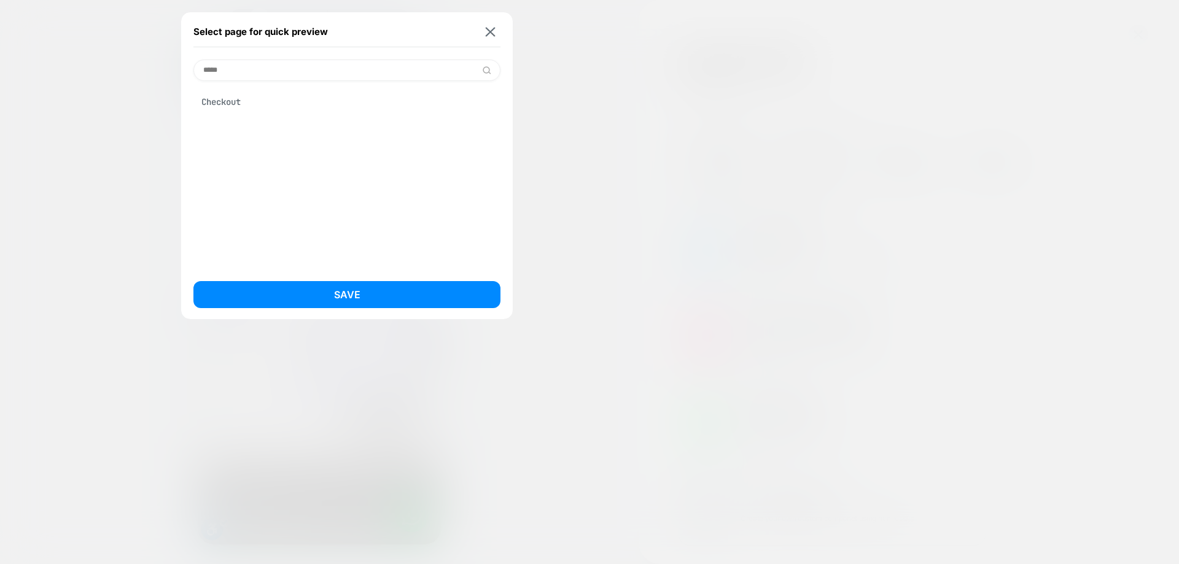
type input "*****"
click at [290, 98] on div "Checkout" at bounding box center [346, 101] width 307 height 23
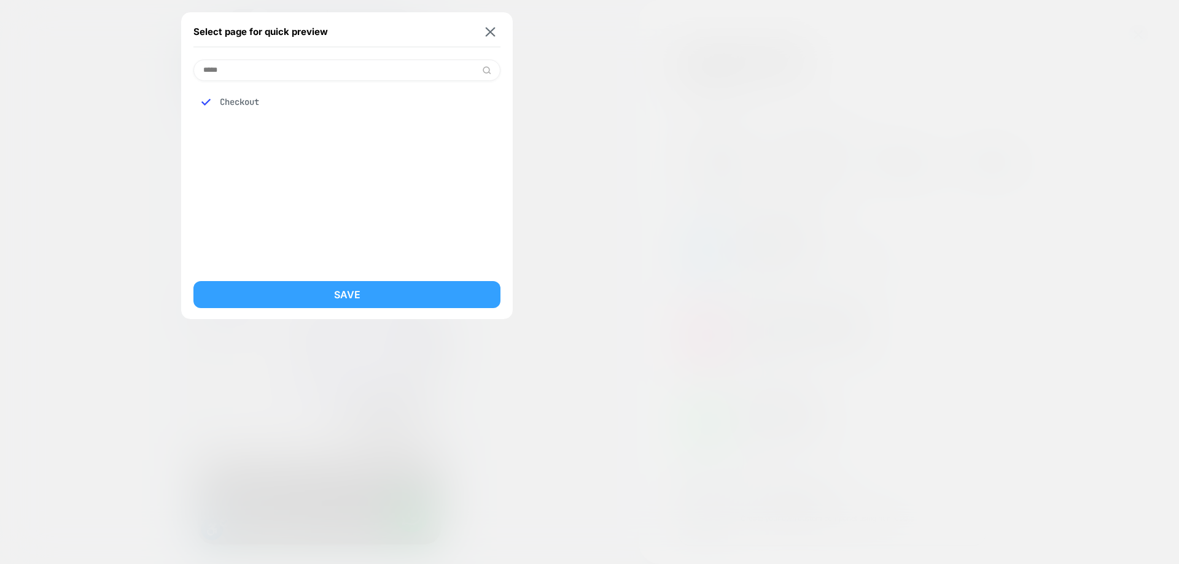
click at [314, 290] on button "Save" at bounding box center [346, 294] width 307 height 27
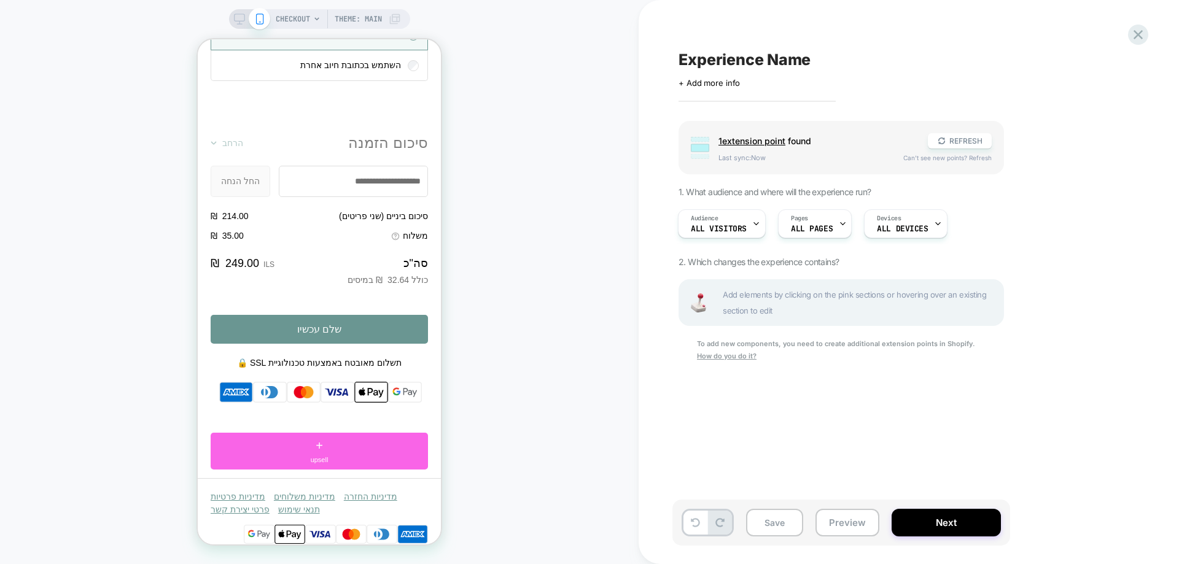
scroll to position [1291, 0]
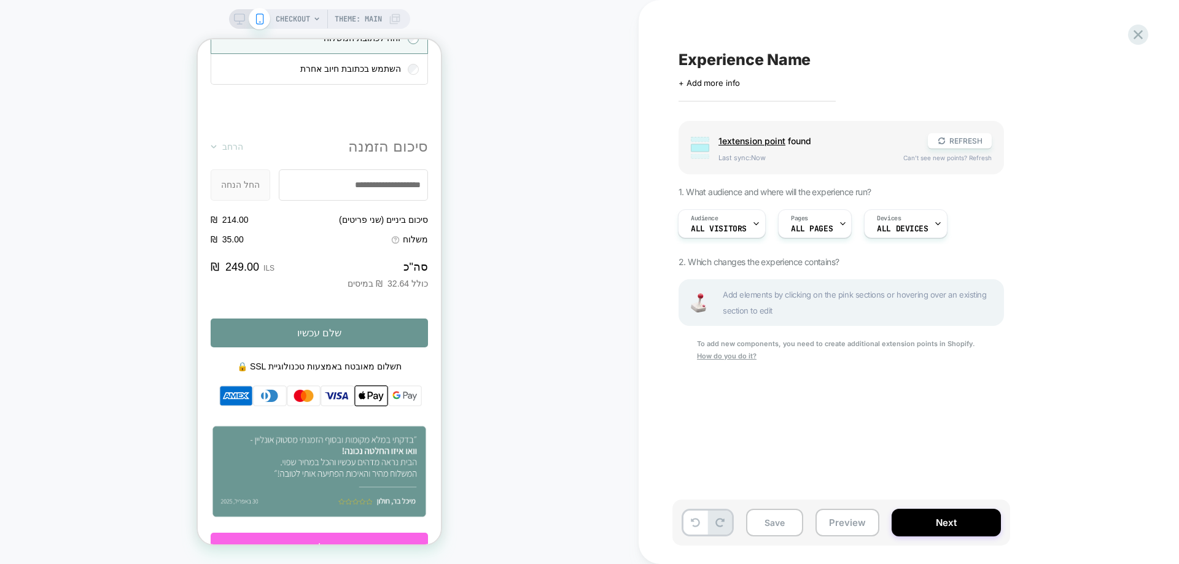
click at [276, 399] on img at bounding box center [319, 396] width 213 height 29
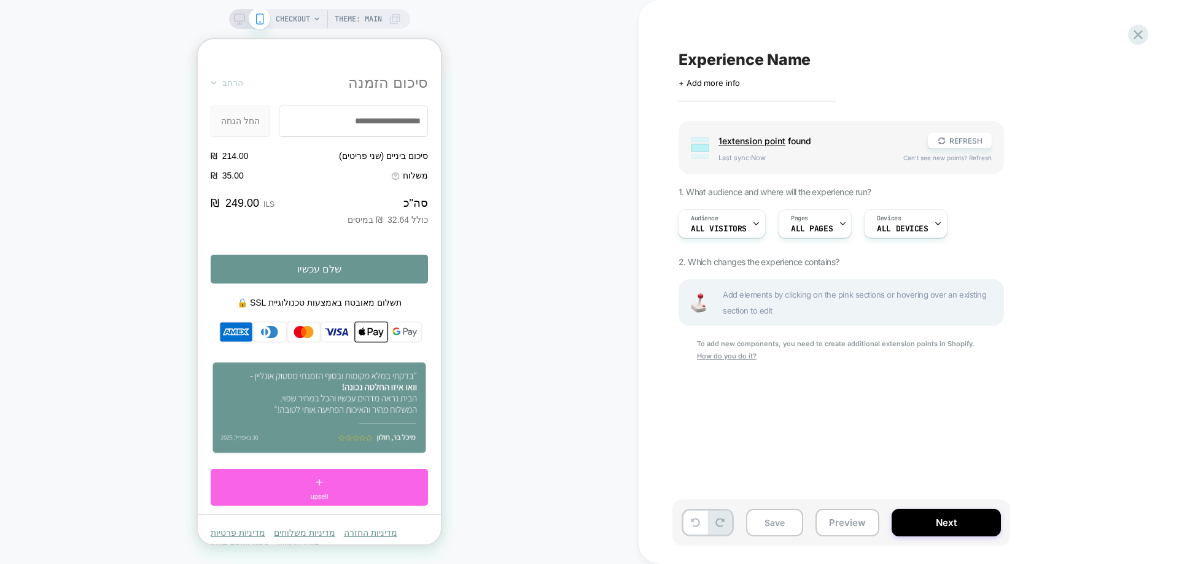
scroll to position [1414, 0]
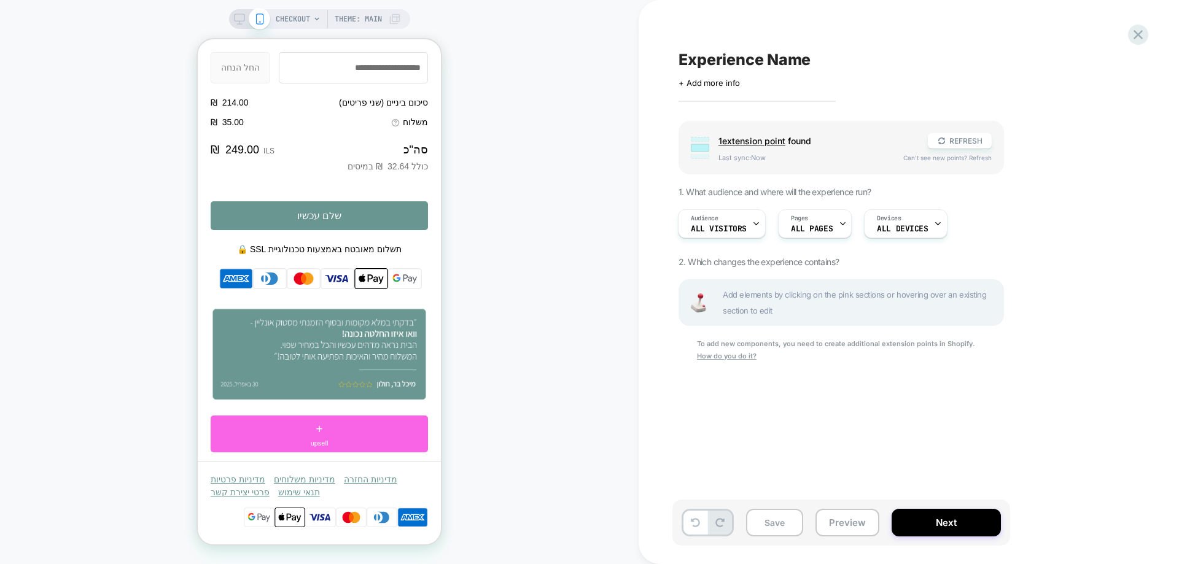
click at [225, 271] on img at bounding box center [319, 279] width 213 height 29
drag, startPoint x: 227, startPoint y: 271, endPoint x: 233, endPoint y: 274, distance: 6.9
click at [227, 272] on img at bounding box center [319, 279] width 213 height 29
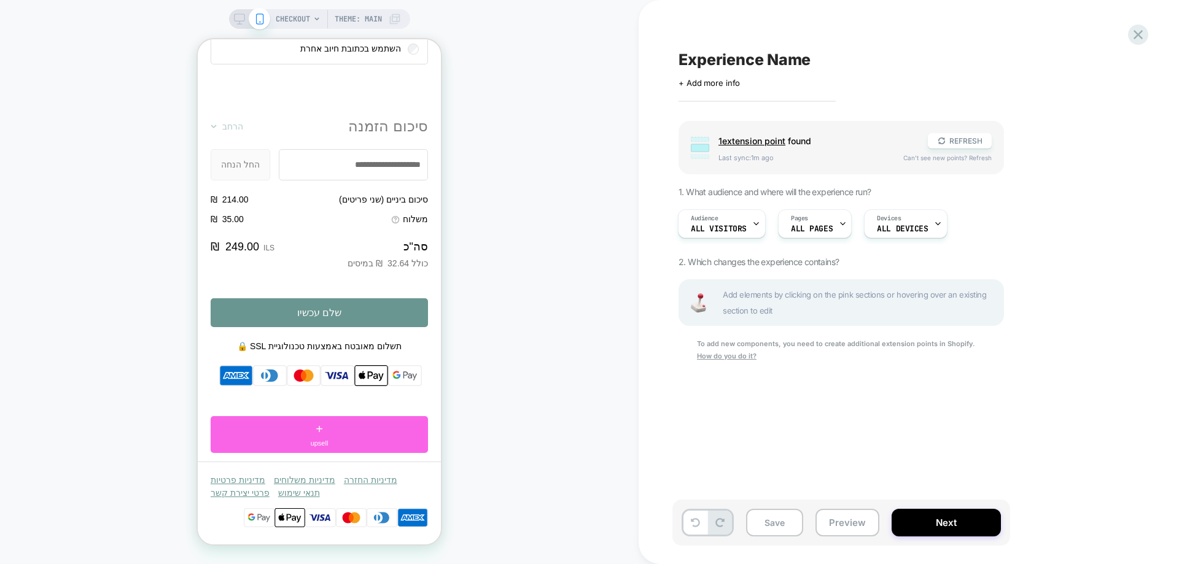
scroll to position [1414, 0]
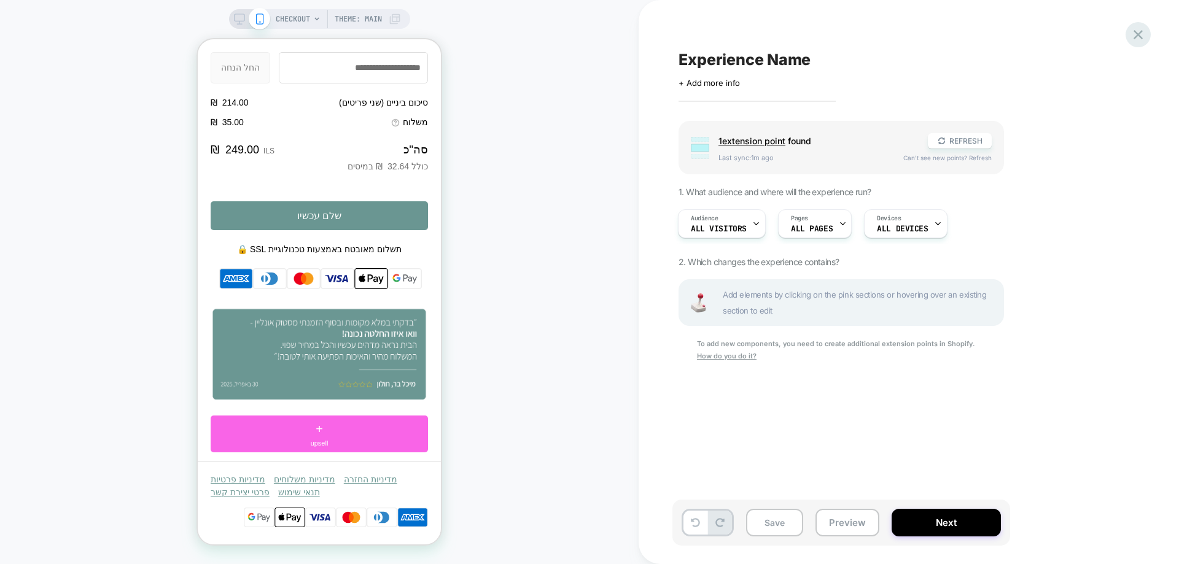
click at [1133, 33] on icon at bounding box center [1137, 34] width 17 height 17
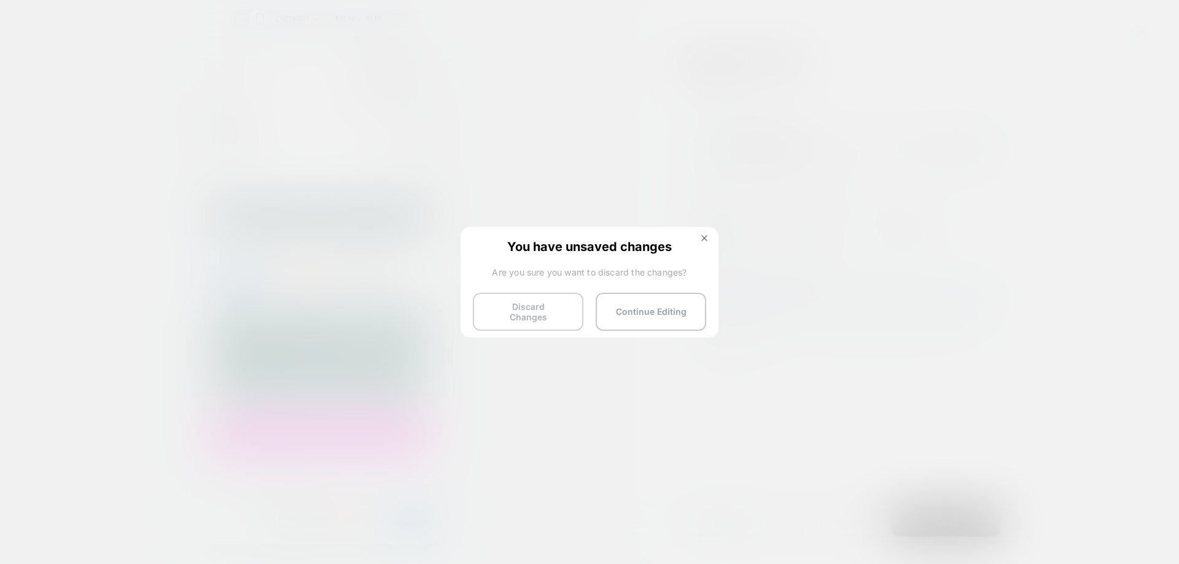
click at [551, 316] on button "Discard Changes" at bounding box center [528, 312] width 110 height 38
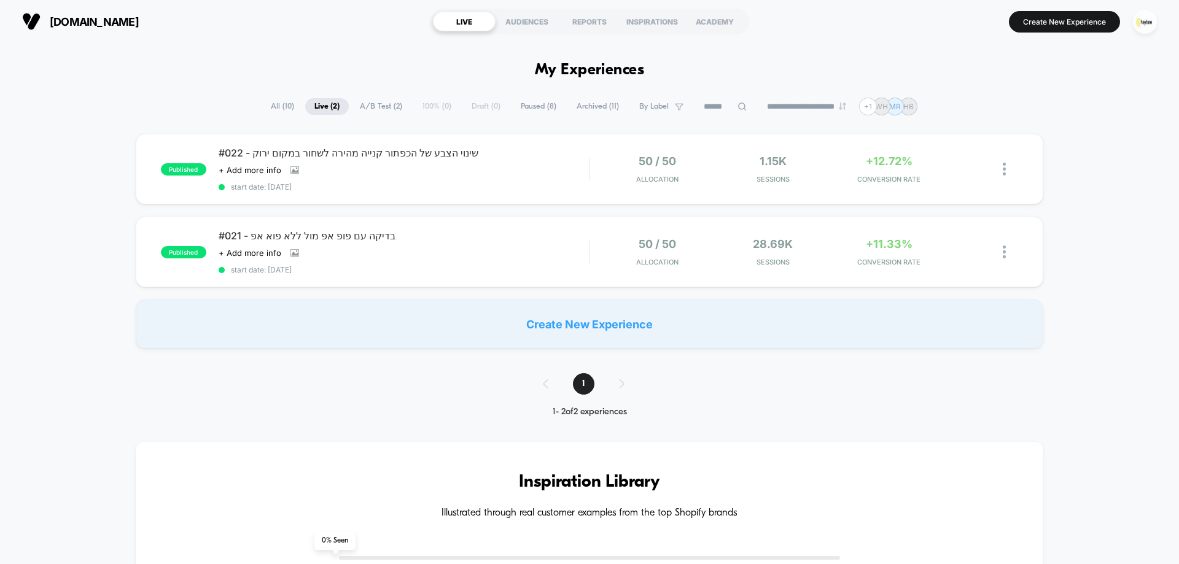
drag, startPoint x: 1098, startPoint y: 29, endPoint x: 1067, endPoint y: 67, distance: 48.5
click at [1098, 28] on button "Create New Experience" at bounding box center [1064, 21] width 111 height 21
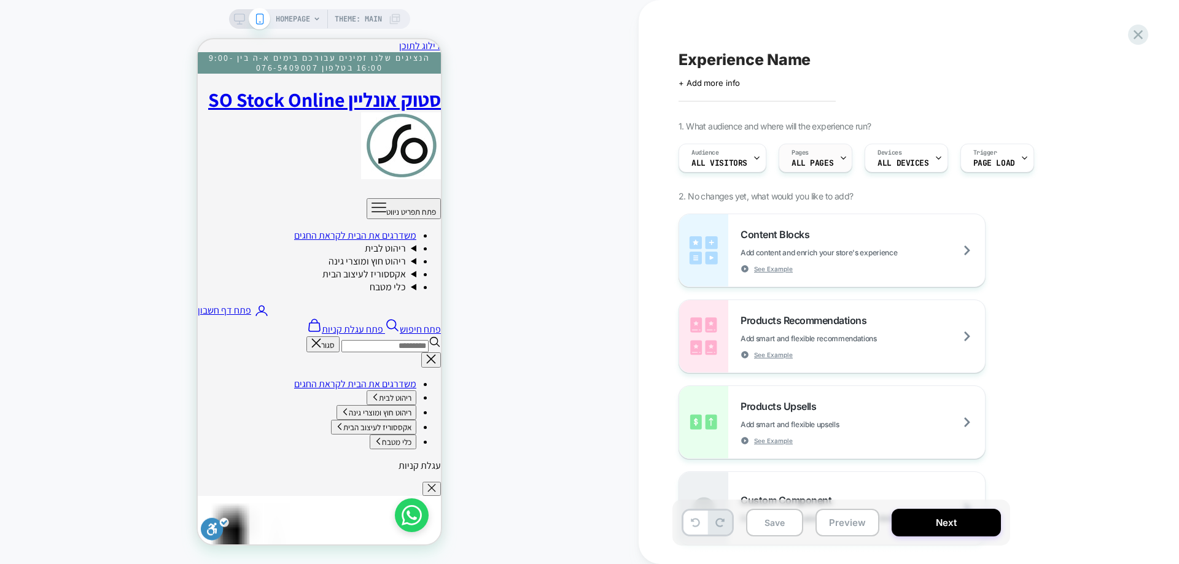
click at [817, 161] on span "ALL PAGES" at bounding box center [812, 163] width 42 height 9
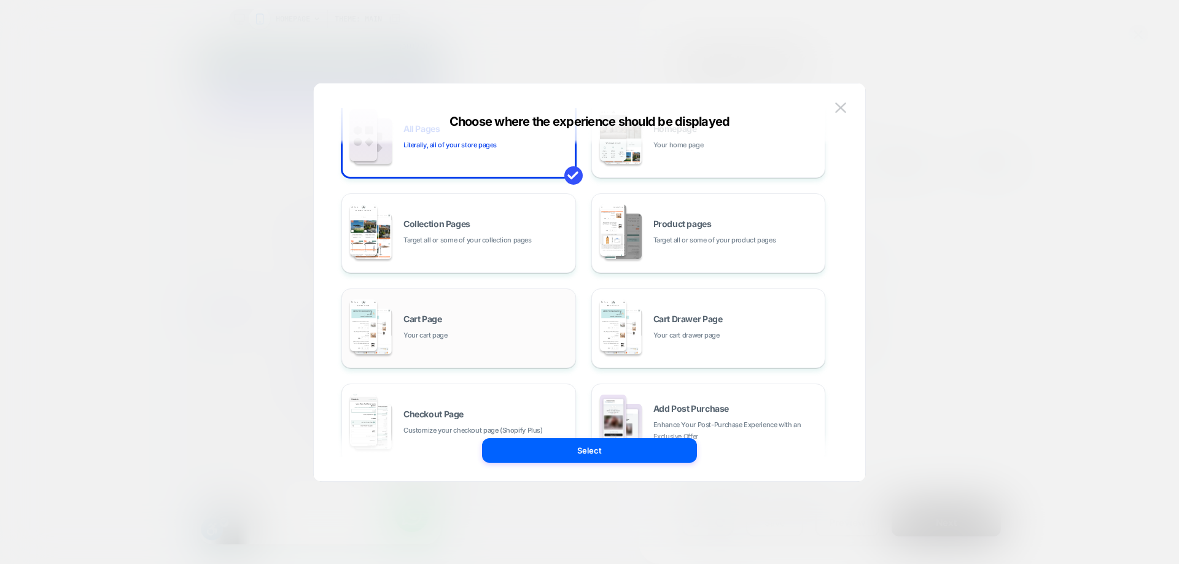
scroll to position [123, 0]
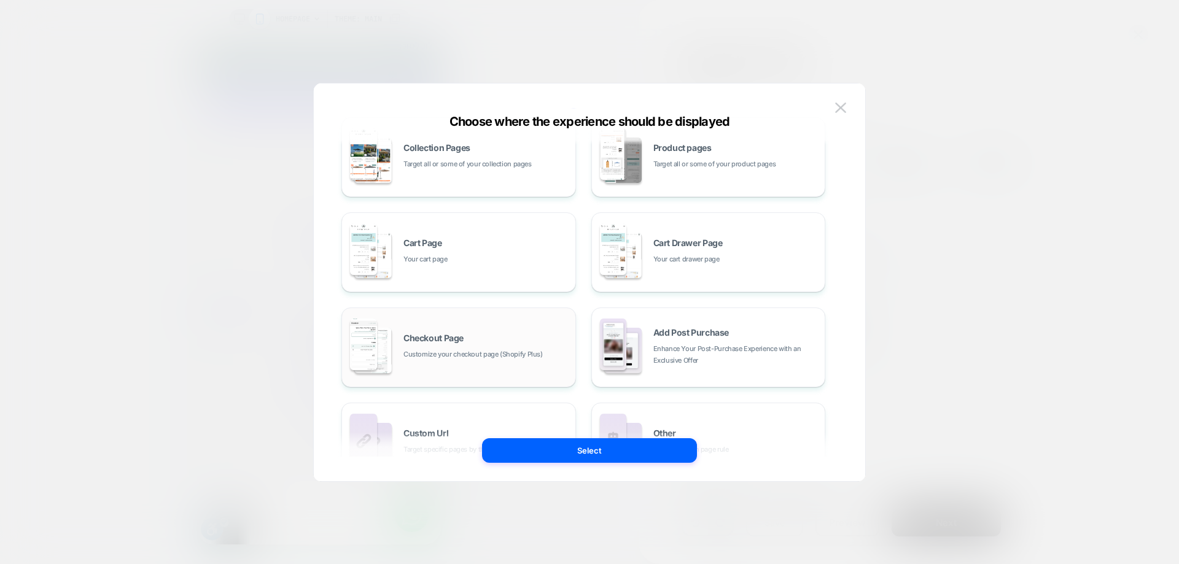
click at [495, 336] on div "Checkout Page Customize your checkout page (Shopify Plus)" at bounding box center [486, 347] width 166 height 26
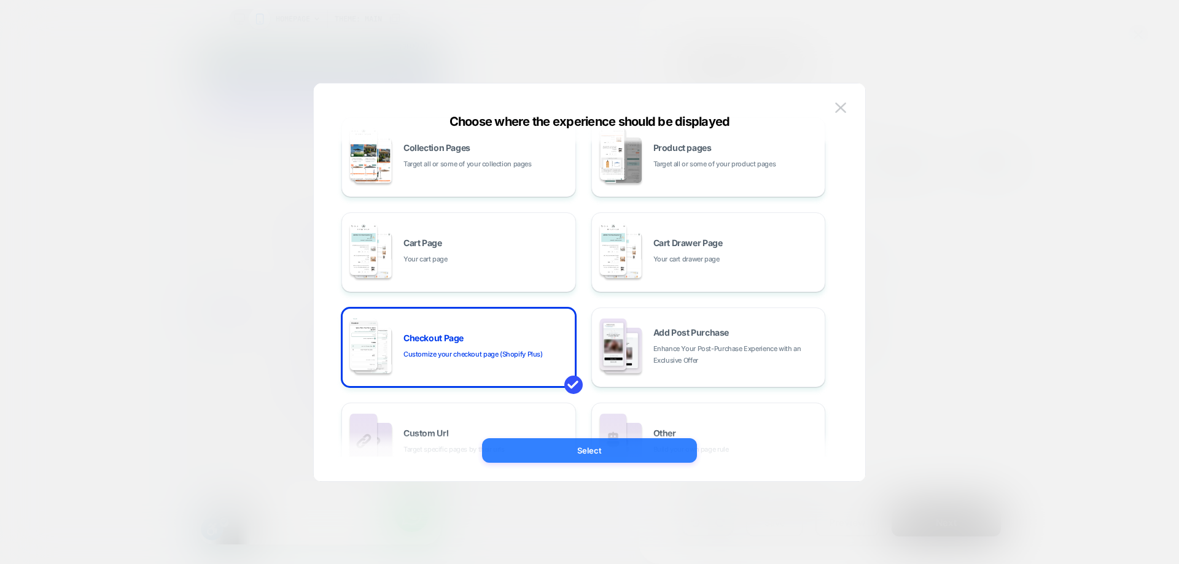
click at [592, 444] on button "Select" at bounding box center [589, 450] width 215 height 25
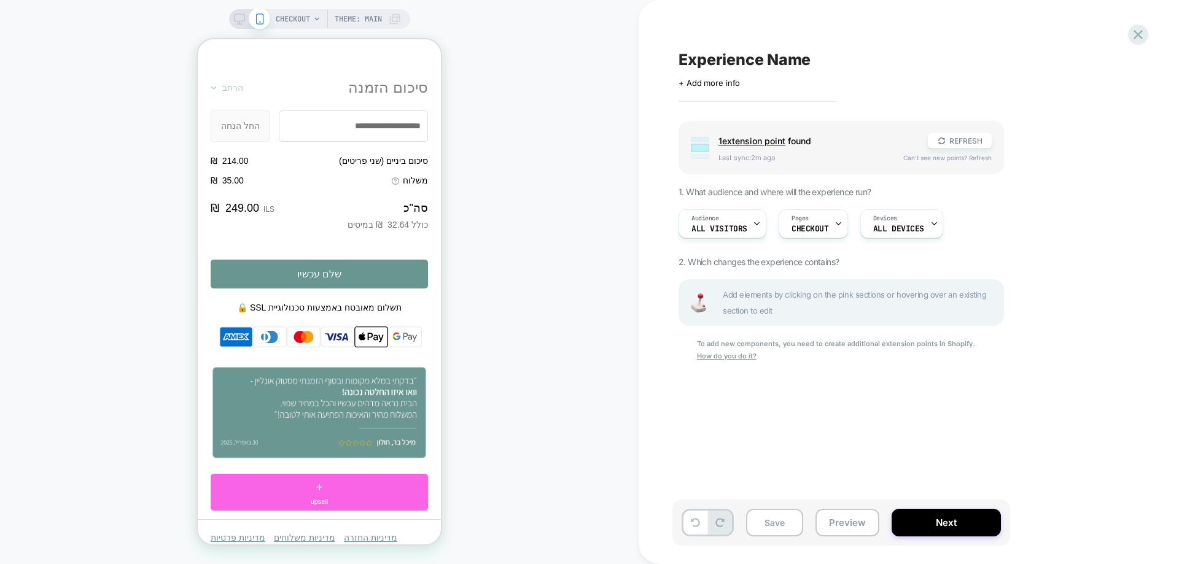
scroll to position [1414, 0]
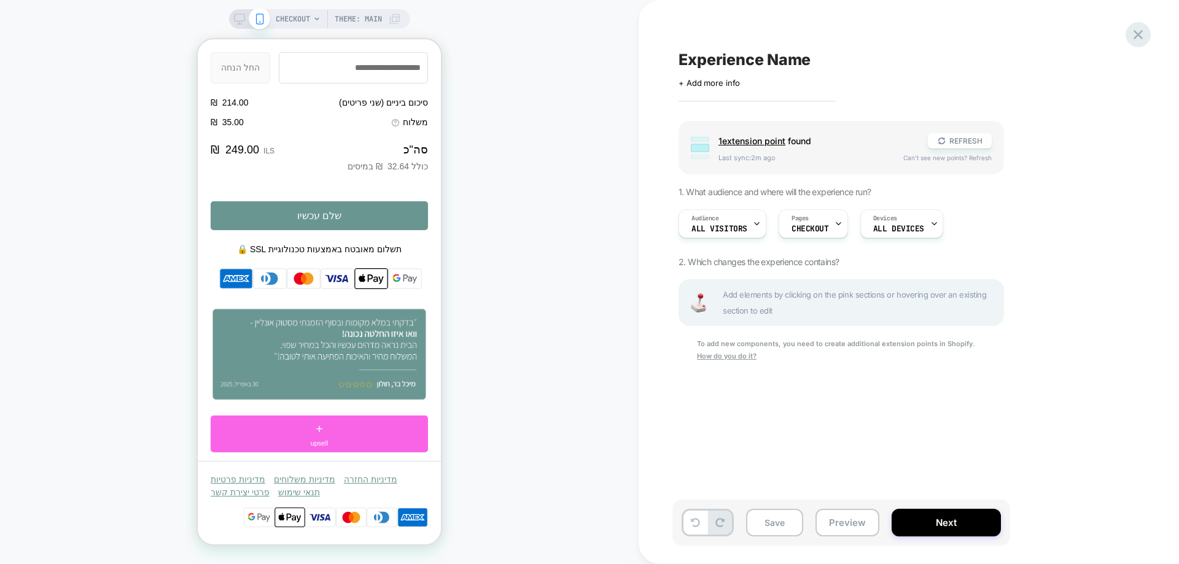
click at [1137, 35] on icon at bounding box center [1137, 34] width 9 height 9
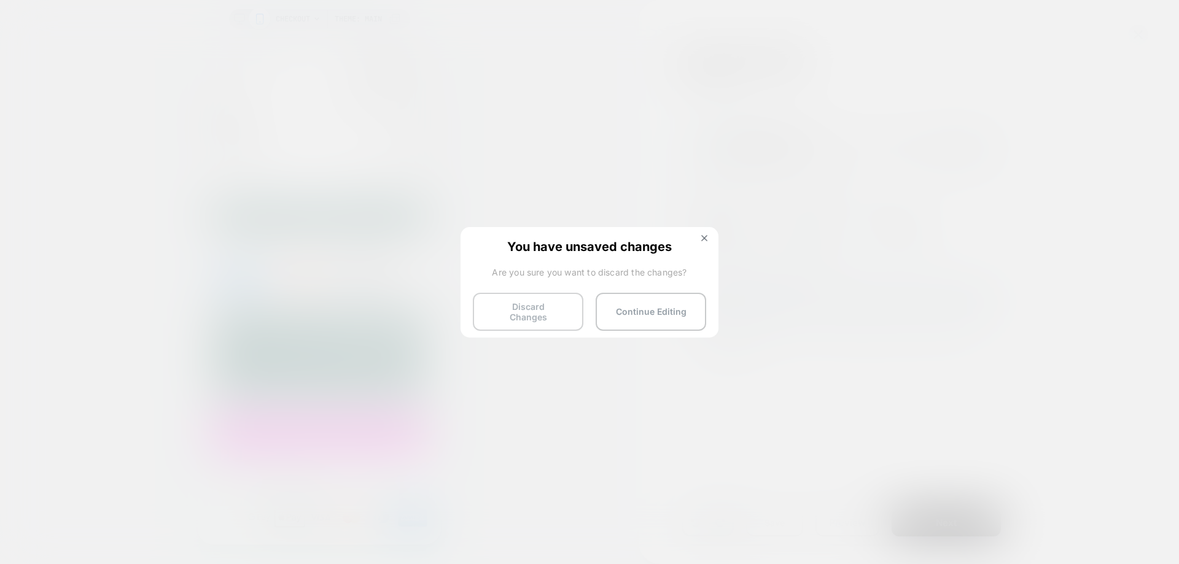
click at [536, 319] on button "Discard Changes" at bounding box center [528, 312] width 110 height 38
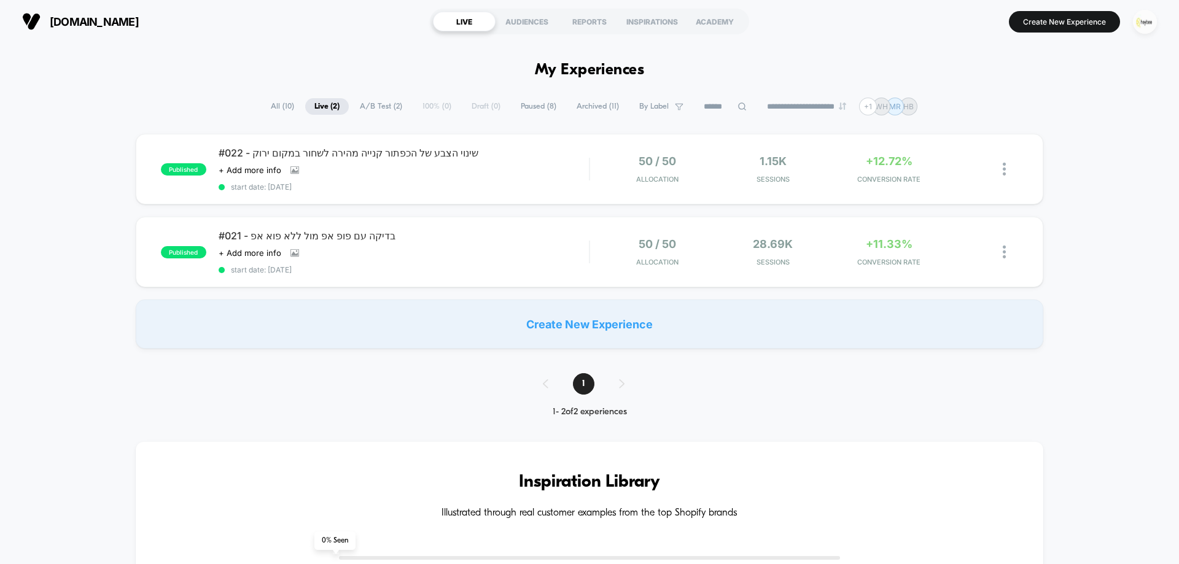
click at [1148, 26] on img "button" at bounding box center [1145, 22] width 24 height 24
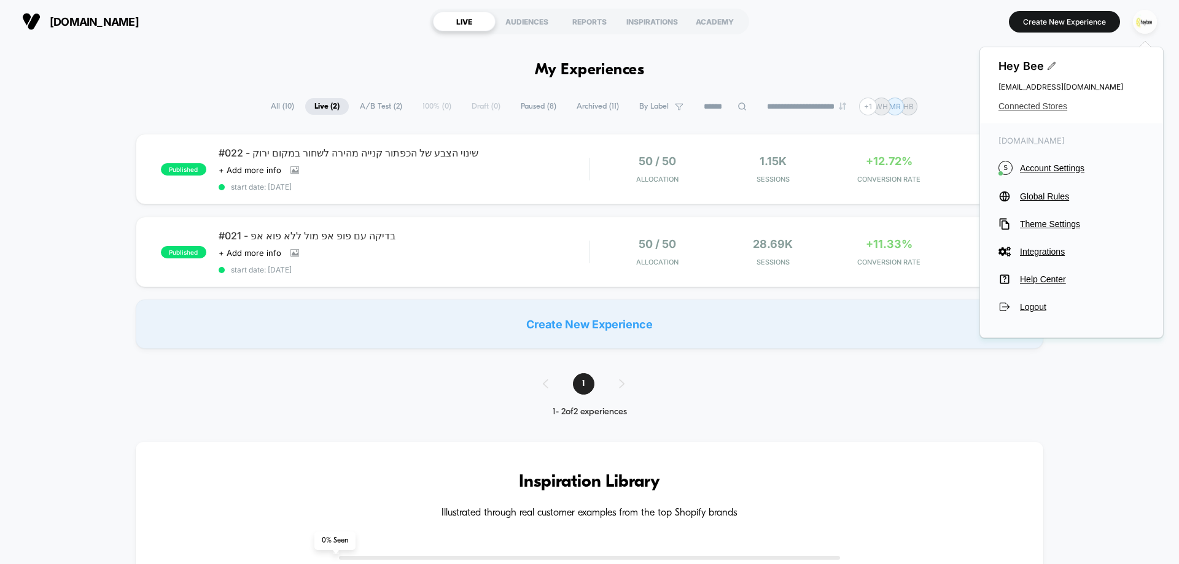
click at [1016, 106] on span "Connected Stores" at bounding box center [1071, 106] width 146 height 10
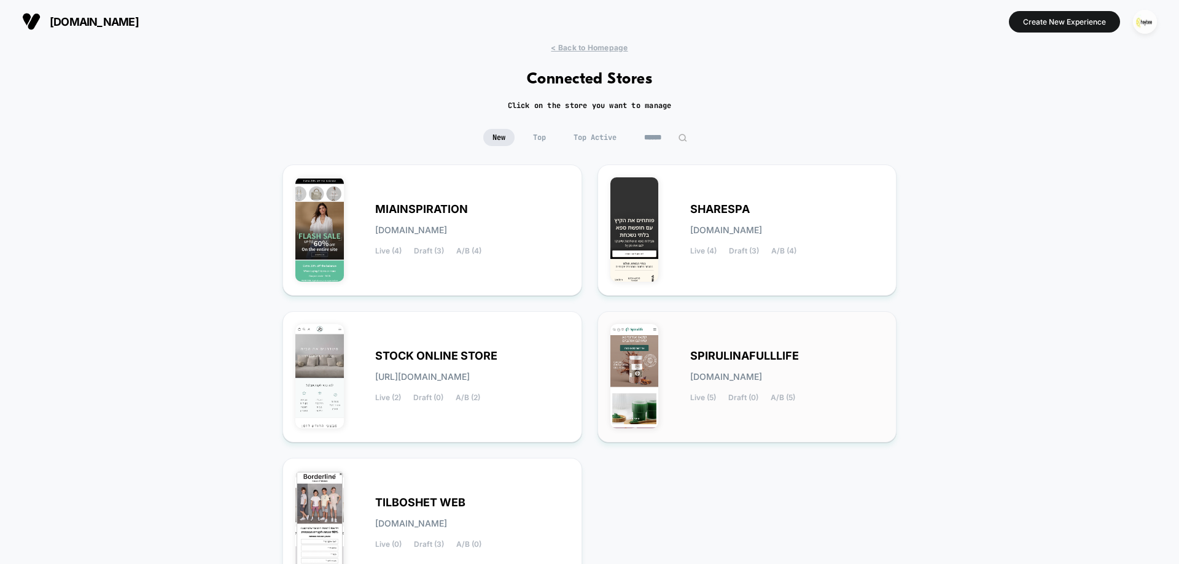
click at [731, 378] on span "[DOMAIN_NAME]" at bounding box center [726, 377] width 72 height 9
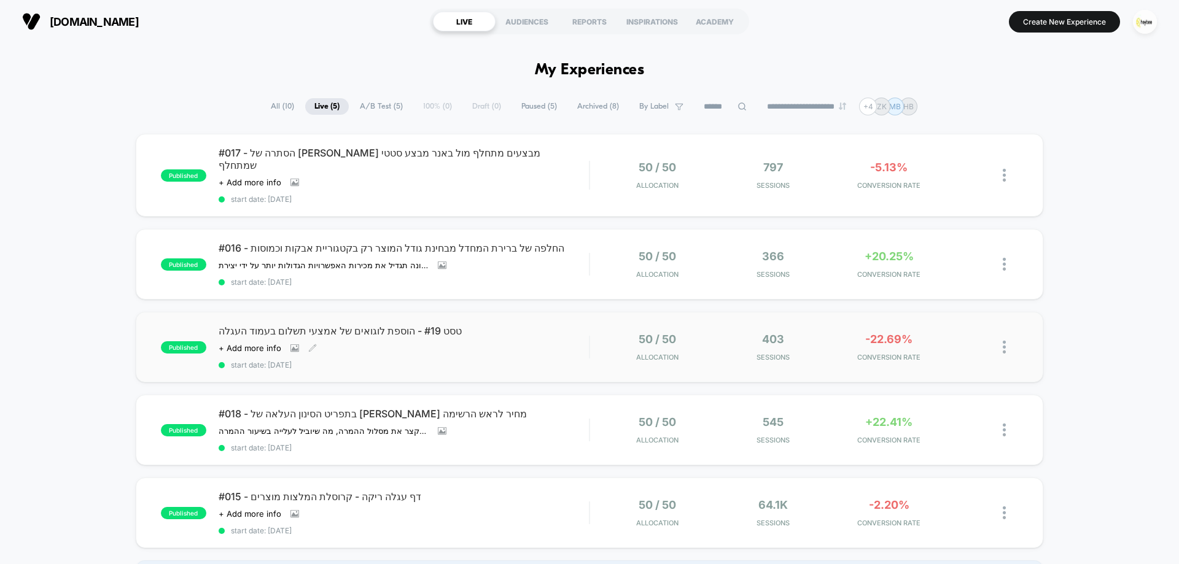
click at [336, 343] on div "Click to view images Click to edit experience details + Add more info" at bounding box center [348, 348] width 259 height 10
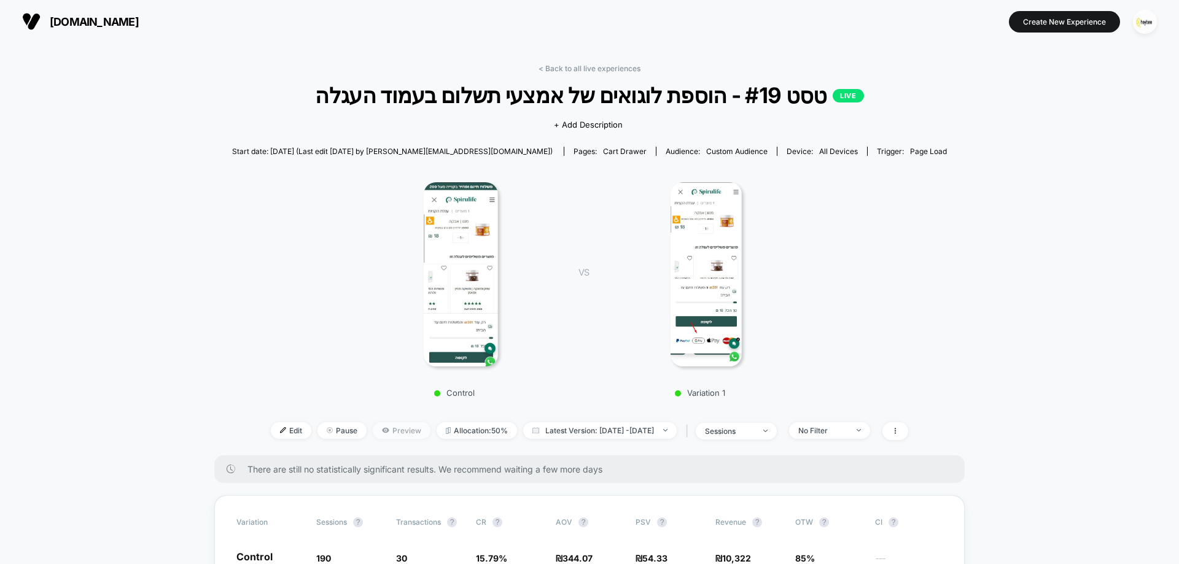
click at [386, 428] on span "Preview" at bounding box center [402, 430] width 58 height 17
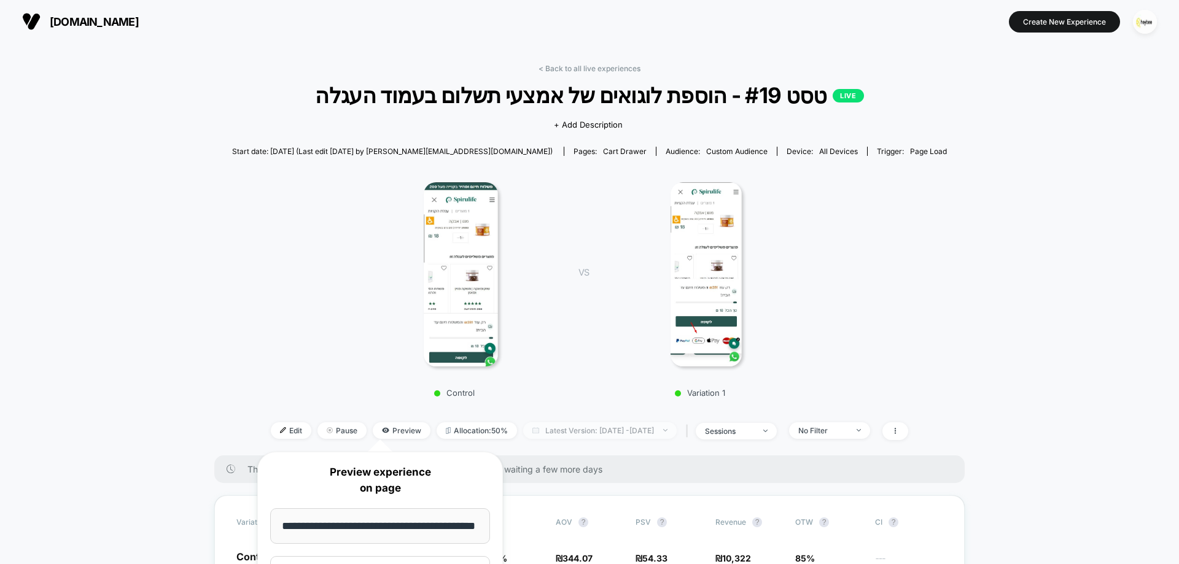
scroll to position [0, 1]
click at [568, 347] on div "VS Variation 1" at bounding box center [682, 285] width 245 height 223
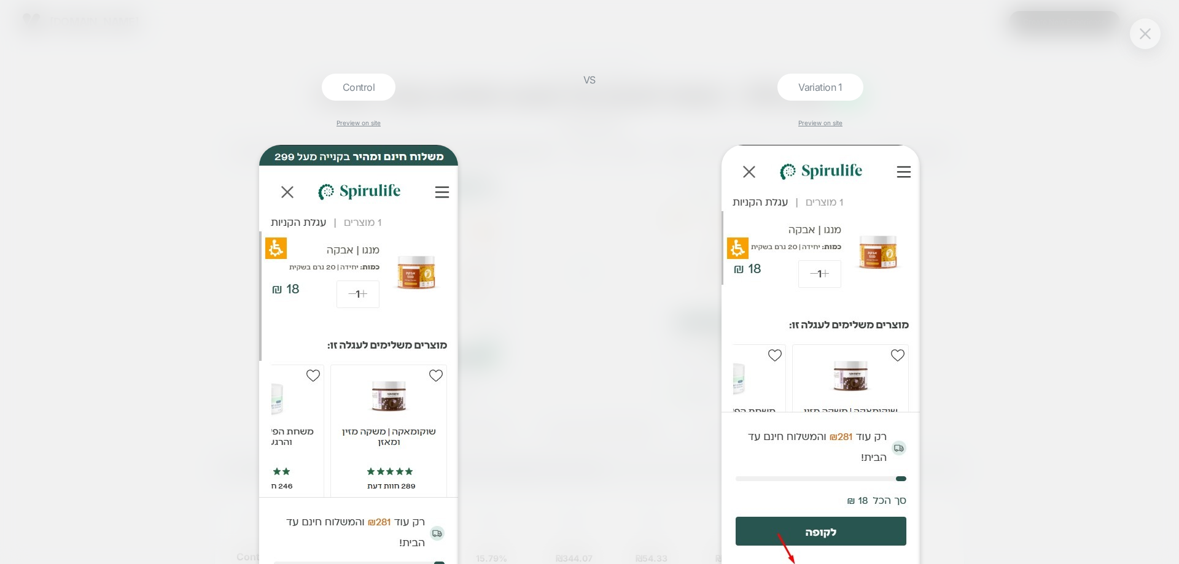
click at [1141, 38] on img at bounding box center [1144, 33] width 11 height 10
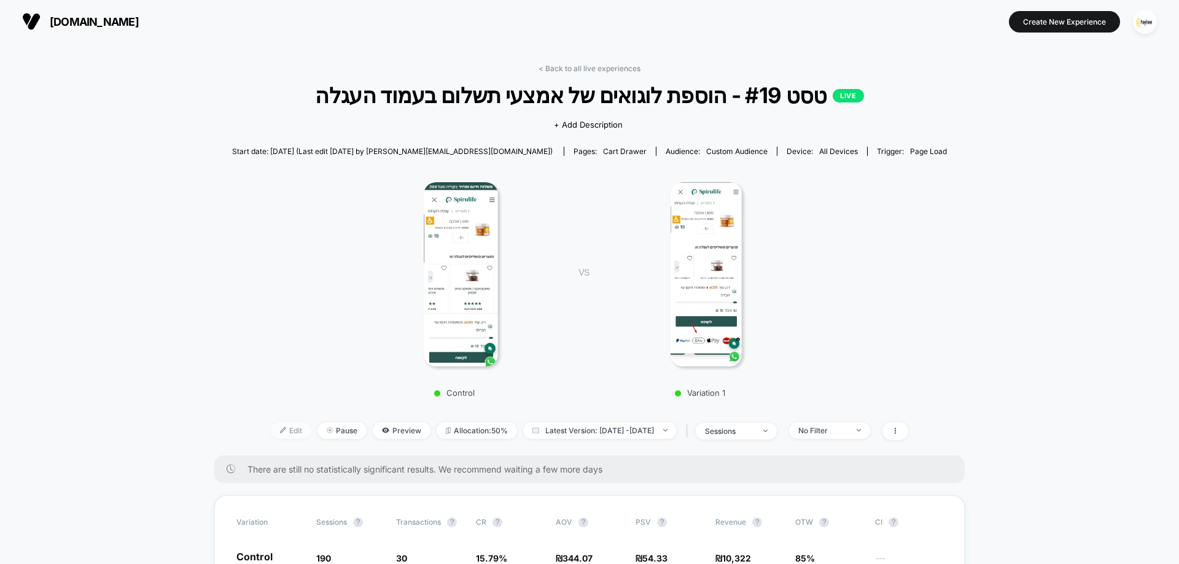
click at [276, 433] on span "Edit" at bounding box center [291, 430] width 41 height 17
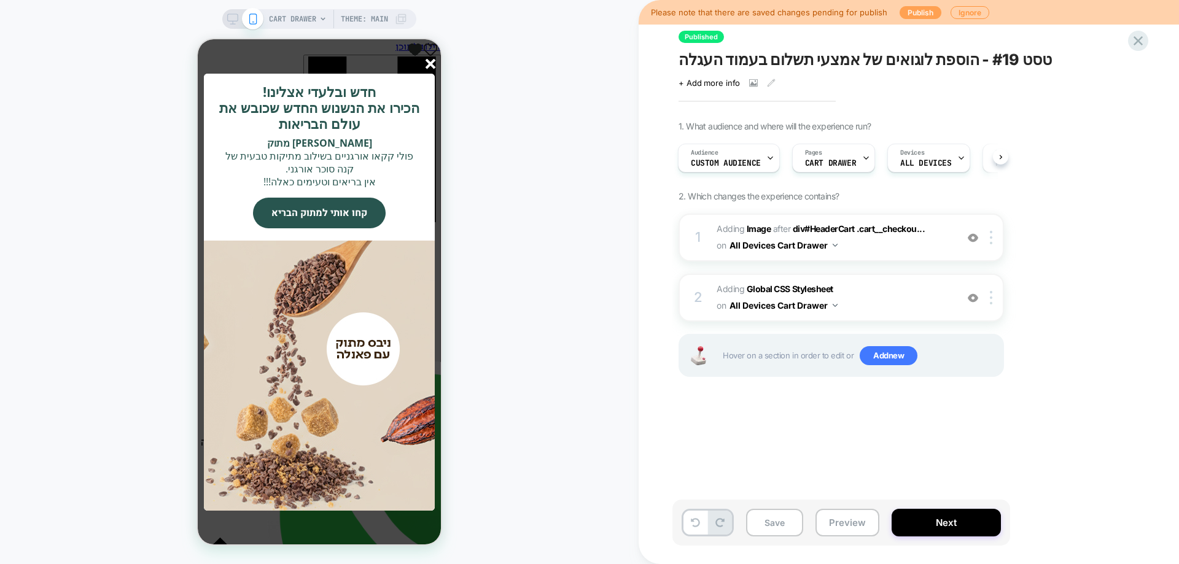
click at [915, 12] on button "Publish" at bounding box center [920, 12] width 42 height 13
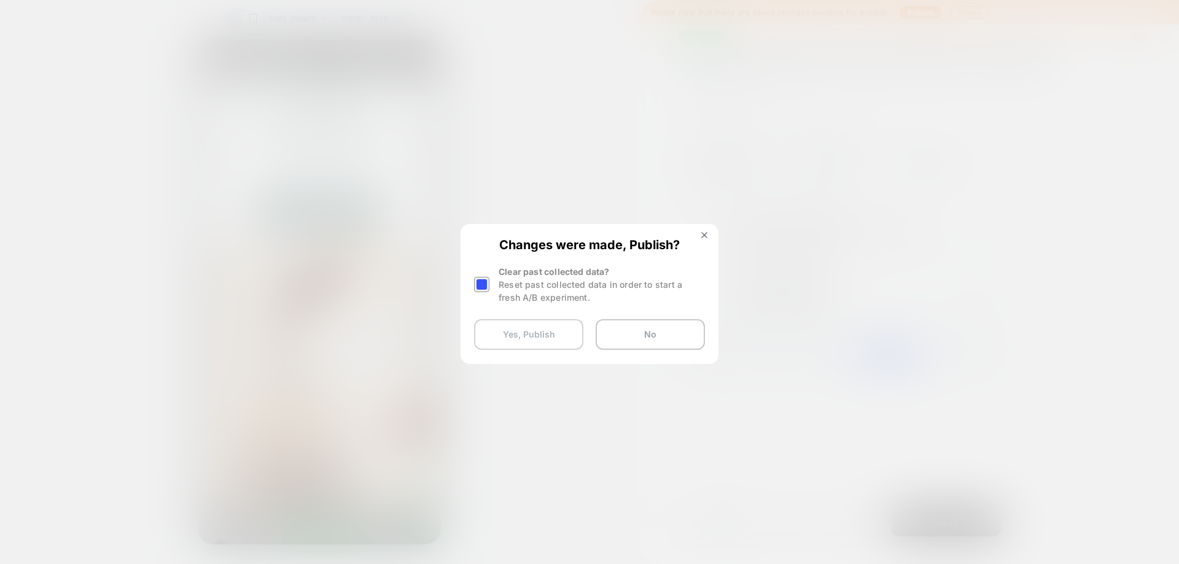
click at [546, 336] on button "Yes, Publish" at bounding box center [528, 334] width 109 height 31
